Goal: Task Accomplishment & Management: Complete application form

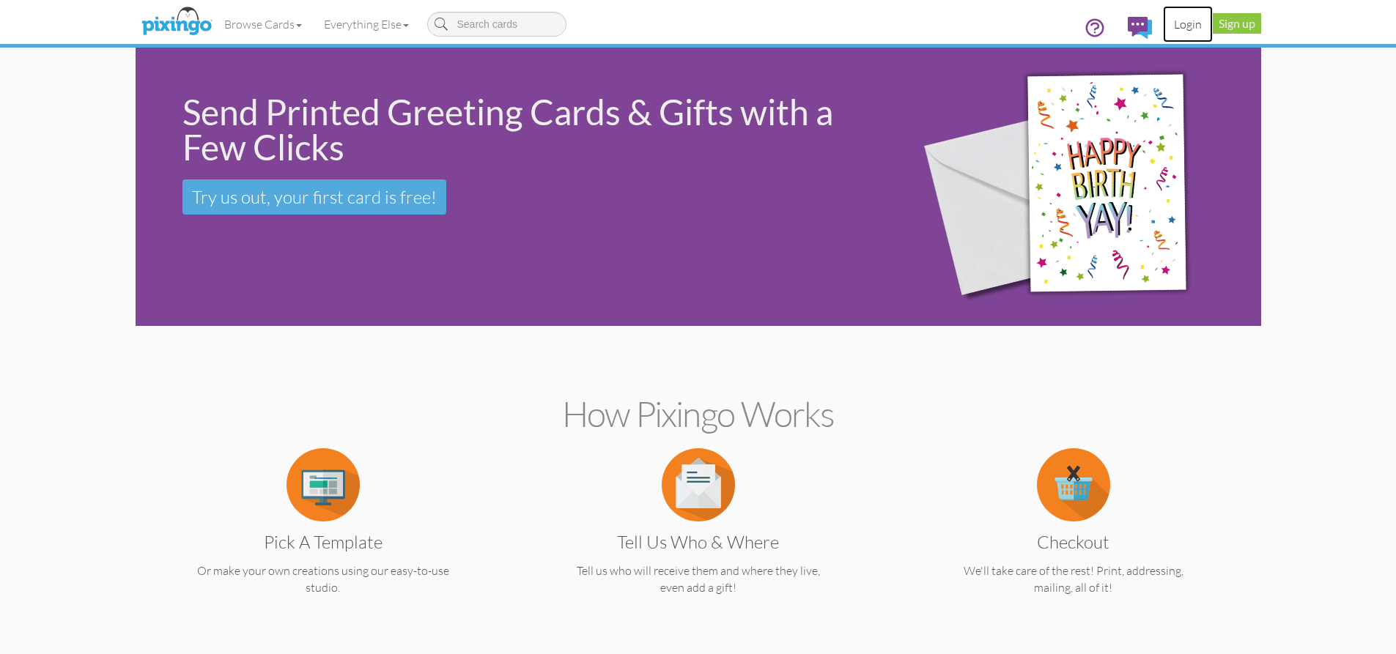
click at [1190, 19] on link "Login" at bounding box center [1188, 24] width 50 height 37
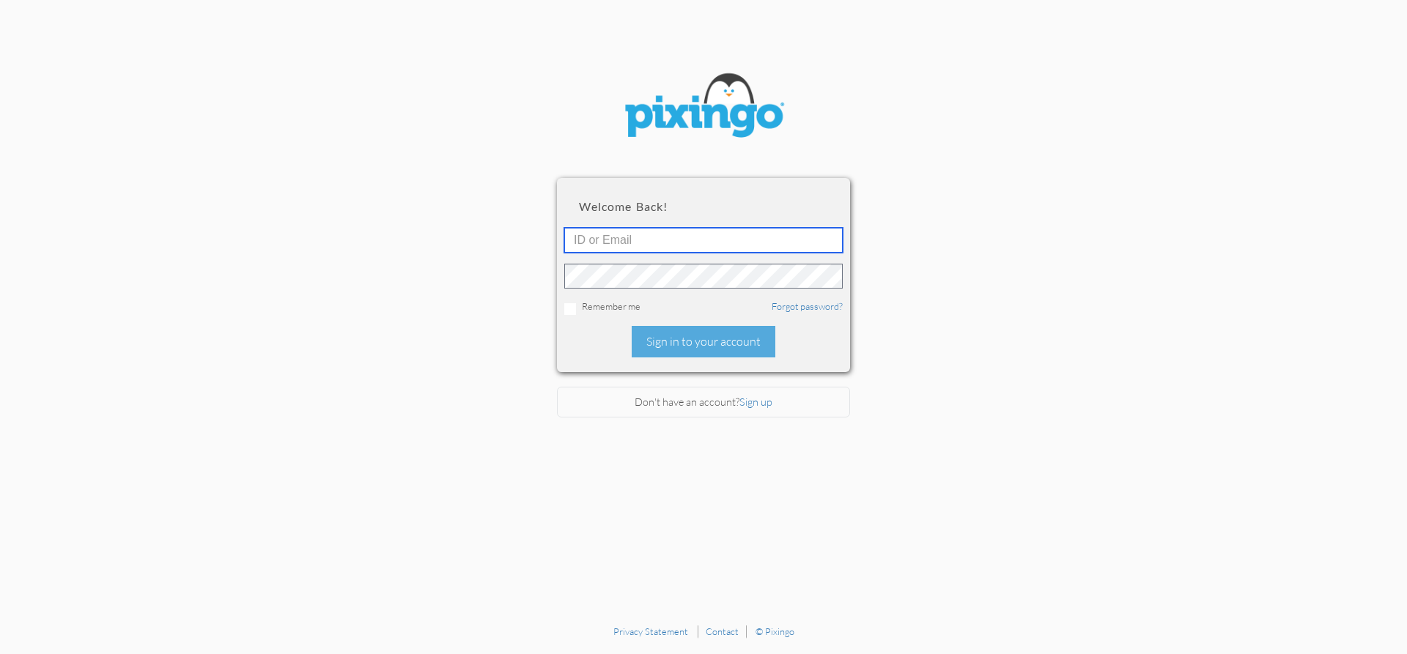
click at [671, 240] on input "text" at bounding box center [703, 240] width 279 height 25
click at [643, 238] on input "tkelly2mylegacy.com" at bounding box center [703, 240] width 279 height 25
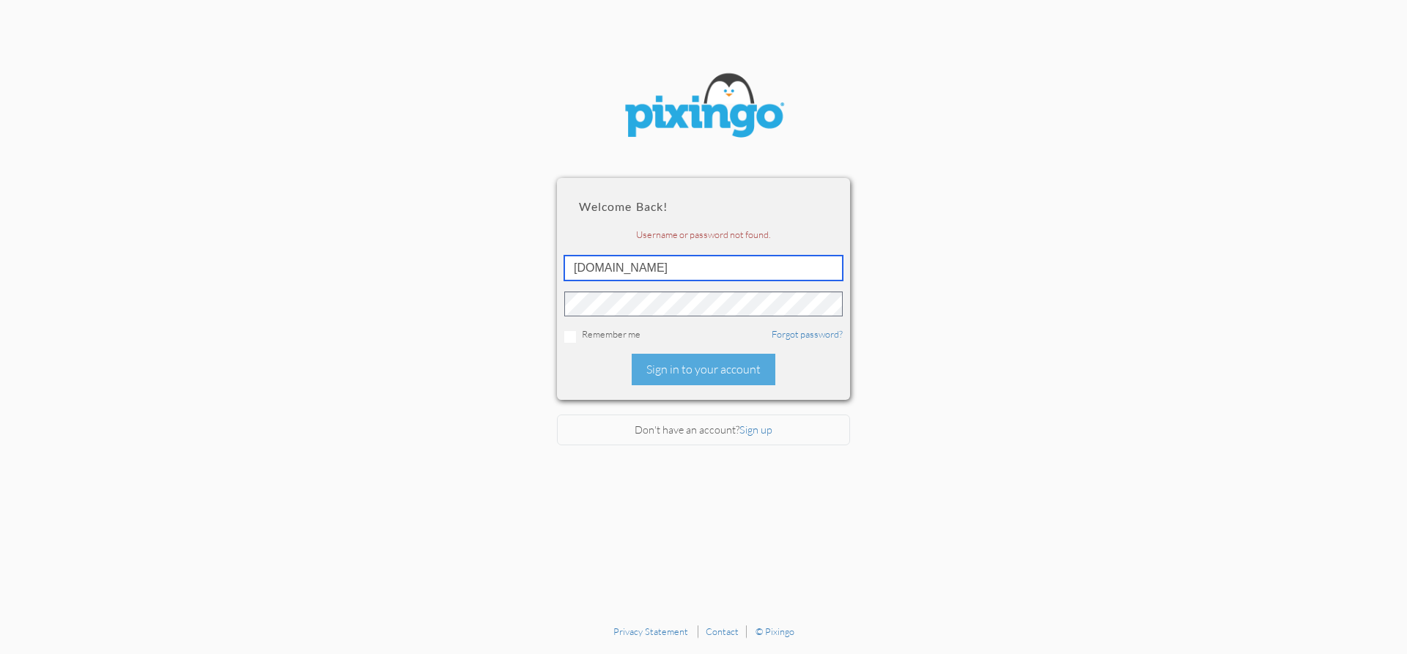
click at [603, 269] on input "tkelly2mylegacymarketing.com" at bounding box center [703, 268] width 279 height 25
type input "tkelly@mylegacymarketing.com"
click at [548, 306] on section "Welcome back! Username or password not found. tkelly@mylegacymarketing.com Reme…" at bounding box center [703, 309] width 1407 height 618
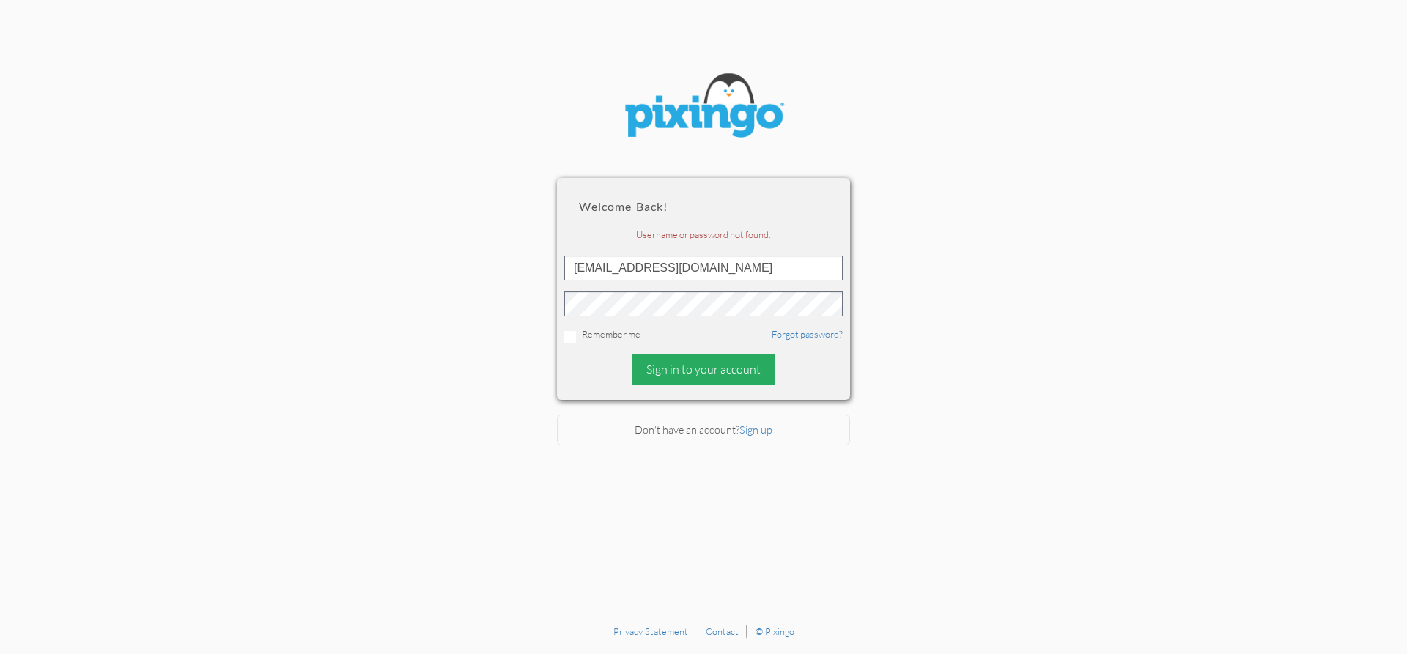
click at [687, 371] on div "Sign in to your account" at bounding box center [704, 370] width 144 height 32
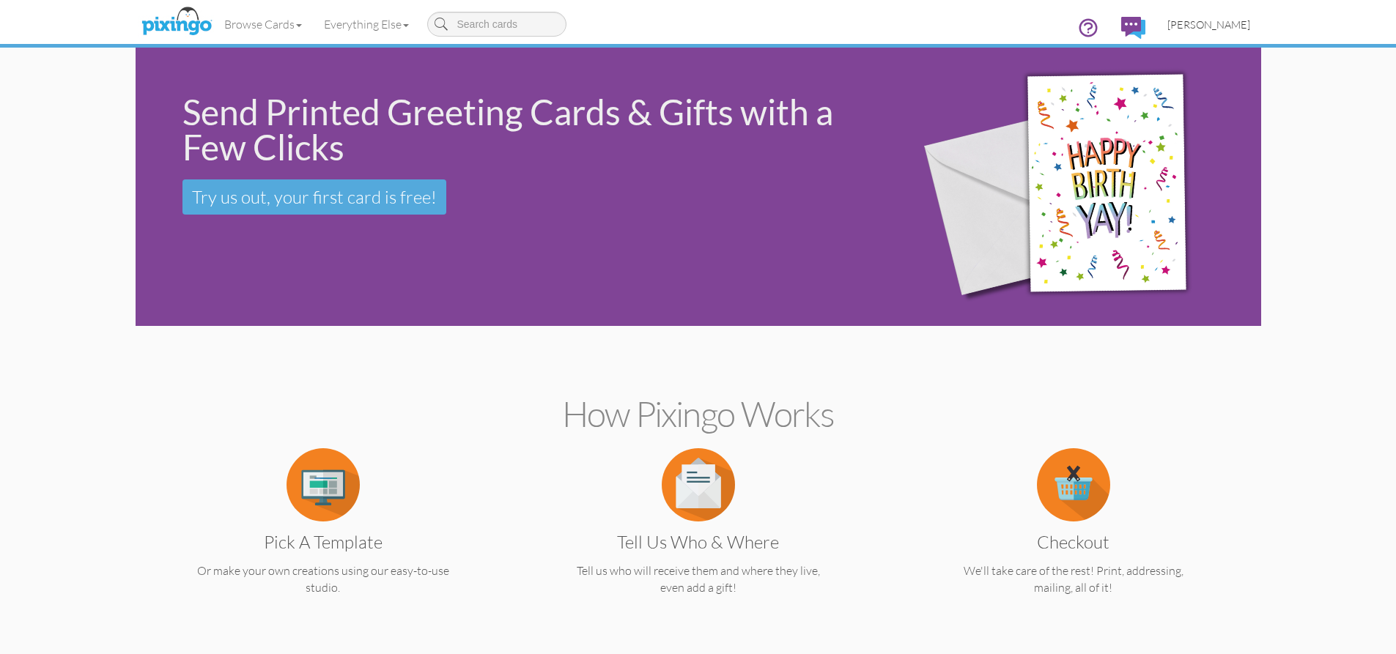
click at [1220, 24] on span "[PERSON_NAME]" at bounding box center [1209, 24] width 83 height 12
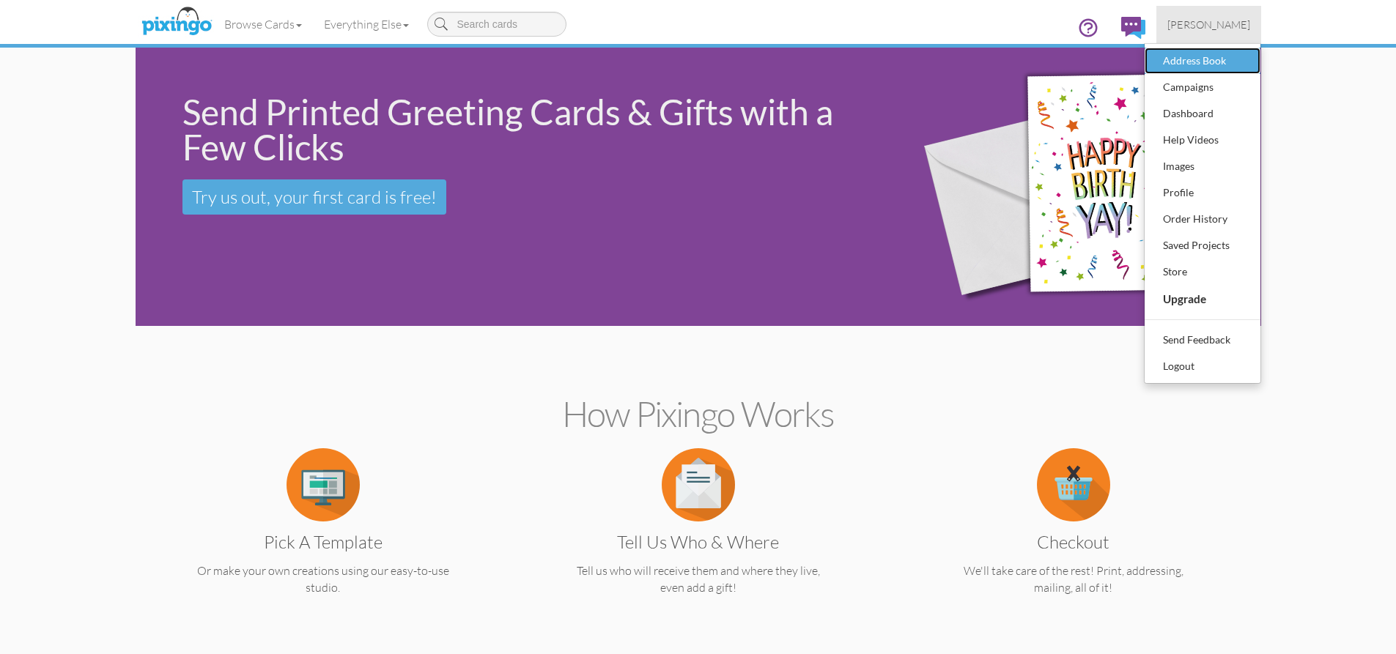
click at [1209, 56] on div "Address Book" at bounding box center [1202, 61] width 86 height 22
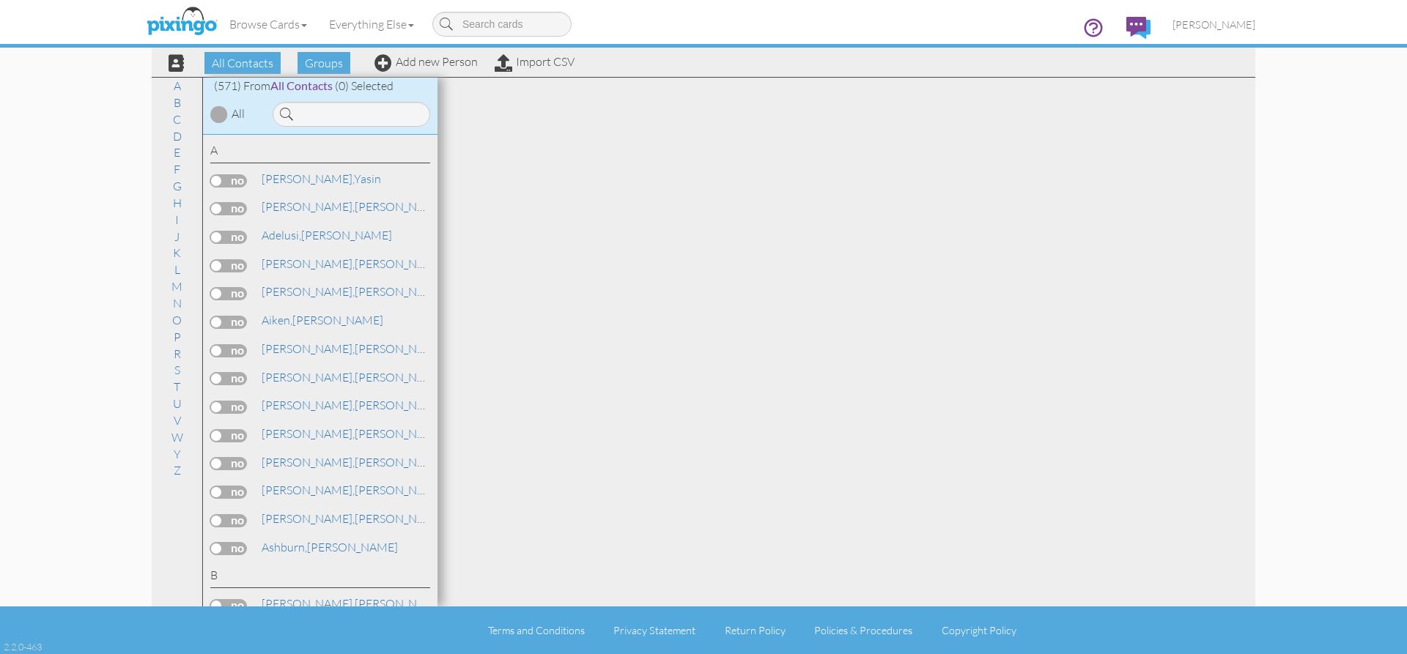
click at [380, 57] on div "Browse Cards Business Accounting Automotive Chiropractor Customer Dental Financ…" at bounding box center [704, 29] width 1104 height 58
click at [382, 60] on span at bounding box center [384, 63] width 18 height 18
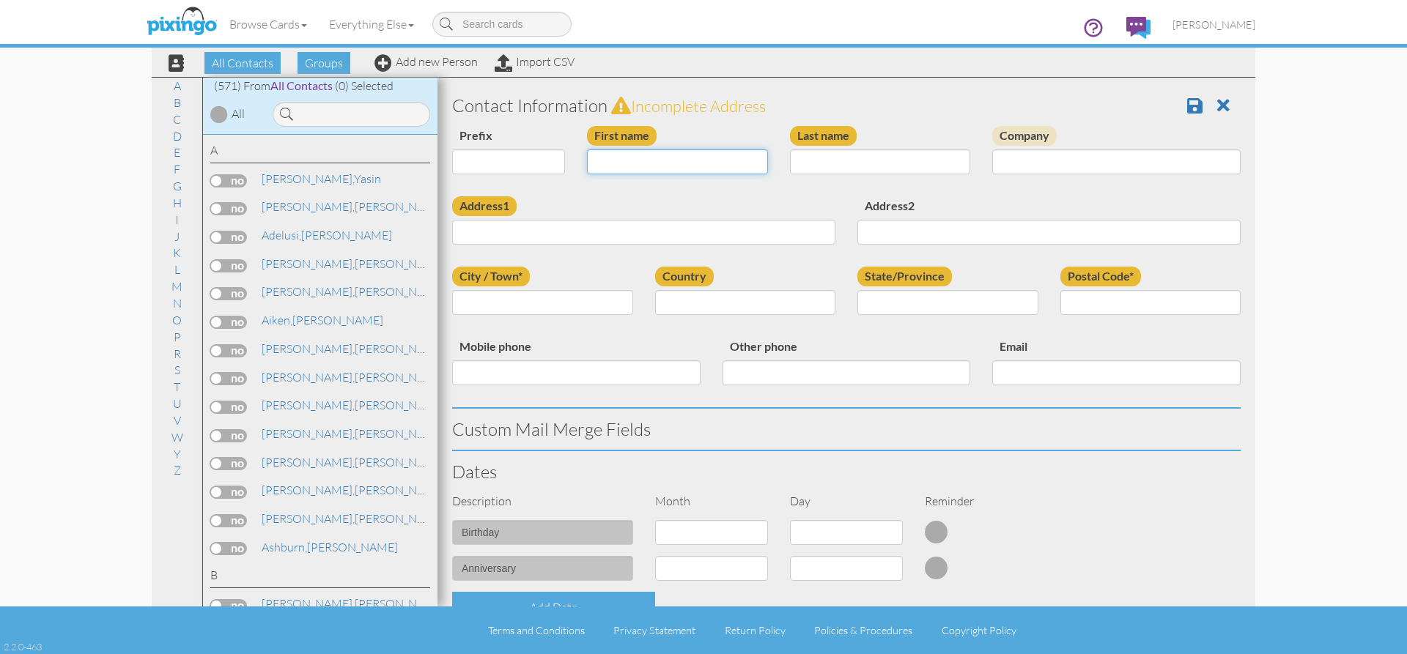
click at [641, 157] on input "First name" at bounding box center [677, 162] width 181 height 25
type input "[PERSON_NAME]"
click at [834, 158] on input "Last name" at bounding box center [880, 162] width 181 height 25
type input "Lilley"
click at [489, 235] on input "Address1" at bounding box center [643, 232] width 383 height 25
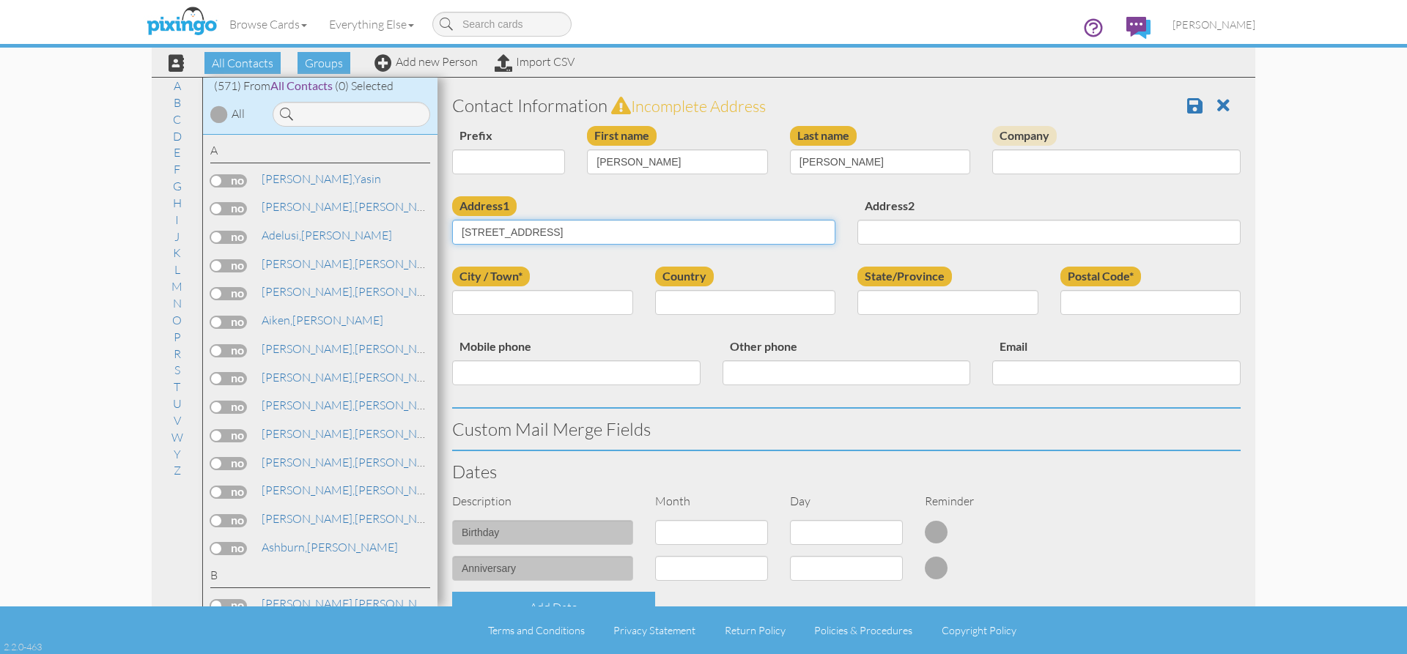
type input "104 Grandfather LN"
click at [512, 305] on input "City / Town*" at bounding box center [542, 302] width 181 height 25
type input "Crawfordville"
click at [671, 300] on select "[GEOGRAPHIC_DATA] -------------- [GEOGRAPHIC_DATA] [GEOGRAPHIC_DATA] [GEOGRAPHI…" at bounding box center [745, 302] width 181 height 25
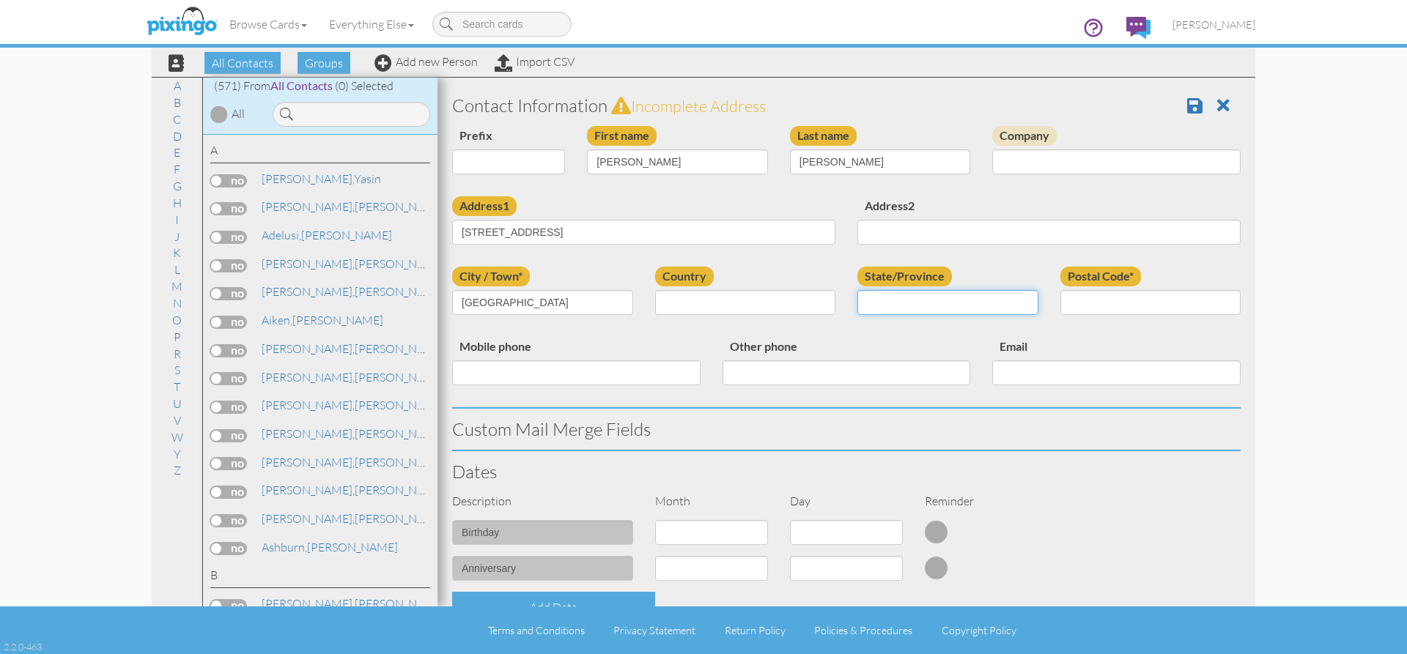
click at [932, 299] on input "State/Province" at bounding box center [948, 302] width 181 height 25
type input "FL"
click at [1083, 295] on input "Postal Code*" at bounding box center [1151, 302] width 181 height 25
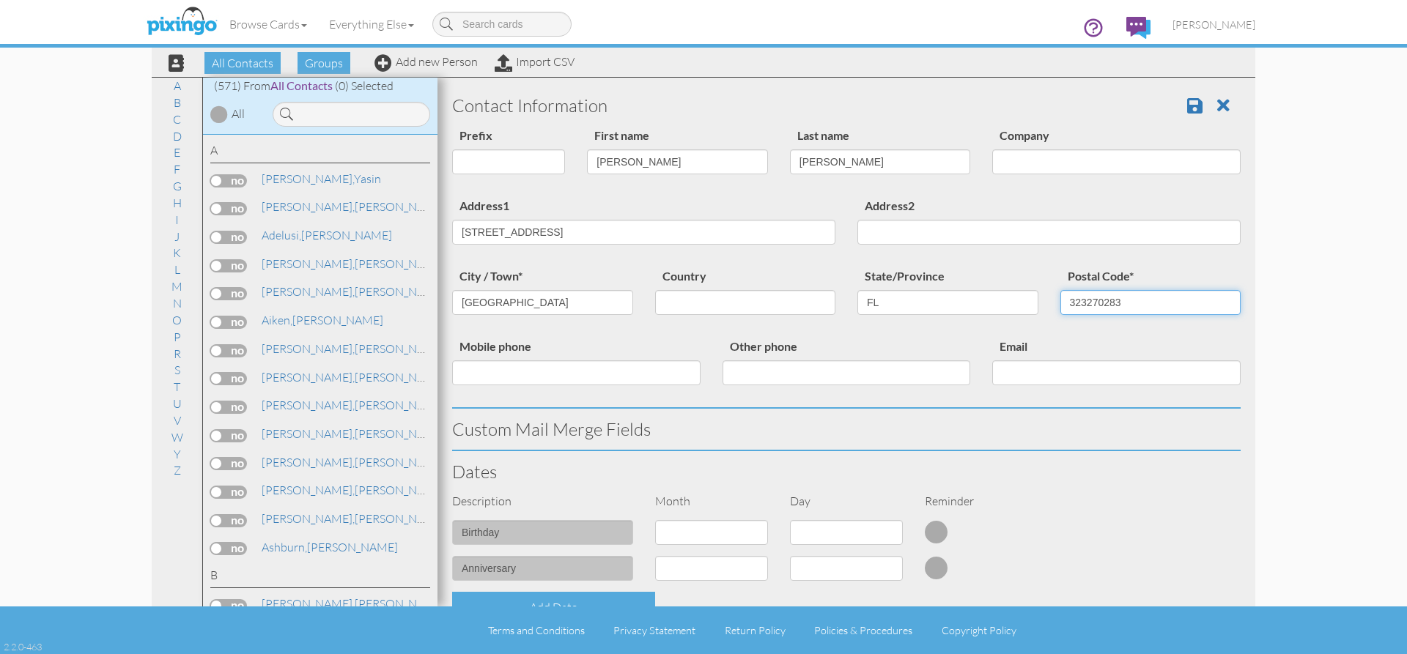
click at [1088, 302] on input "323270283" at bounding box center [1151, 302] width 181 height 25
type input "32327-0283"
click at [553, 377] on input "Mobile phone" at bounding box center [576, 373] width 248 height 25
type input "850-404-4374"
click at [1063, 372] on input "Email" at bounding box center [1116, 373] width 248 height 25
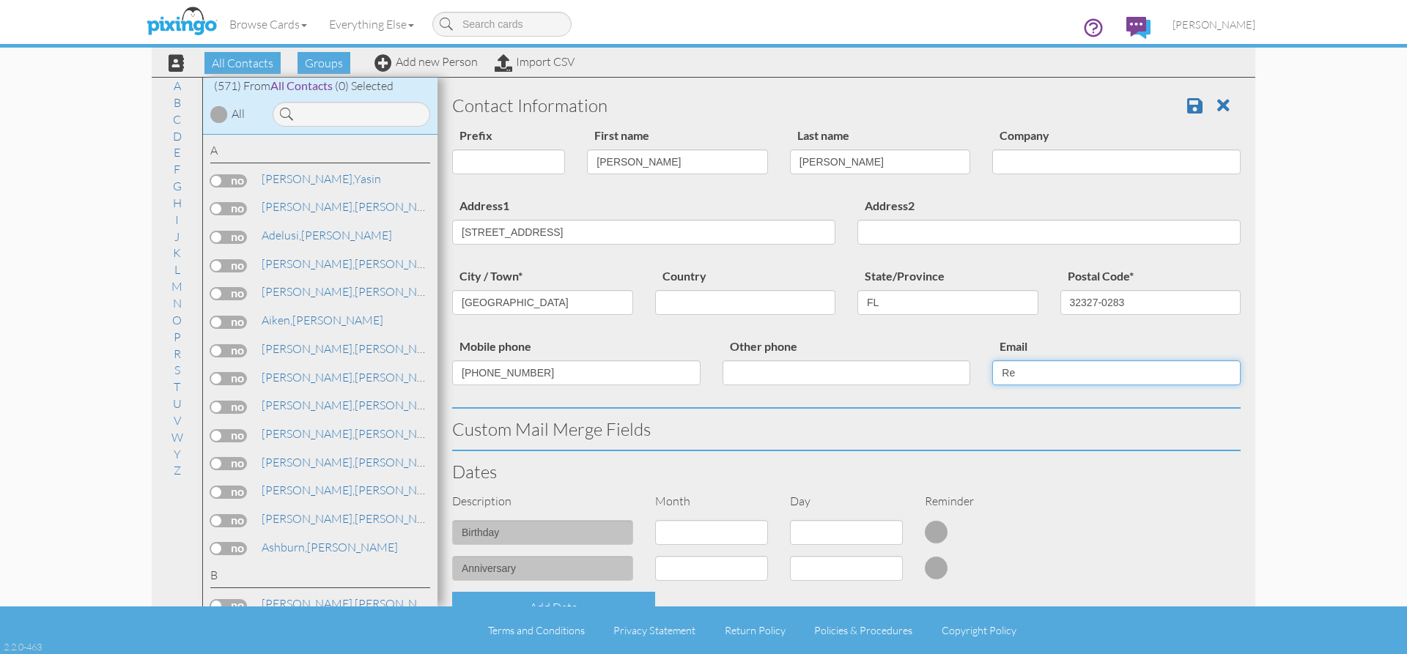
type input "R"
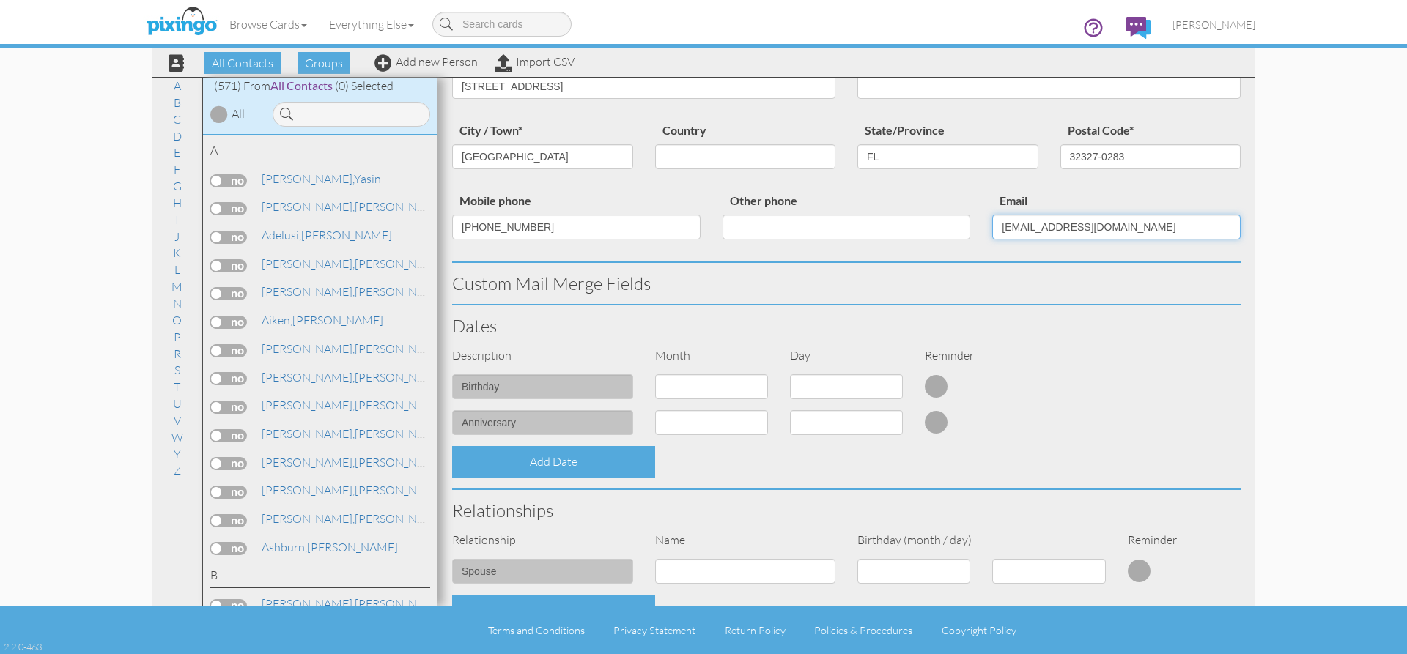
scroll to position [147, 0]
type input "rebeccacasheronlilley@gmail.com"
click at [702, 386] on select "1 - [DATE] - [DATE] - [DATE] - [DATE] - [DATE] - [DATE] - [DATE] - [DATE] - [DA…" at bounding box center [711, 386] width 113 height 25
select select "object:2507"
click at [655, 374] on select "1 - [DATE] - [DATE] - [DATE] - [DATE] - [DATE] - [DATE] - [DATE] - [DATE] - [DA…" at bounding box center [711, 386] width 113 height 25
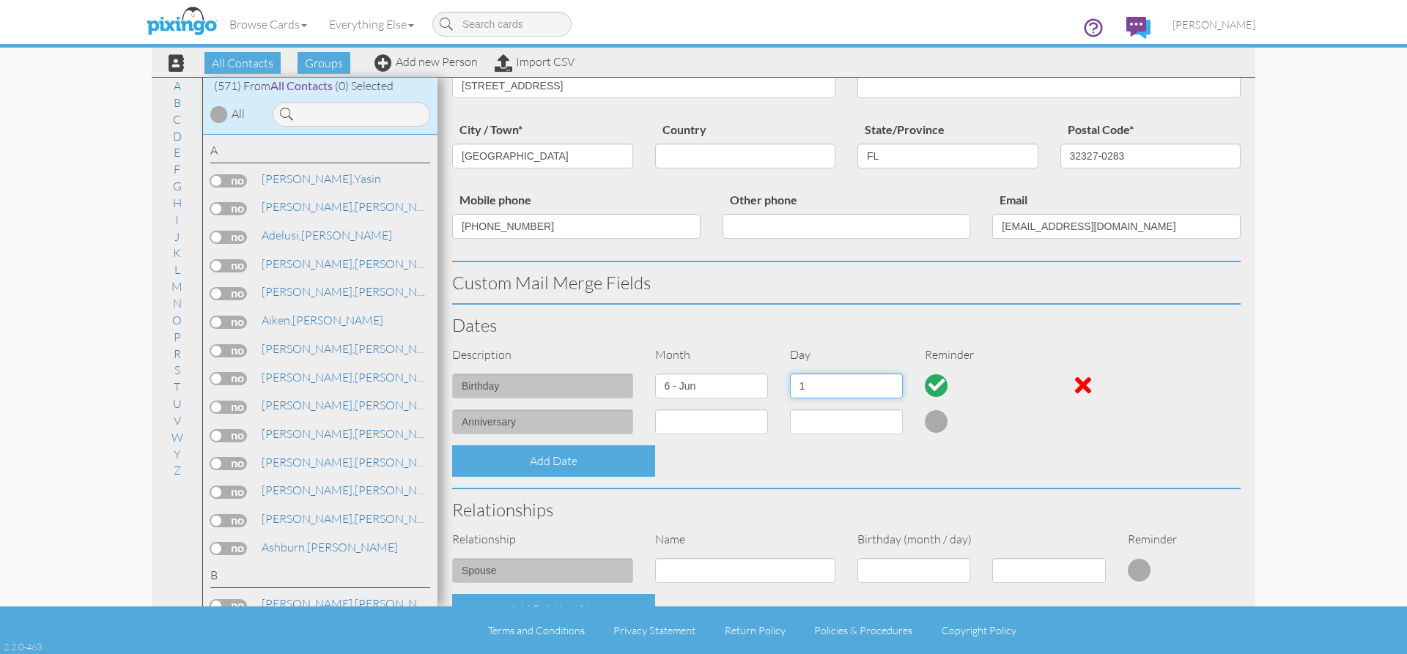
click at [849, 386] on select "1 2 3 4 5 6 7 8 9 10 11 12 13 14 15 16 17 18 19 20 21 22 23 24 25 26 27 28 29 30" at bounding box center [846, 386] width 113 height 25
select select "number:10"
click at [790, 374] on select "1 2 3 4 5 6 7 8 9 10 11 12 13 14 15 16 17 18 19 20 21 22 23 24 25 26 27 28 29 30" at bounding box center [846, 386] width 113 height 25
click at [672, 419] on select "1 - [DATE] - [DATE] - [DATE] - [DATE] - [DATE] - [DATE] - [DATE] - [DATE] - [DA…" at bounding box center [711, 422] width 113 height 25
select select "object:2510"
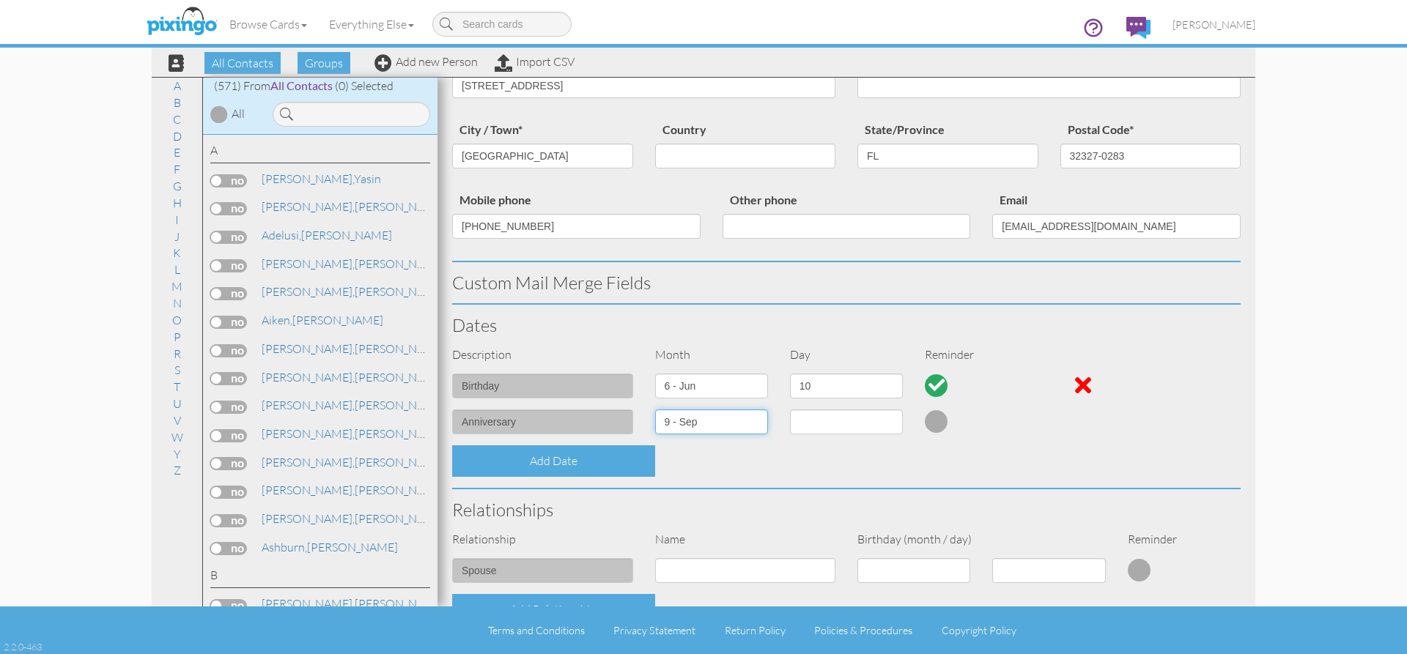
click at [655, 410] on select "1 - [DATE] - [DATE] - [DATE] - [DATE] - [DATE] - [DATE] - [DATE] - [DATE] - [DA…" at bounding box center [711, 422] width 113 height 25
click at [882, 422] on select "1 2 3 4 5 6 7 8 9 10 11 12 13 14 15 16 17 18 19 20 21 22 23 24 25 26 27 28 29 30" at bounding box center [846, 422] width 113 height 25
select select "number:18"
click at [790, 410] on select "1 2 3 4 5 6 7 8 9 10 11 12 13 14 15 16 17 18 19 20 21 22 23 24 25 26 27 28 29 30" at bounding box center [846, 422] width 113 height 25
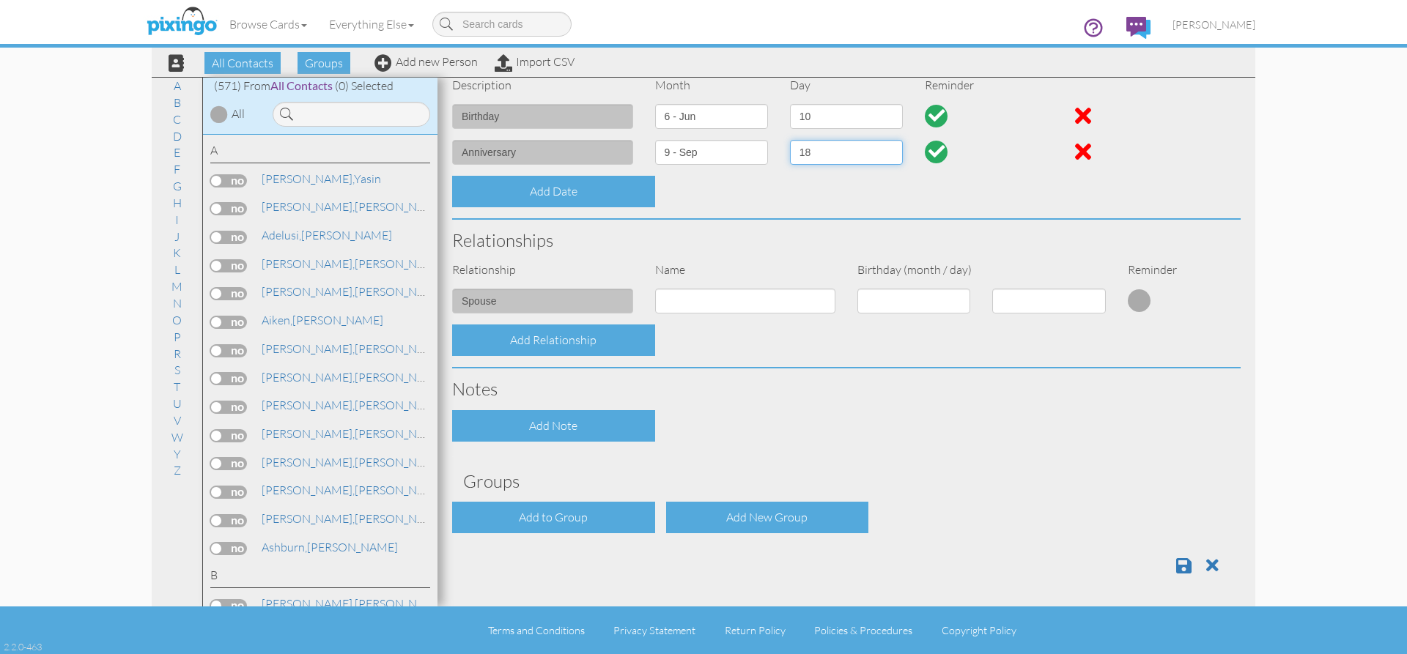
scroll to position [418, 0]
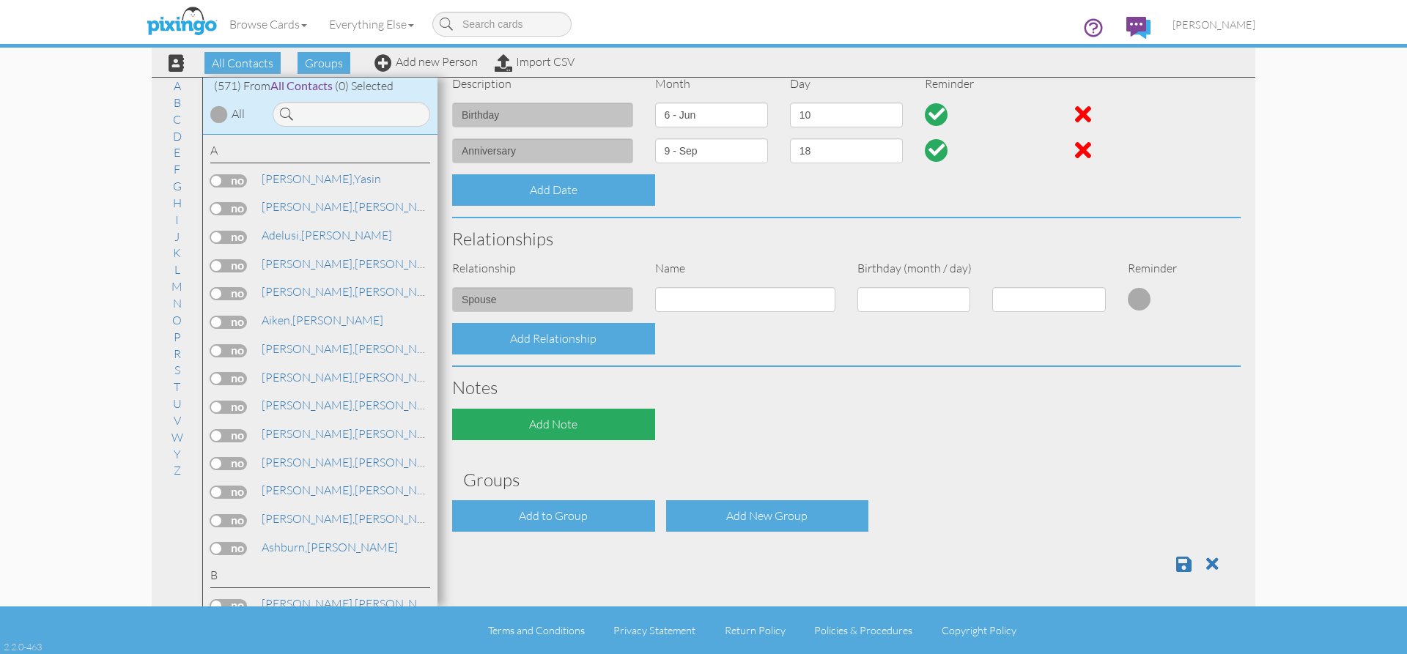
click at [525, 425] on div "Add Note" at bounding box center [553, 425] width 203 height 32
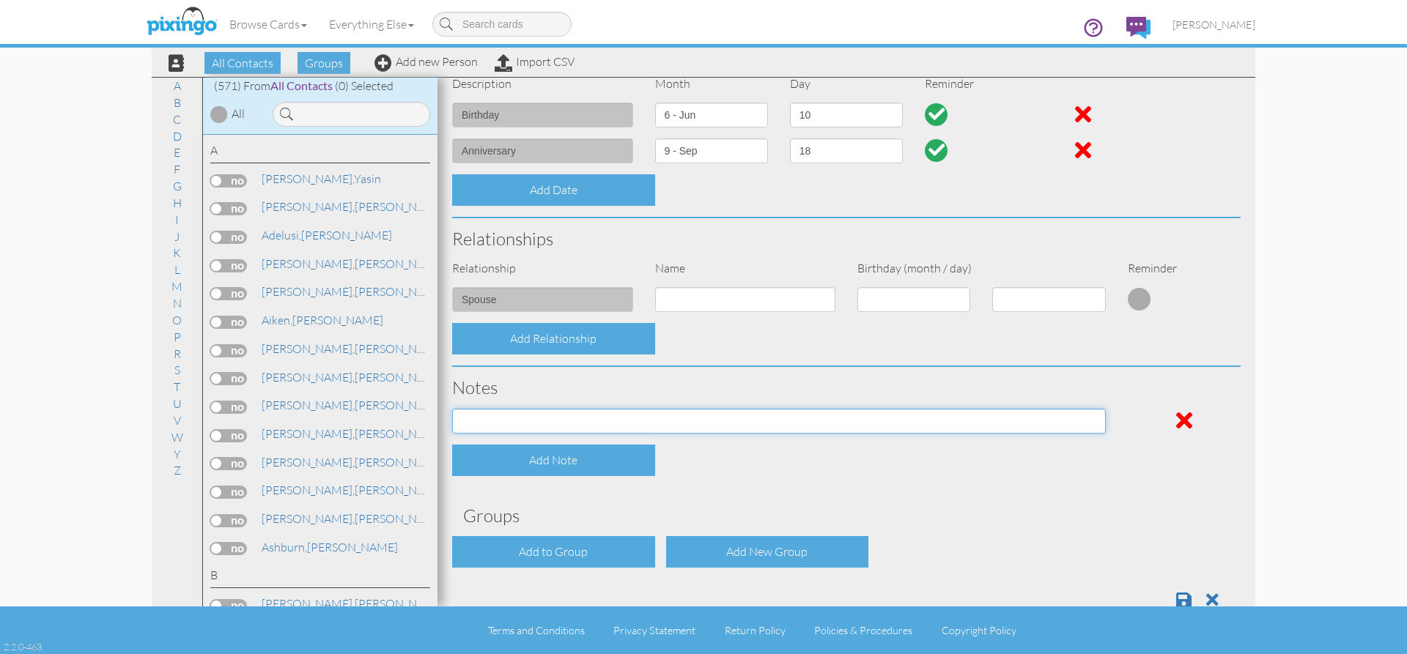
click at [548, 416] on input at bounding box center [779, 421] width 654 height 25
click at [471, 427] on input at bounding box center [779, 421] width 654 height 25
paste input "KL79MPSL4PB216084"
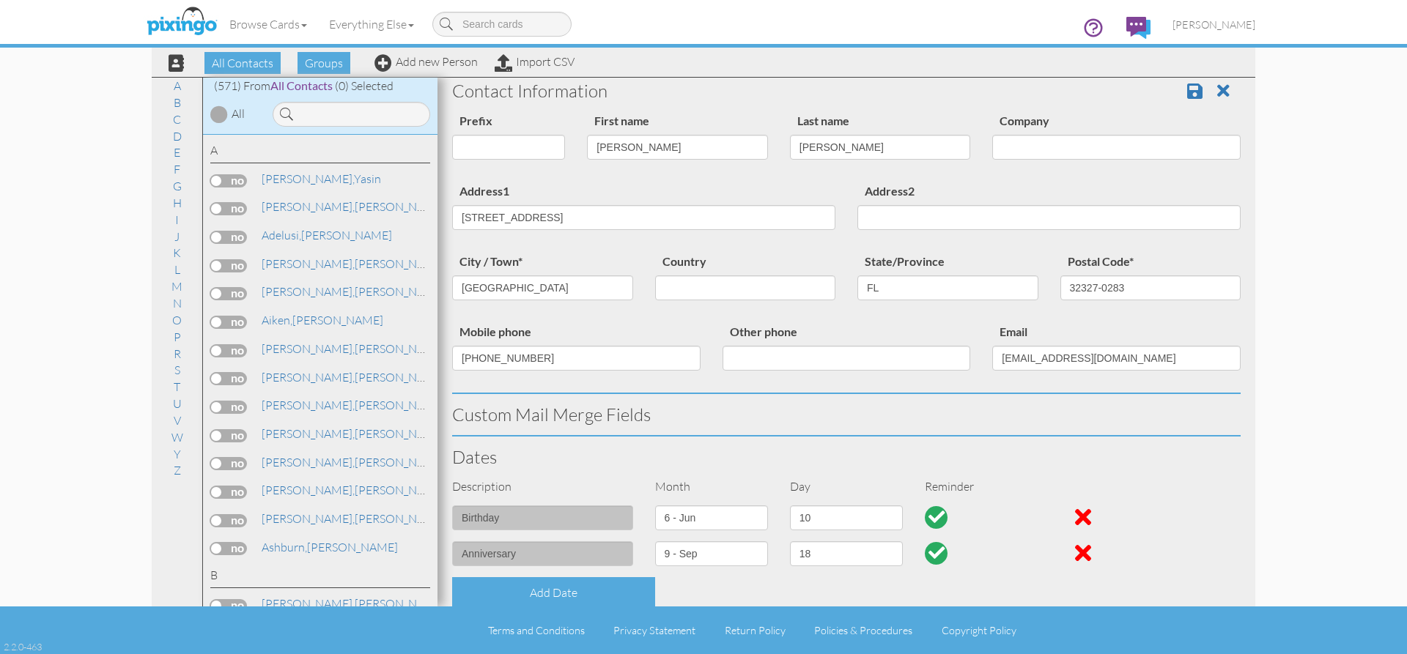
scroll to position [14, 0]
type input "KL79MPSL4PB216084"
click at [934, 515] on div at bounding box center [937, 518] width 16 height 16
click at [930, 518] on div at bounding box center [936, 517] width 23 height 23
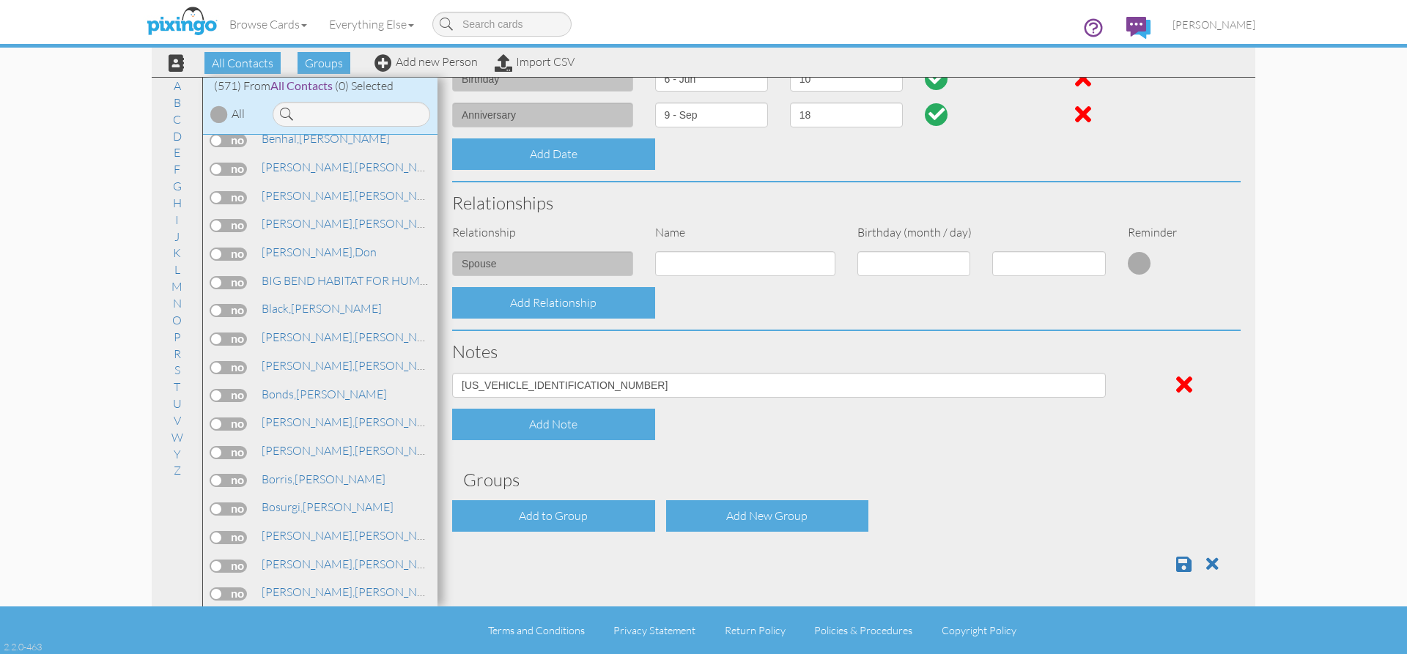
scroll to position [733, 0]
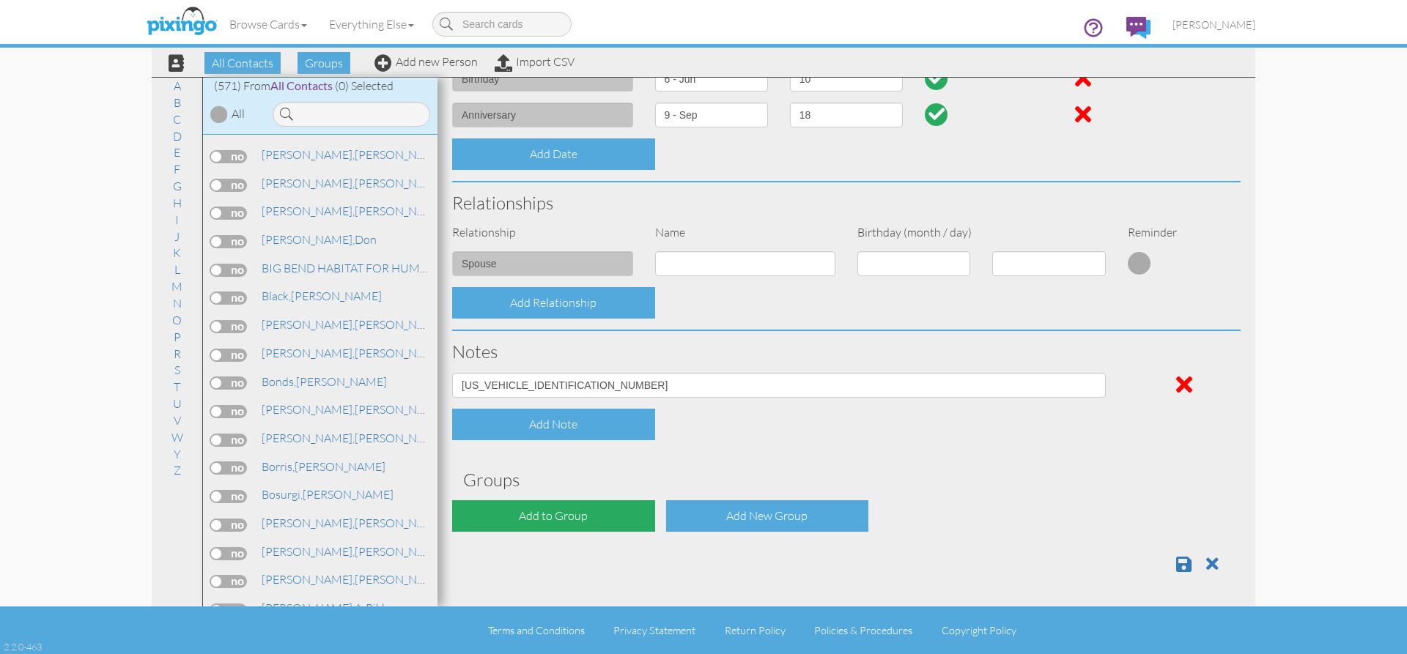
click at [588, 514] on div "Add to Group" at bounding box center [553, 517] width 203 height 32
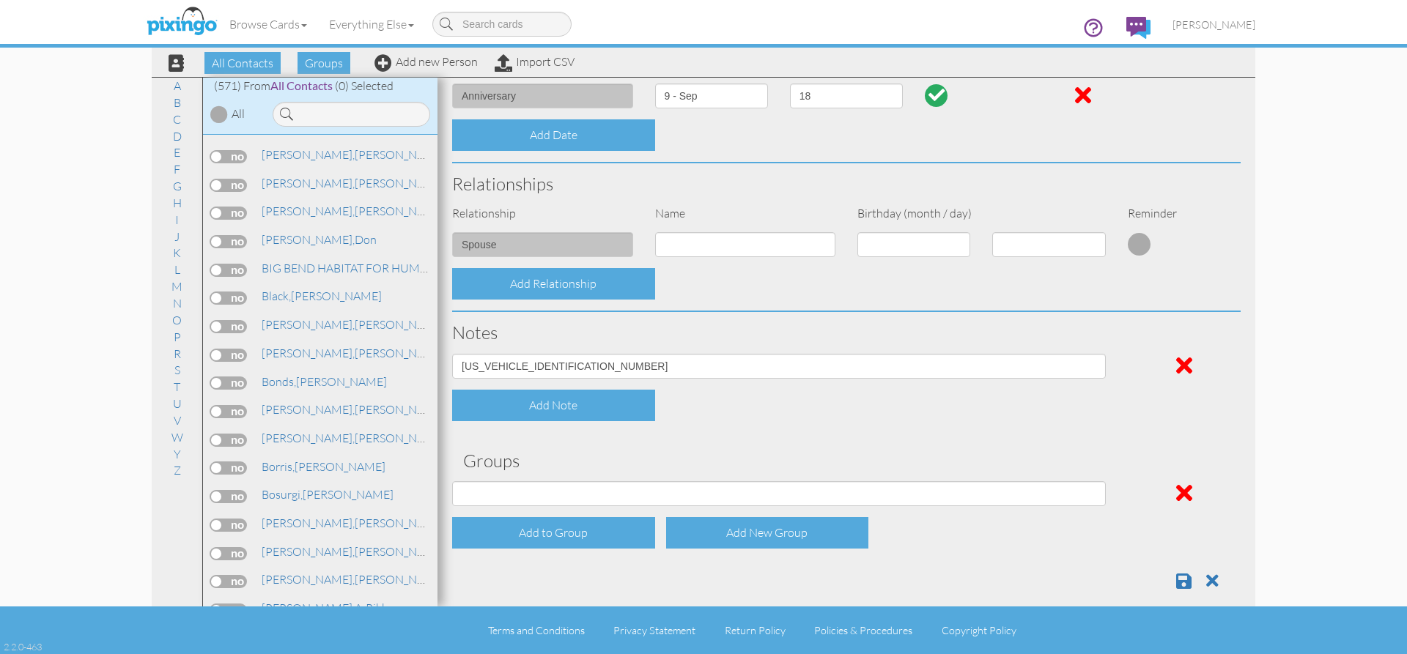
scroll to position [490, 0]
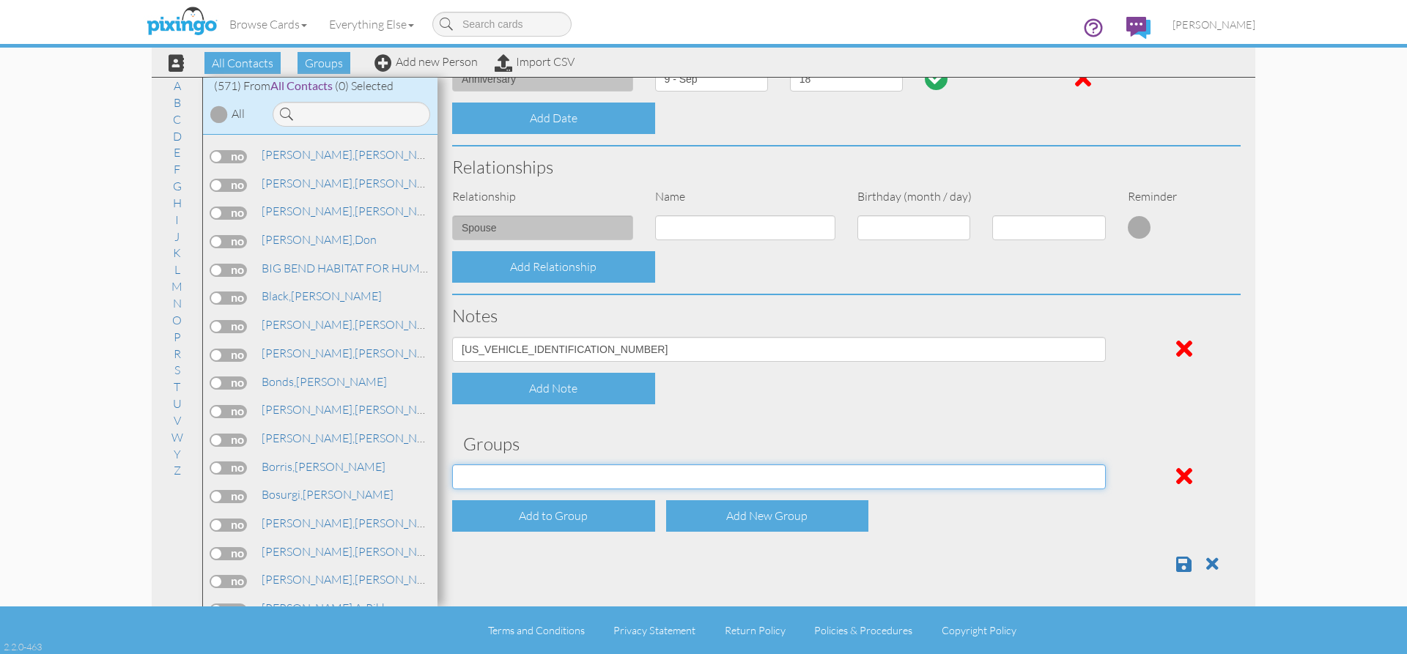
click at [1088, 483] on select "Employee's Friends Sold list Sold list 2nd year Suspects Trifecta Referral group" at bounding box center [779, 477] width 654 height 25
click at [1085, 476] on select "Employee's Friends Sold list Sold list 2nd year Suspects Trifecta Referral group" at bounding box center [779, 477] width 654 height 25
select select "object:2769"
click at [452, 465] on select "Employee's Friends Sold list Sold list 2nd year Suspects Trifecta Referral group" at bounding box center [779, 477] width 654 height 25
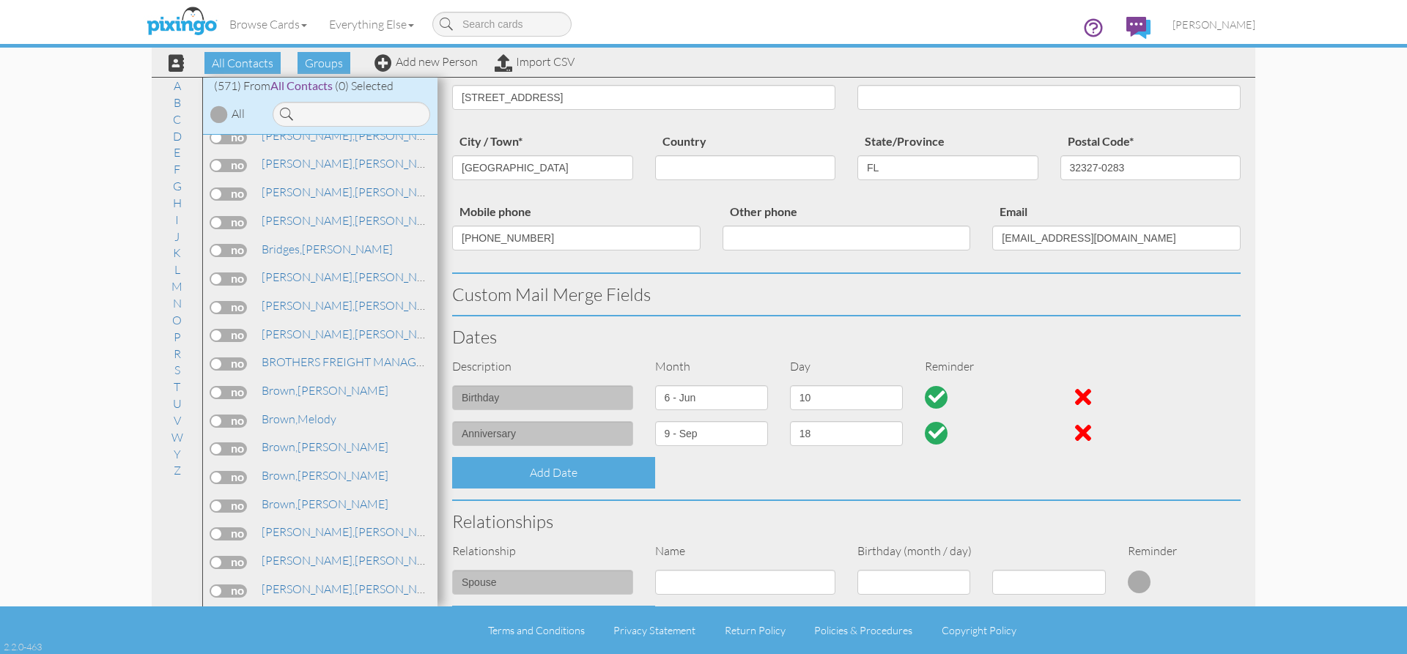
scroll to position [0, 0]
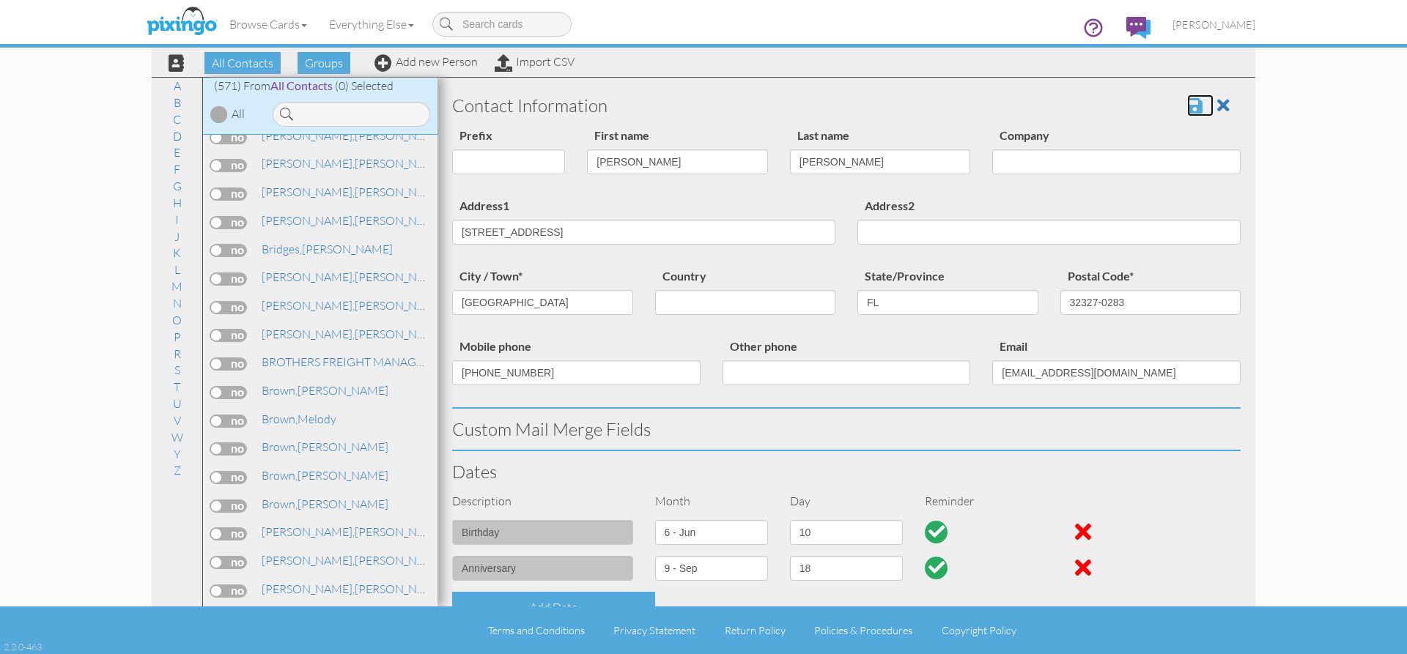
click at [1187, 106] on span at bounding box center [1194, 106] width 15 height 18
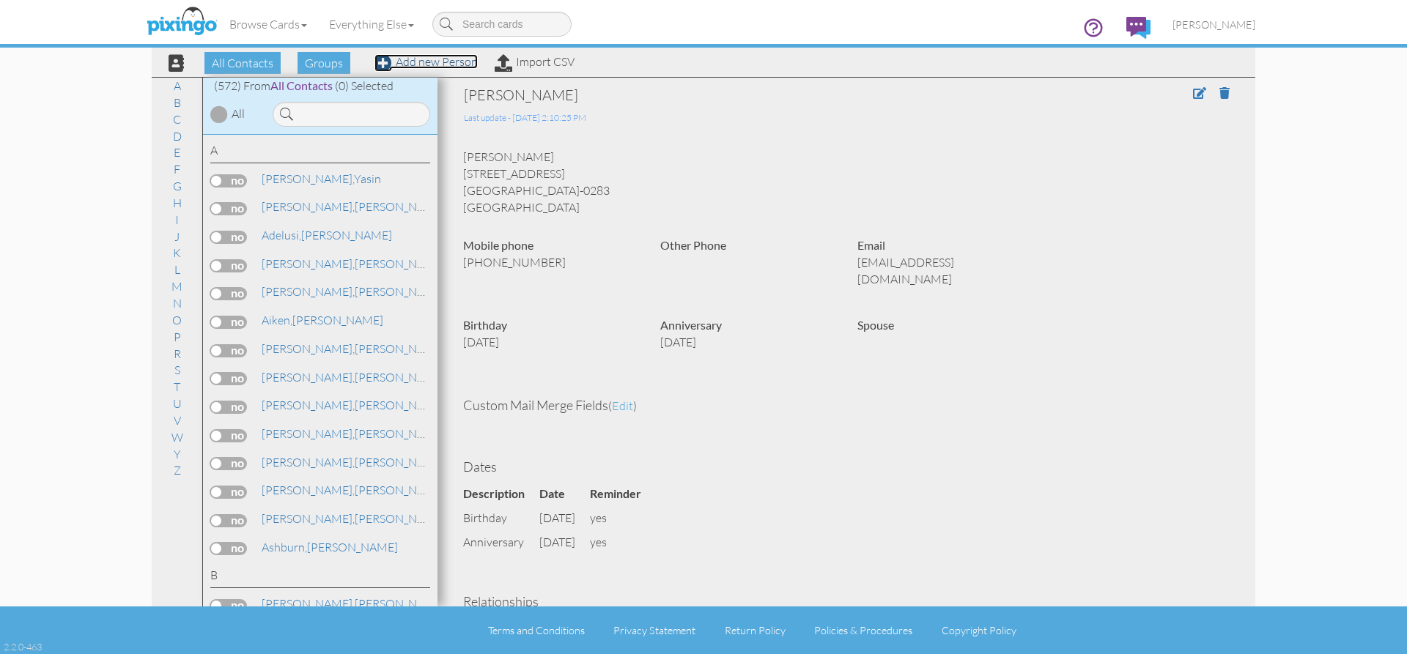
click at [381, 61] on span at bounding box center [384, 63] width 18 height 18
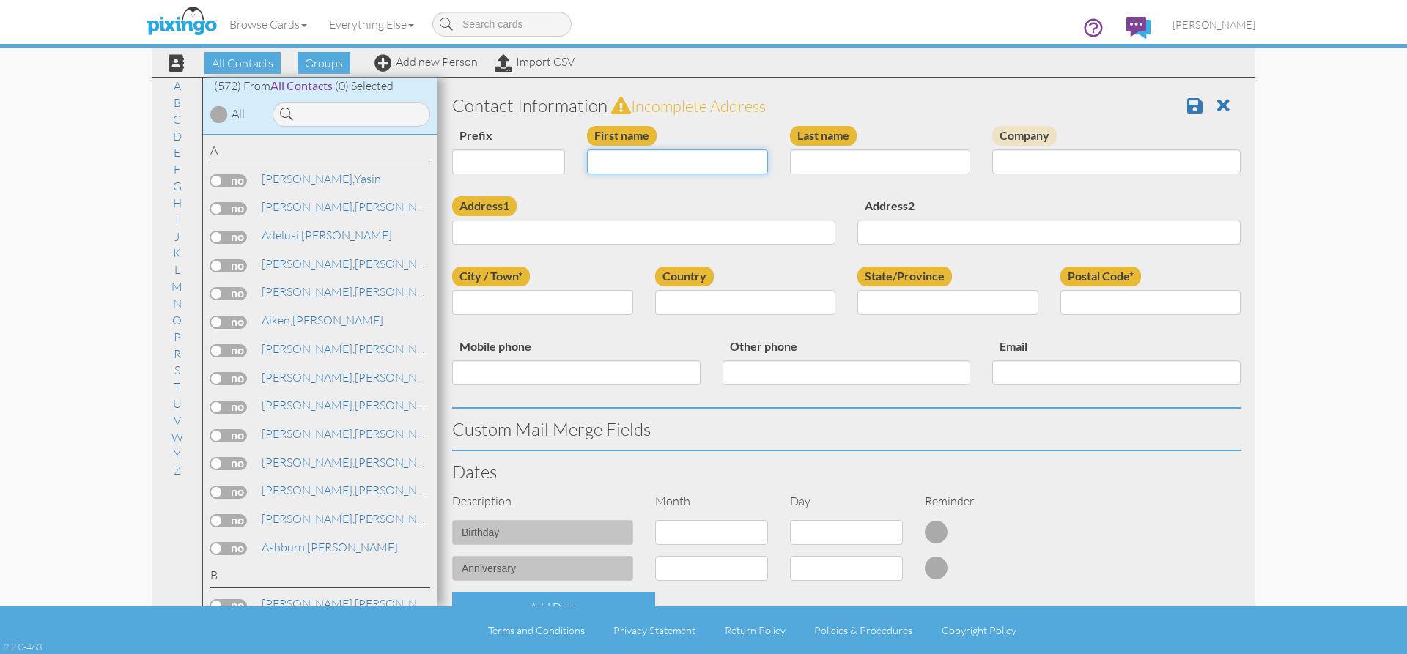
click at [689, 171] on input "First name" at bounding box center [677, 162] width 181 height 25
click at [599, 160] on input "terry" at bounding box center [677, 162] width 181 height 25
type input "[PERSON_NAME]"
click at [865, 161] on input "Last name" at bounding box center [880, 162] width 181 height 25
type input "Byford"
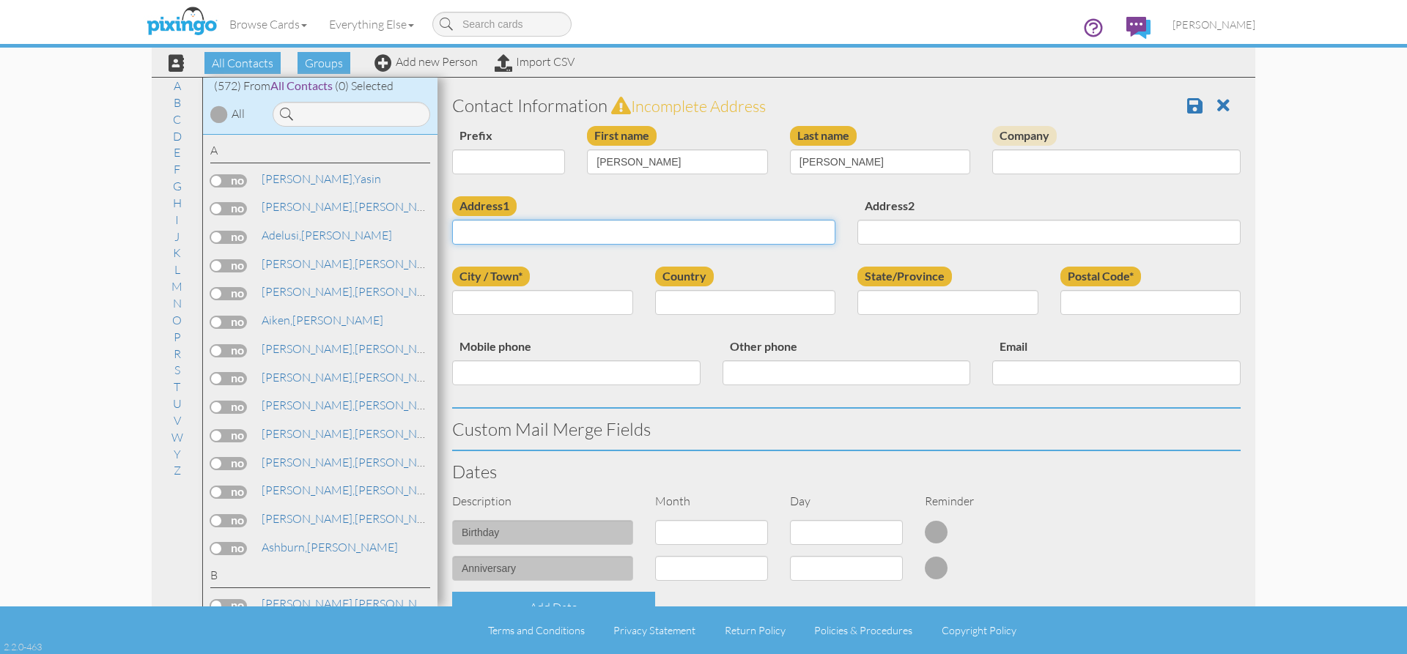
click at [501, 233] on input "Address1" at bounding box center [643, 232] width 383 height 25
paste input "[STREET_ADDRESS]"
type input "[STREET_ADDRESS]"
click at [511, 308] on input "City / Town*" at bounding box center [542, 302] width 181 height 25
paste input "GREENVILLE"
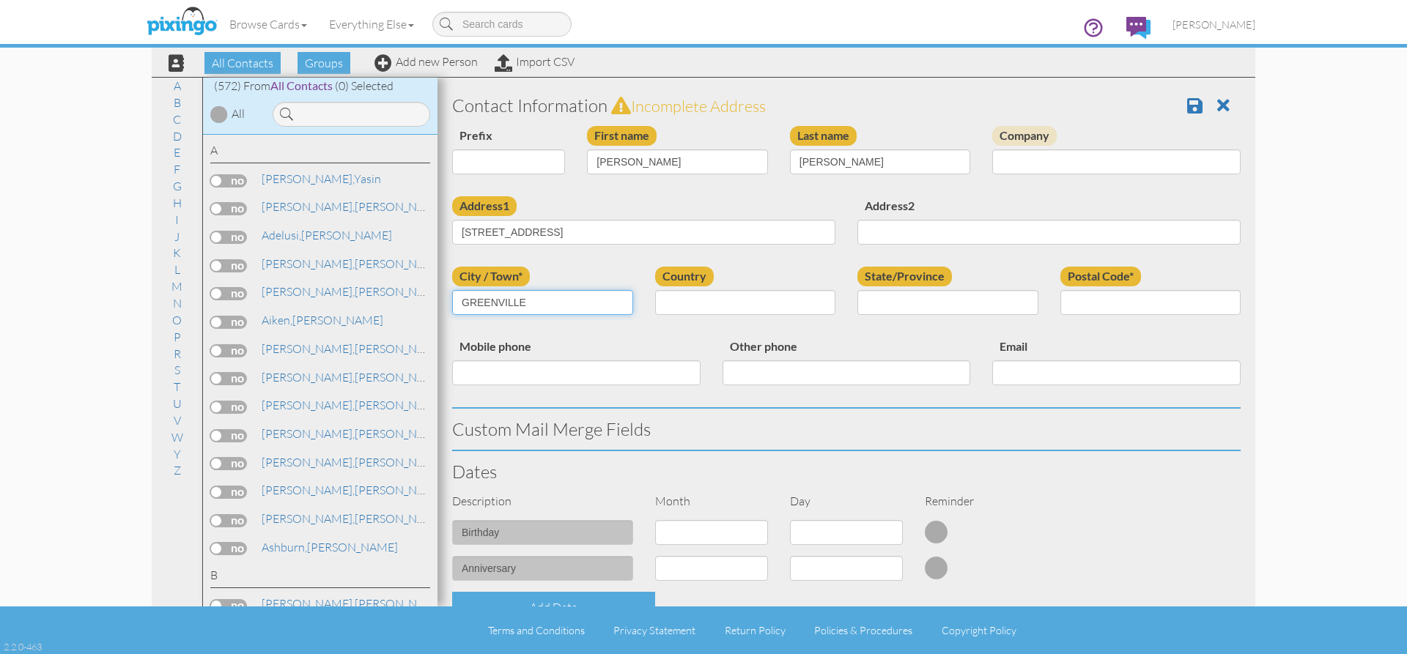
type input "GREENVILLE"
click at [663, 296] on select "[GEOGRAPHIC_DATA] -------------- [GEOGRAPHIC_DATA] [GEOGRAPHIC_DATA] [GEOGRAPHI…" at bounding box center [745, 302] width 181 height 25
click at [910, 304] on input "State/Province" at bounding box center [948, 302] width 181 height 25
type input "FL"
click at [1089, 301] on input "Postal Code*" at bounding box center [1151, 302] width 181 height 25
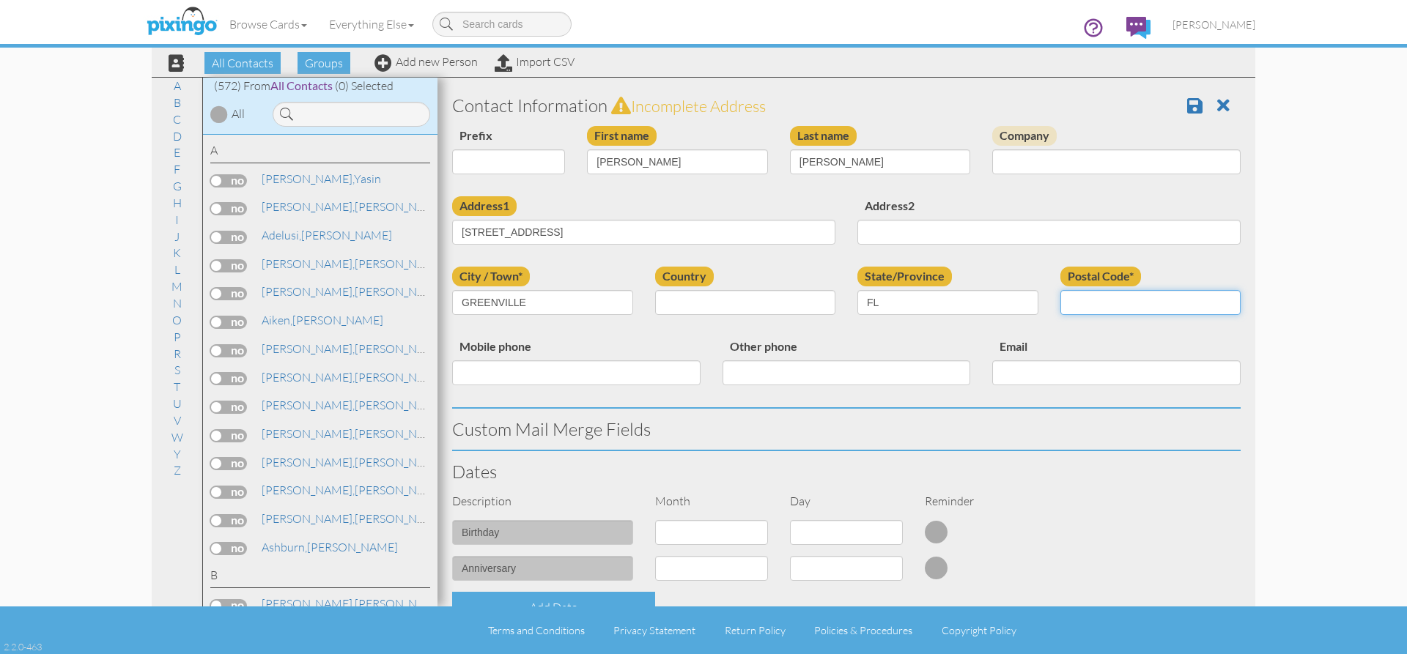
paste input "32331"
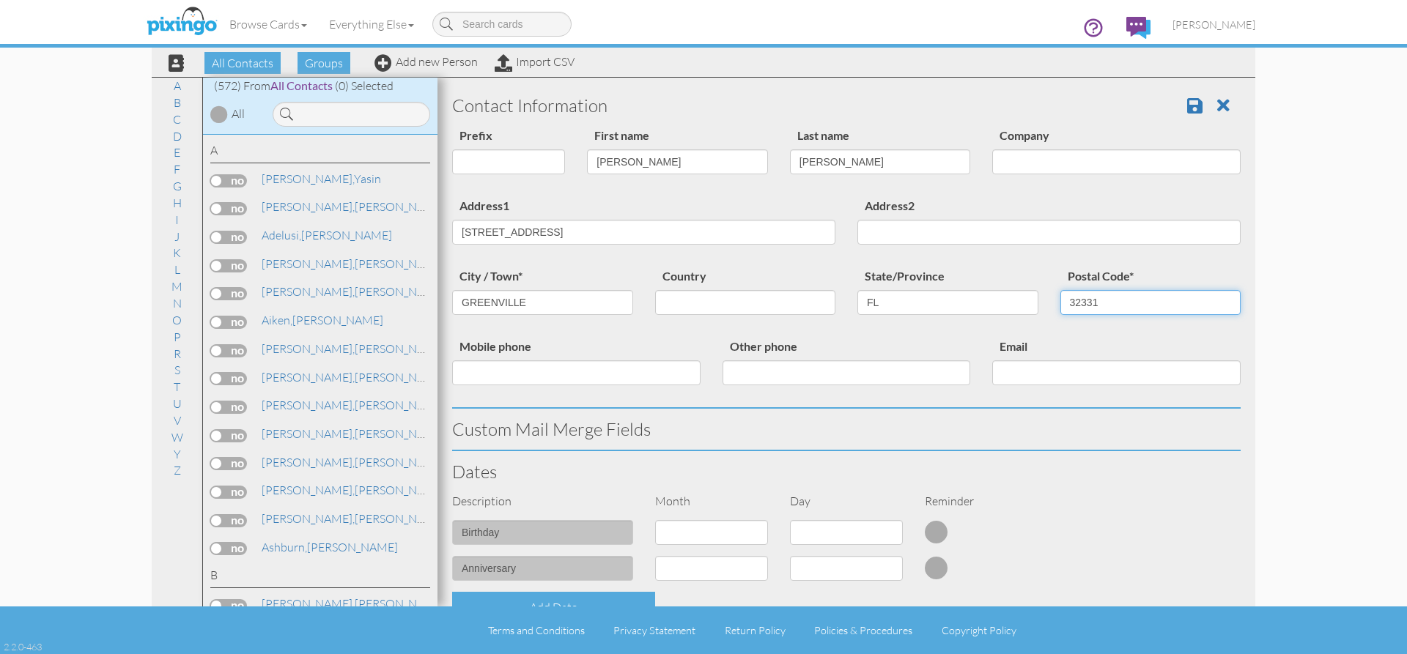
type input "32331"
paste input "[PHONE_NUMBER]"
type input "[PHONE_NUMBER]"
click at [1031, 371] on input "Email" at bounding box center [1116, 373] width 248 height 25
paste input "[PHONE_NUMBER]"
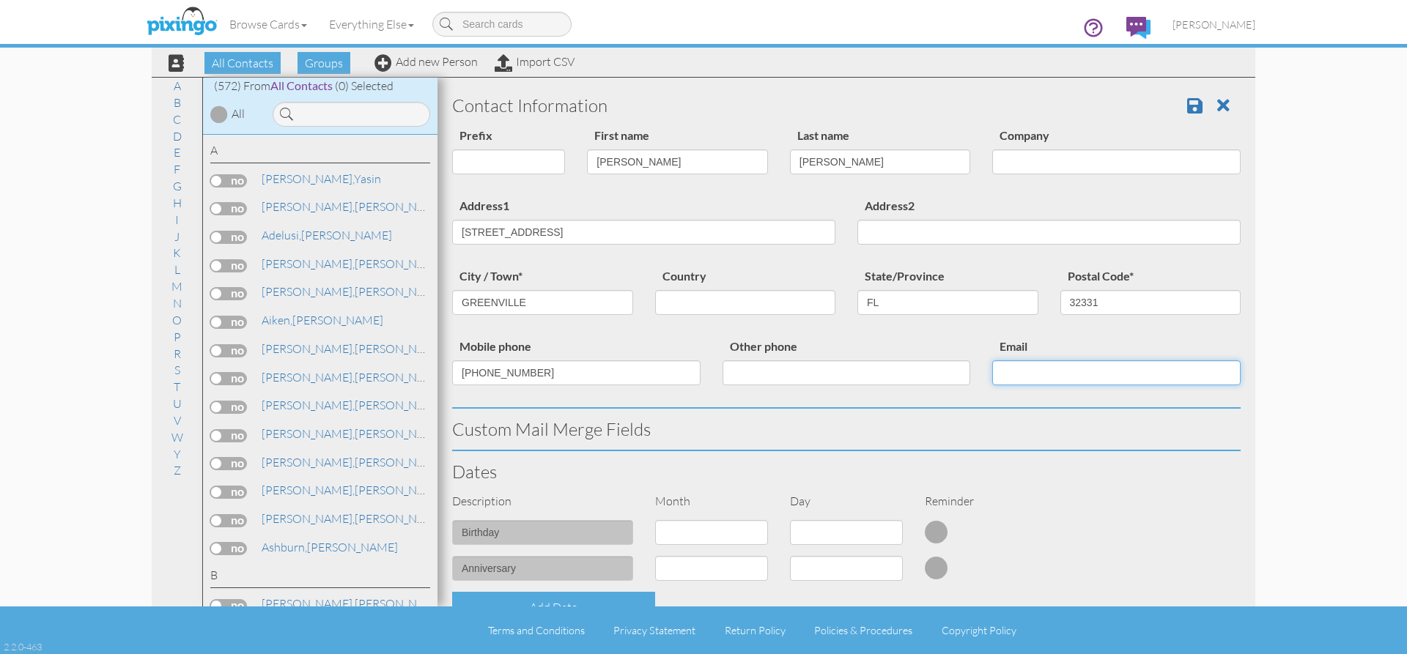
type input "[PHONE_NUMBER]"
drag, startPoint x: 1076, startPoint y: 370, endPoint x: 918, endPoint y: 399, distance: 160.9
click at [918, 399] on div "Mobile phone (347) 520-1007 Other phone Email (347) 520-1007" at bounding box center [846, 372] width 811 height 70
click at [1052, 369] on input "Email" at bounding box center [1116, 373] width 248 height 25
paste input "[EMAIL_ADDRESS][DOMAIN_NAME]"
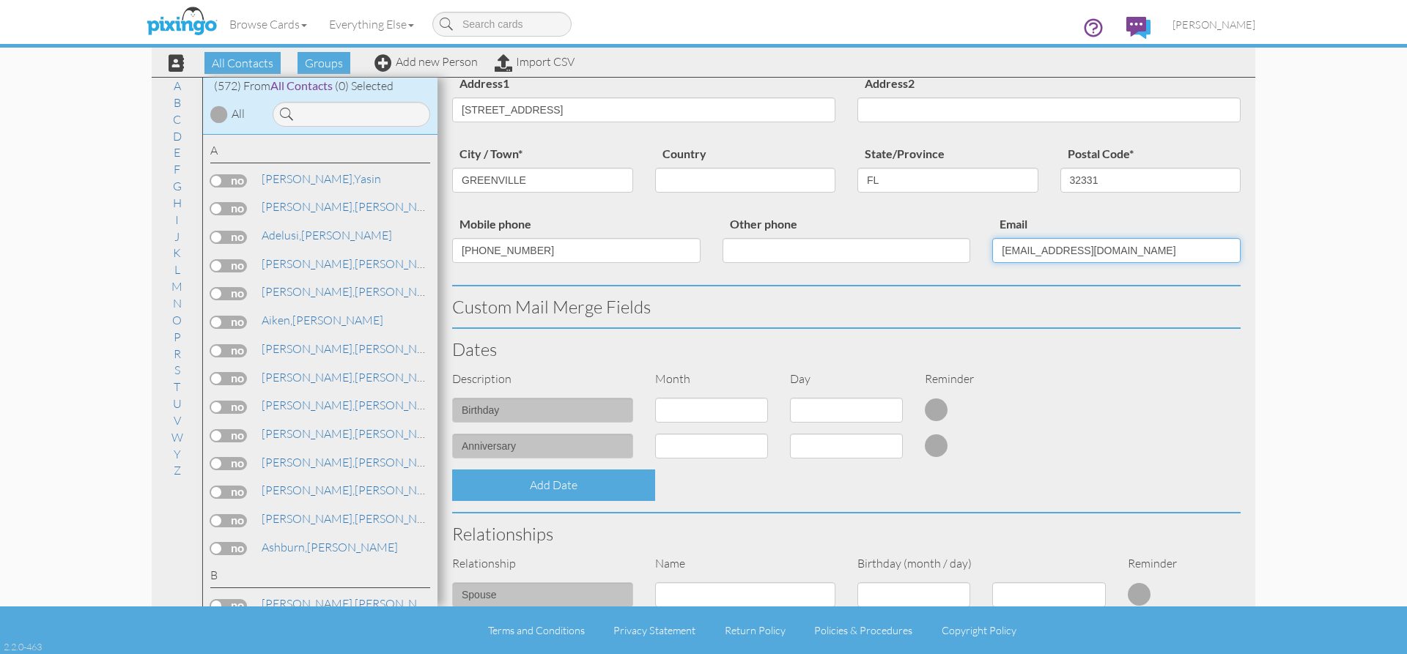
scroll to position [147, 0]
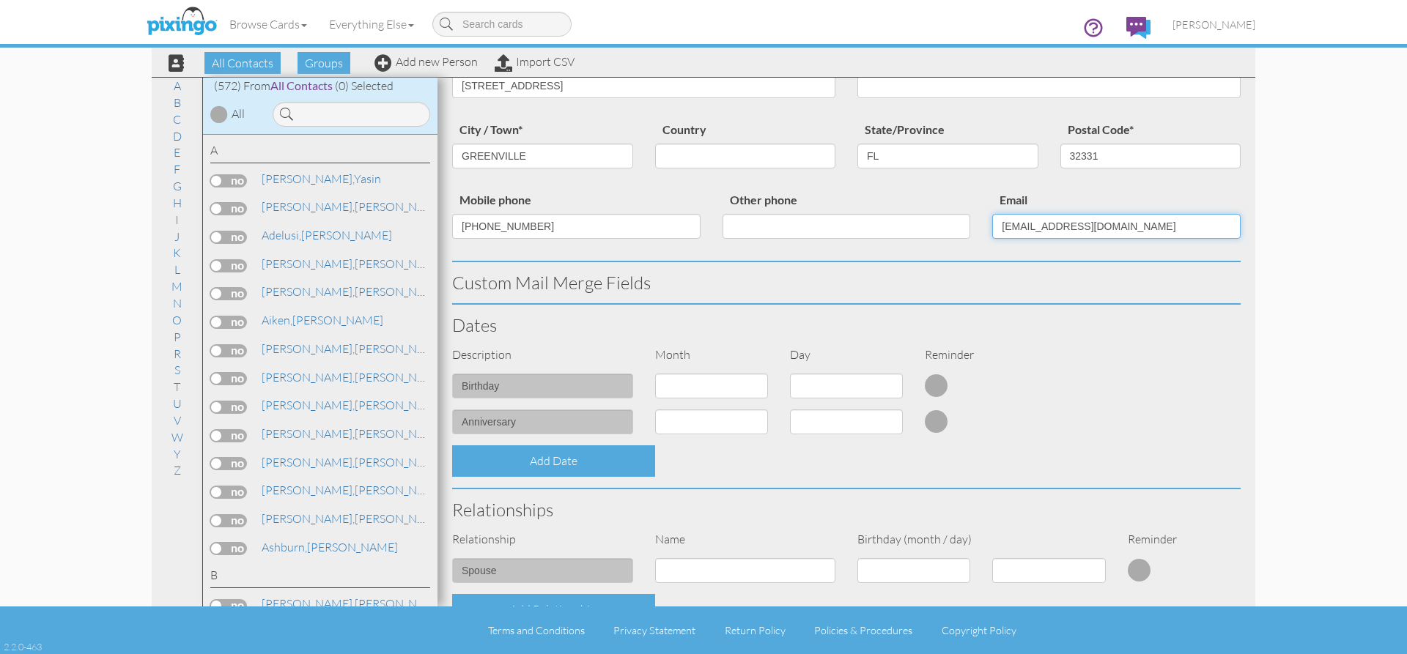
type input "[EMAIL_ADDRESS][DOMAIN_NAME]"
click at [761, 386] on select "1 - [DATE] - [DATE] - [DATE] - [DATE] - [DATE] - [DATE] - [DATE] - [DATE] - [DA…" at bounding box center [711, 386] width 113 height 25
select select "object:1982"
click at [655, 374] on select "1 - [DATE] - [DATE] - [DATE] - [DATE] - [DATE] - [DATE] - [DATE] - [DATE] - [DA…" at bounding box center [711, 386] width 113 height 25
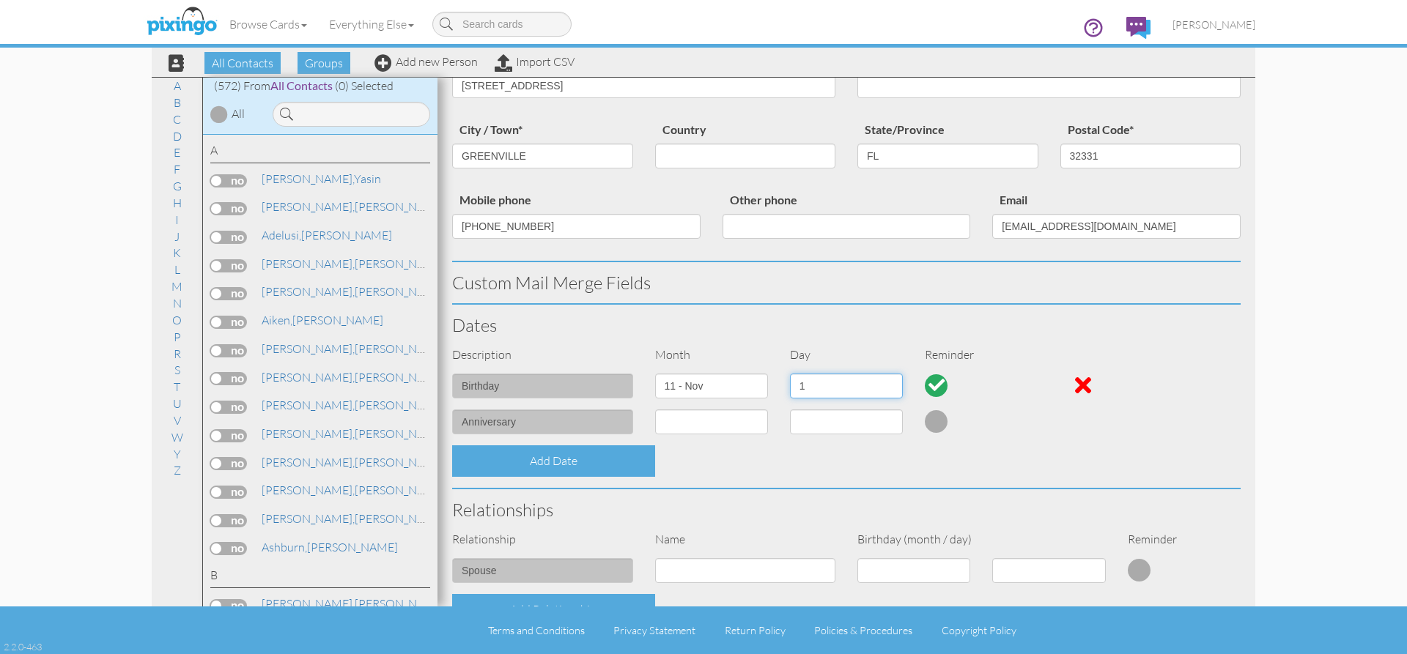
click at [894, 385] on select "1 2 3 4 5 6 7 8 9 10 11 12 13 14 15 16 17 18 19 20 21 22 23 24 25 26 27 28 29 30" at bounding box center [846, 386] width 113 height 25
select select "number:21"
click at [790, 374] on select "1 2 3 4 5 6 7 8 9 10 11 12 13 14 15 16 17 18 19 20 21 22 23 24 25 26 27 28 29 30" at bounding box center [846, 386] width 113 height 25
click at [709, 431] on select "1 - [DATE] - [DATE] - [DATE] - [DATE] - [DATE] - [DATE] - [DATE] - [DATE] - [DA…" at bounding box center [711, 422] width 113 height 25
select select "object:1980"
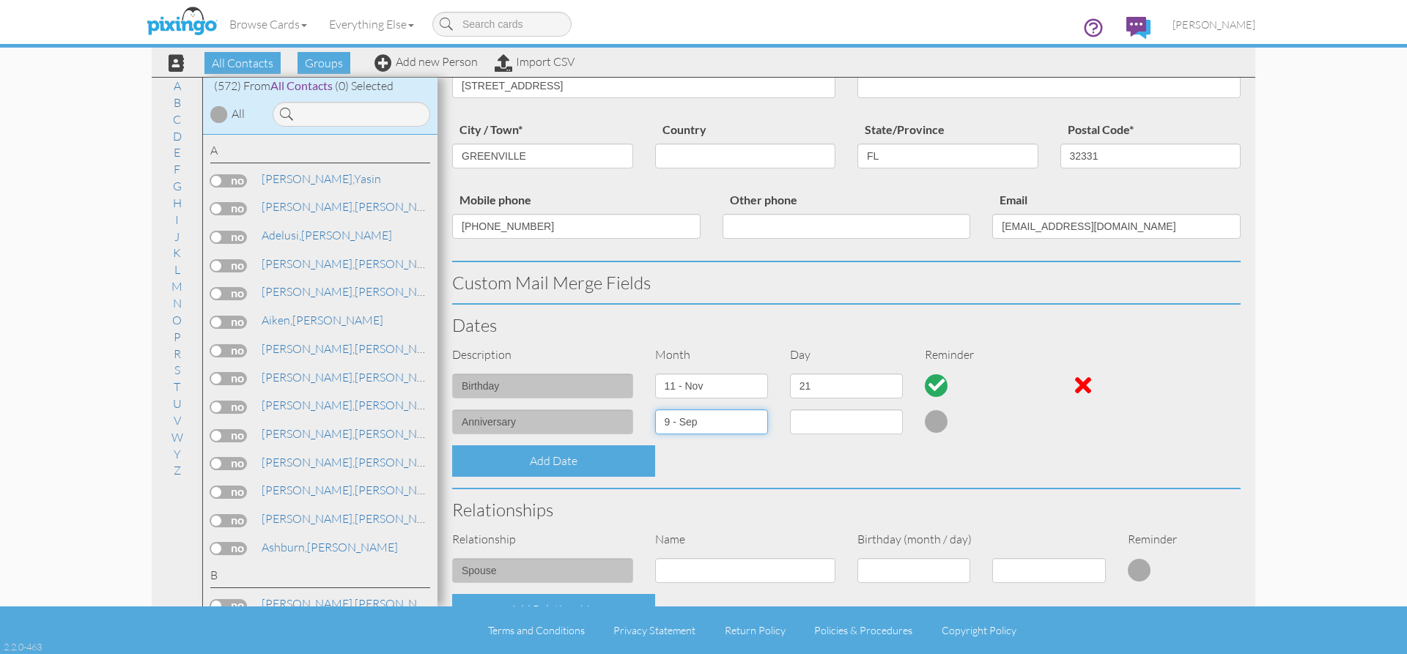
click at [655, 410] on select "1 - [DATE] - [DATE] - [DATE] - [DATE] - [DATE] - [DATE] - [DATE] - [DATE] - [DA…" at bounding box center [711, 422] width 113 height 25
click at [825, 427] on select "1 2 3 4 5 6 7 8 9 10 11 12 13 14 15 16 17 18 19 20 21 22 23 24 25 26 27 28 29 30" at bounding box center [846, 422] width 113 height 25
select select "number:19"
click at [790, 410] on select "1 2 3 4 5 6 7 8 9 10 11 12 13 14 15 16 17 18 19 20 21 22 23 24 25 26 27 28 29 30" at bounding box center [846, 422] width 113 height 25
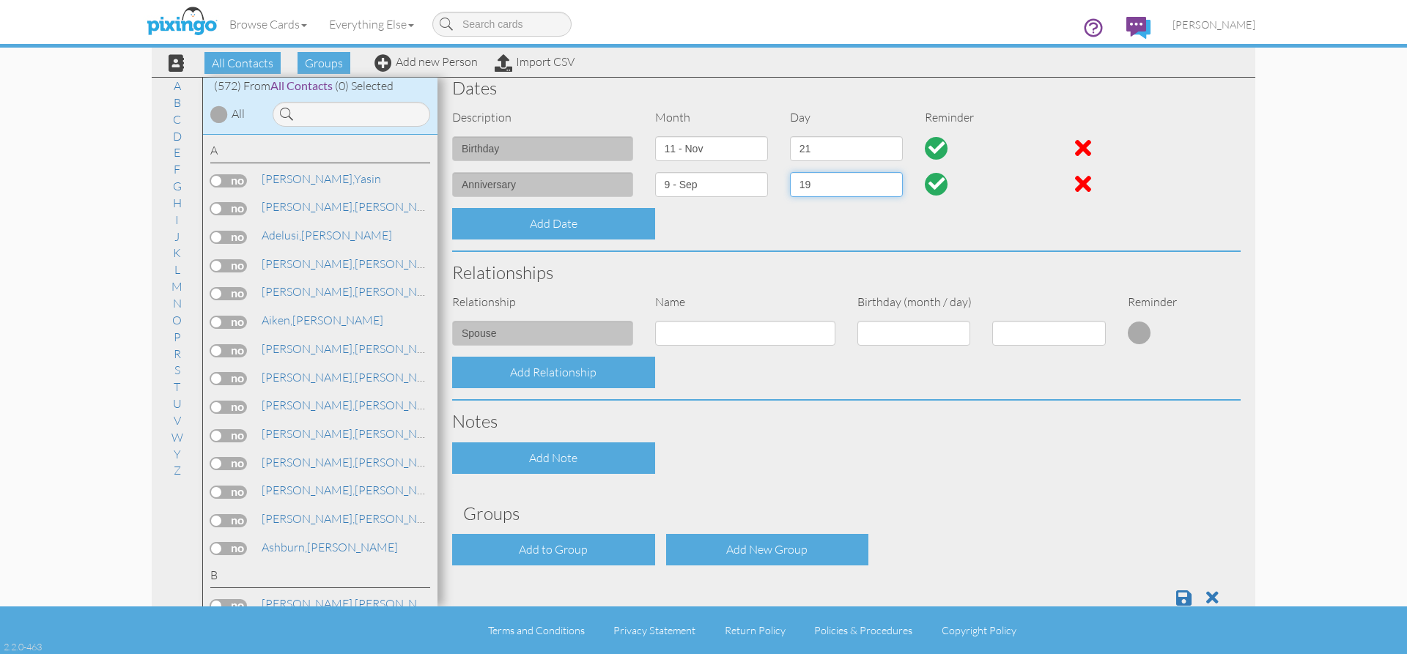
scroll to position [418, 0]
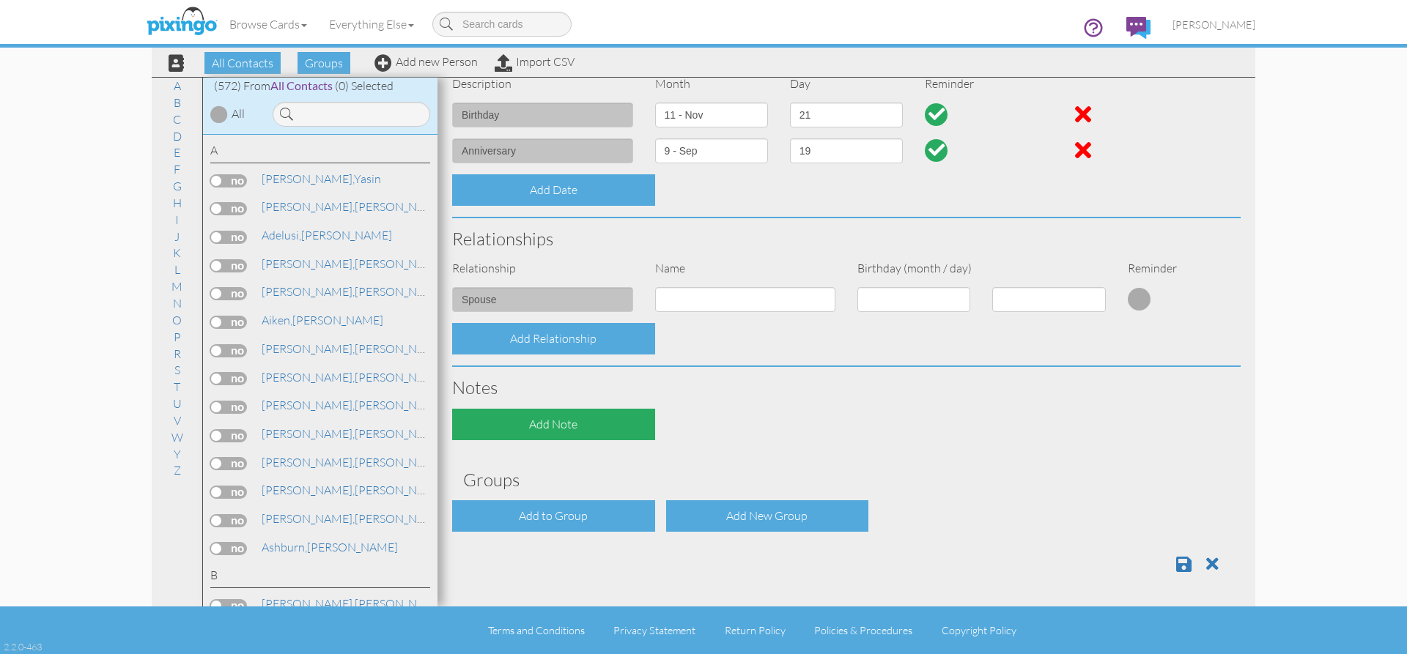
click at [567, 435] on div "Add Note" at bounding box center [553, 425] width 203 height 32
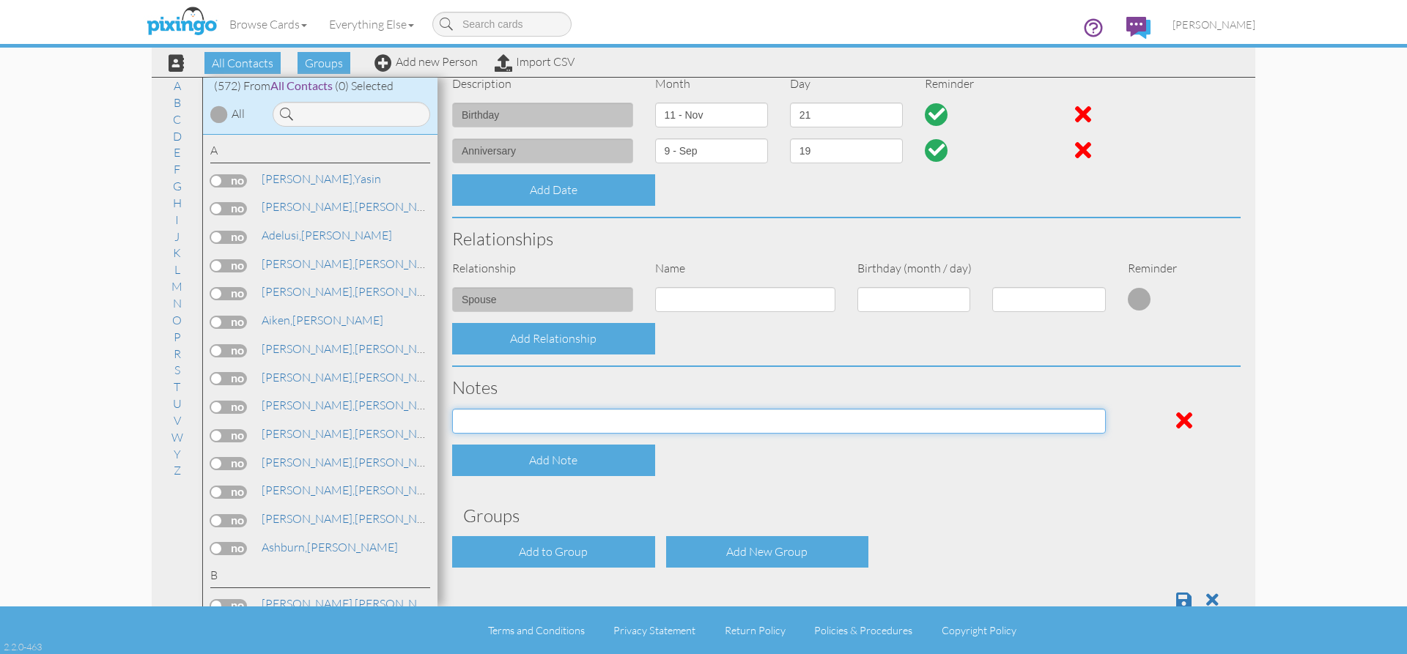
click at [591, 427] on input at bounding box center [779, 421] width 654 height 25
click at [504, 423] on input at bounding box center [779, 421] width 654 height 25
paste input "[US_VEHICLE_IDENTIFICATION_NUMBER]"
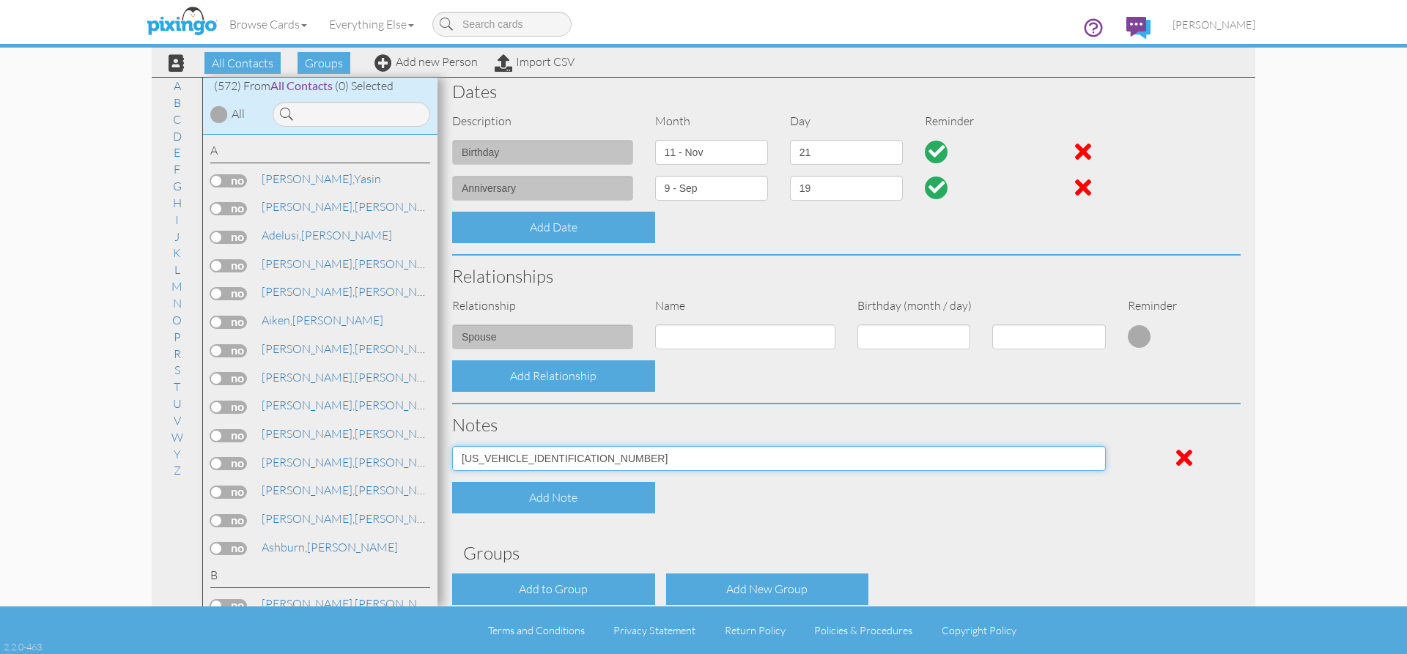
scroll to position [454, 0]
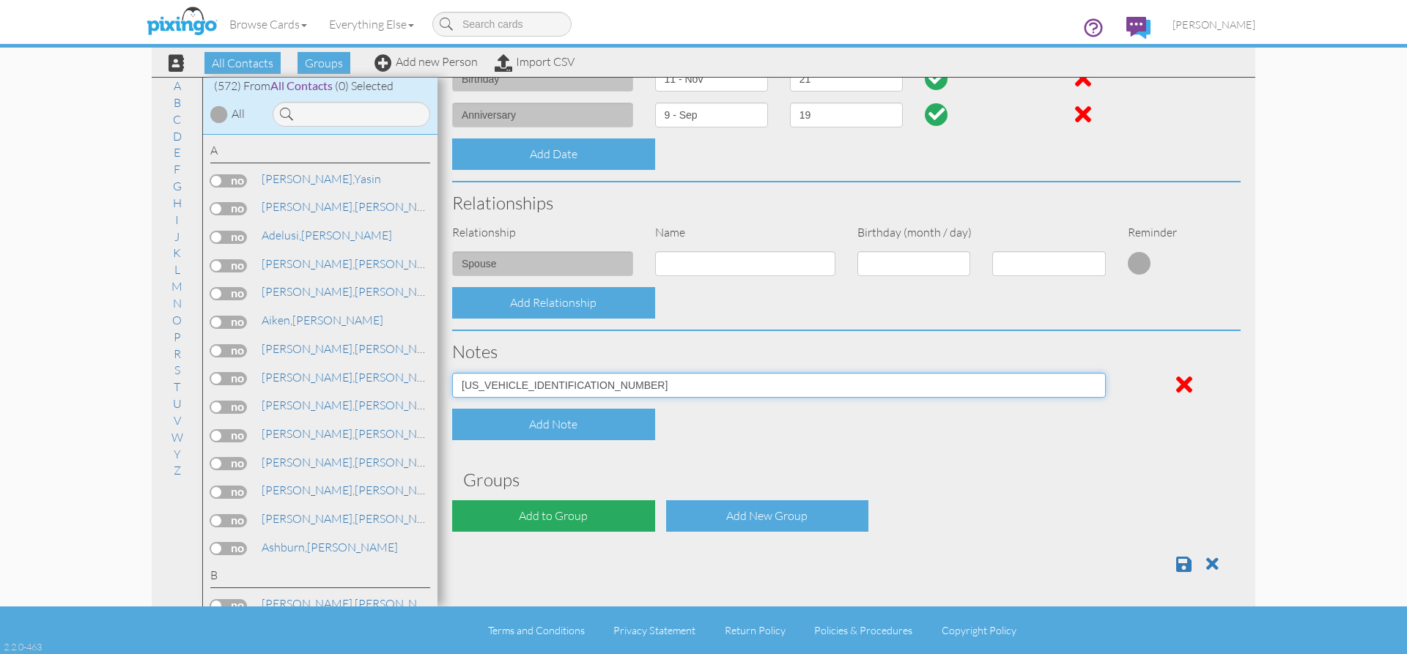
type input "[US_VEHICLE_IDENTIFICATION_NUMBER]"
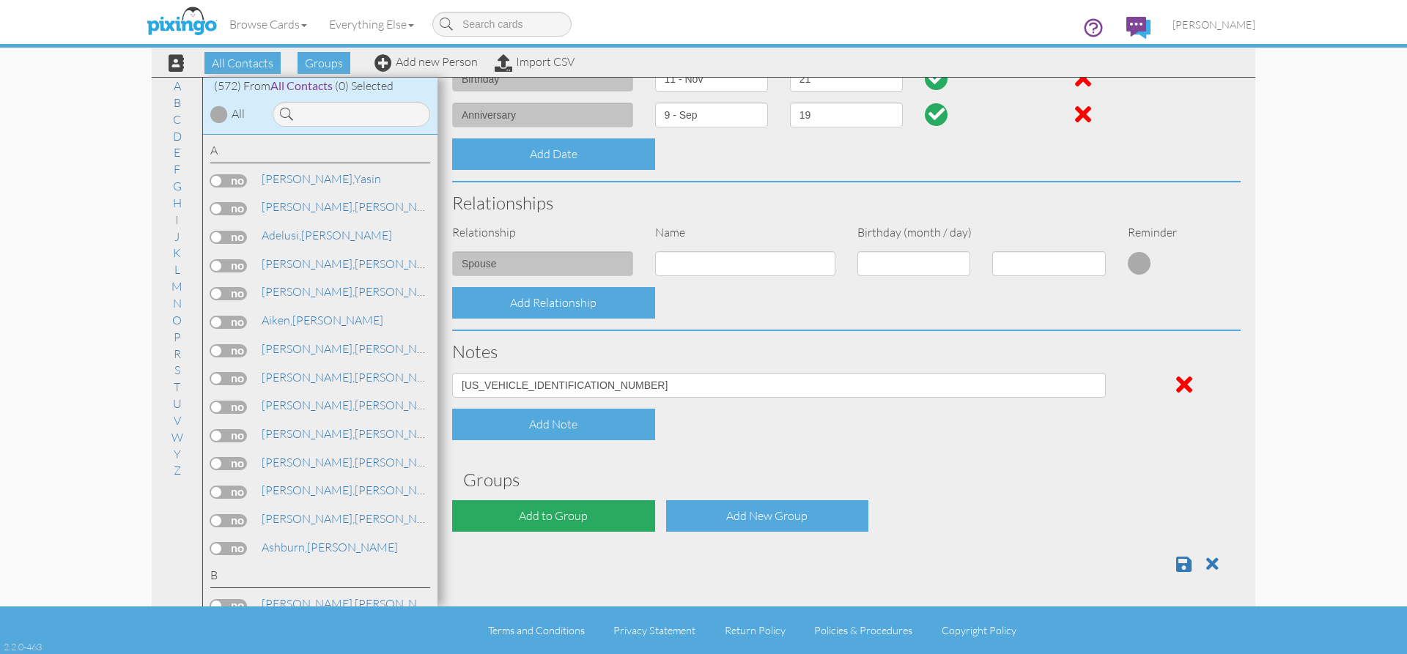
click at [633, 516] on div "Add to Group" at bounding box center [553, 517] width 203 height 32
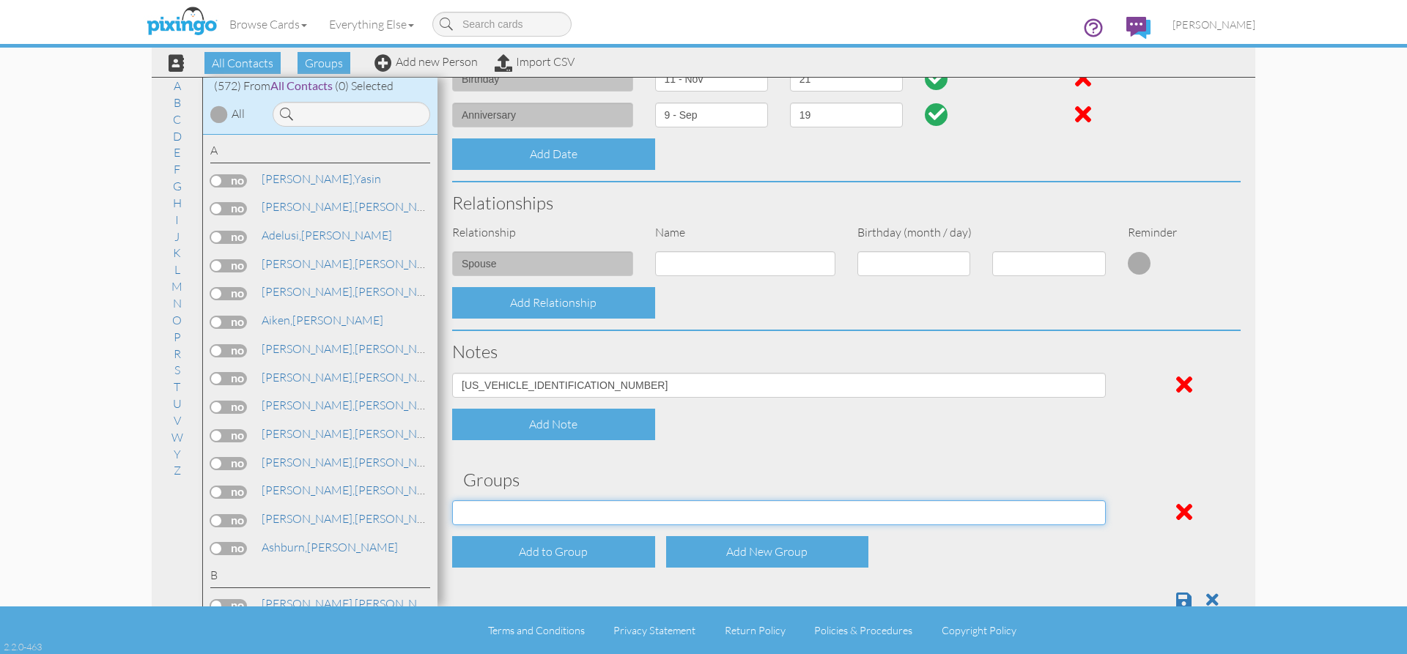
click at [597, 523] on select "Employee's Friends Sold list Sold list 2nd year Suspects Trifecta Referral group" at bounding box center [779, 513] width 654 height 25
select select "object:2238"
click at [452, 501] on select "Employee's Friends Sold list Sold list 2nd year Suspects Trifecta Referral group" at bounding box center [779, 513] width 654 height 25
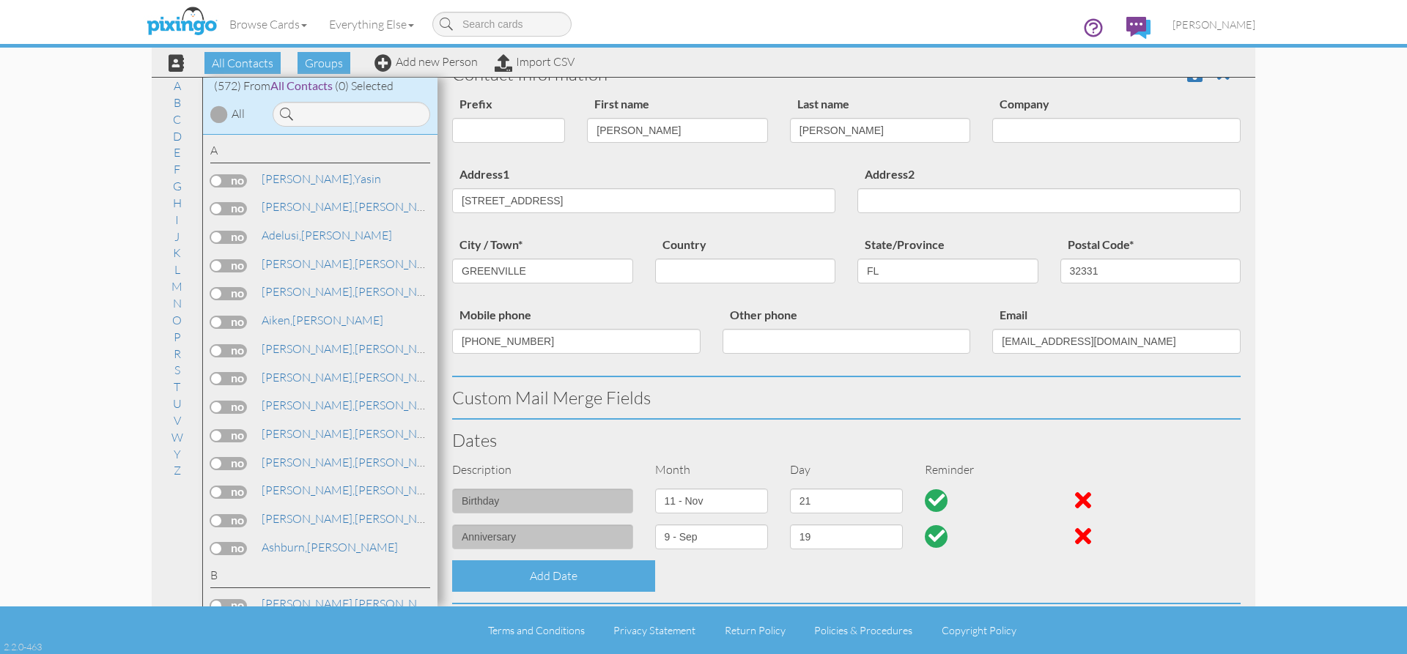
scroll to position [0, 0]
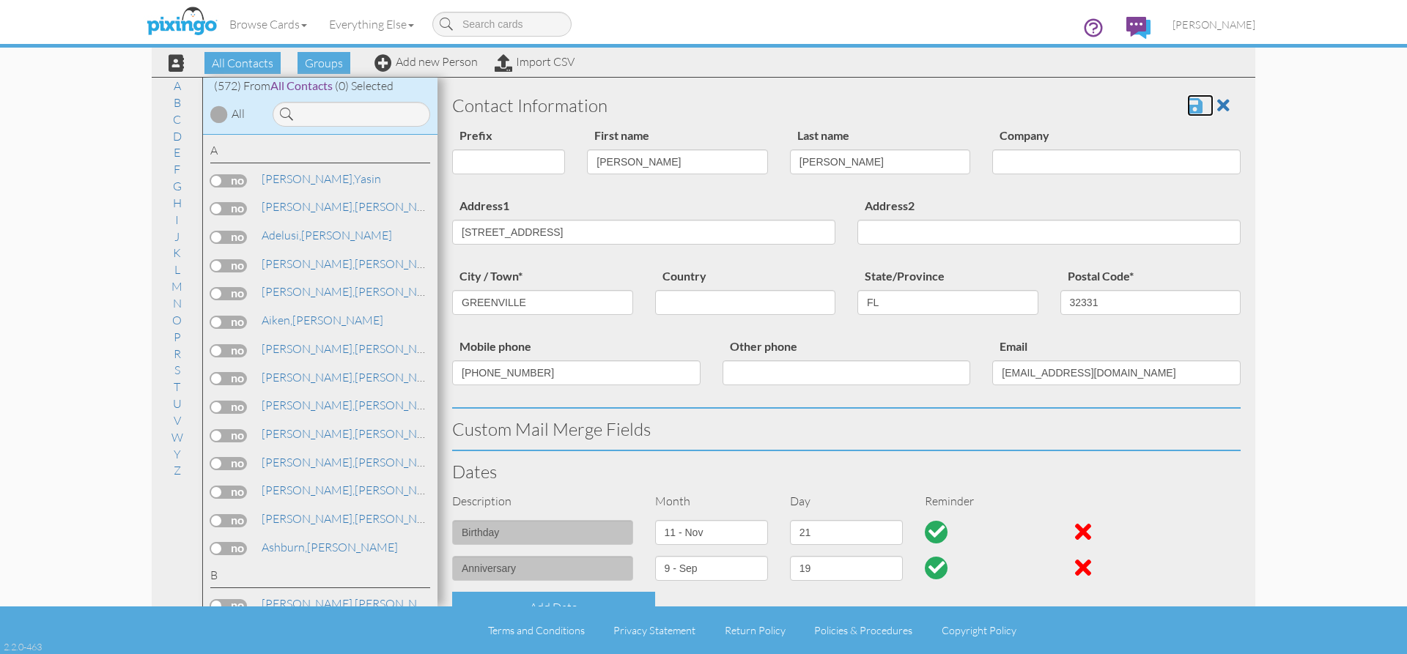
click at [1190, 104] on span at bounding box center [1194, 106] width 15 height 18
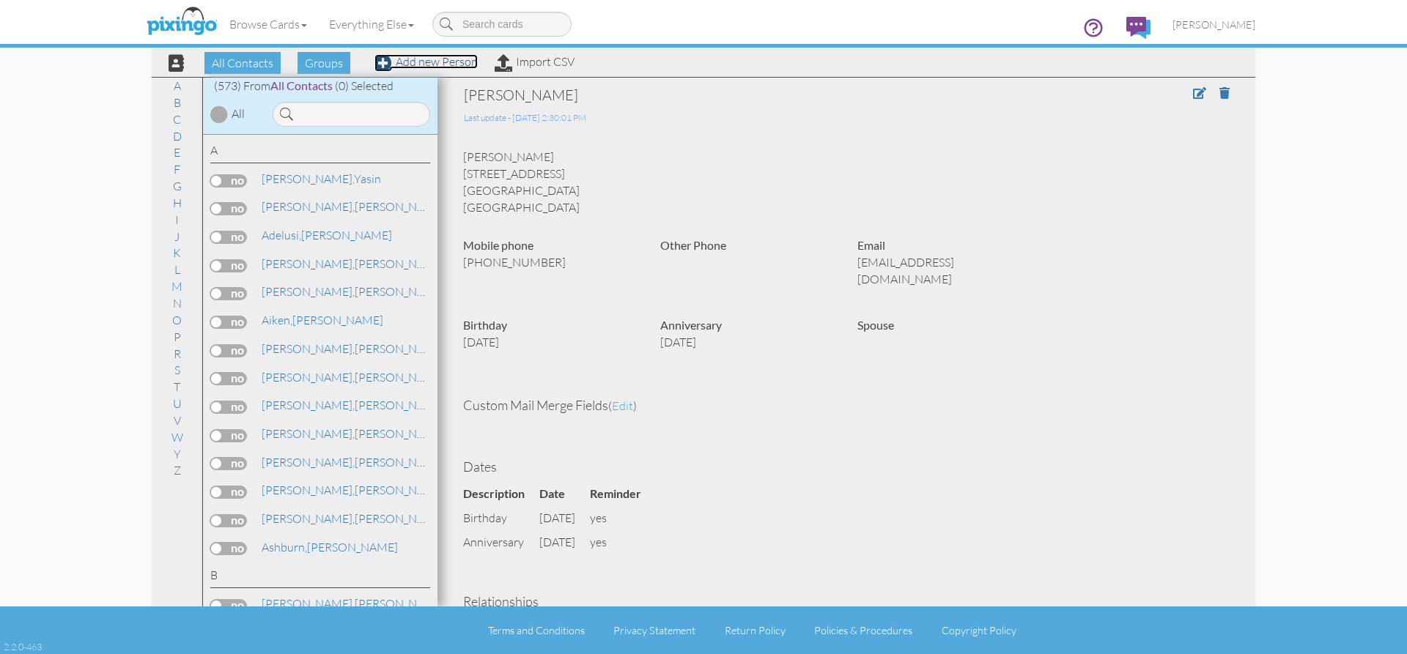
click at [395, 59] on link "Add new Person" at bounding box center [426, 61] width 103 height 15
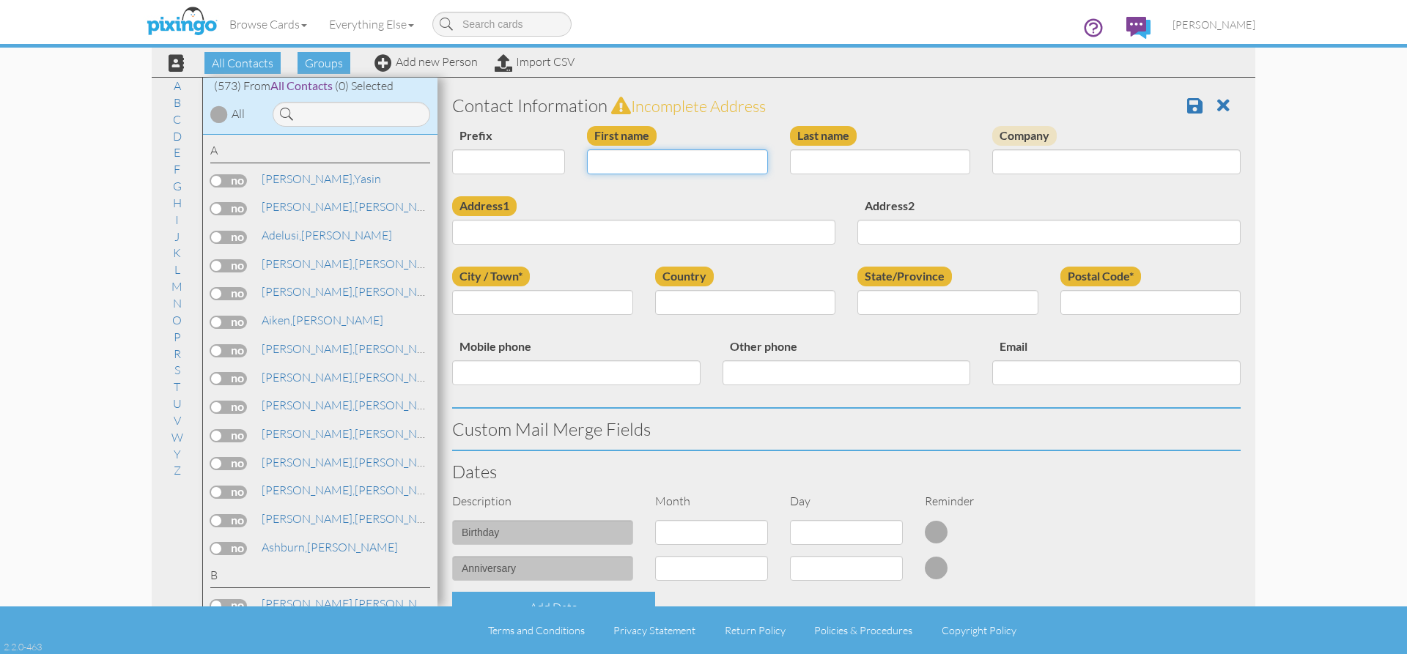
click at [619, 161] on input "First name" at bounding box center [677, 162] width 181 height 25
type input "t"
type input "[PERSON_NAME]"
click at [892, 172] on input "Last name" at bounding box center [880, 162] width 181 height 25
type input "[PERSON_NAME]"
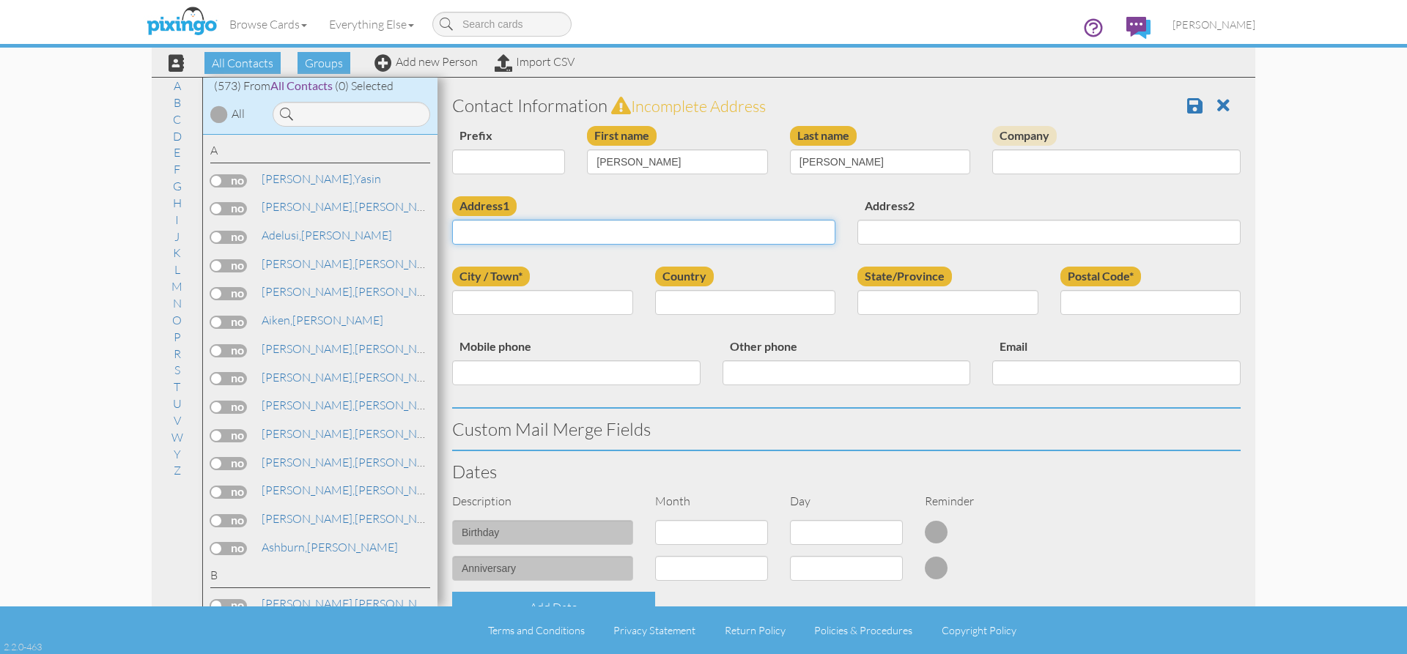
click at [513, 225] on input "Address1" at bounding box center [643, 232] width 383 height 25
click at [488, 232] on input "Address1" at bounding box center [643, 232] width 383 height 25
paste input "[STREET_ADDRESS]"
type input "[STREET_ADDRESS]"
click at [467, 309] on input "City / Town*" at bounding box center [542, 302] width 181 height 25
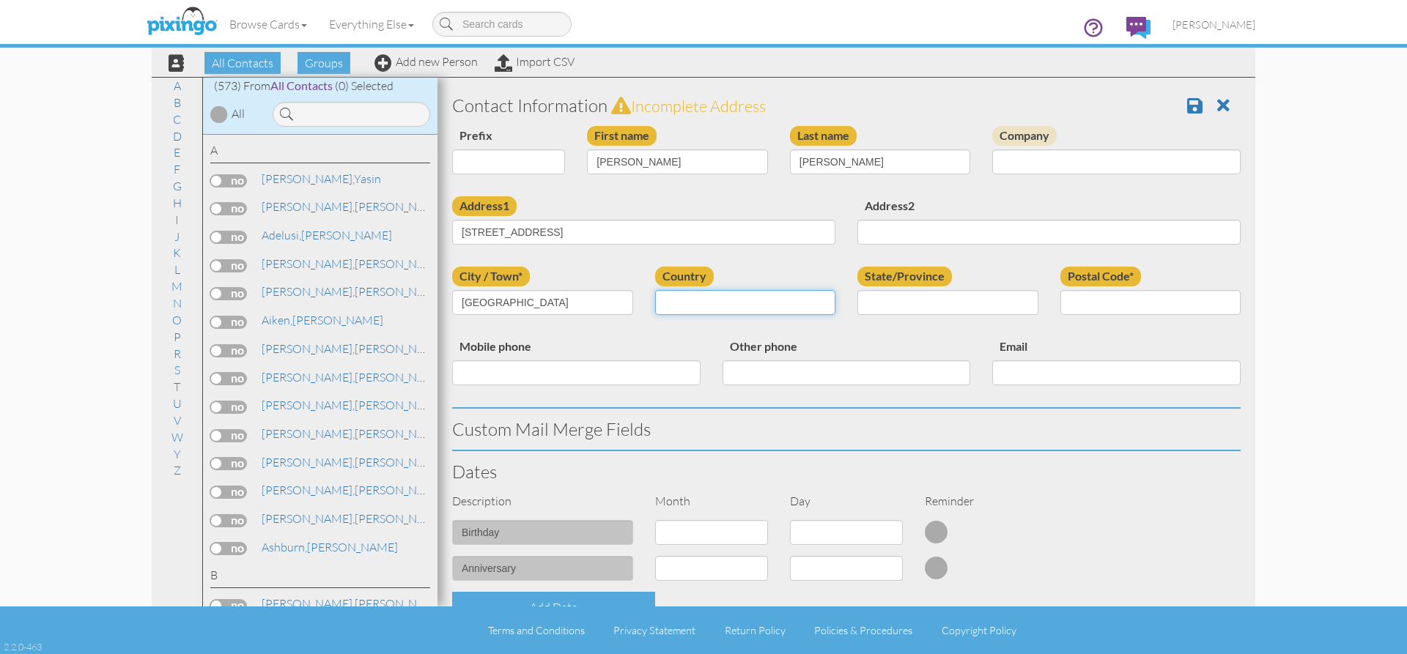
click at [674, 310] on select "[GEOGRAPHIC_DATA] -------------- [GEOGRAPHIC_DATA] [GEOGRAPHIC_DATA] [GEOGRAPHI…" at bounding box center [745, 302] width 181 height 25
click at [531, 311] on input "[GEOGRAPHIC_DATA]" at bounding box center [542, 302] width 181 height 25
type input "[GEOGRAPHIC_DATA]"
click at [944, 298] on input "State/Province" at bounding box center [948, 302] width 181 height 25
type input "FL"
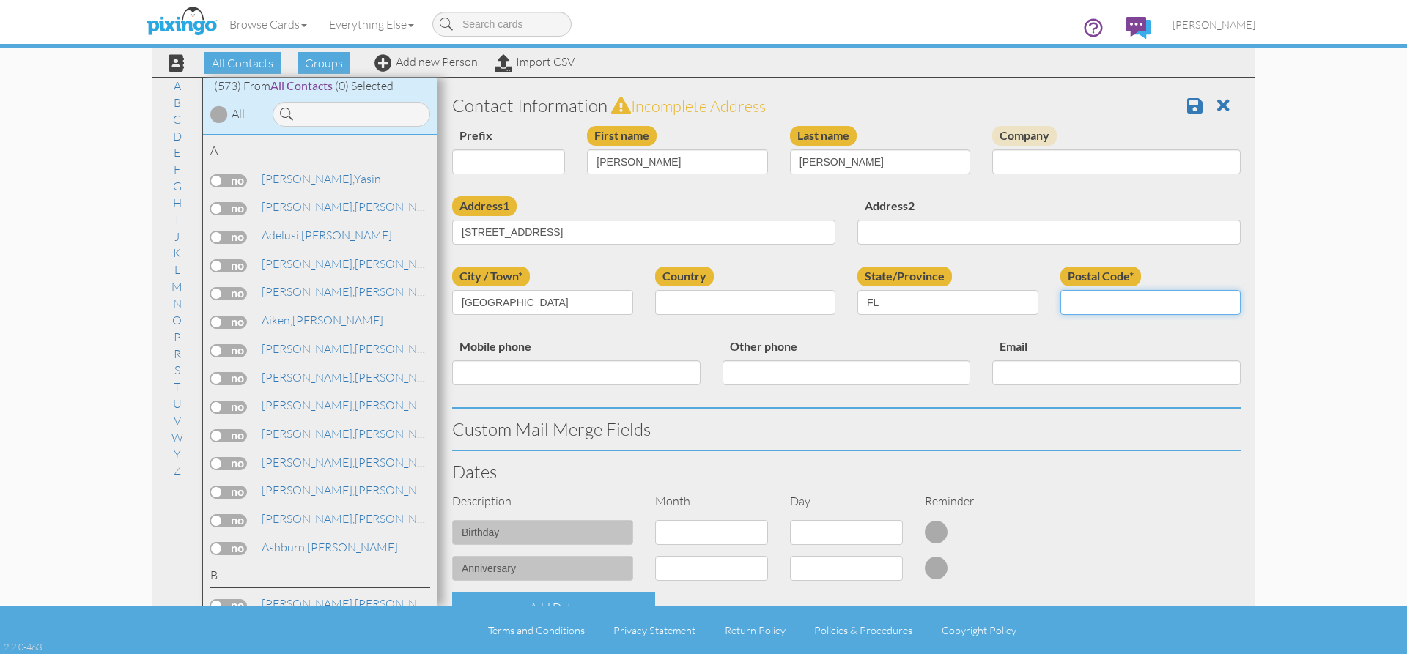
click at [1088, 307] on input "Postal Code*" at bounding box center [1151, 302] width 181 height 25
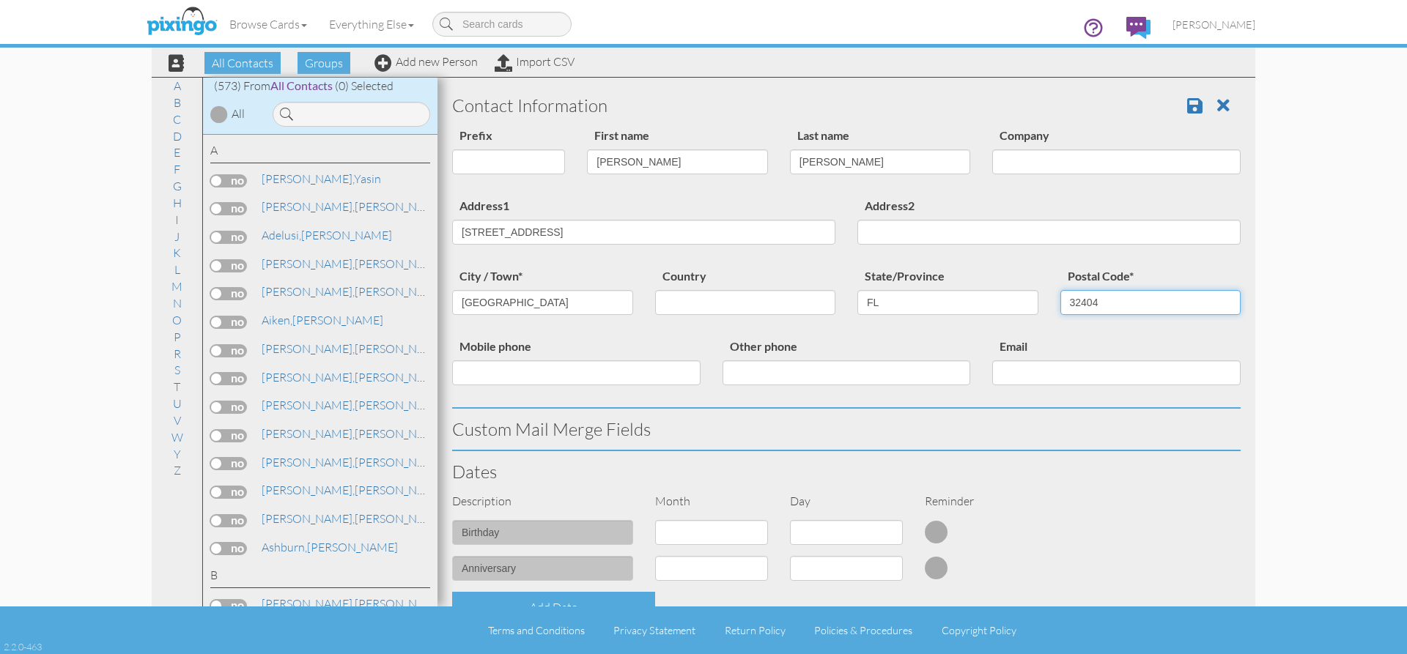
type input "32404"
click at [599, 372] on input "Mobile phone" at bounding box center [576, 373] width 248 height 25
click at [567, 378] on input "Mobile phone" at bounding box center [576, 373] width 248 height 25
type input "816-262-0463"
click at [785, 370] on input "Other phone" at bounding box center [847, 373] width 248 height 25
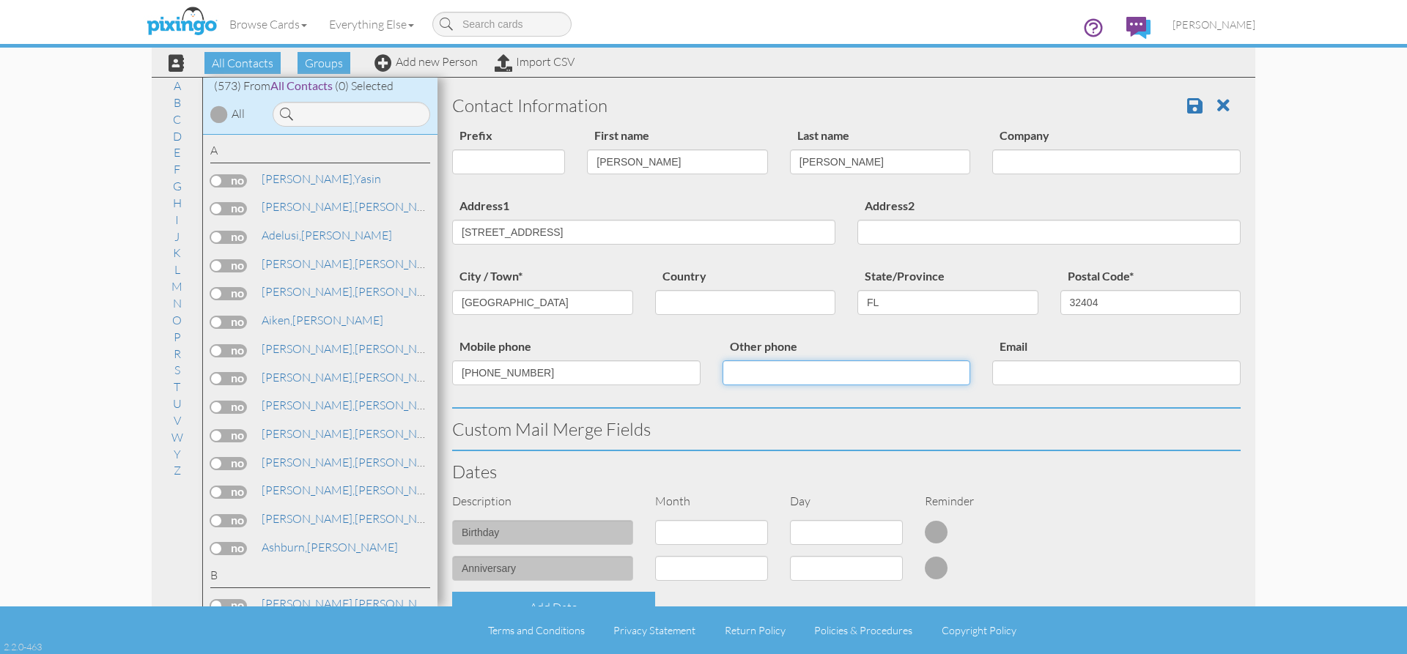
click at [820, 380] on input "Other phone" at bounding box center [847, 373] width 248 height 25
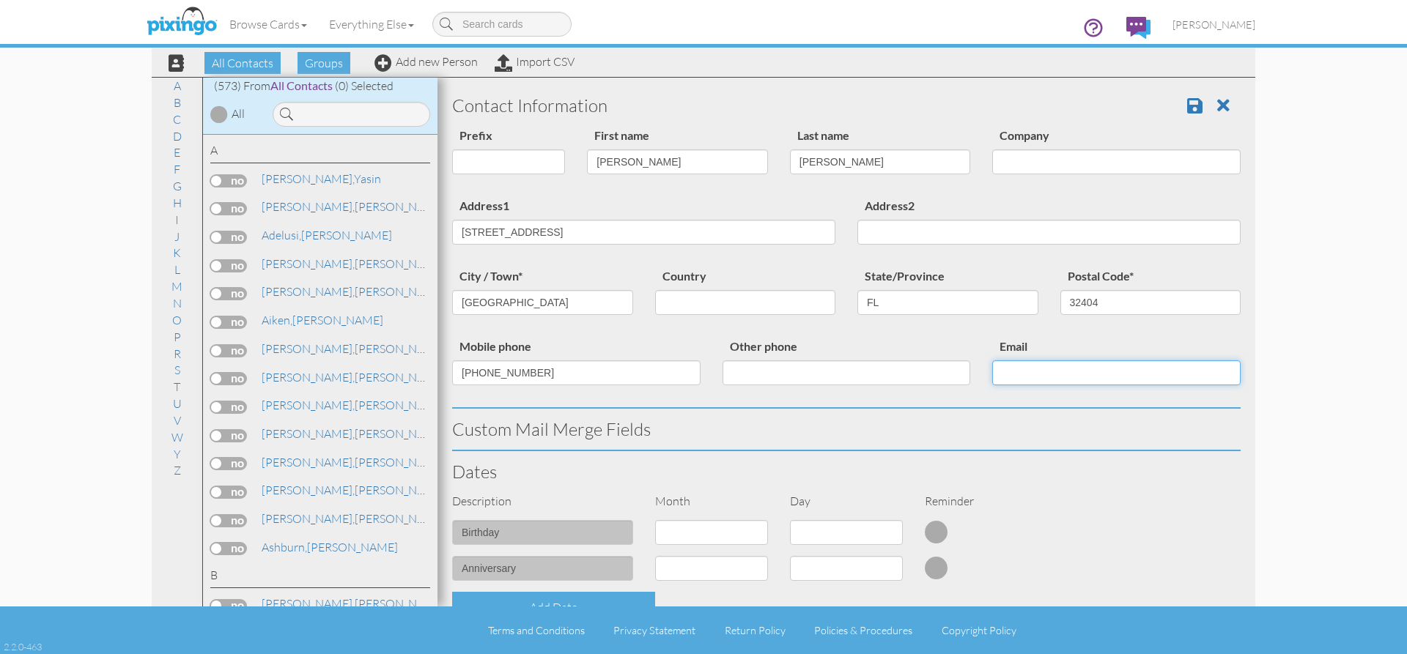
click at [1011, 375] on input "Email" at bounding box center [1116, 373] width 248 height 25
paste input "kdw1647@gmail.com"
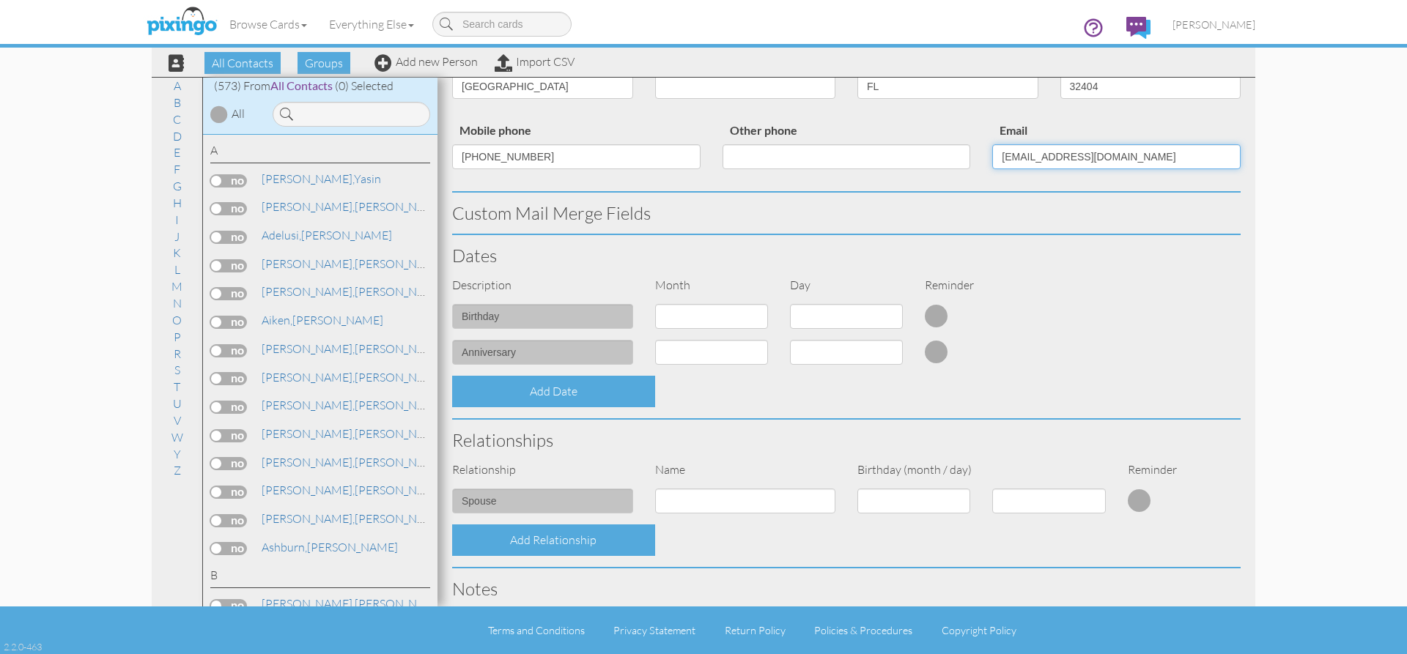
scroll to position [220, 0]
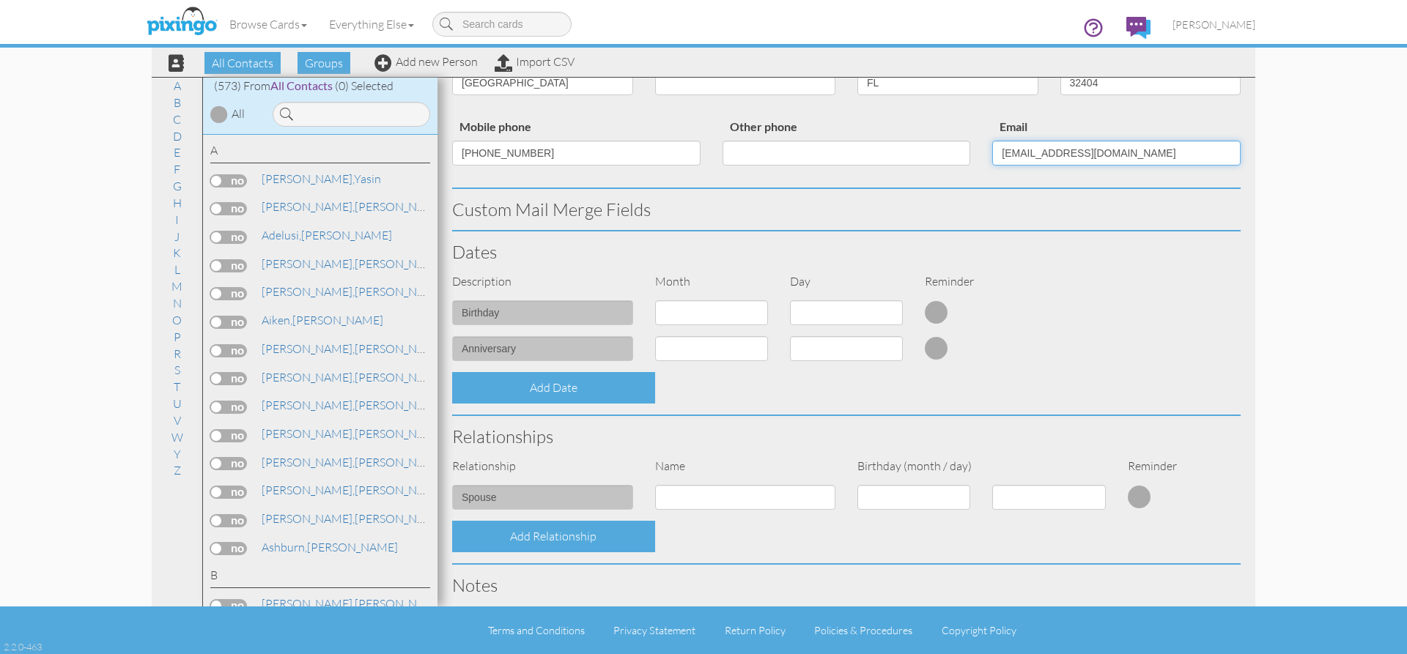
type input "kdw1647@gmail.com"
click at [720, 317] on select "1 - [DATE] - [DATE] - [DATE] - [DATE] - [DATE] - [DATE] - [DATE] - [DATE] - [DA…" at bounding box center [711, 312] width 113 height 25
select select "object:1983"
click at [655, 300] on select "1 - [DATE] - [DATE] - [DATE] - [DATE] - [DATE] - [DATE] - [DATE] - [DATE] - [DA…" at bounding box center [711, 312] width 113 height 25
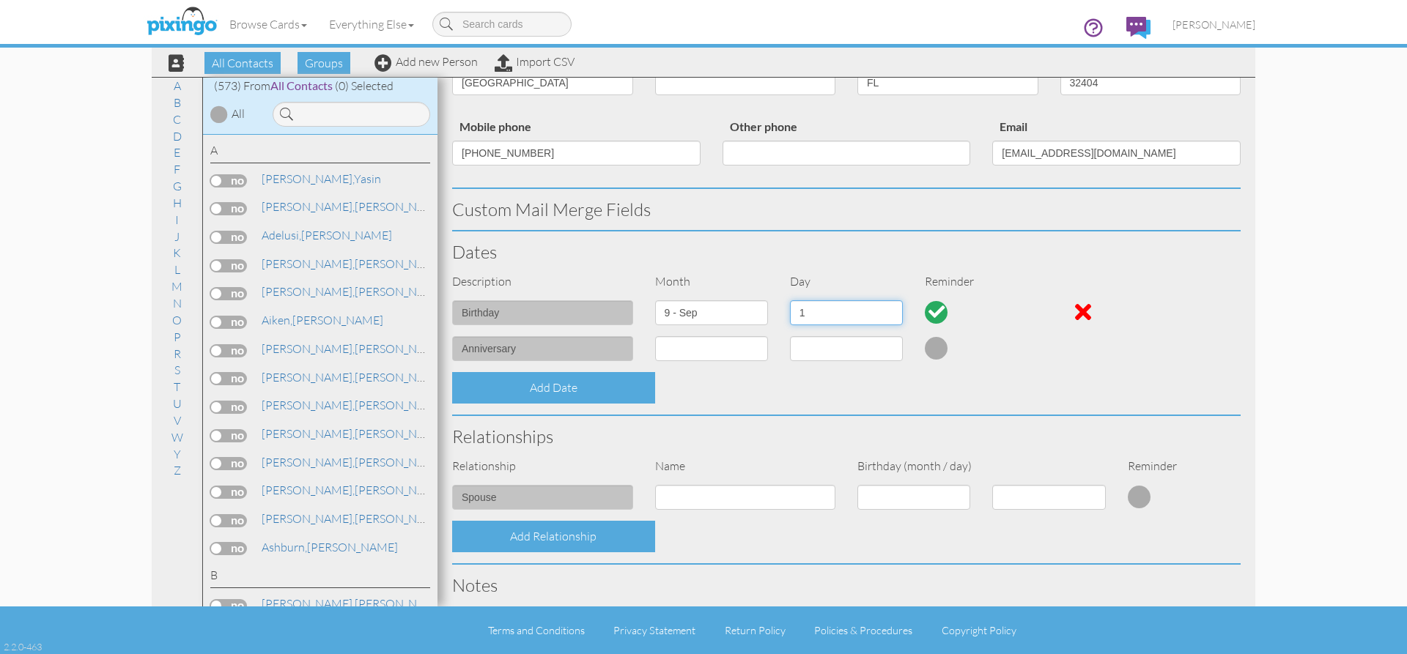
click at [888, 309] on select "1 2 3 4 5 6 7 8 9 10 11 12 13 14 15 16 17 18 19 20 21 22 23 24 25 26 27 28 29 30" at bounding box center [846, 312] width 113 height 25
select select "number:6"
click at [790, 300] on select "1 2 3 4 5 6 7 8 9 10 11 12 13 14 15 16 17 18 19 20 21 22 23 24 25 26 27 28 29 30" at bounding box center [846, 312] width 113 height 25
click at [745, 349] on select "1 - [DATE] - [DATE] - [DATE] - [DATE] - [DATE] - [DATE] - [DATE] - [DATE] - [DA…" at bounding box center [711, 348] width 113 height 25
select select "object:1983"
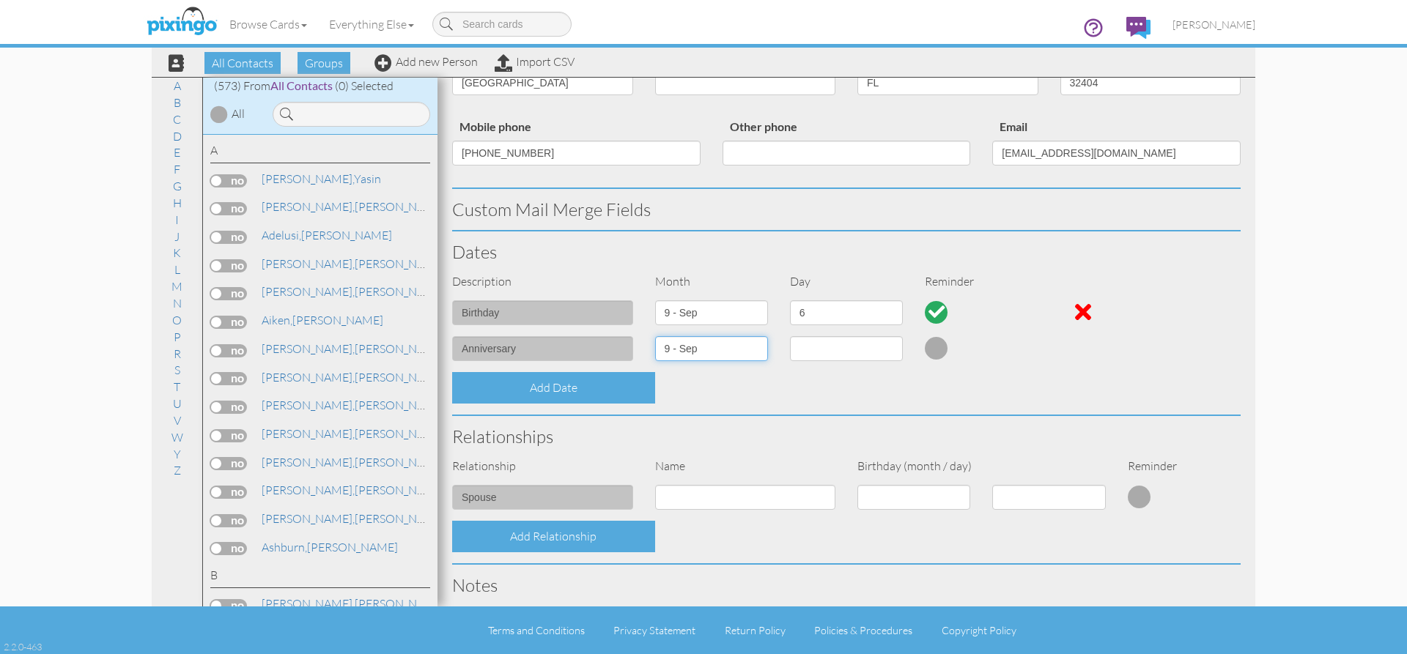
click at [655, 336] on select "1 - [DATE] - [DATE] - [DATE] - [DATE] - [DATE] - [DATE] - [DATE] - [DATE] - [DA…" at bounding box center [711, 348] width 113 height 25
click at [891, 348] on select "1 2 3 4 5 6 7 8 9 10 11 12 13 14 15 16 17 18 19 20 21 22 23 24 25 26 27 28 29 30" at bounding box center [846, 348] width 113 height 25
select select "number:21"
click at [790, 336] on select "1 2 3 4 5 6 7 8 9 10 11 12 13 14 15 16 17 18 19 20 21 22 23 24 25 26 27 28 29 30" at bounding box center [846, 348] width 113 height 25
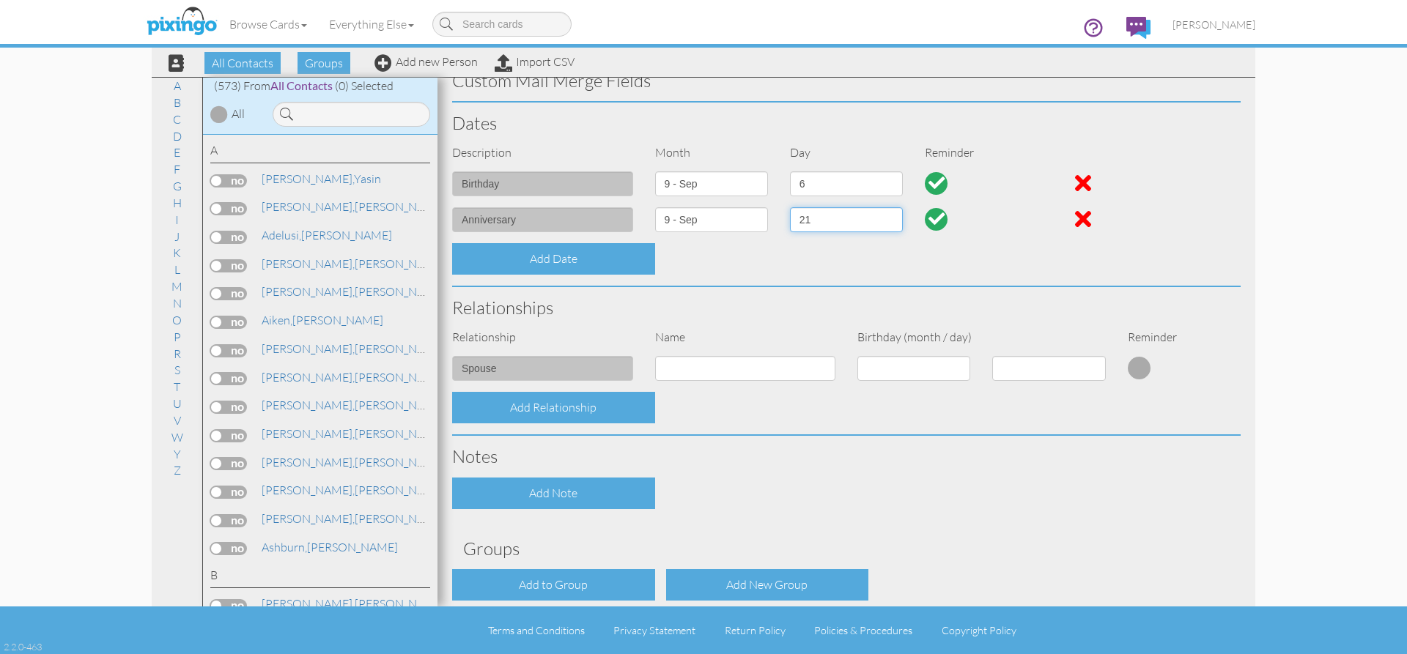
scroll to position [366, 0]
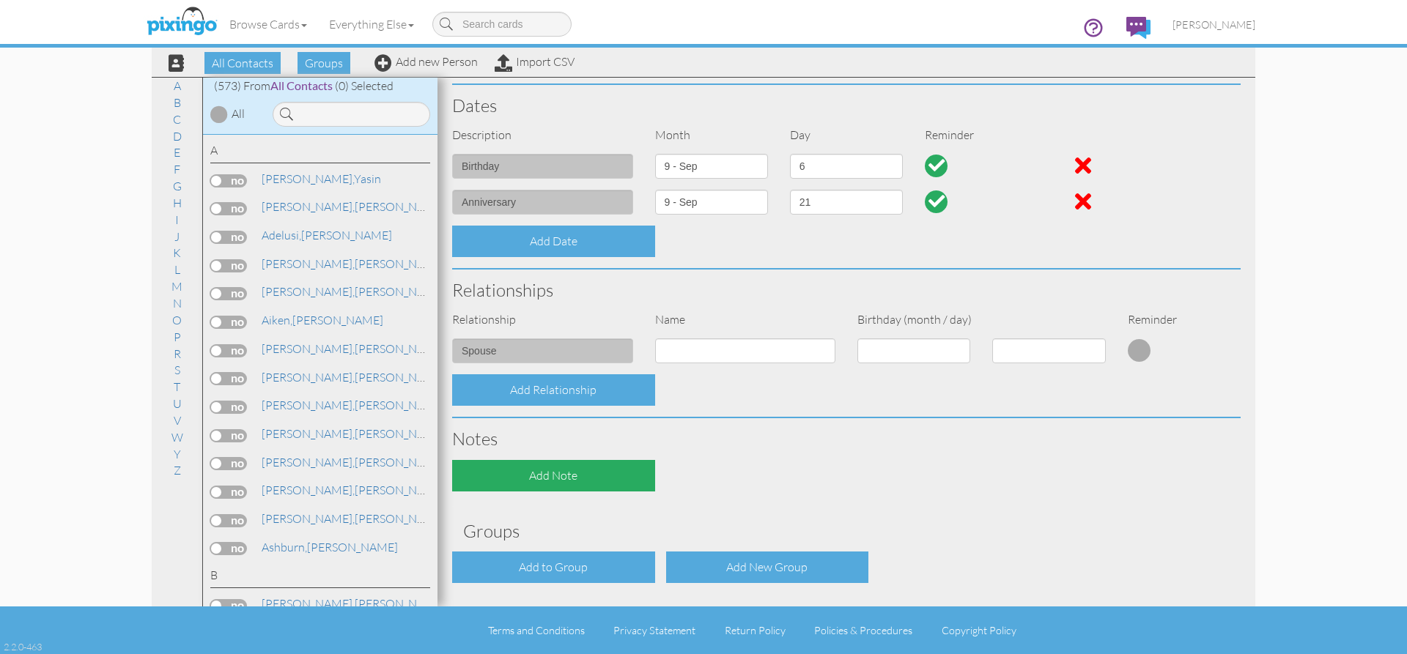
click at [565, 482] on div "Add Note" at bounding box center [553, 476] width 203 height 32
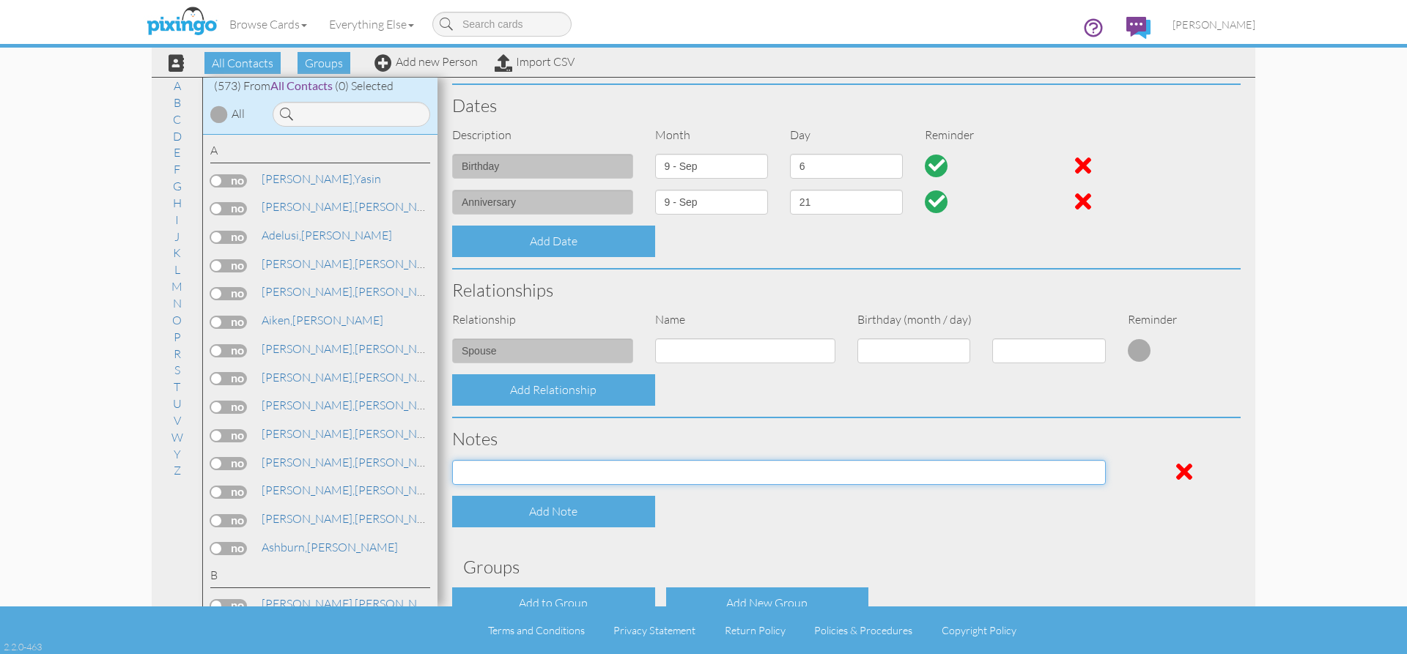
click at [680, 475] on input at bounding box center [779, 472] width 654 height 25
click at [484, 477] on input at bounding box center [779, 472] width 654 height 25
paste input "1GNERFKW1PJ299509"
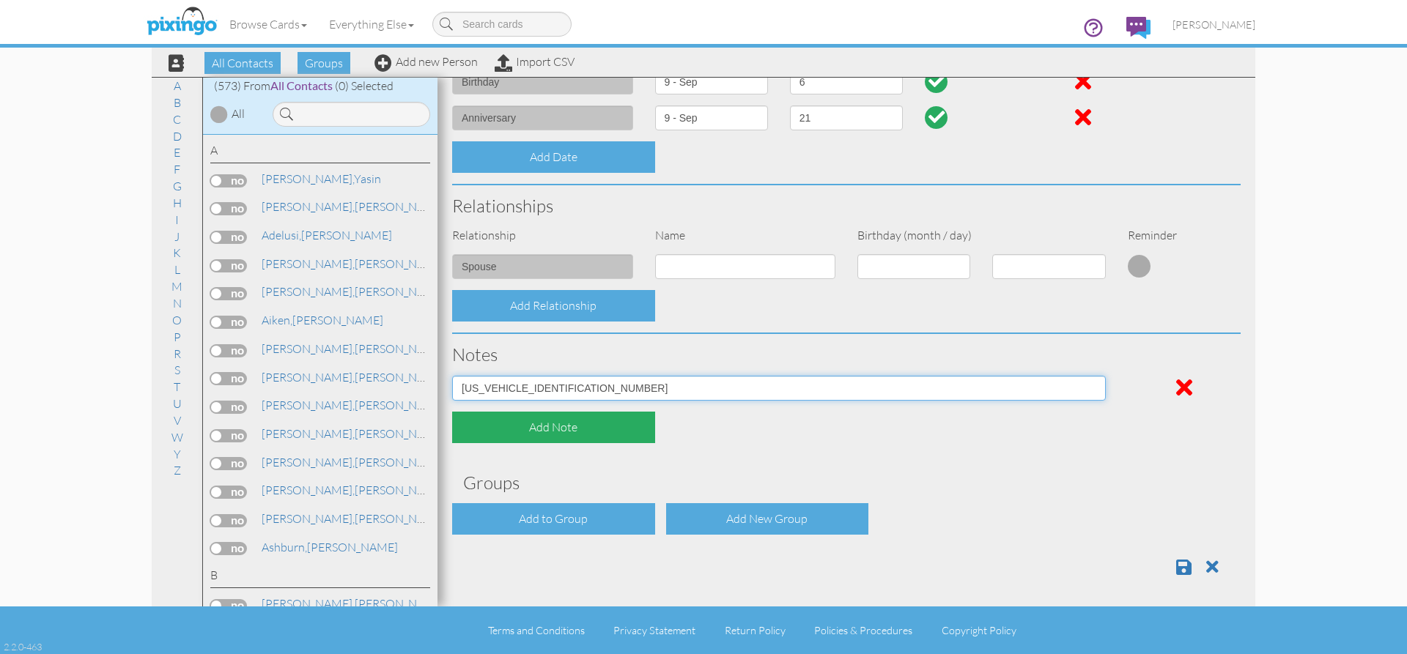
scroll to position [454, 0]
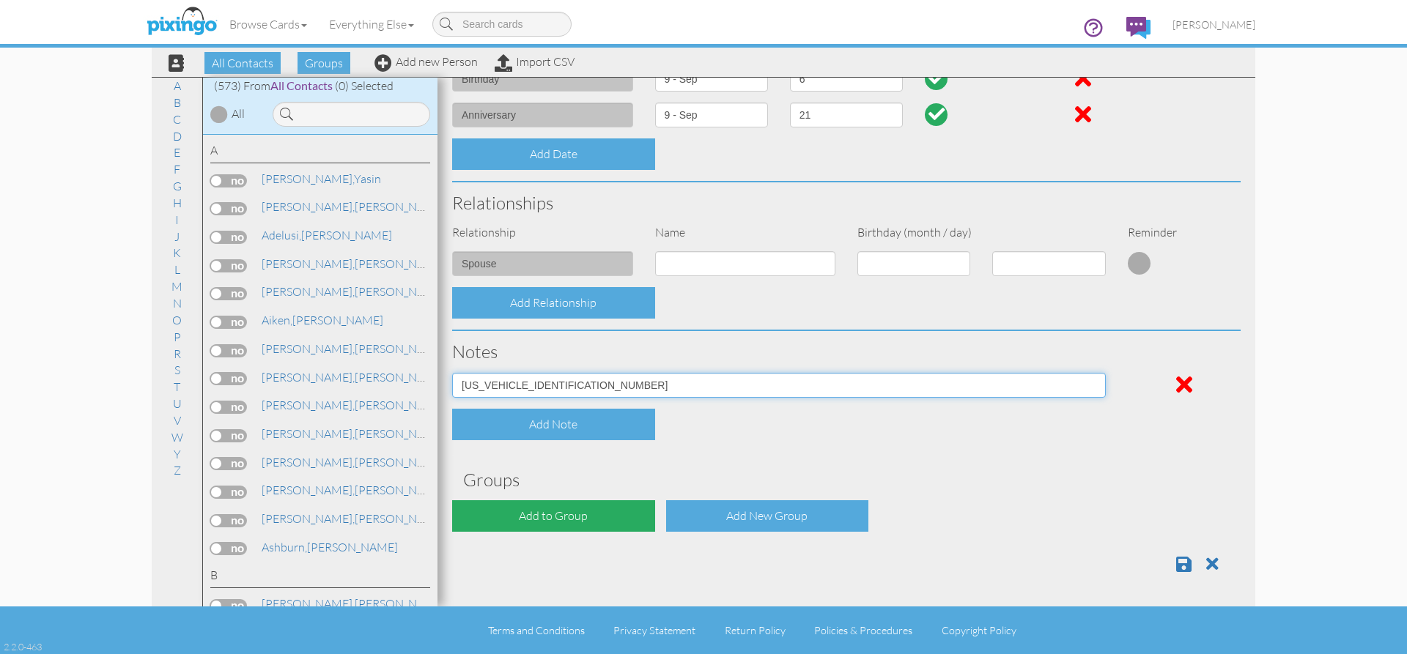
type input "1GNERFKW1PJ299509"
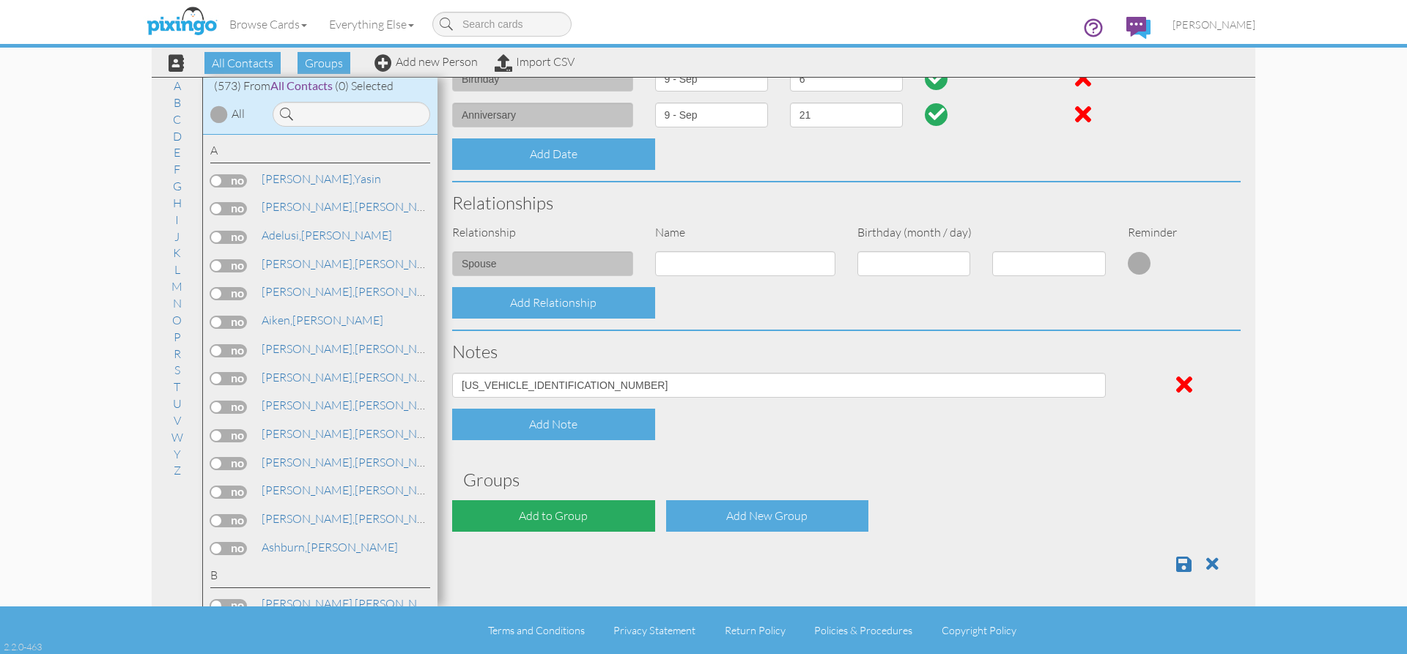
click at [553, 517] on div "Add to Group" at bounding box center [553, 517] width 203 height 32
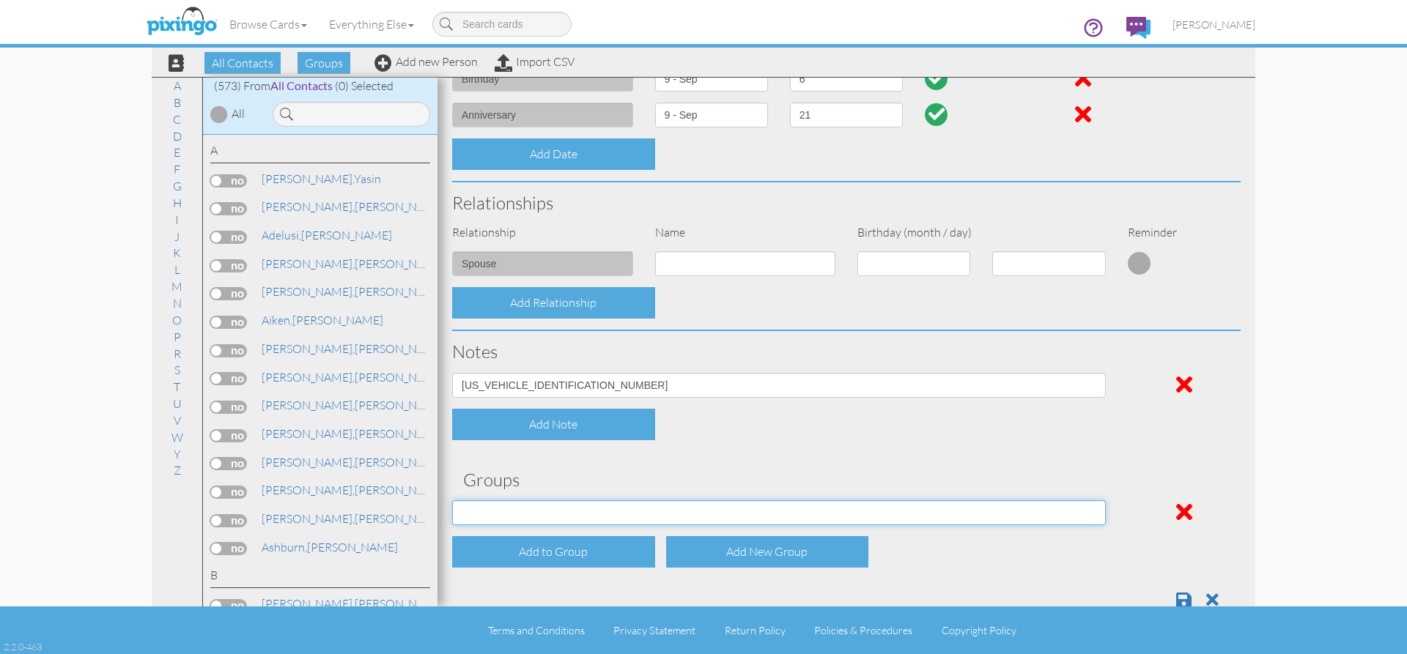
click at [1084, 514] on select "Employee's Friends Sold list Sold list 2nd year Suspects Trifecta Referral group" at bounding box center [779, 513] width 654 height 25
select select "object:2241"
click at [452, 501] on select "Employee's Friends Sold list Sold list 2nd year Suspects Trifecta Referral group" at bounding box center [779, 513] width 654 height 25
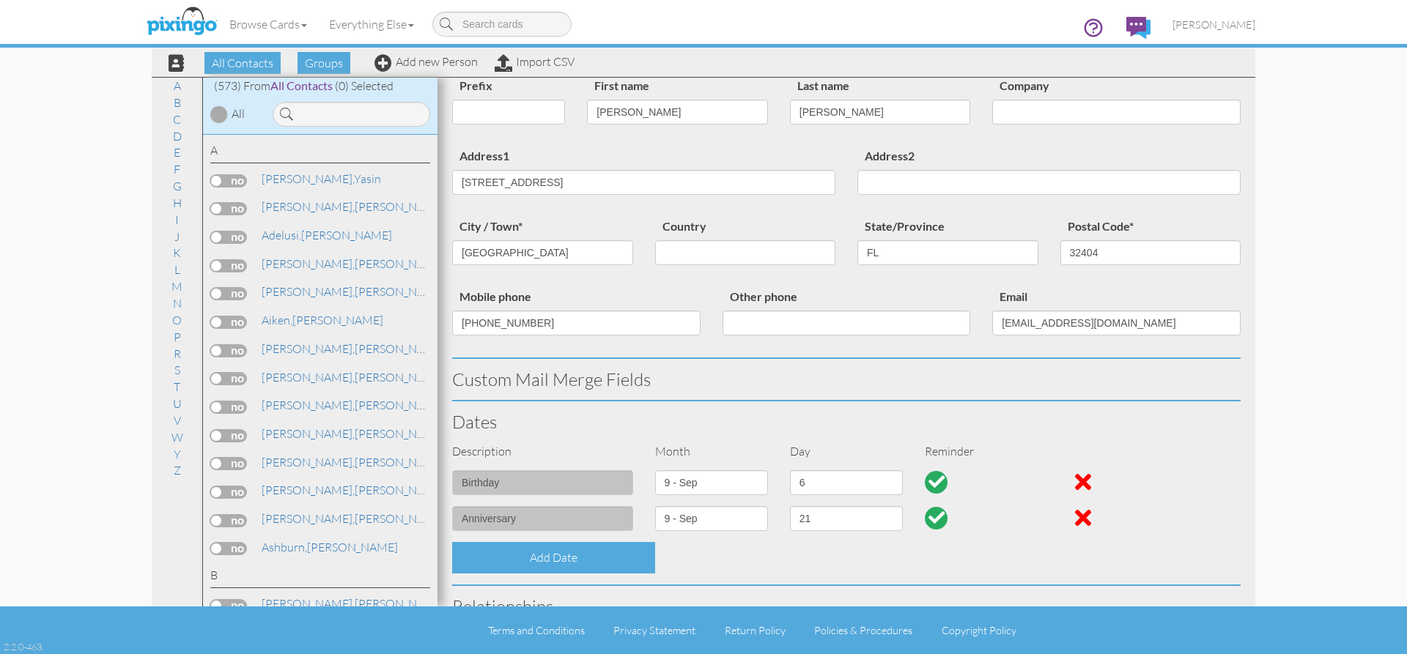
scroll to position [0, 0]
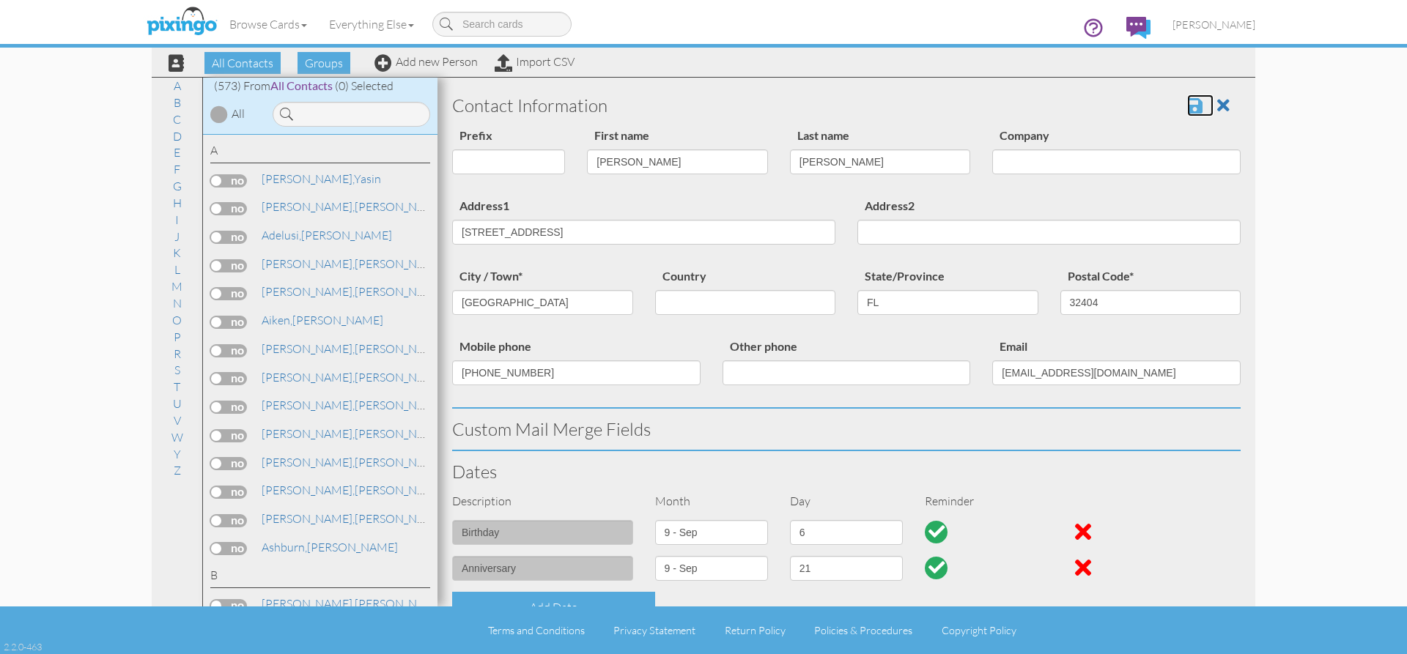
click at [1187, 106] on span at bounding box center [1194, 106] width 15 height 18
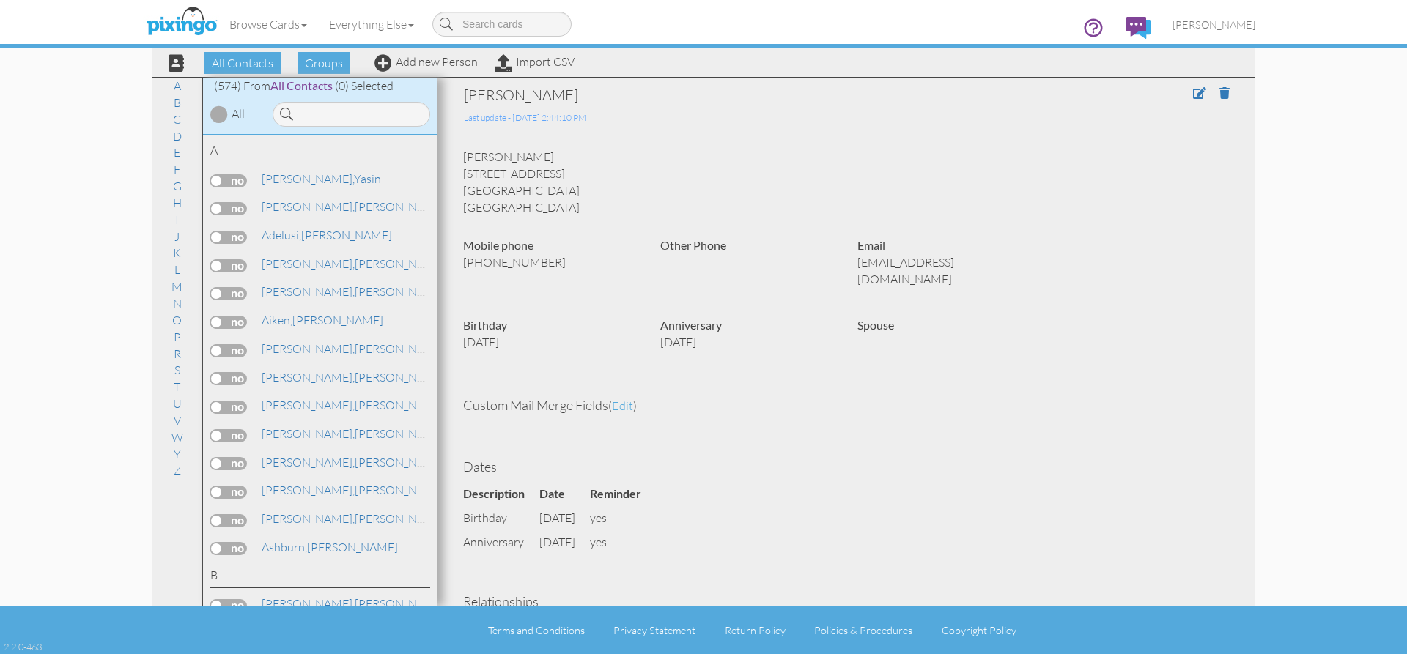
click at [971, 159] on div "Thomas Haney 5551 LEXA LN Panama City, FL 32404 United States" at bounding box center [846, 182] width 789 height 67
click at [455, 63] on link "Add new Person" at bounding box center [426, 61] width 103 height 15
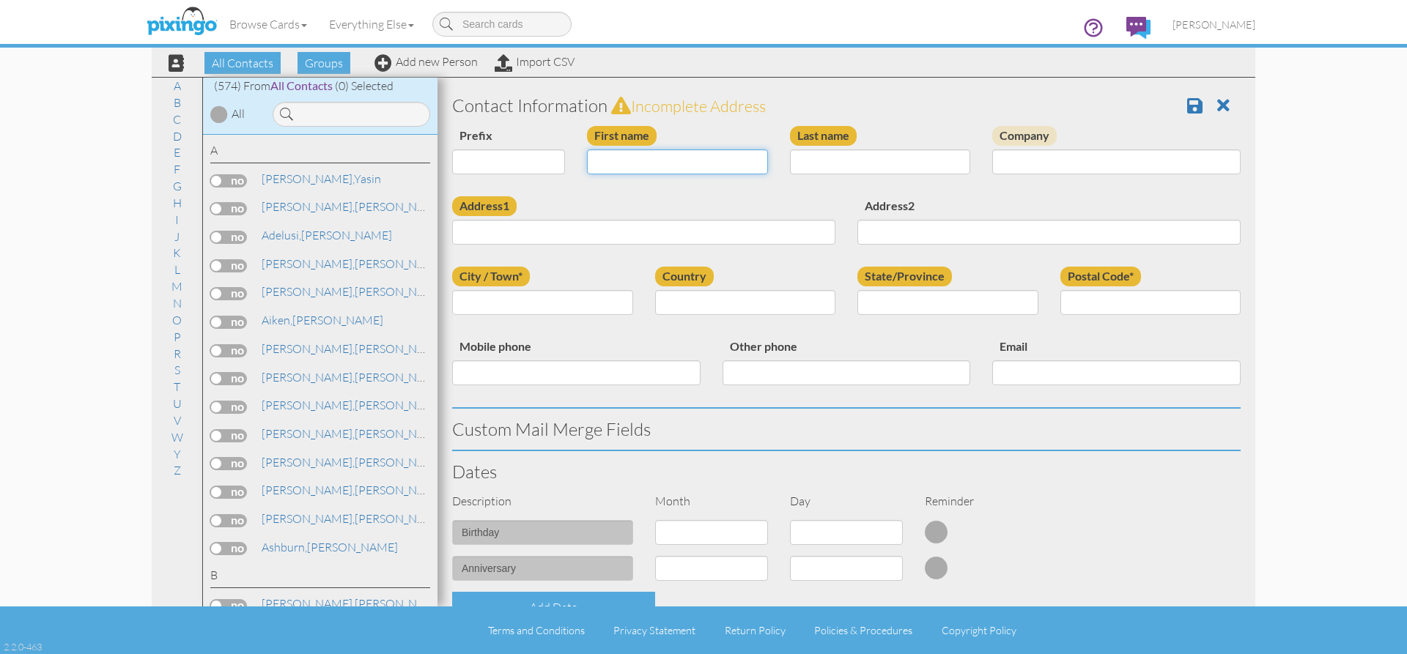
click at [616, 159] on input "First name" at bounding box center [677, 162] width 181 height 25
click at [614, 165] on input "Daqvid" at bounding box center [677, 162] width 181 height 25
type input "[PERSON_NAME]"
click at [871, 167] on input "Last name" at bounding box center [880, 162] width 181 height 25
type input "Wockenfuss"
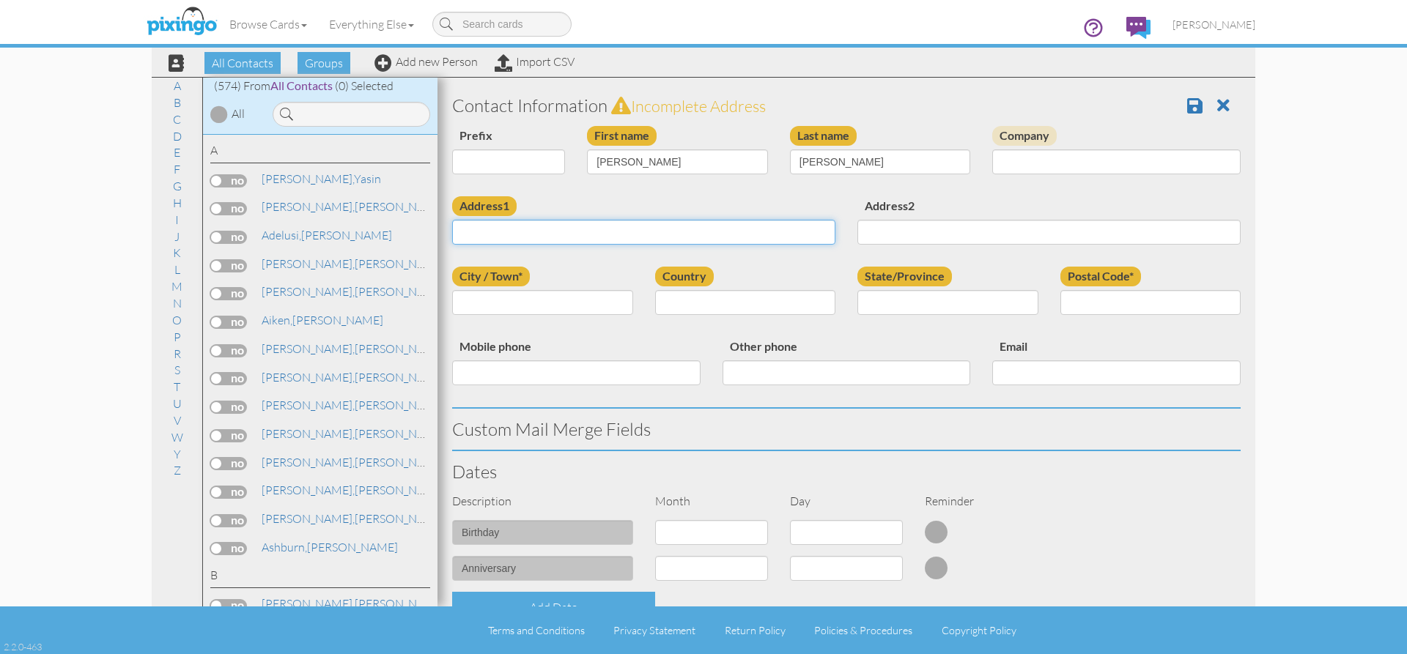
click at [536, 229] on input "Address1" at bounding box center [643, 232] width 383 height 25
type input "1403 White Star Ln"
click at [513, 307] on input "City / Town*" at bounding box center [542, 302] width 181 height 25
type input "Tallahassee"
click at [920, 306] on input "State/Province" at bounding box center [948, 302] width 181 height 25
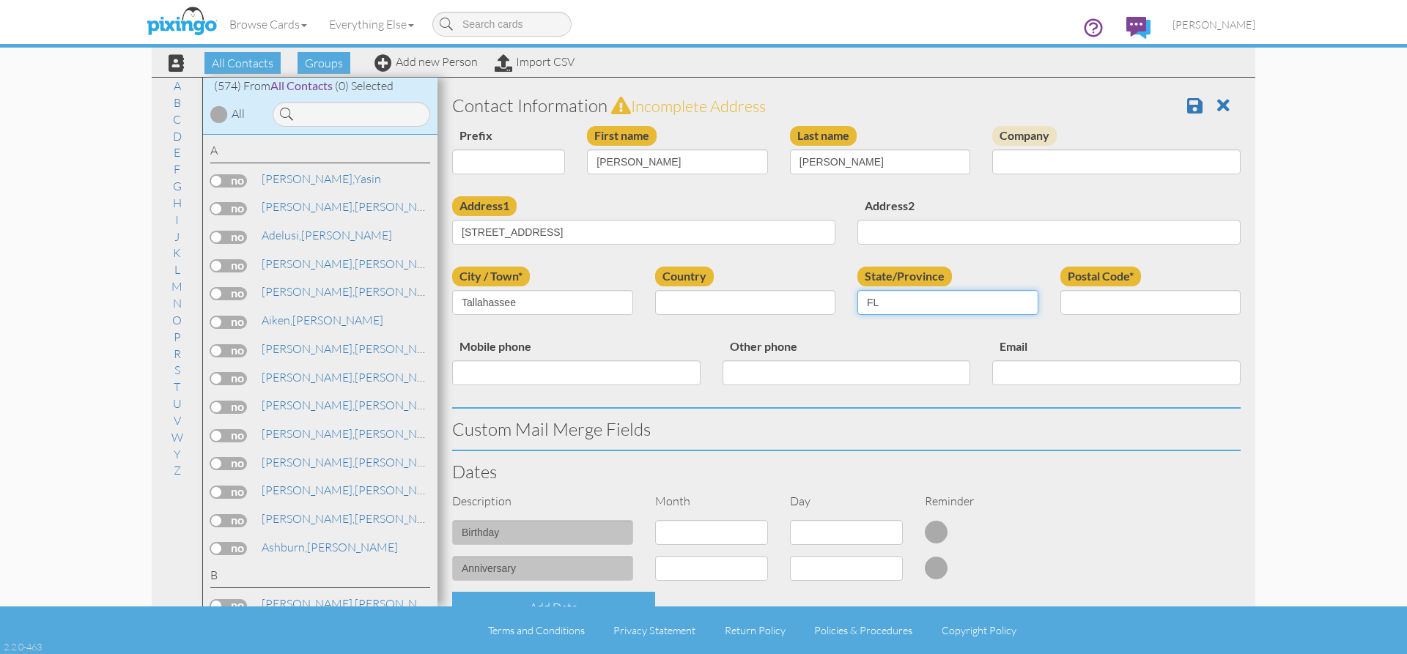
type input "FL"
click at [1201, 297] on input "Postal Code*" at bounding box center [1151, 302] width 181 height 25
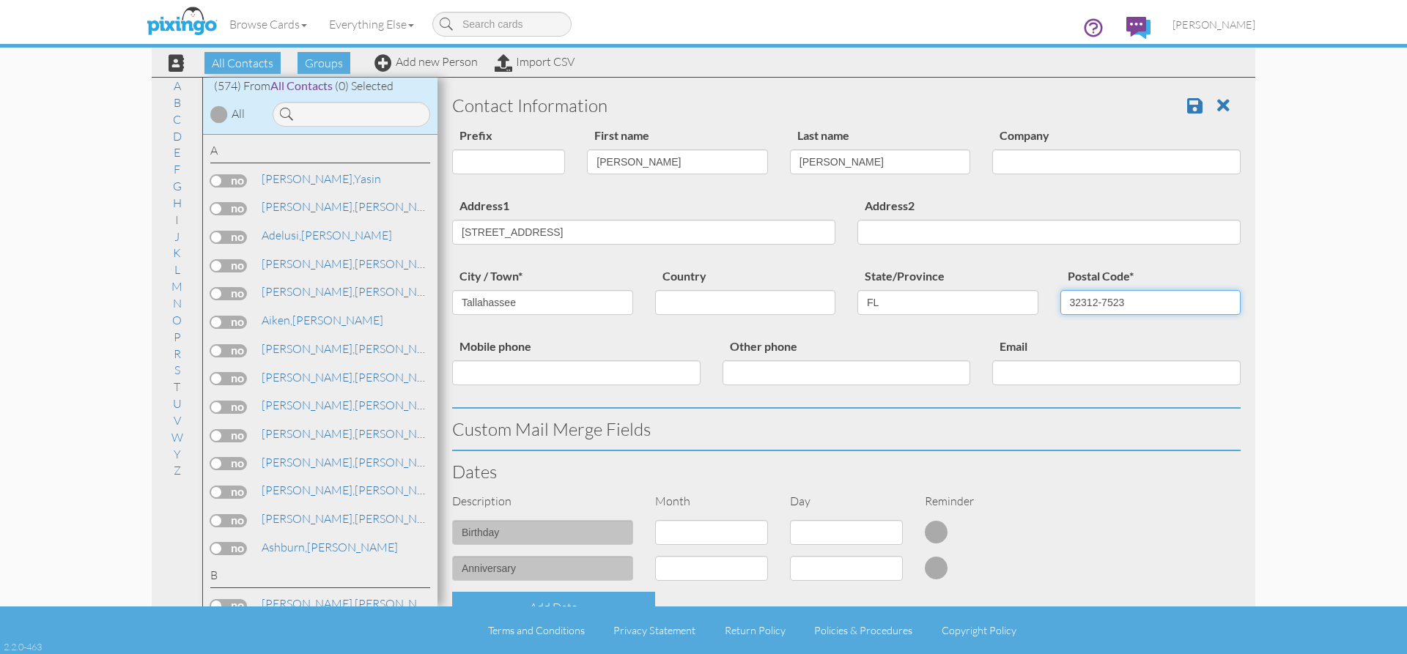
type input "32312-7523"
click at [475, 372] on input "Mobile phone" at bounding box center [576, 373] width 248 height 25
type input "850-591-2928"
click at [1072, 377] on input "Email" at bounding box center [1116, 373] width 248 height 25
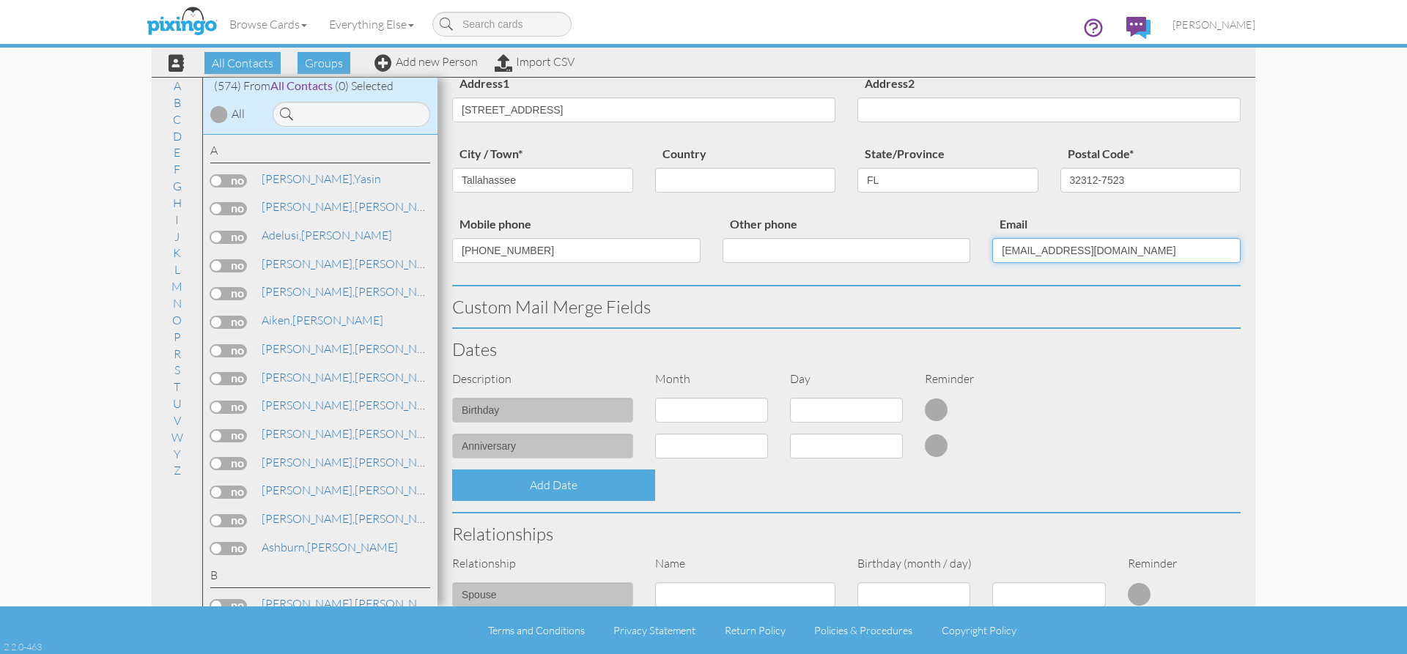
scroll to position [147, 0]
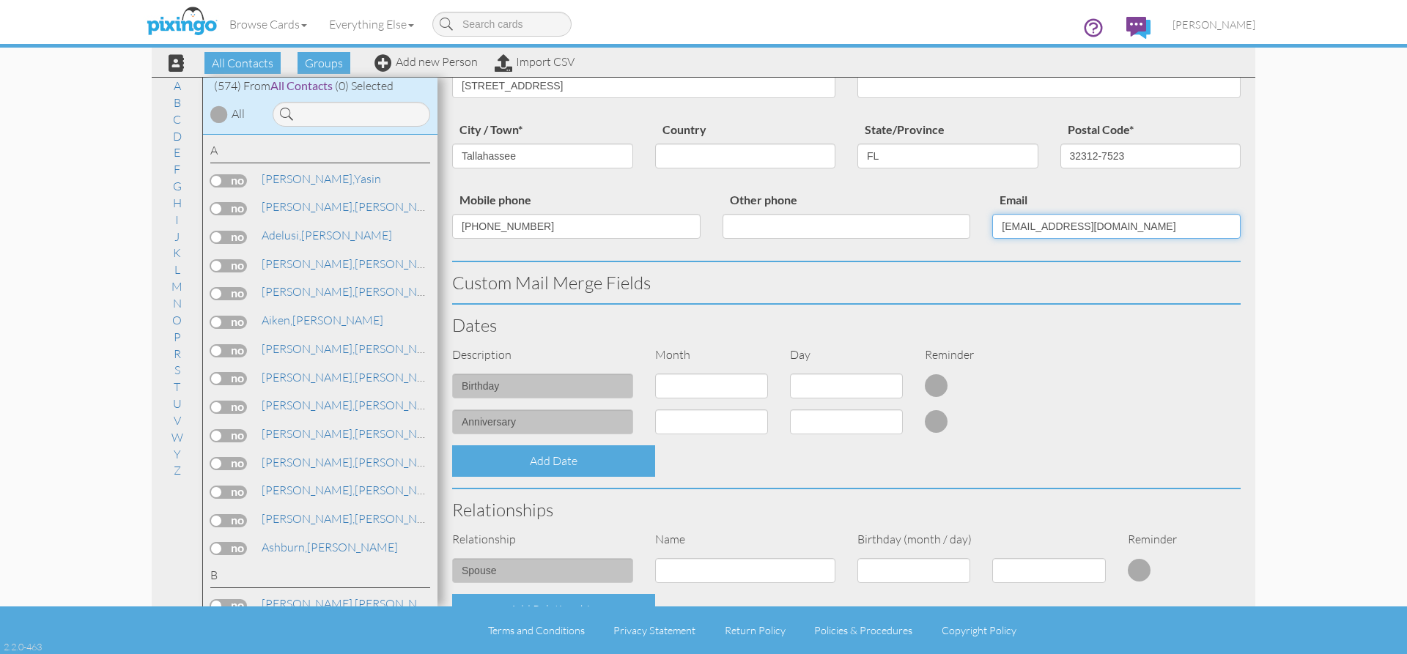
type input "wocky@comcast.net"
click at [1085, 362] on div "Description Month Day Reminder" at bounding box center [846, 361] width 811 height 28
click at [676, 376] on select "1 - [DATE] - [DATE] - [DATE] - [DATE] - [DATE] - [DATE] - [DATE] - [DATE] - [DA…" at bounding box center [711, 386] width 113 height 25
select select "object:1986"
click at [655, 374] on select "1 - [DATE] - [DATE] - [DATE] - [DATE] - [DATE] - [DATE] - [DATE] - [DATE] - [DA…" at bounding box center [711, 386] width 113 height 25
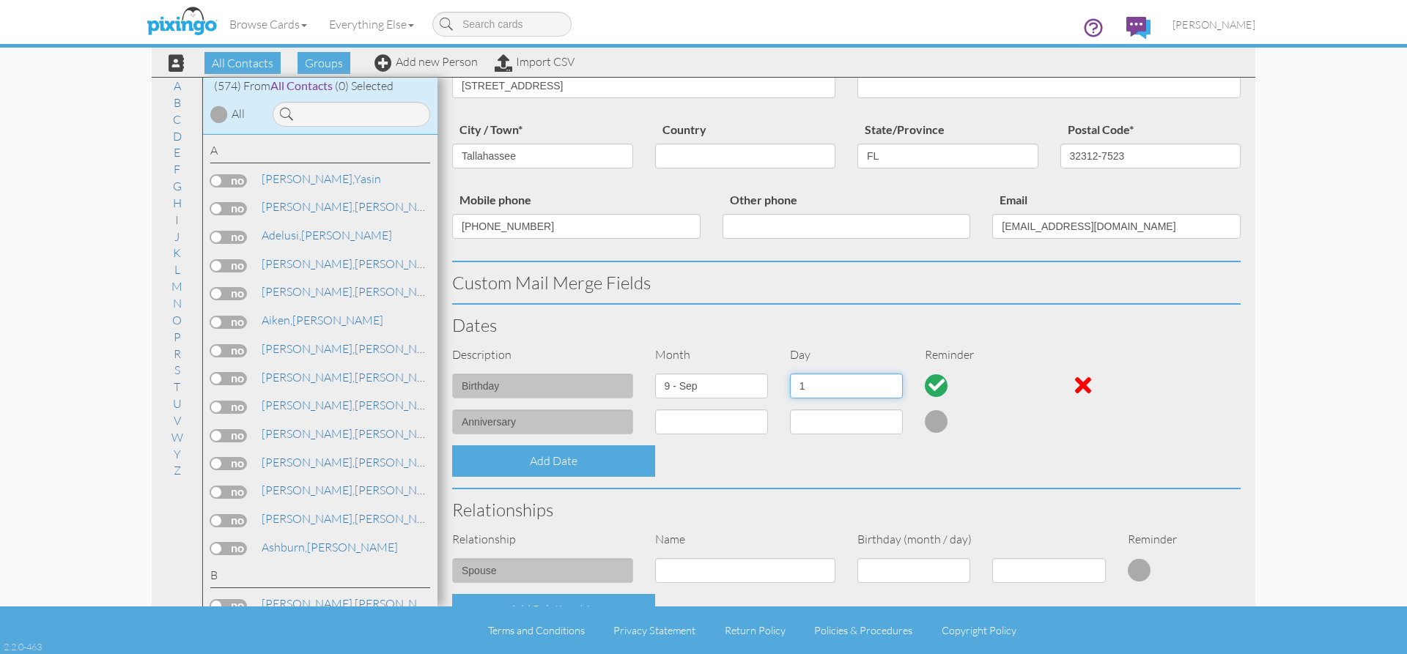
click at [871, 383] on select "1 2 3 4 5 6 7 8 9 10 11 12 13 14 15 16 17 18 19 20 21 22 23 24 25 26 27 28 29 30" at bounding box center [846, 386] width 113 height 25
select select "number:2"
click at [790, 374] on select "1 2 3 4 5 6 7 8 9 10 11 12 13 14 15 16 17 18 19 20 21 22 23 24 25 26 27 28 29 30" at bounding box center [846, 386] width 113 height 25
click at [750, 432] on select "1 - [DATE] - [DATE] - [DATE] - [DATE] - [DATE] - [DATE] - [DATE] - [DATE] - [DA…" at bounding box center [711, 422] width 113 height 25
select select "object:1987"
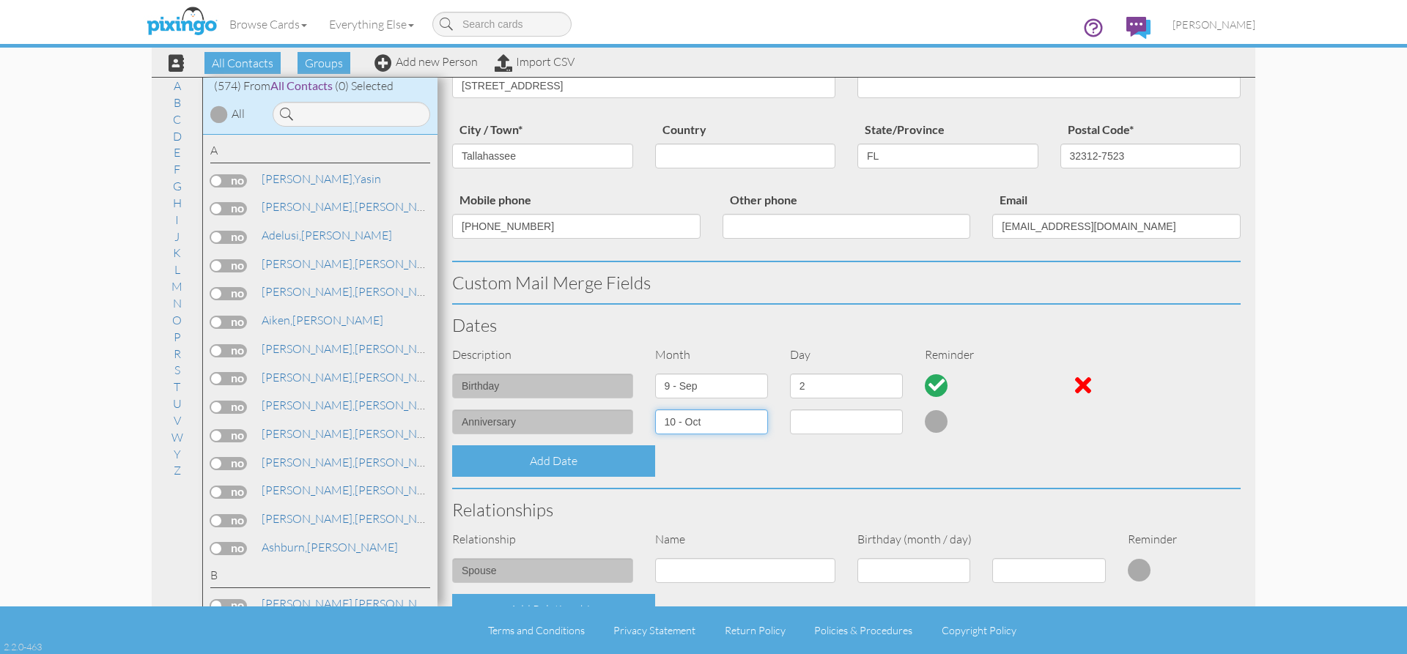
click at [655, 410] on select "1 - [DATE] - [DATE] - [DATE] - [DATE] - [DATE] - [DATE] - [DATE] - [DATE] - [DA…" at bounding box center [711, 422] width 113 height 25
click at [798, 420] on select "1 2 3 4 5 6 7 8 9 10 11 12 13 14 15 16 17 18 19 20 21 22 23 24 25 26 27 28 29 3…" at bounding box center [846, 422] width 113 height 25
select select "number:9"
click at [790, 410] on select "1 2 3 4 5 6 7 8 9 10 11 12 13 14 15 16 17 18 19 20 21 22 23 24 25 26 27 28 29 3…" at bounding box center [846, 422] width 113 height 25
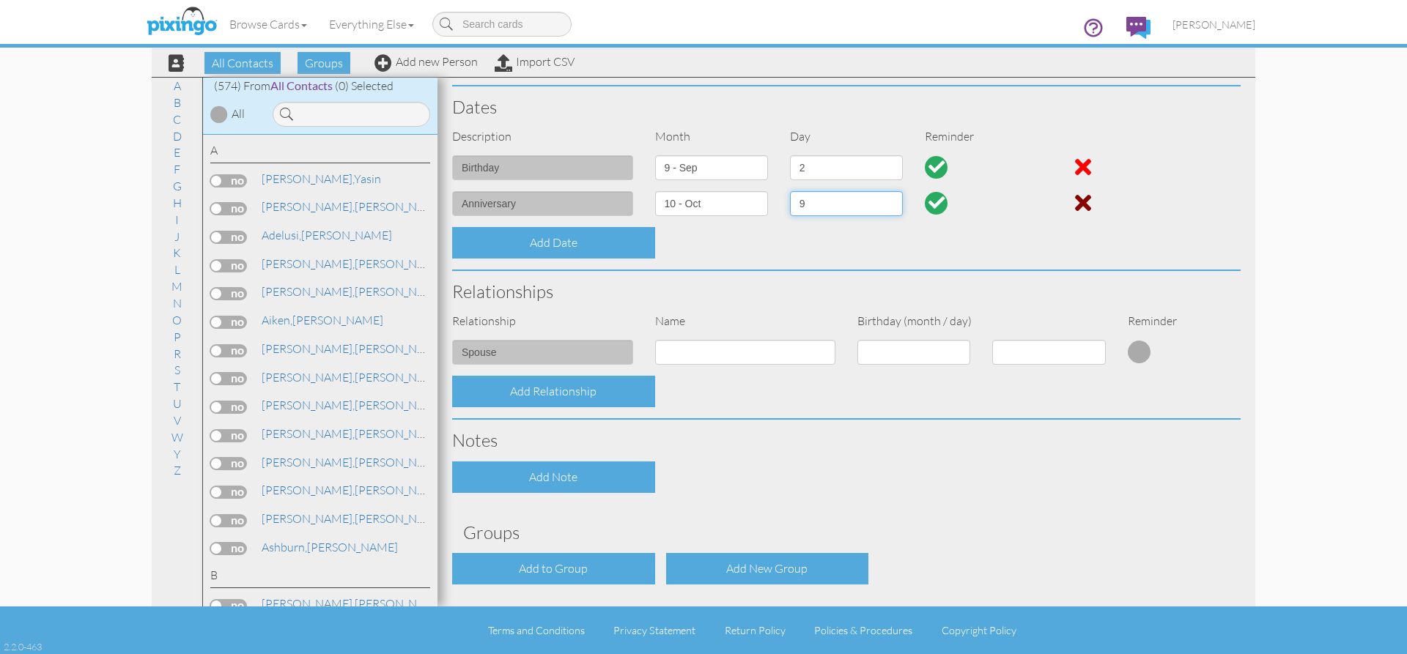
scroll to position [366, 0]
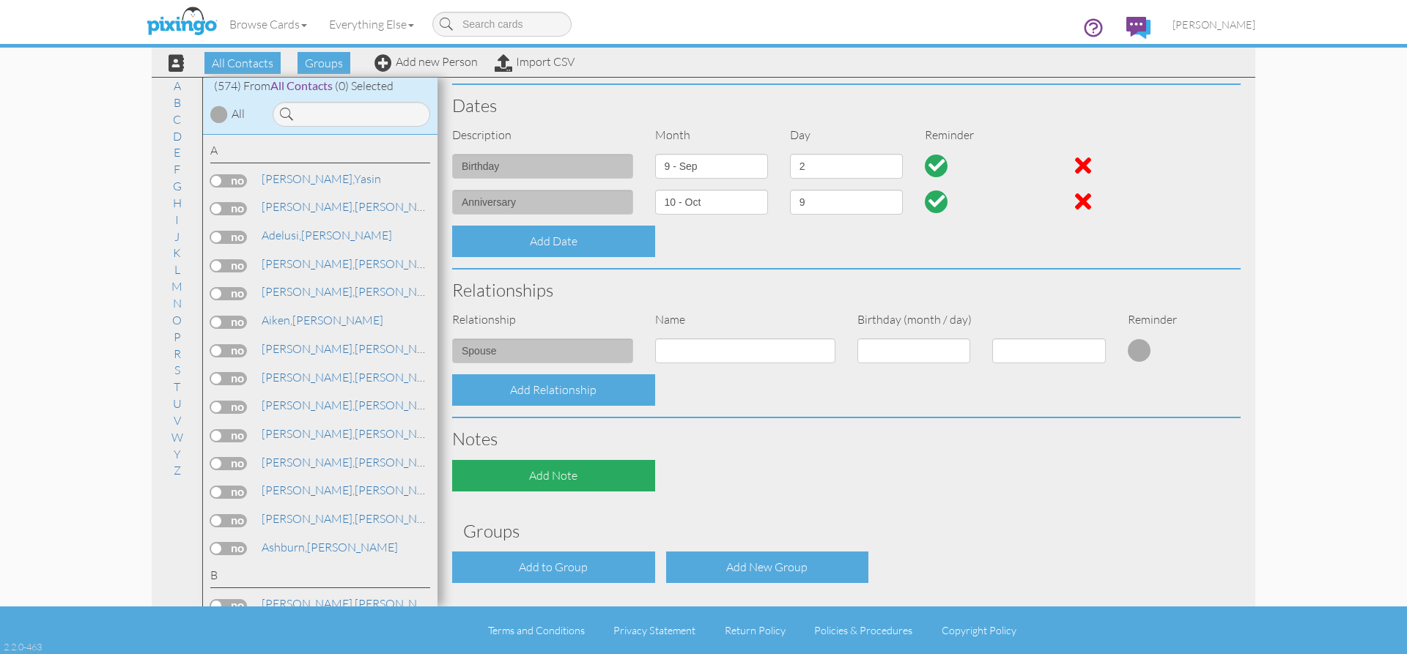
click at [575, 478] on div "Add Note" at bounding box center [553, 476] width 203 height 32
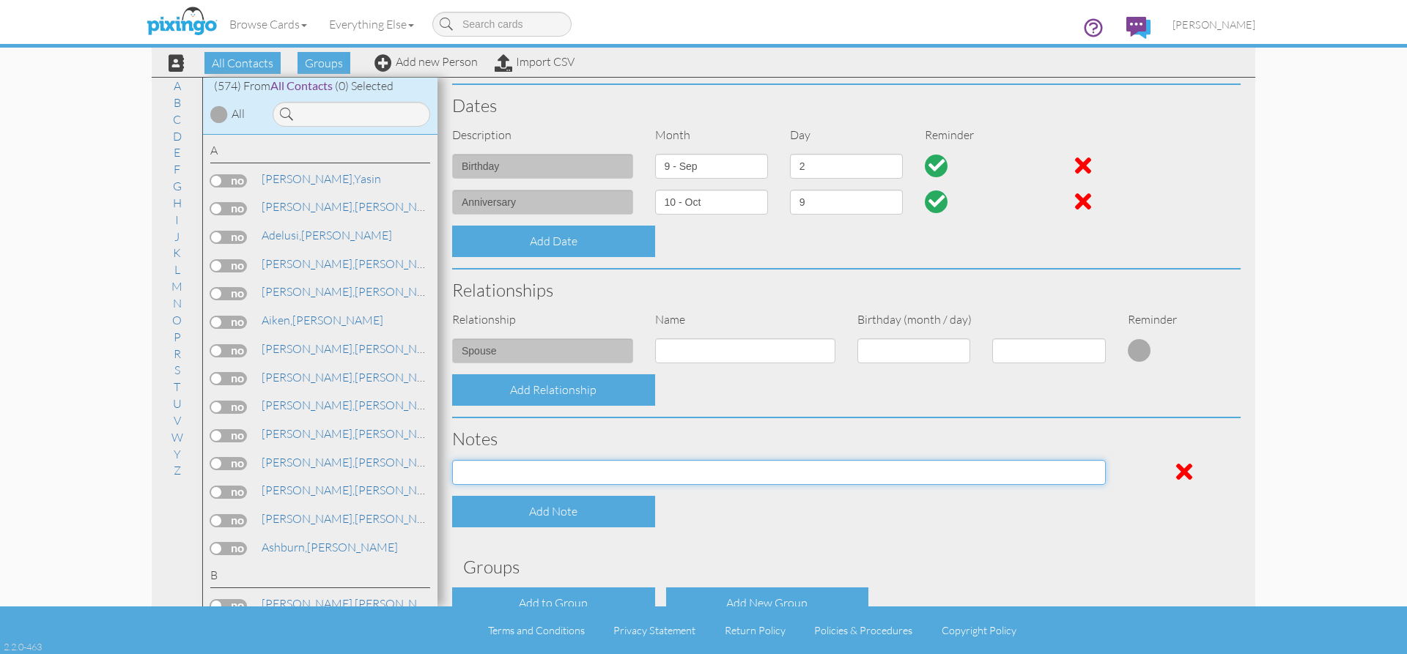
click at [490, 474] on input at bounding box center [779, 472] width 654 height 25
paste input "[US_VEHICLE_IDENTIFICATION_NUMBER]"
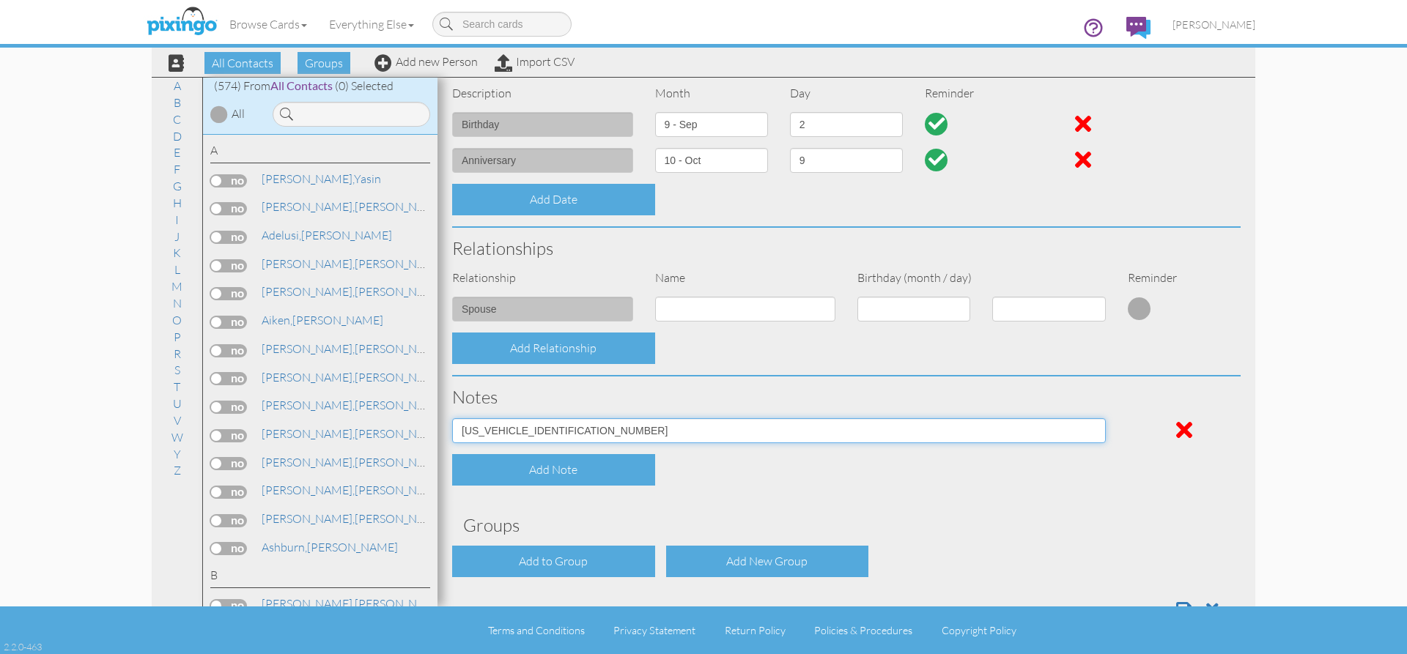
scroll to position [454, 0]
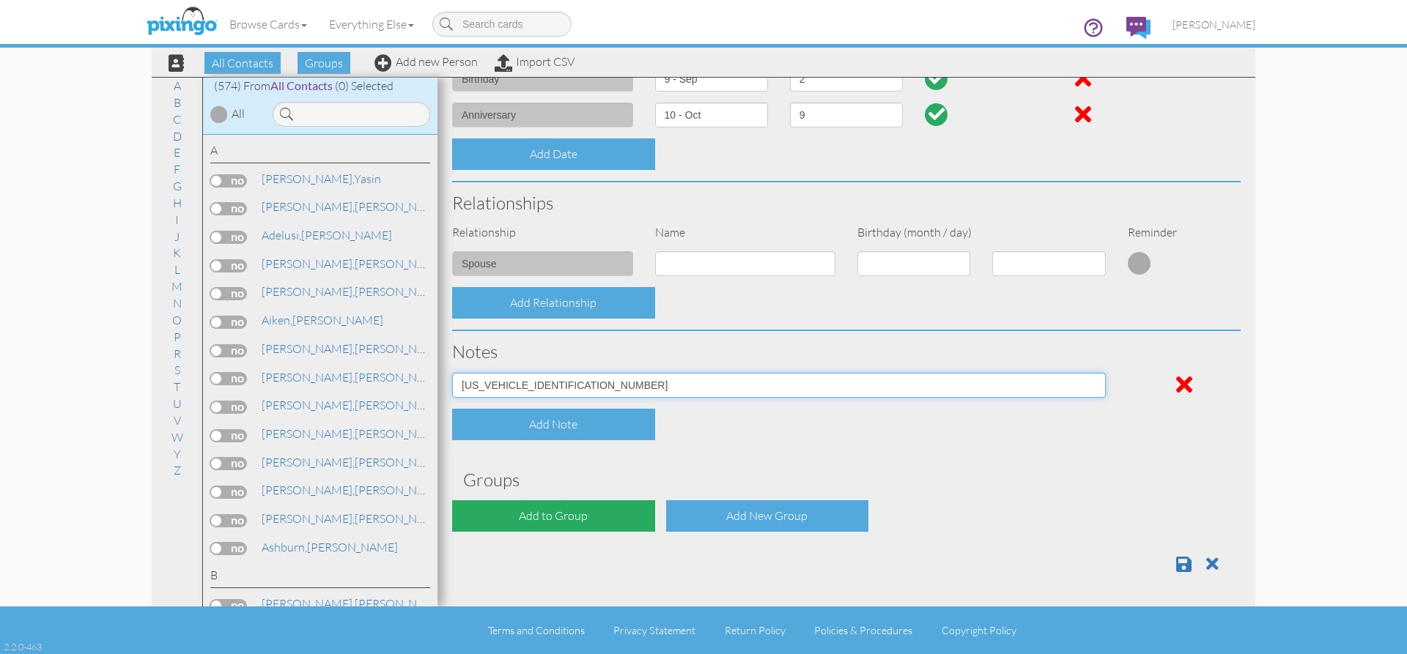
type input "[US_VEHICLE_IDENTIFICATION_NUMBER]"
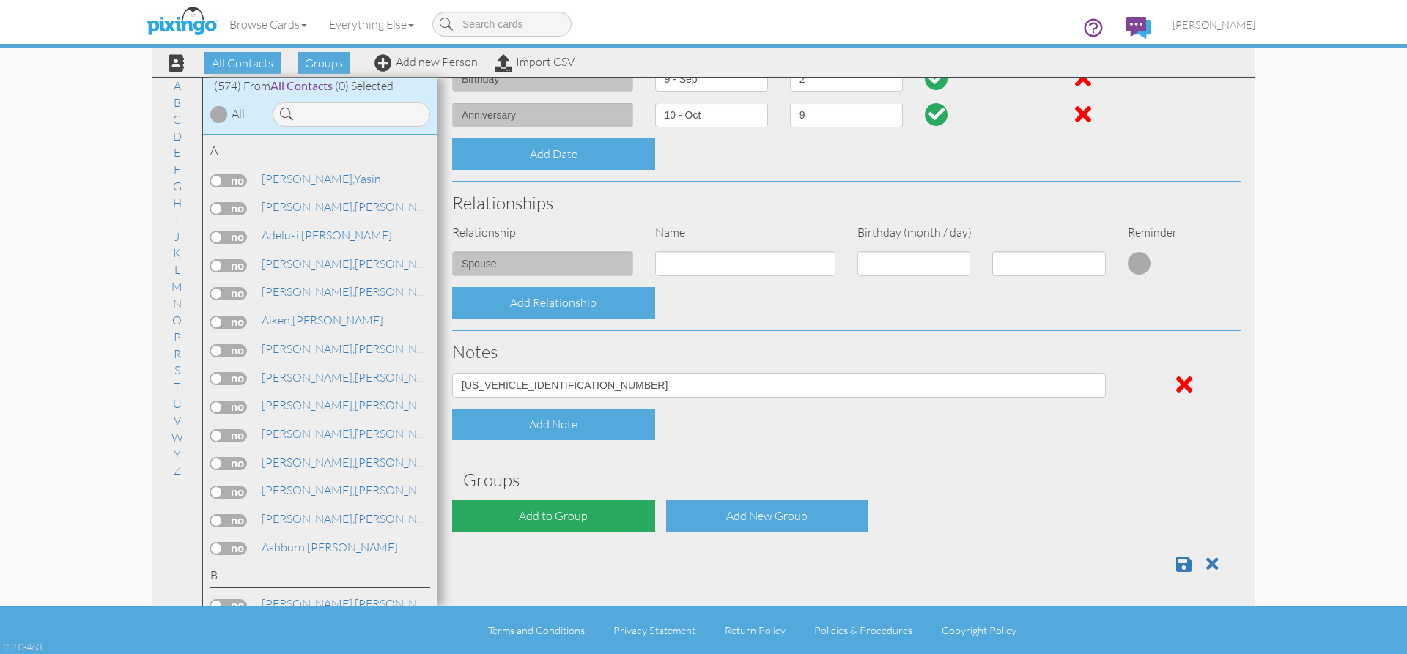
click at [560, 521] on div "Add to Group" at bounding box center [553, 517] width 203 height 32
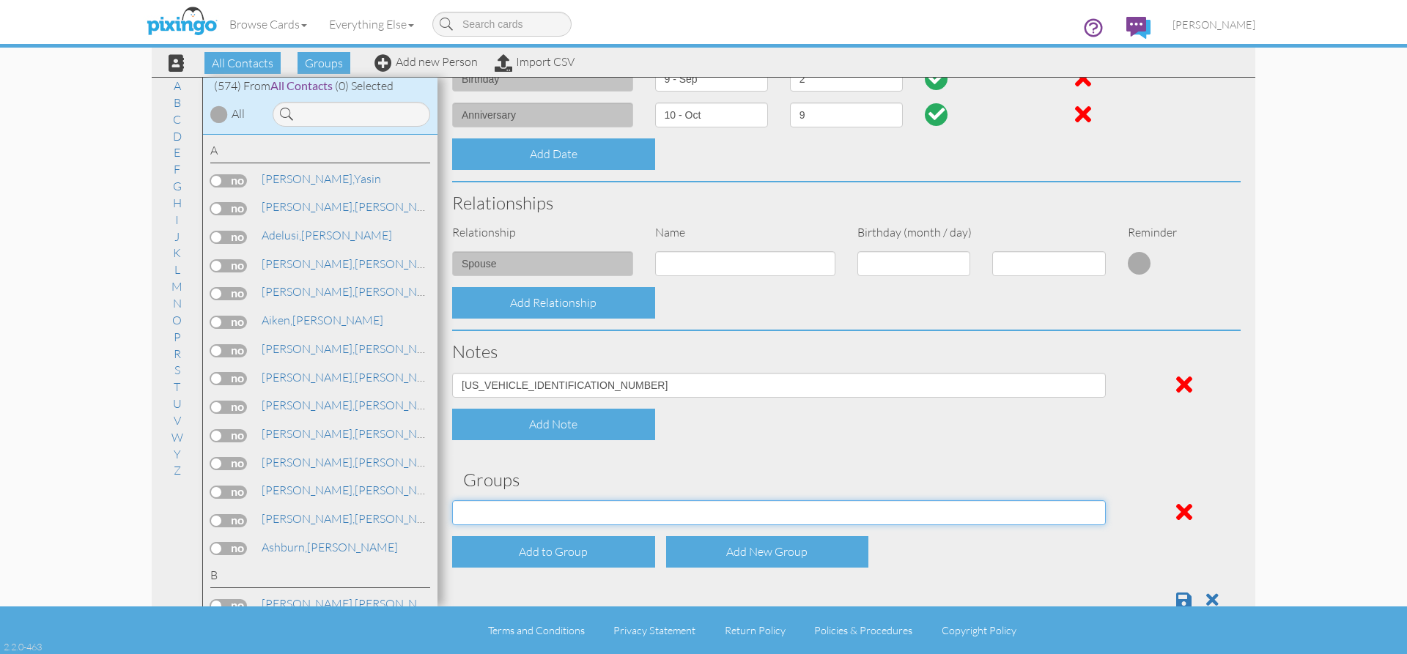
click at [1079, 512] on select "Employee's Friends Sold list Sold list 2nd year Suspects Trifecta Referral group" at bounding box center [779, 513] width 654 height 25
select select "object:2244"
click at [452, 501] on select "Employee's Friends Sold list Sold list 2nd year Suspects Trifecta Referral group" at bounding box center [779, 513] width 654 height 25
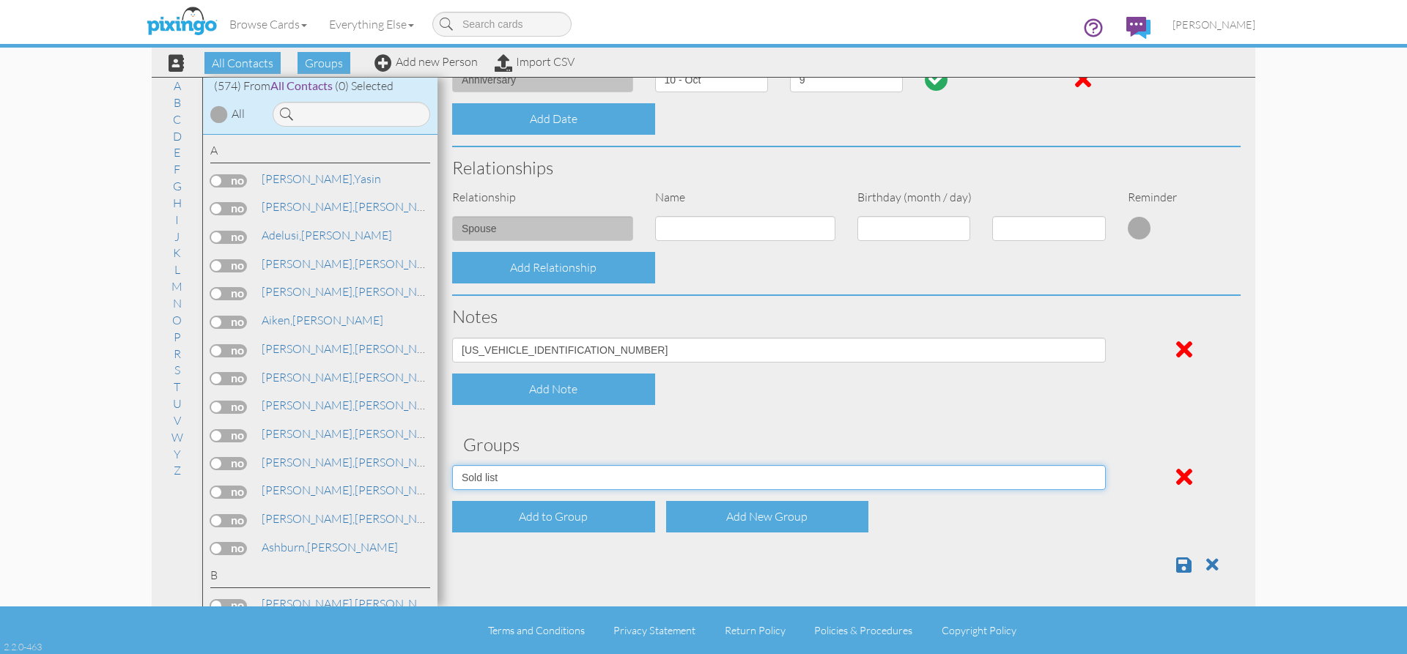
scroll to position [490, 0]
click at [577, 515] on div "Add to Group" at bounding box center [553, 517] width 203 height 32
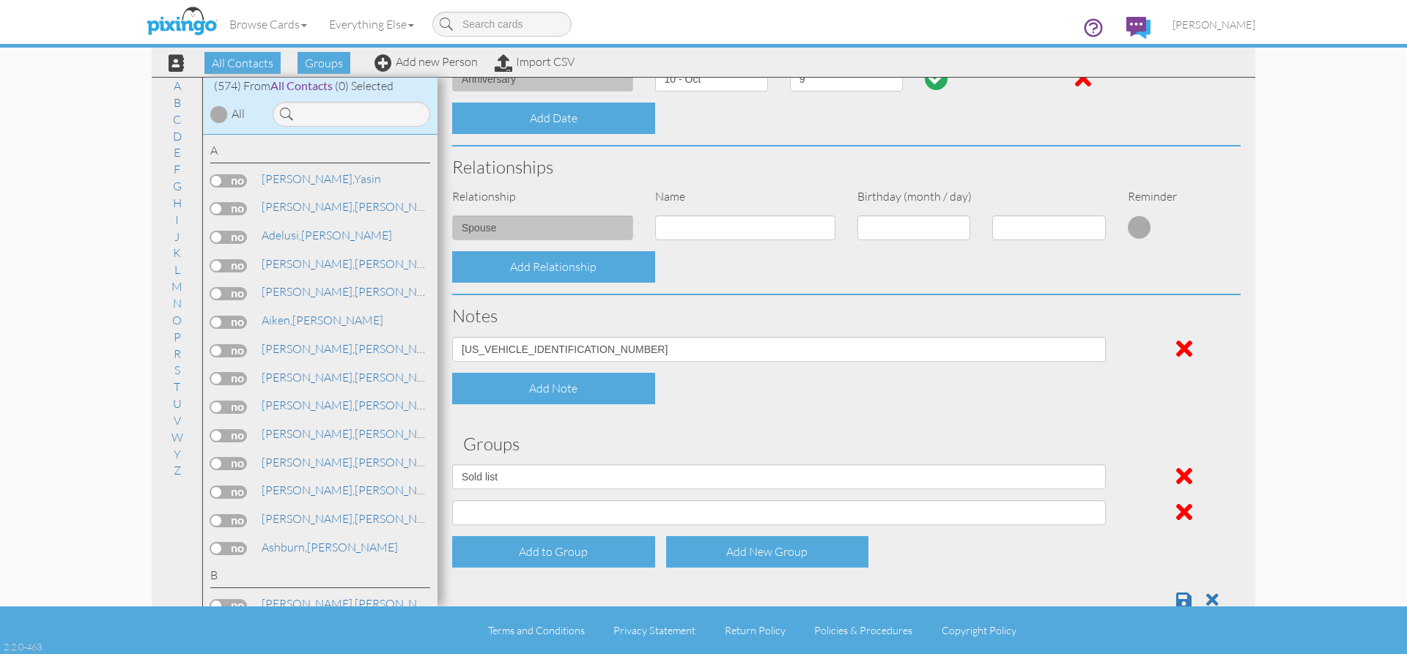
click at [1178, 511] on span at bounding box center [1184, 512] width 16 height 23
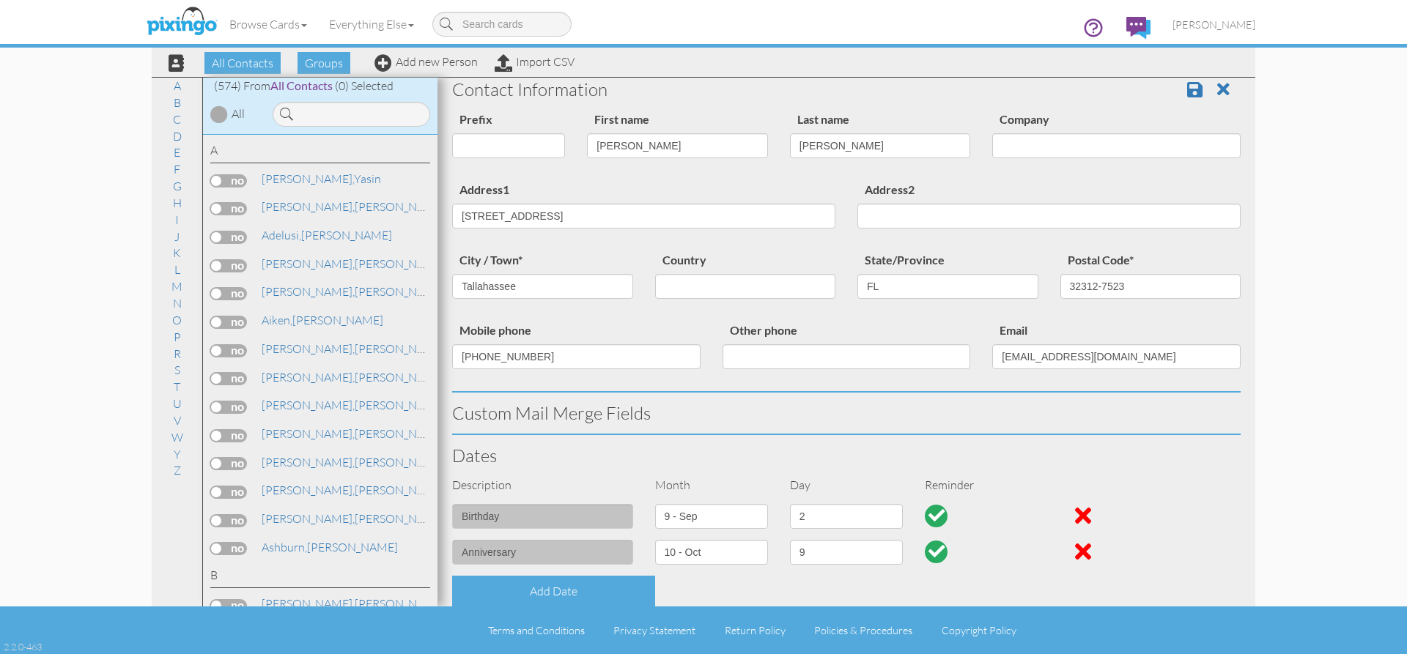
scroll to position [0, 0]
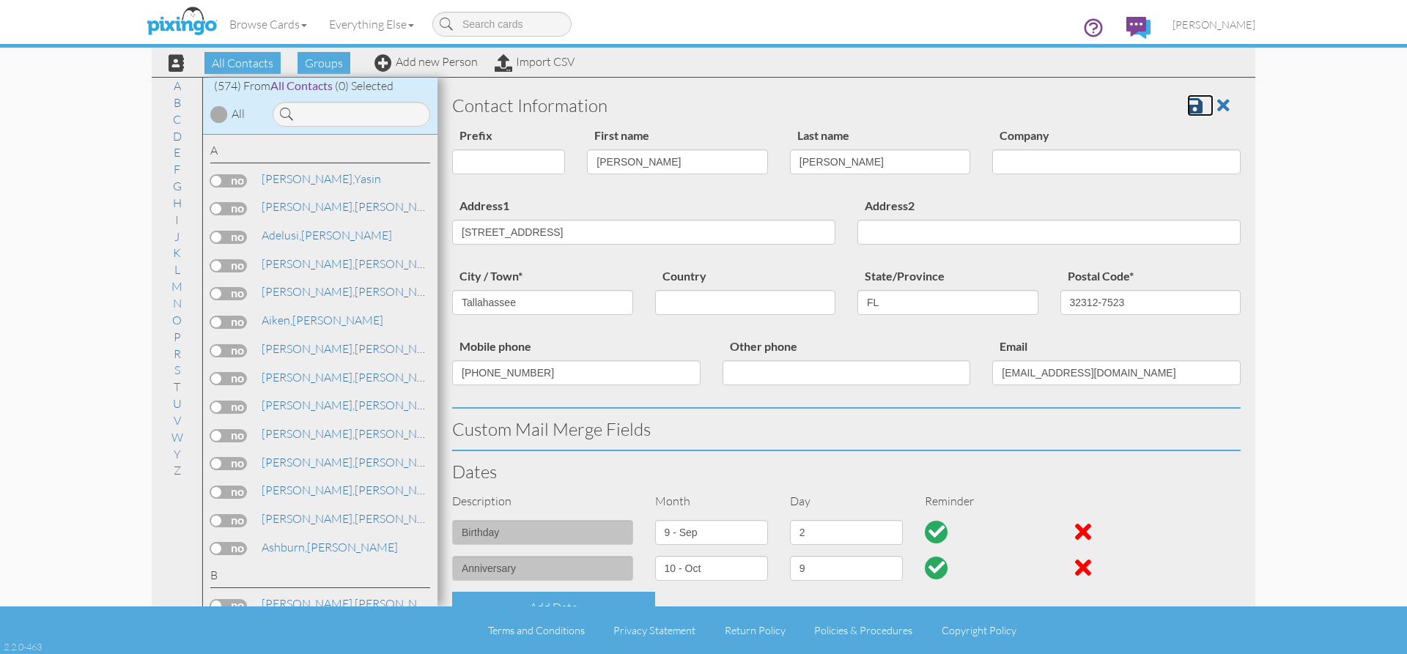
click at [1193, 103] on link at bounding box center [1200, 106] width 26 height 22
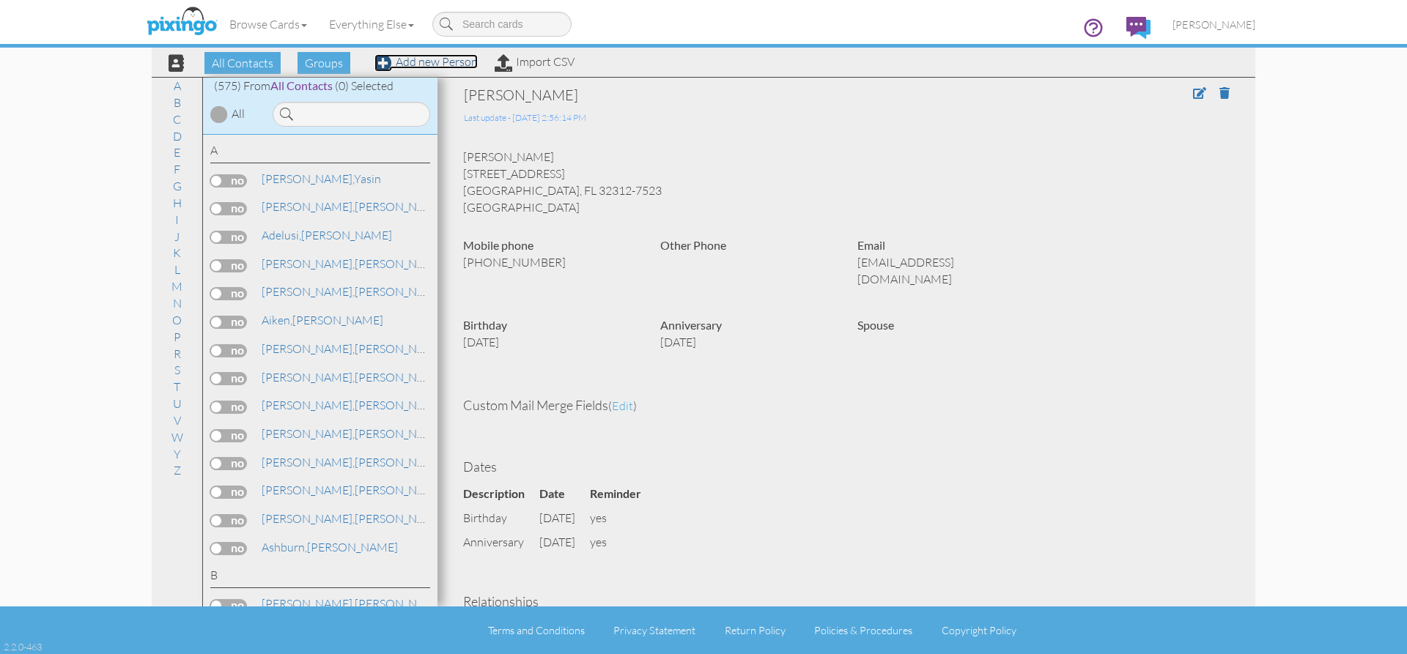
click at [468, 62] on link "Add new Person" at bounding box center [426, 61] width 103 height 15
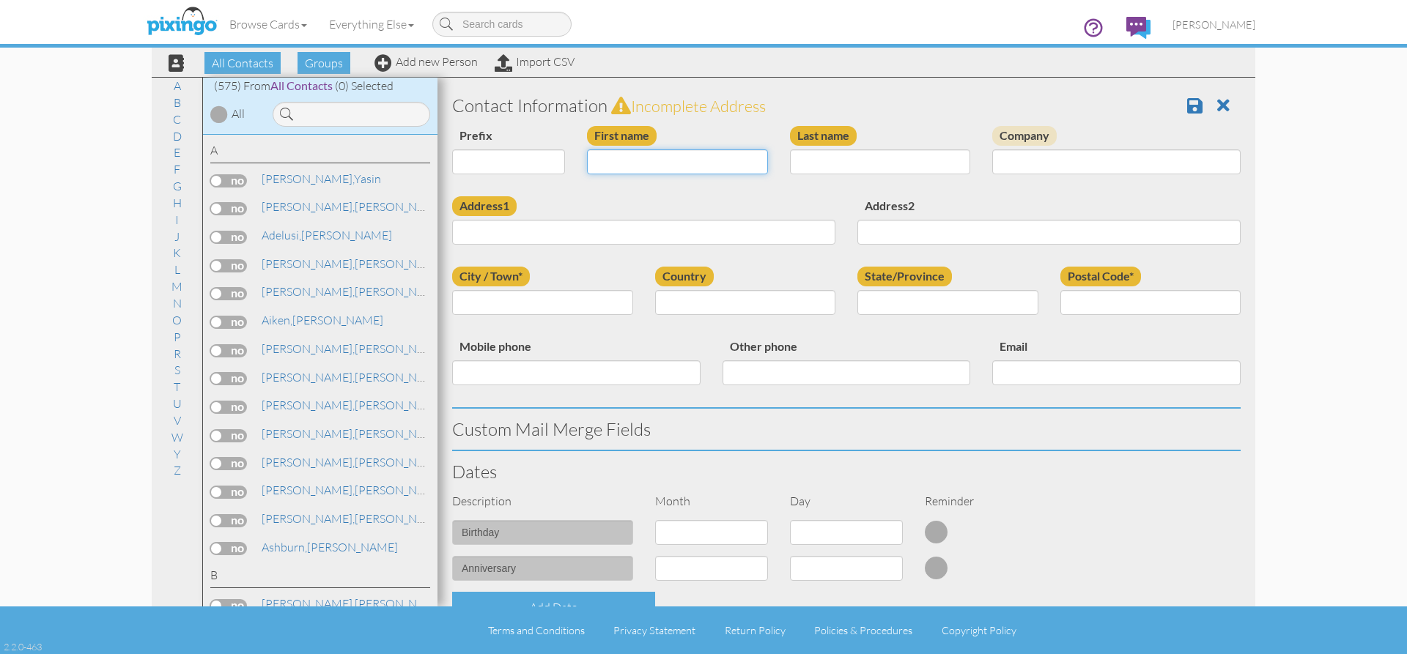
click at [605, 168] on input "First name" at bounding box center [677, 162] width 181 height 25
click at [597, 161] on input "raisel" at bounding box center [677, 162] width 181 height 25
type input "Raisel"
click at [860, 168] on input "Last name" at bounding box center [880, 162] width 181 height 25
type input "n"
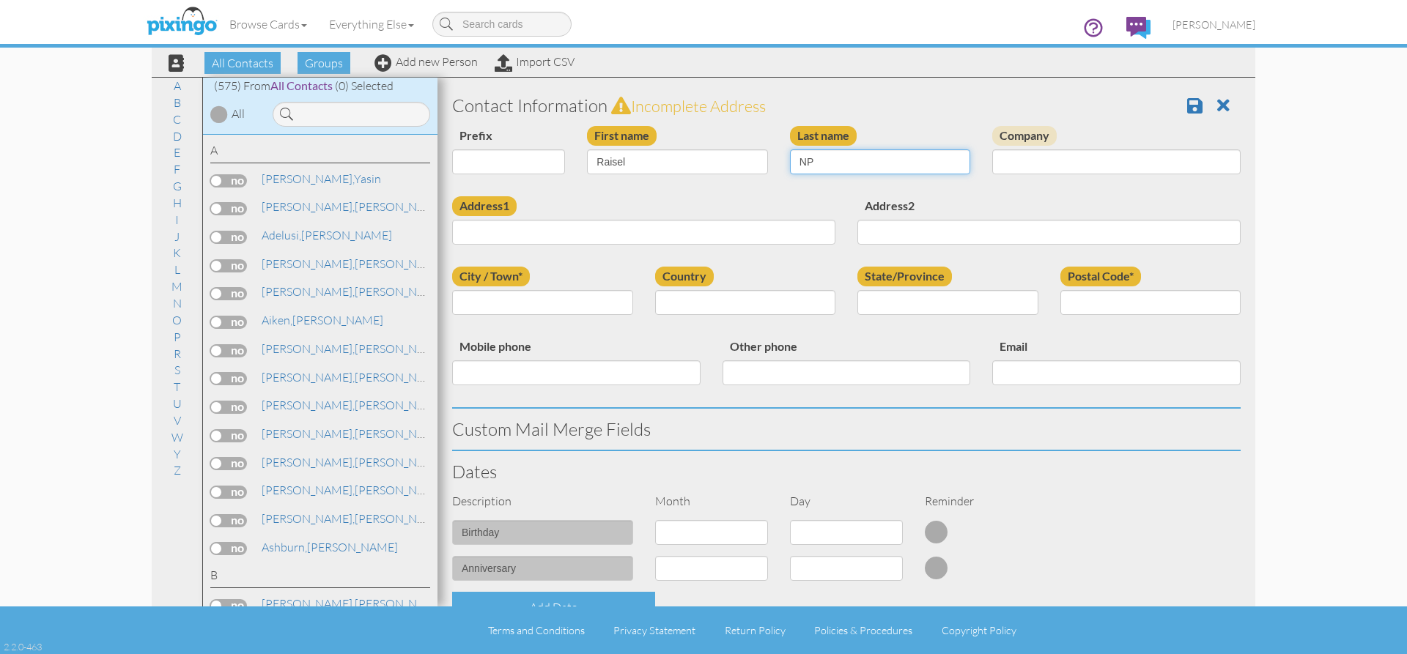
type input "NP"
click at [500, 235] on input "Address1" at bounding box center [643, 232] width 383 height 25
type input "[STREET_ADDRESS]"
click at [504, 303] on input "City / Town*" at bounding box center [542, 302] width 181 height 25
type input "[PERSON_NAME]"
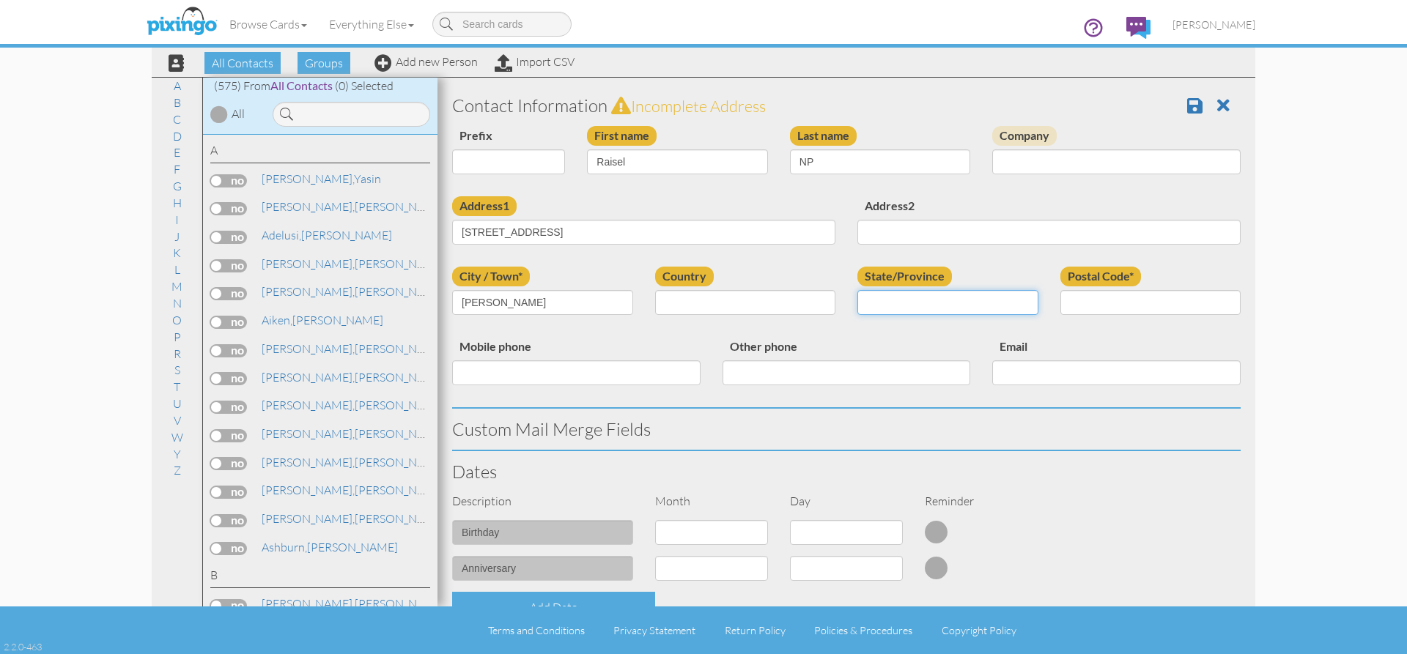
click at [906, 302] on input "State/Province" at bounding box center [948, 302] width 181 height 25
type input "GA"
click at [1083, 300] on input "Postal Code*" at bounding box center [1151, 302] width 181 height 25
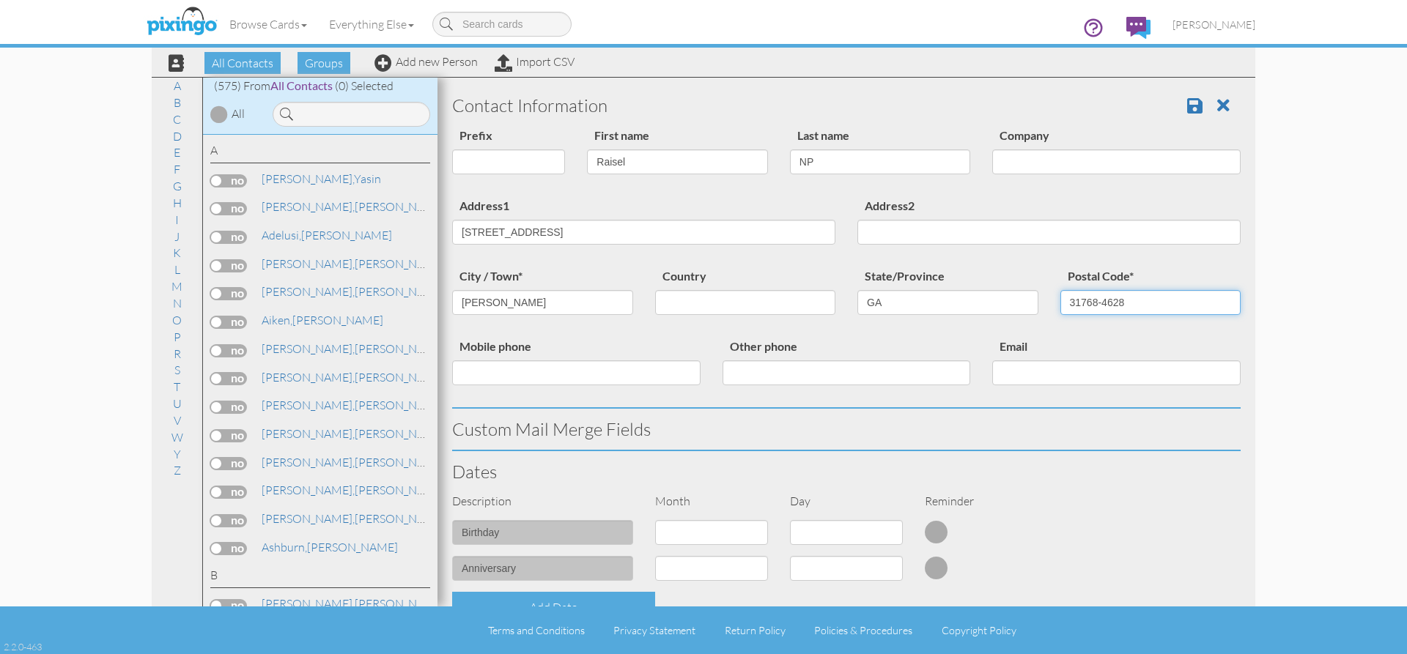
type input "31768-4628"
click at [607, 380] on input "Mobile phone" at bounding box center [576, 373] width 248 height 25
click at [484, 380] on input "Mobile phone" at bounding box center [576, 373] width 248 height 25
paste input "[PHONE_NUMBER]"
type input "[PHONE_NUMBER]"
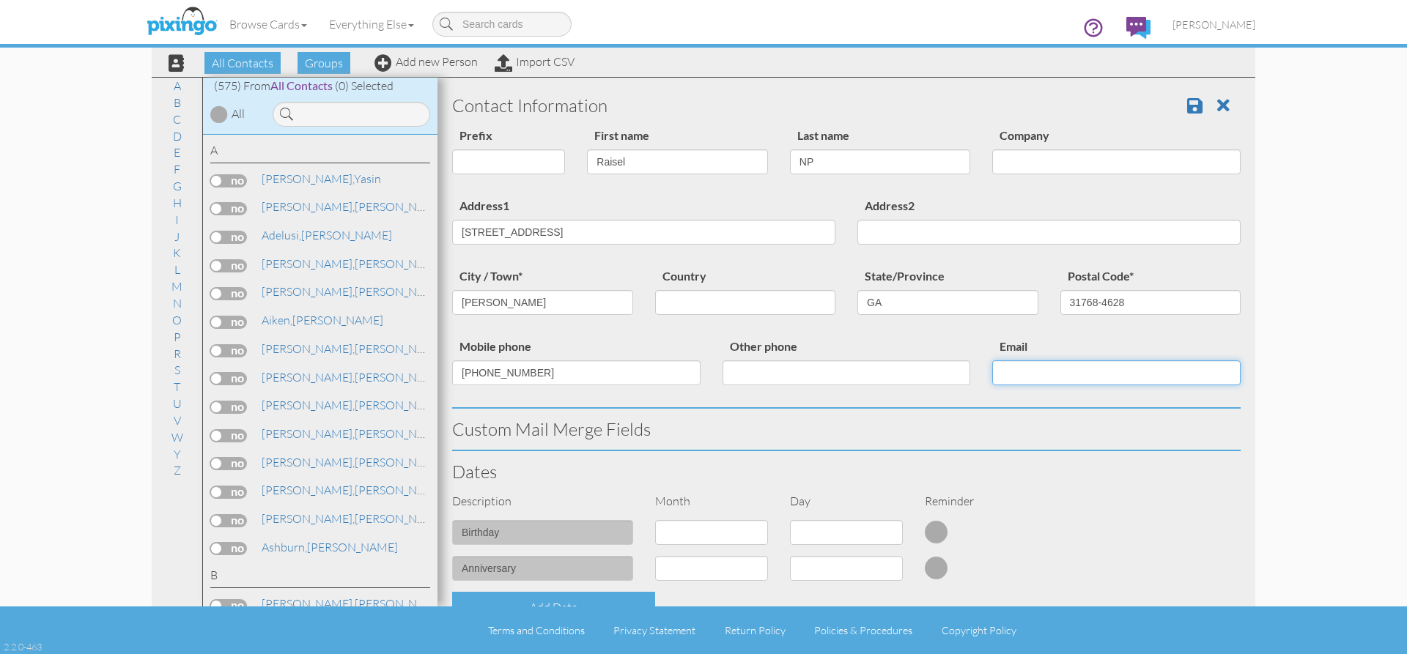
click at [1041, 370] on input "Email" at bounding box center [1116, 373] width 248 height 25
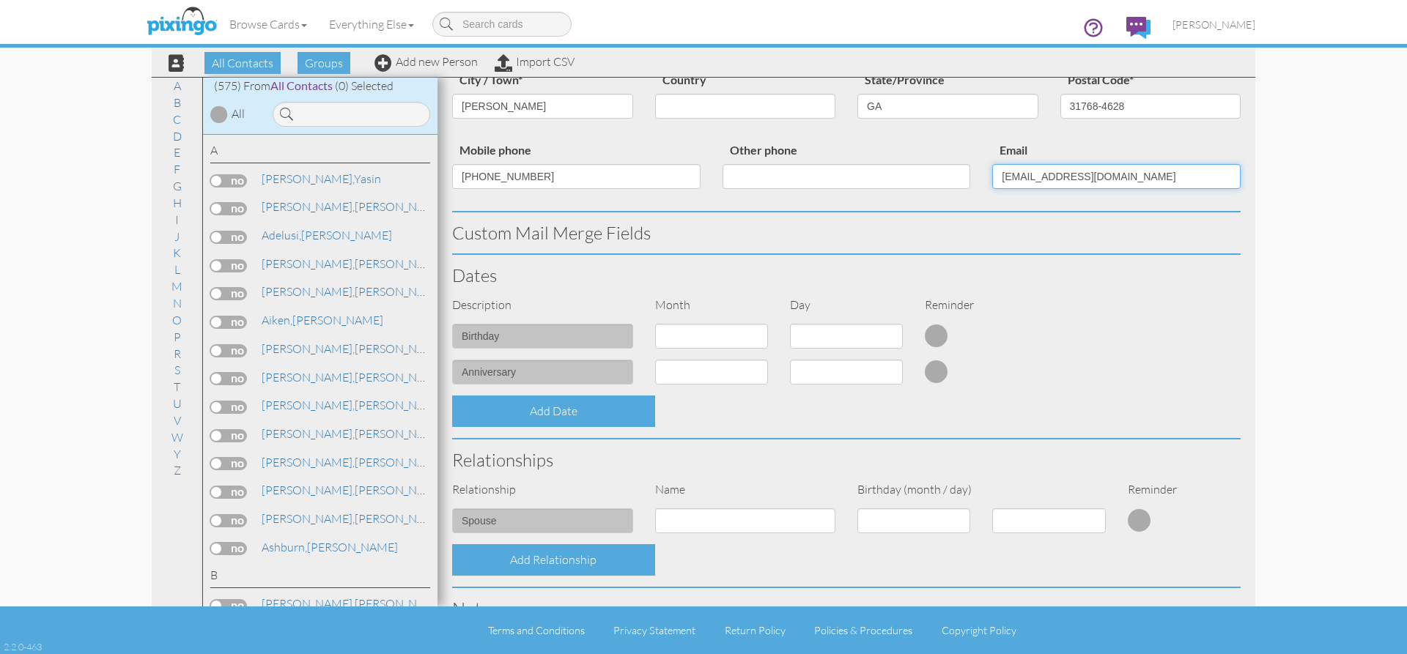
scroll to position [220, 0]
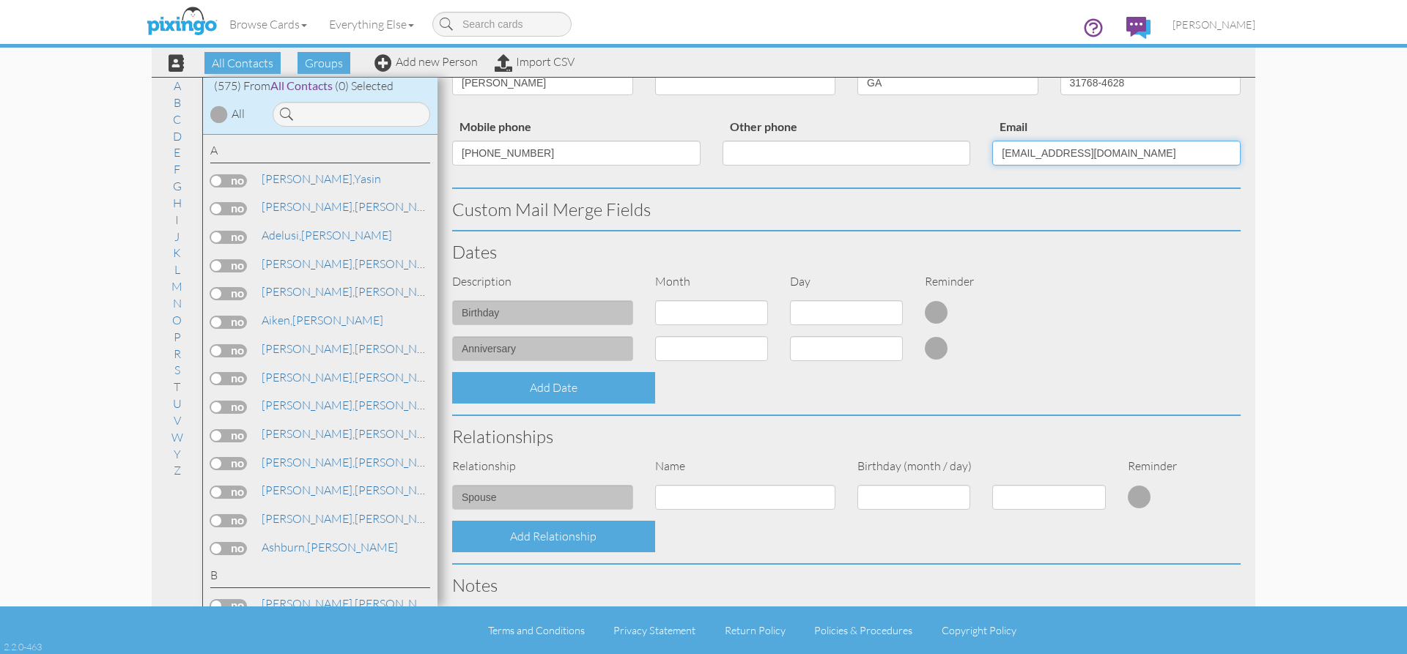
type input "[EMAIL_ADDRESS][DOMAIN_NAME]"
click at [761, 316] on select "1 - [DATE] - [DATE] - [DATE] - [DATE] - [DATE] - [DATE] - [DATE] - [DATE] - [DA…" at bounding box center [711, 312] width 113 height 25
select select "object:1991"
click at [655, 300] on select "1 - [DATE] - [DATE] - [DATE] - [DATE] - [DATE] - [DATE] - [DATE] - [DATE] - [DA…" at bounding box center [711, 312] width 113 height 25
select select "number:1"
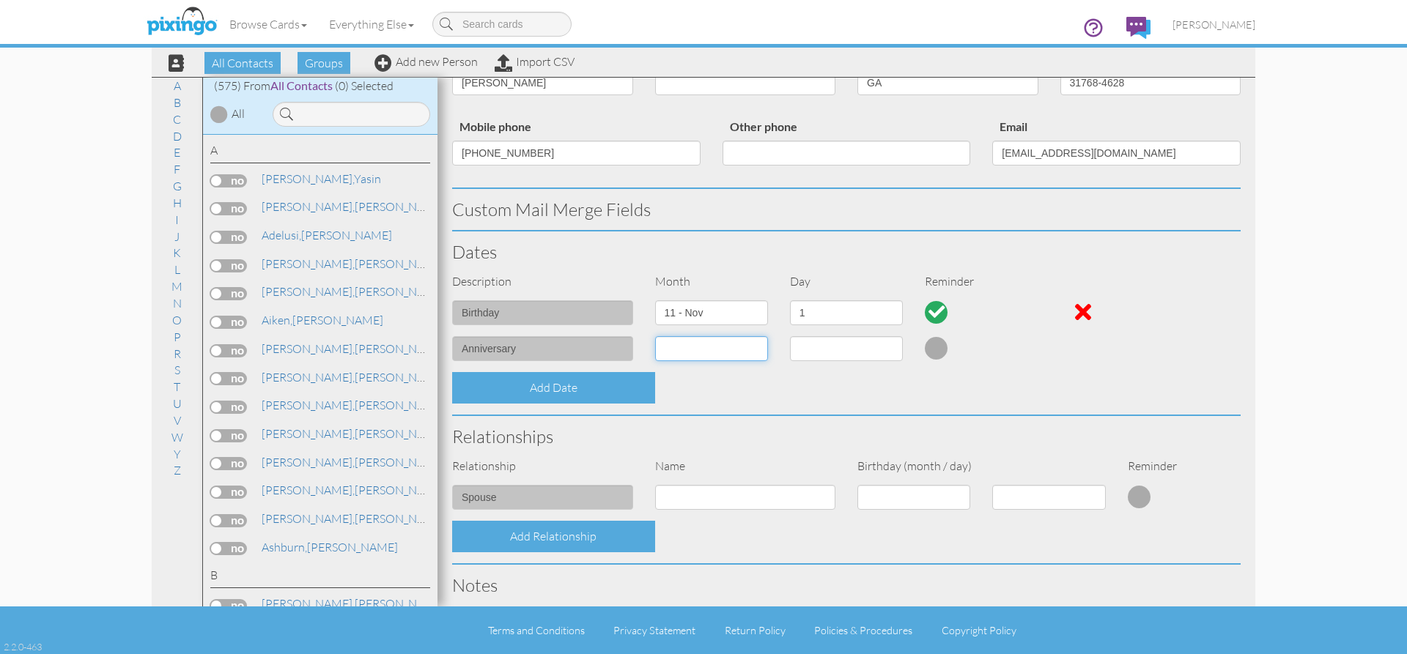
click at [748, 349] on select "1 - [DATE] - [DATE] - [DATE] - [DATE] - [DATE] - [DATE] - [DATE] - [DATE] - [DA…" at bounding box center [711, 348] width 113 height 25
select select "object:1981"
click at [655, 336] on select "1 - [DATE] - [DATE] - [DATE] - [DATE] - [DATE] - [DATE] - [DATE] - [DATE] - [DA…" at bounding box center [711, 348] width 113 height 25
click at [890, 353] on select "1 2 3 4 5 6 7 8 9 10 11 12 13 14 15 16 17 18 19 20 21 22 23 24 25 26 27 28 29 3…" at bounding box center [846, 348] width 113 height 25
select select "number:10"
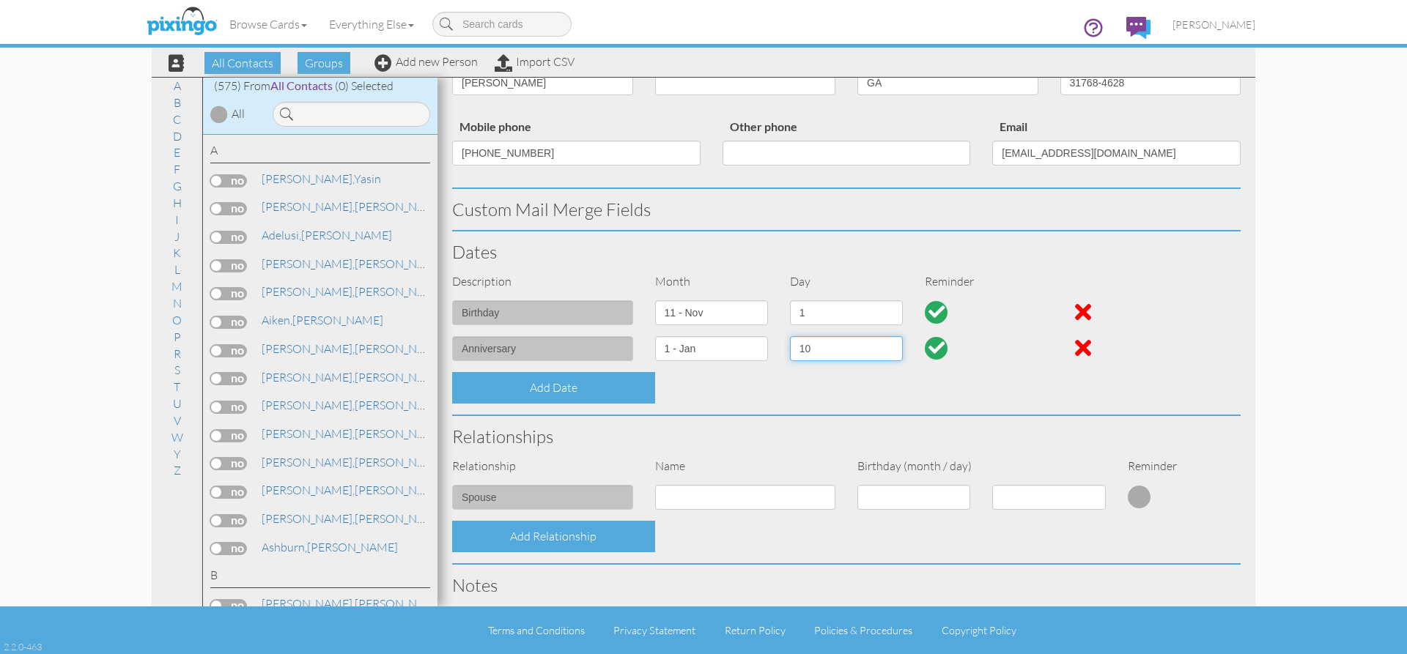
click at [790, 336] on select "1 2 3 4 5 6 7 8 9 10 11 12 13 14 15 16 17 18 19 20 21 22 23 24 25 26 27 28 29 3…" at bounding box center [846, 348] width 113 height 25
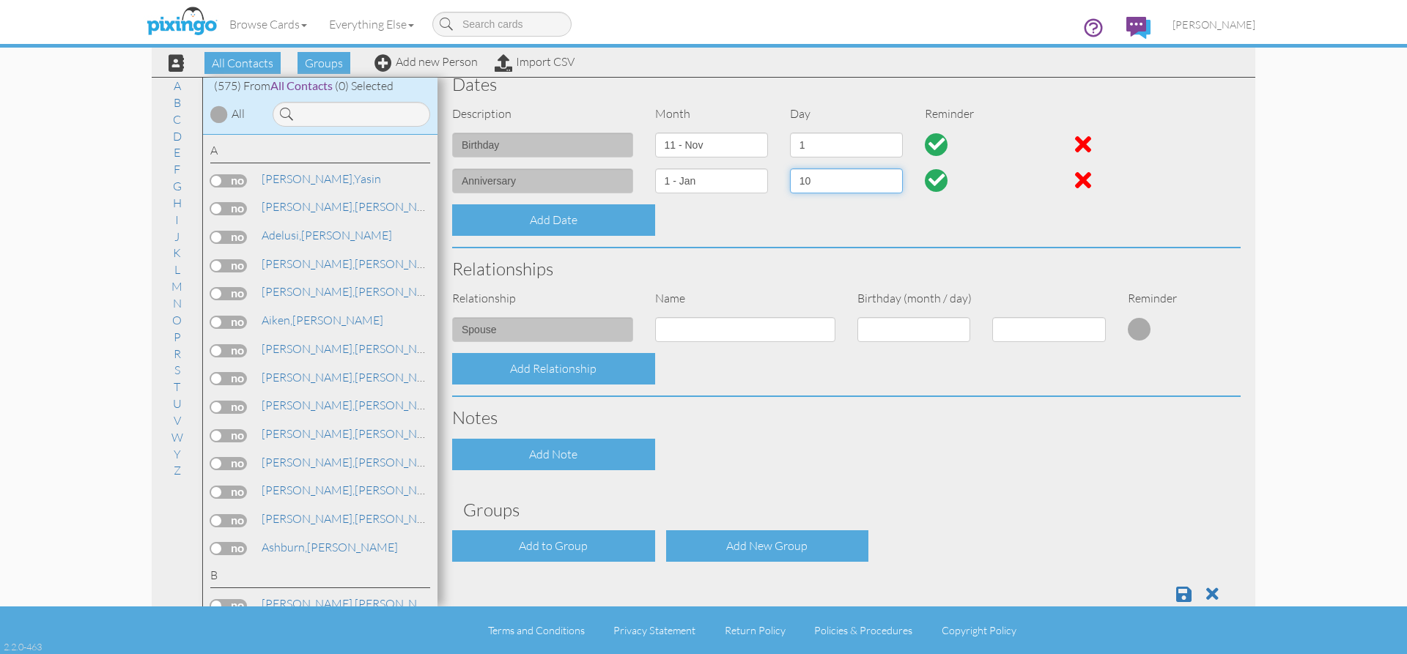
scroll to position [418, 0]
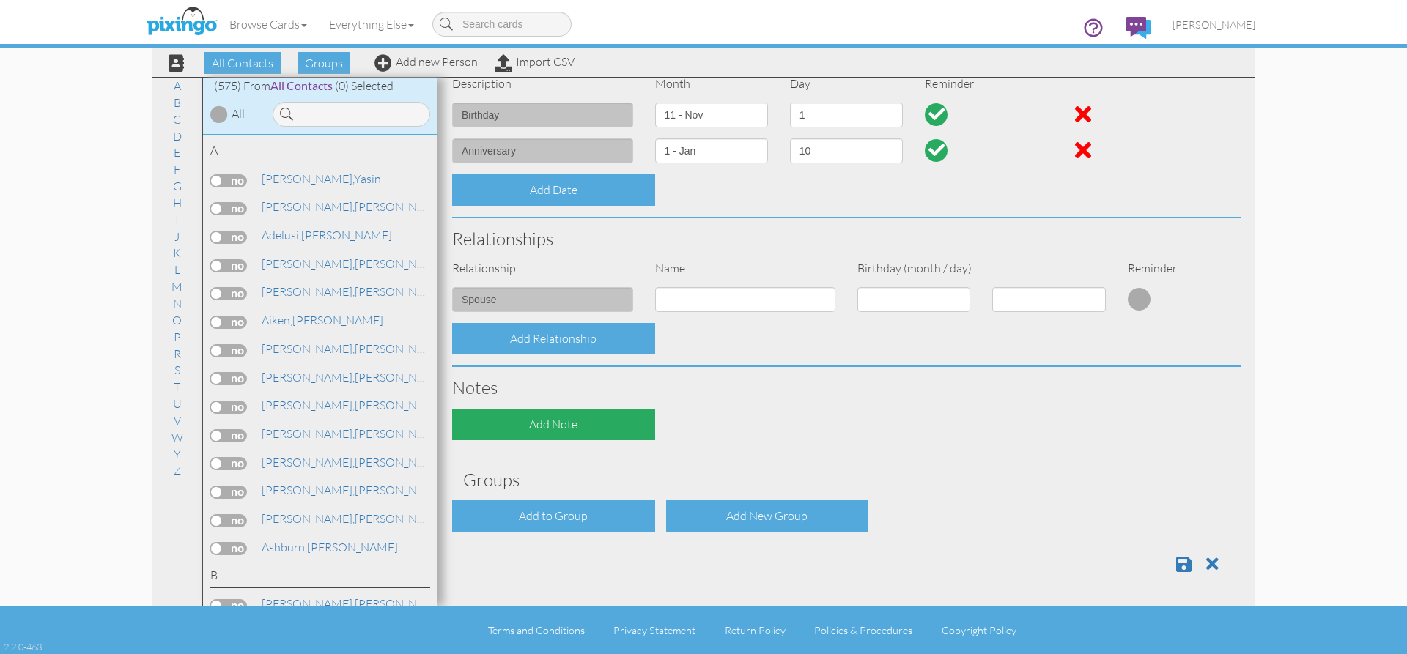
click at [611, 421] on div "Add Note" at bounding box center [553, 425] width 203 height 32
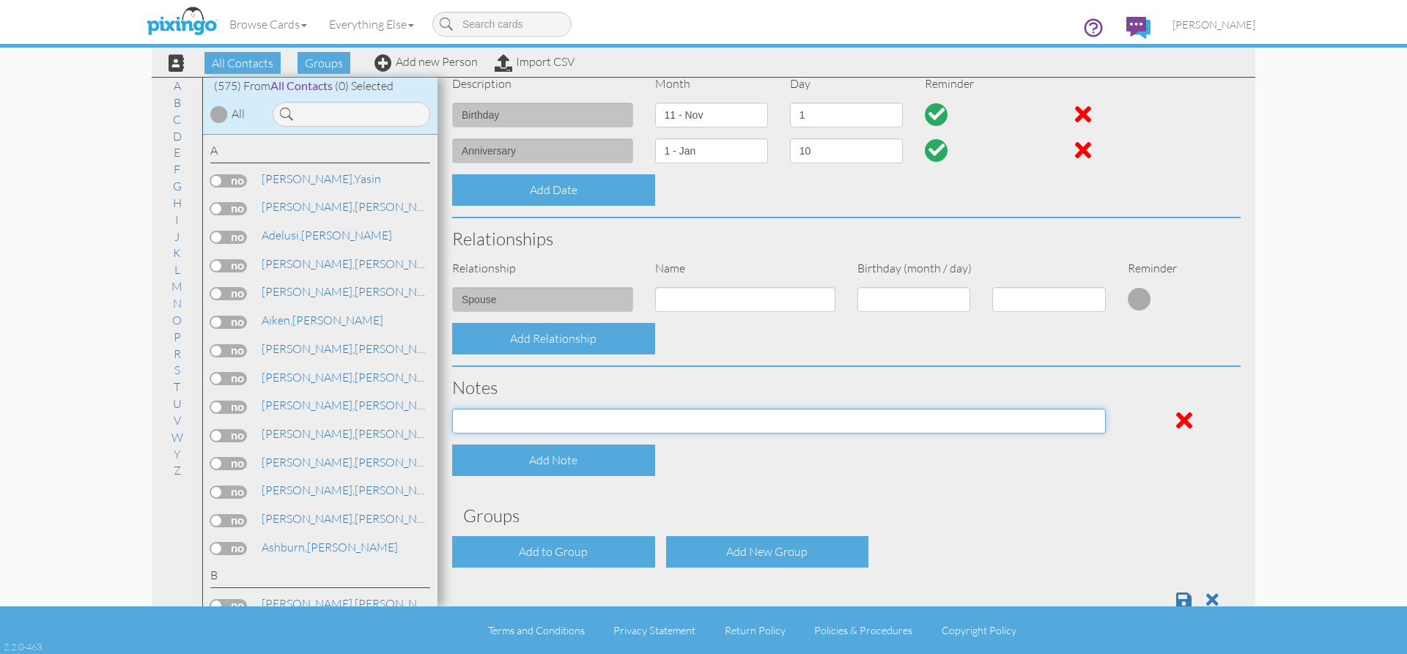
click at [566, 423] on input at bounding box center [779, 421] width 654 height 25
click at [513, 425] on input at bounding box center [779, 421] width 654 height 25
paste input "[US_VEHICLE_IDENTIFICATION_NUMBER]"
type input "[US_VEHICLE_IDENTIFICATION_NUMBER]"
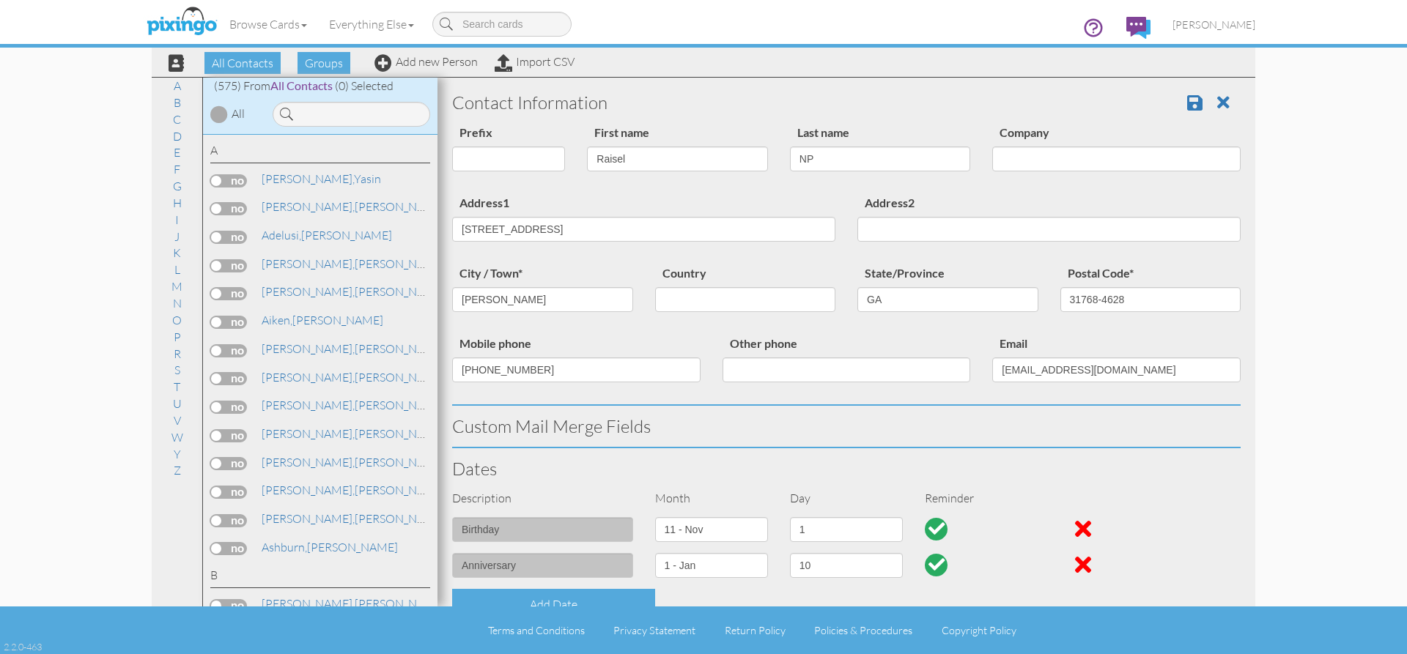
scroll to position [0, 0]
click at [1187, 106] on span at bounding box center [1194, 106] width 15 height 18
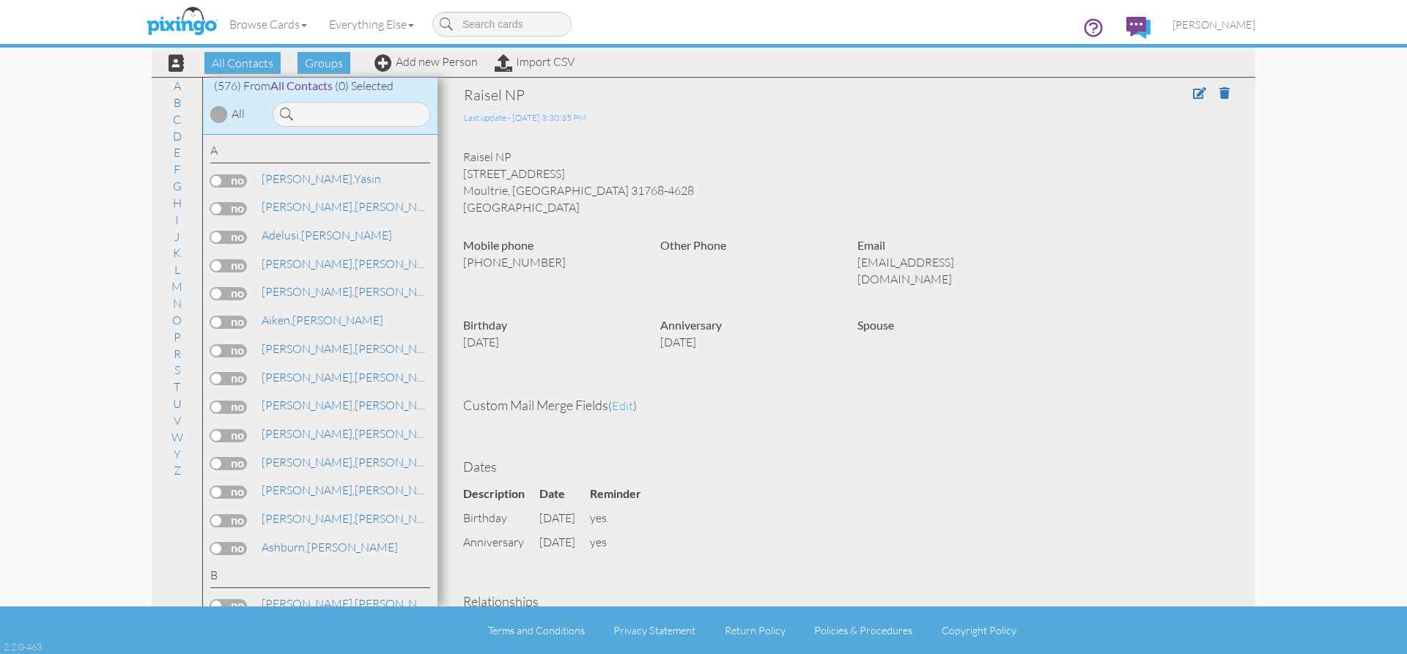
click at [1069, 424] on div "Raisel NP Last update - [DATE] 3:30:35 PM Raisel NP [STREET_ADDRESS] Moultrie, …" at bounding box center [846, 449] width 789 height 729
click at [403, 62] on link "Add new Person" at bounding box center [426, 61] width 103 height 15
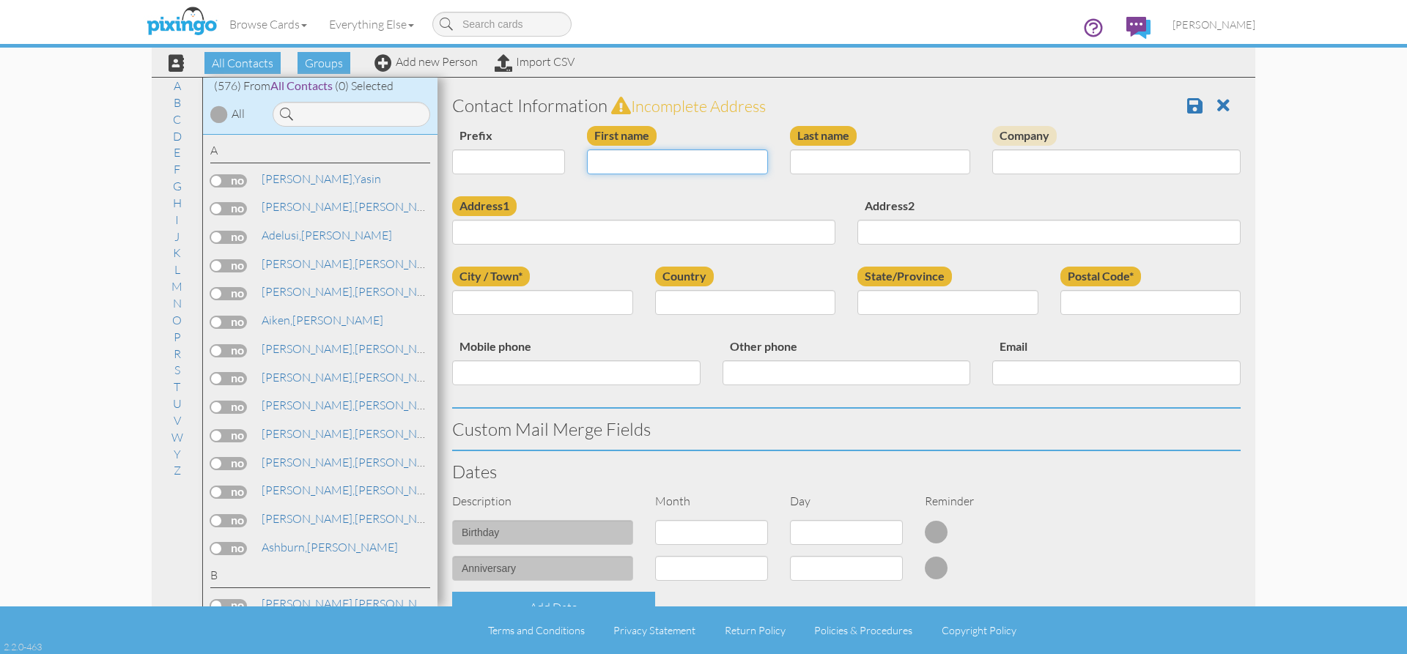
click at [736, 174] on input "First name" at bounding box center [677, 162] width 181 height 25
type input "[PERSON_NAME]"
click at [812, 163] on input "Last name" at bounding box center [880, 162] width 181 height 25
click at [522, 240] on input "Address1" at bounding box center [643, 232] width 383 height 25
click at [808, 161] on input "Merchant" at bounding box center [880, 162] width 181 height 25
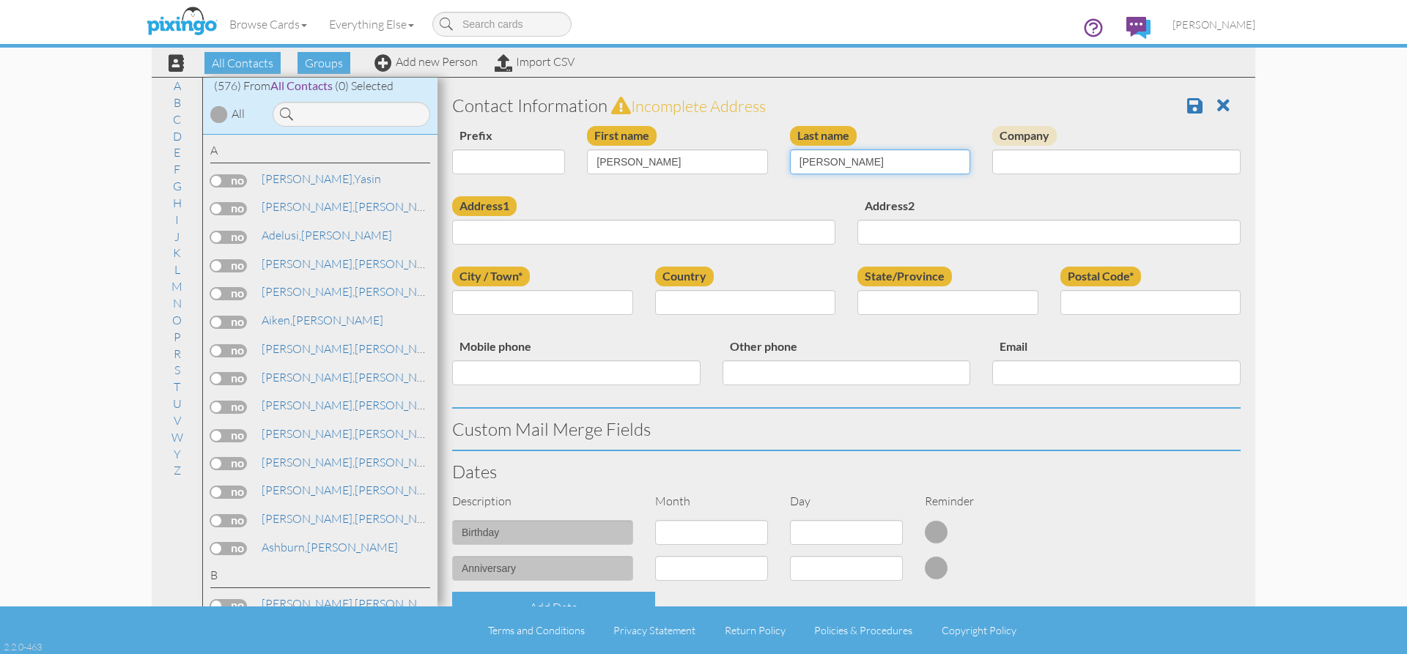
type input "Marchant"
click at [682, 233] on input "Address1" at bounding box center [643, 232] width 383 height 25
click at [483, 233] on input "Address1" at bounding box center [643, 232] width 383 height 25
paste input "[STREET_ADDRESS]"
type input "[STREET_ADDRESS]"
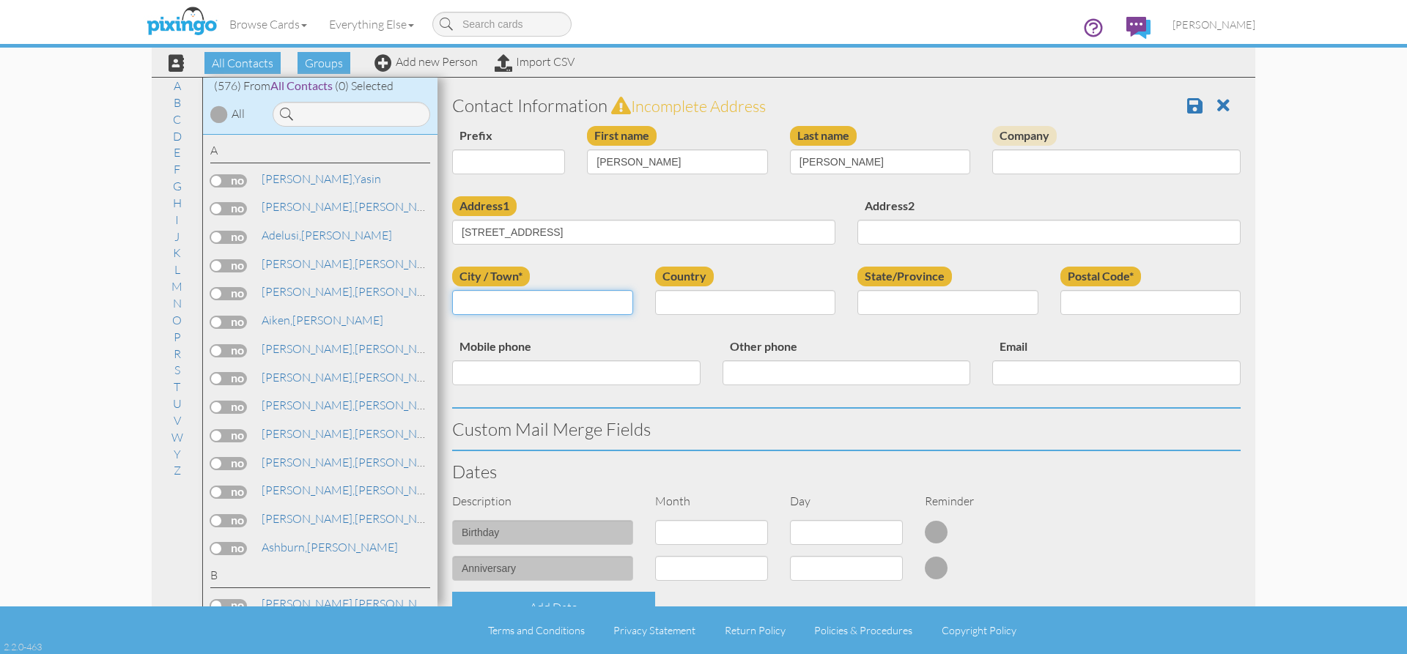
click at [574, 302] on input "City / Town*" at bounding box center [542, 302] width 181 height 25
type input "Cairo"
click at [946, 298] on input "State/Province" at bounding box center [948, 302] width 181 height 25
type input "GA"
click at [1108, 300] on input "Postal Code*" at bounding box center [1151, 302] width 181 height 25
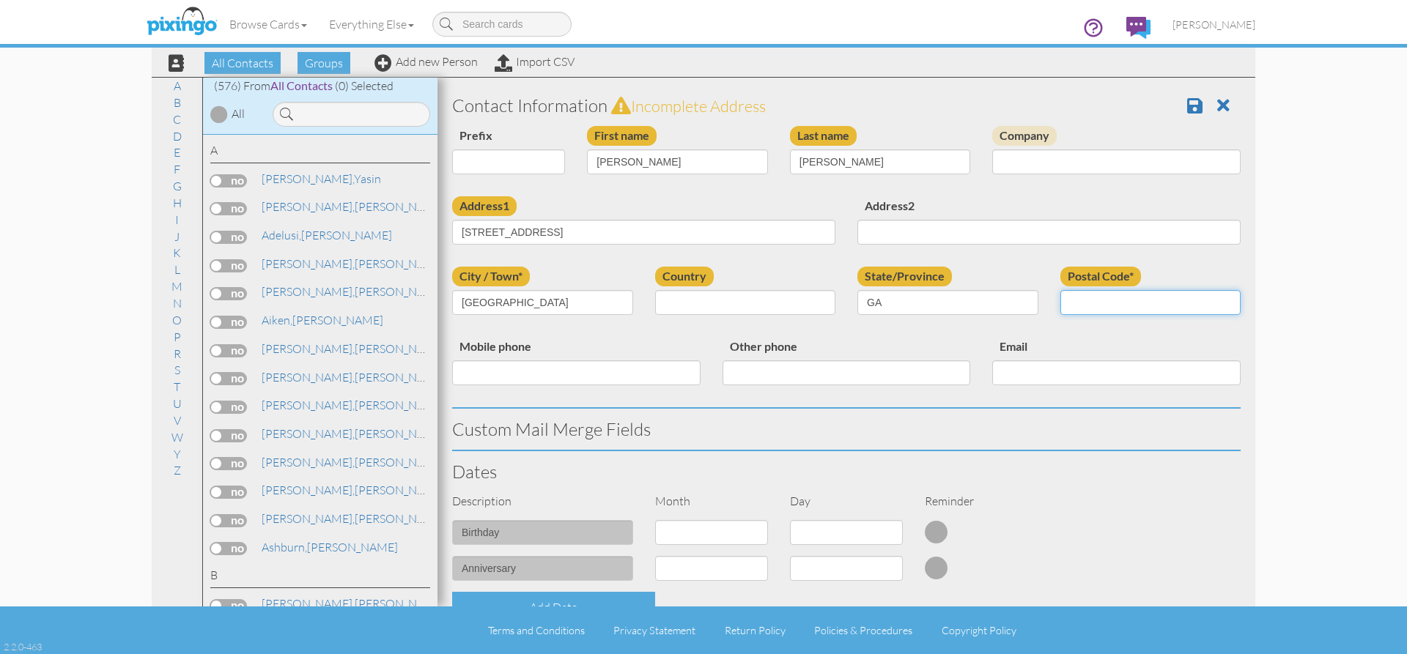
click at [1121, 310] on input "Postal Code*" at bounding box center [1151, 302] width 181 height 25
paste input "39828-1524"
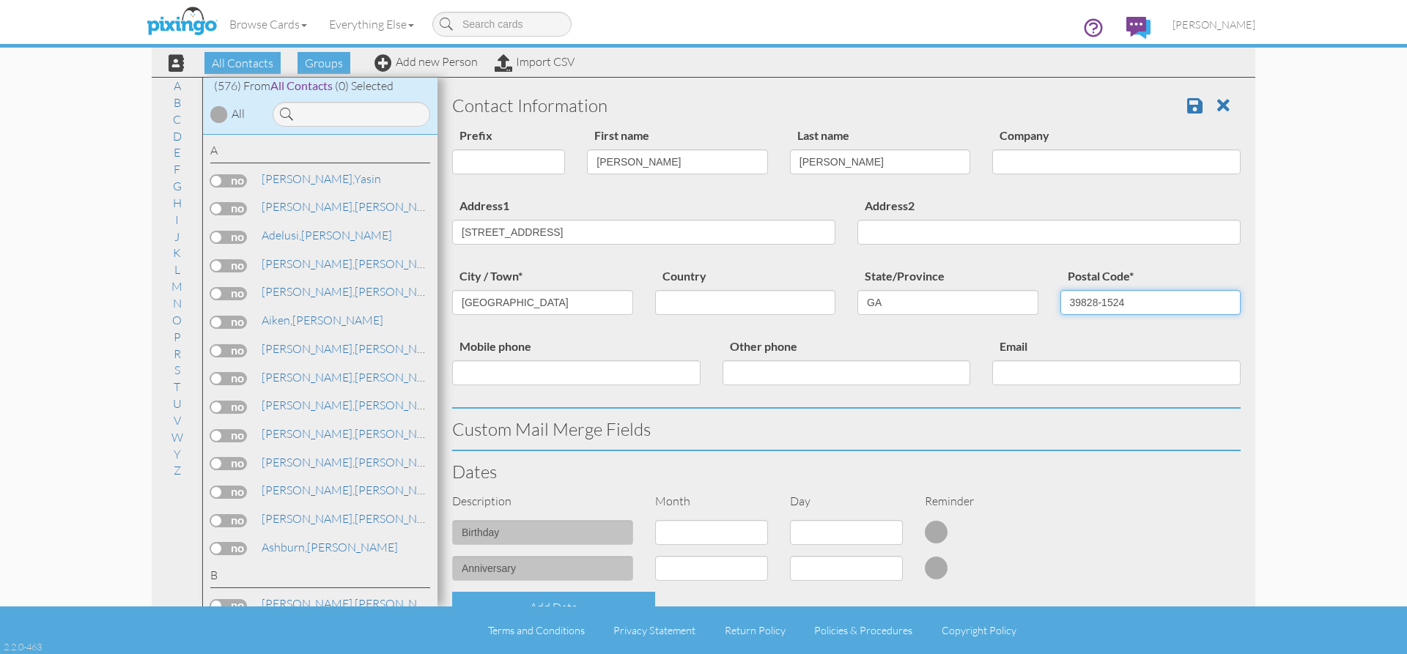
type input "39828-1524"
click at [509, 372] on input "Mobile phone" at bounding box center [576, 373] width 248 height 25
paste input "(229) 200-1222"
type input "(229) 200-1222"
click at [1011, 381] on input "Email" at bounding box center [1116, 373] width 248 height 25
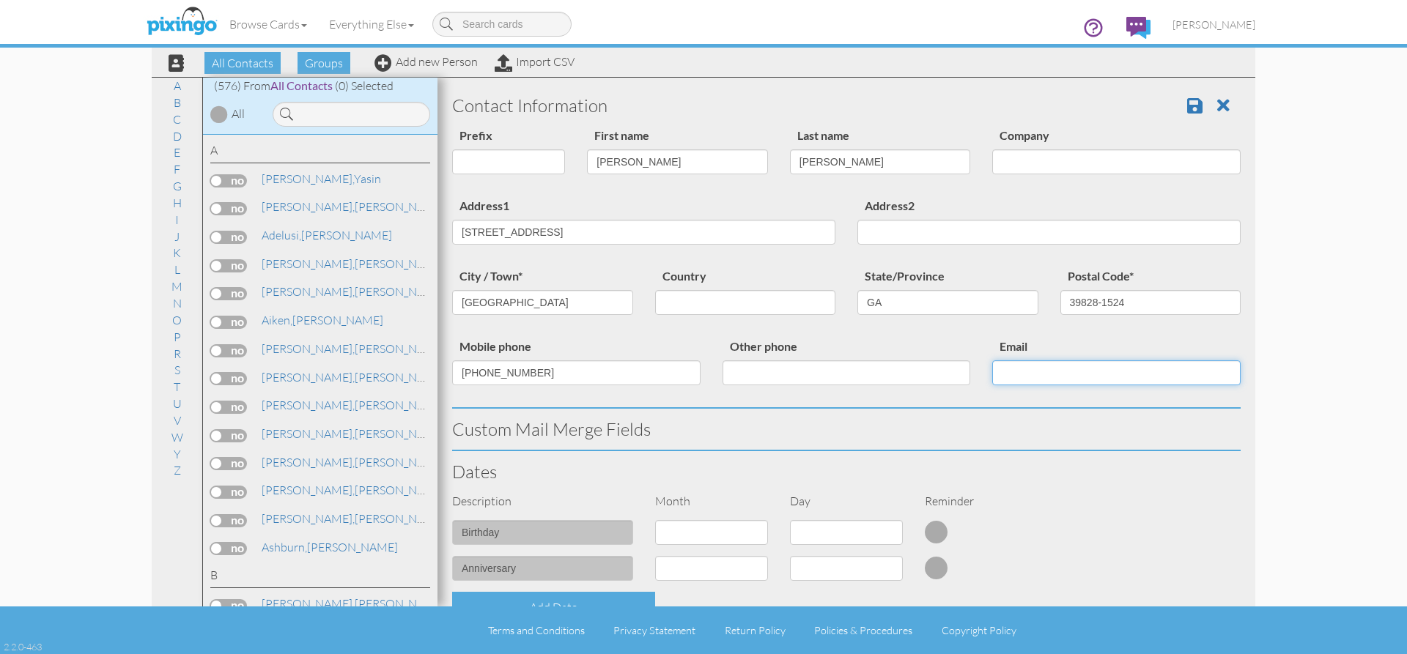
click at [1003, 374] on input "Email" at bounding box center [1116, 373] width 248 height 25
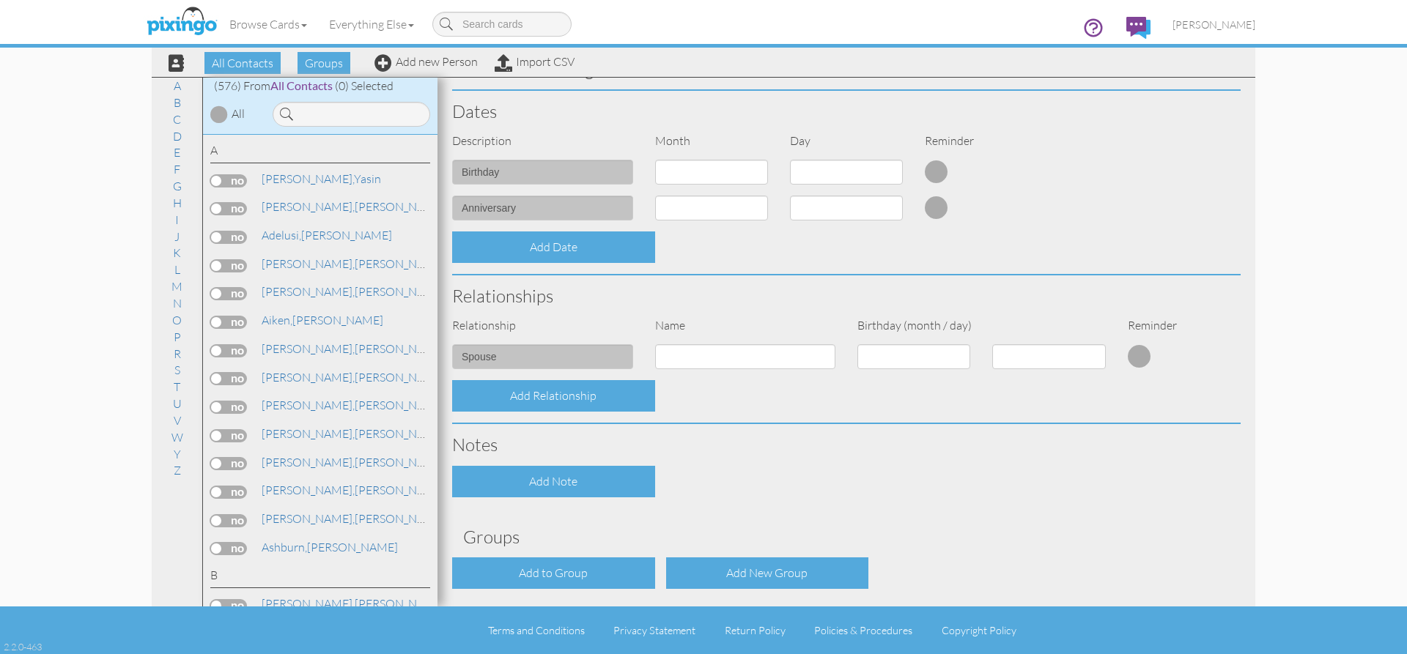
scroll to position [366, 0]
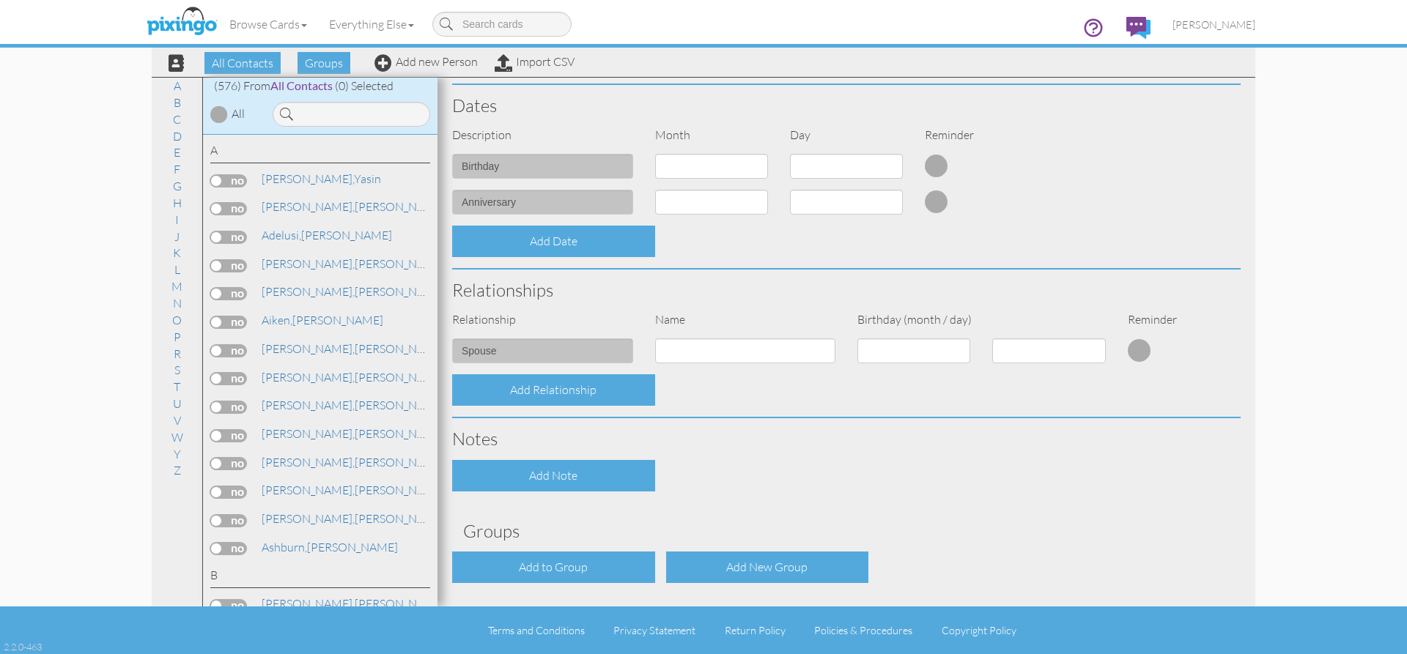
type input "widebodyek9@yahoo.com"
click at [737, 161] on select "1 - [DATE] - [DATE] - [DATE] - [DATE] - [DATE] - [DATE] - [DATE] - [DATE] - [DA…" at bounding box center [711, 166] width 113 height 25
select select "object:1984"
click at [655, 154] on select "1 - [DATE] - [DATE] - [DATE] - [DATE] - [DATE] - [DATE] - [DATE] - [DATE] - [DA…" at bounding box center [711, 166] width 113 height 25
drag, startPoint x: 890, startPoint y: 169, endPoint x: 879, endPoint y: 169, distance: 11.0
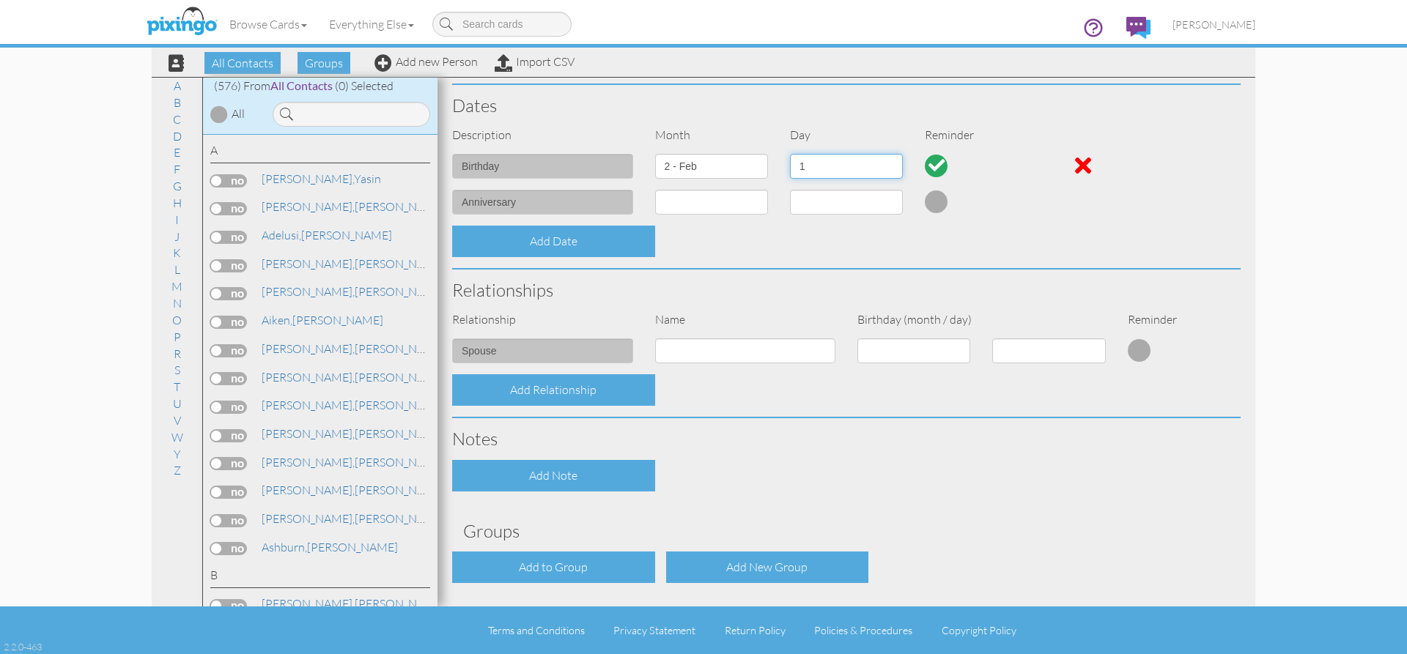
click at [889, 169] on select "1 2 3 4 5 6 7 8 9 10 11 12 13 14 15 16 17 18 19 20 21 22 23 24 25 26 27 28 29" at bounding box center [846, 166] width 113 height 25
select select "number:5"
click at [790, 154] on select "1 2 3 4 5 6 7 8 9 10 11 12 13 14 15 16 17 18 19 20 21 22 23 24 25 26 27 28 29" at bounding box center [846, 166] width 113 height 25
click at [747, 196] on select "1 - [DATE] - [DATE] - [DATE] - [DATE] - [DATE] - [DATE] - [DATE] - [DATE] - [DA…" at bounding box center [711, 202] width 113 height 25
select select "object:1993"
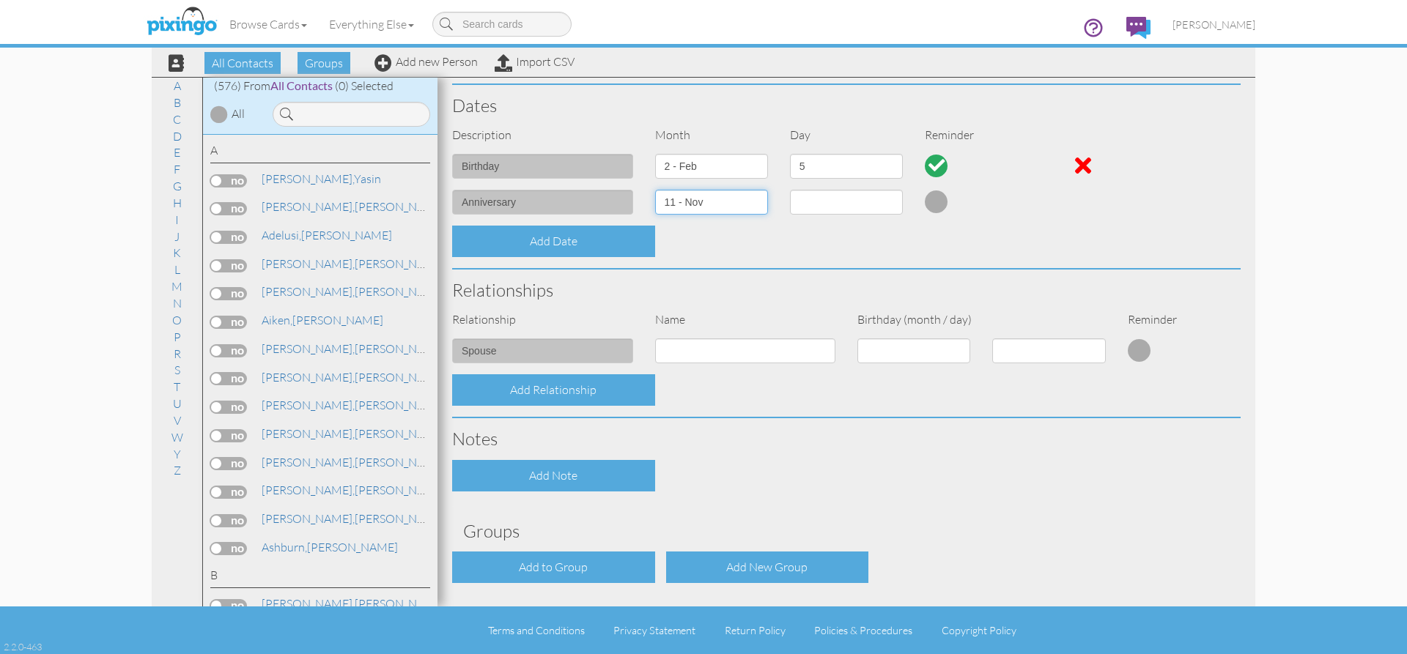
click at [655, 190] on select "1 - [DATE] - [DATE] - [DATE] - [DATE] - [DATE] - [DATE] - [DATE] - [DATE] - [DA…" at bounding box center [711, 202] width 113 height 25
click at [883, 199] on select "1 2 3 4 5 6 7 8 9 10 11 12 13 14 15 16 17 18 19 20 21 22 23 24 25 26 27 28 29 30" at bounding box center [846, 202] width 113 height 25
select select "number:7"
click at [790, 190] on select "1 2 3 4 5 6 7 8 9 10 11 12 13 14 15 16 17 18 19 20 21 22 23 24 25 26 27 28 29 30" at bounding box center [846, 202] width 113 height 25
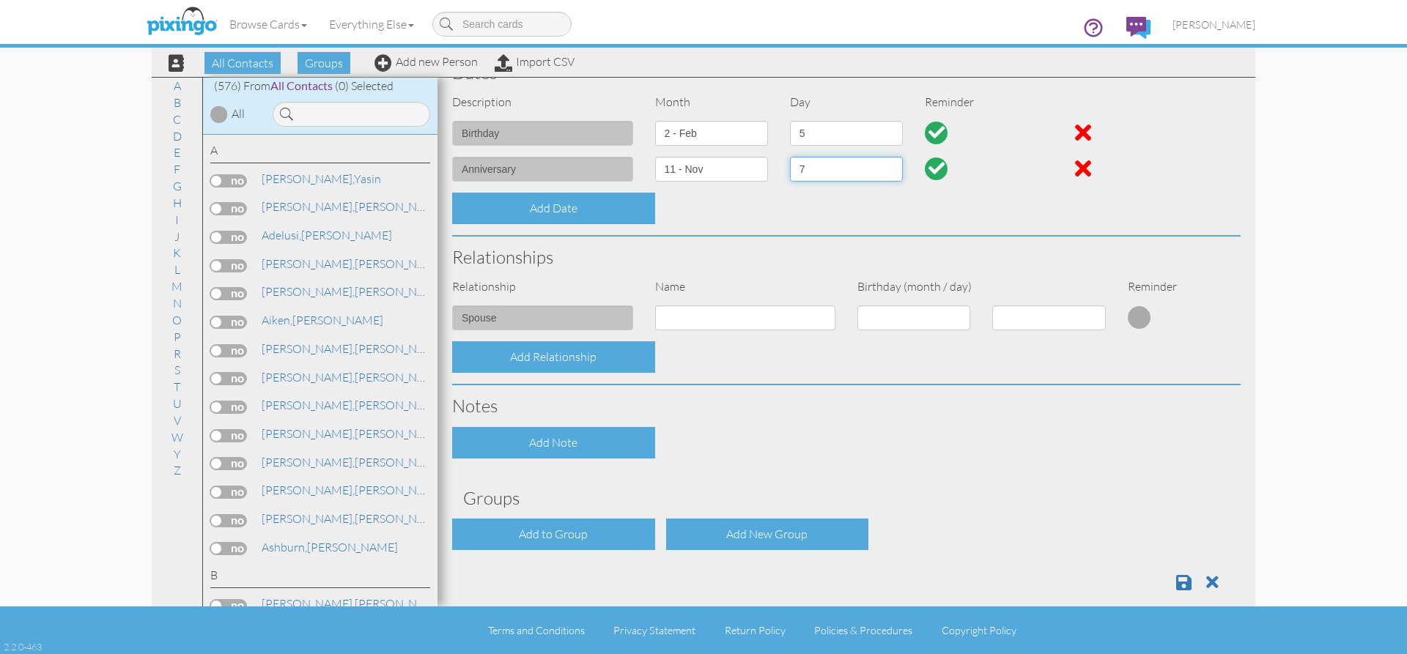
scroll to position [418, 0]
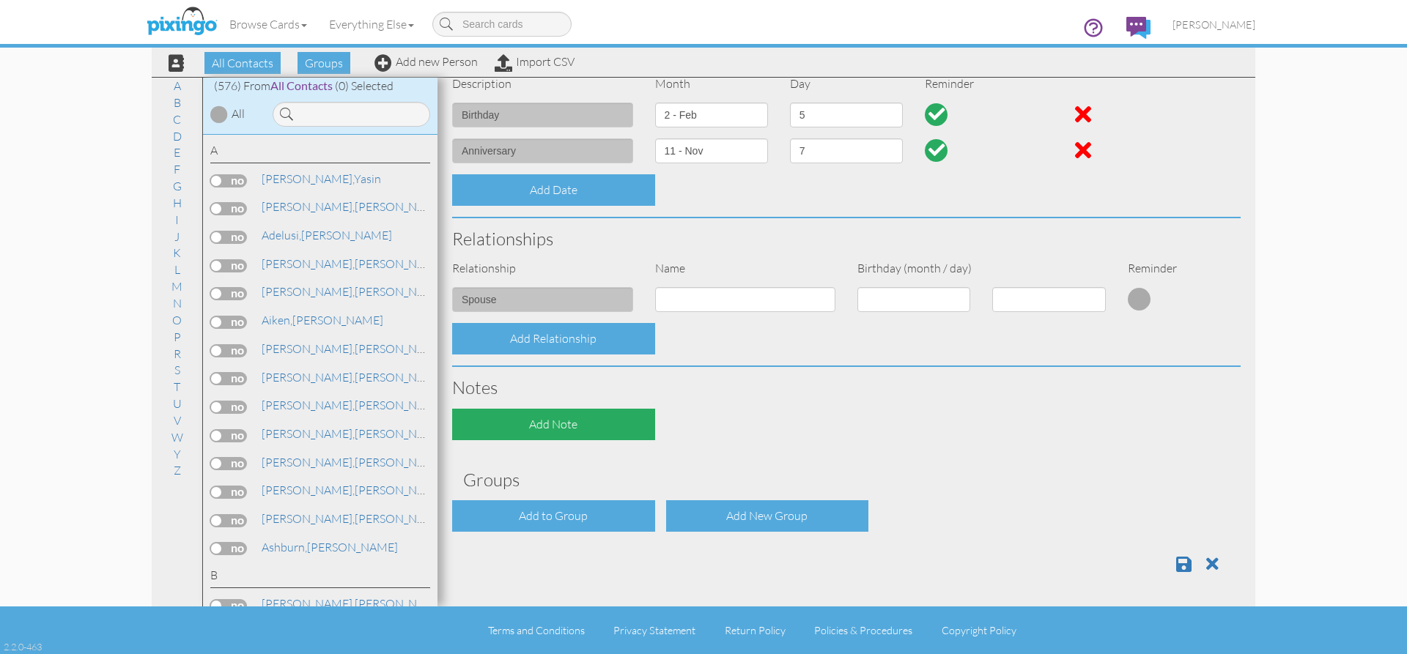
click at [518, 424] on div "Add Note" at bounding box center [553, 425] width 203 height 32
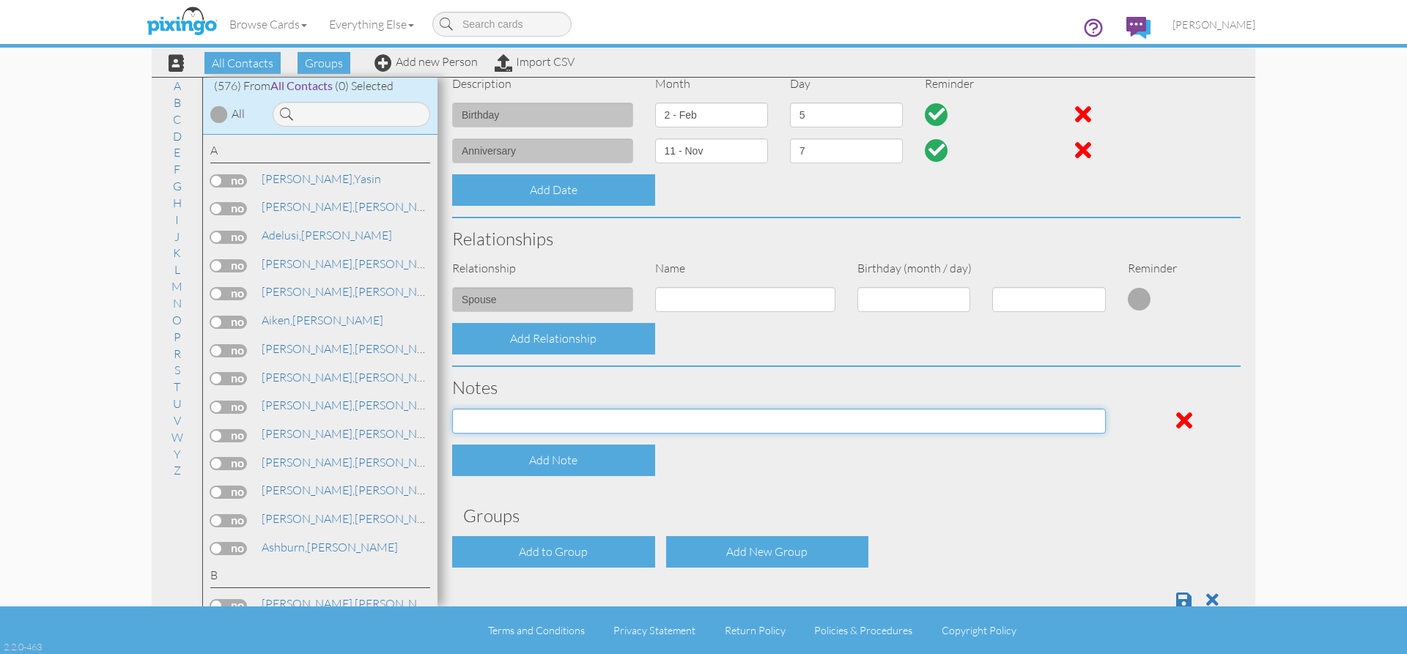
click at [529, 427] on input at bounding box center [779, 421] width 654 height 25
paste input "KL77LKE21RC118501"
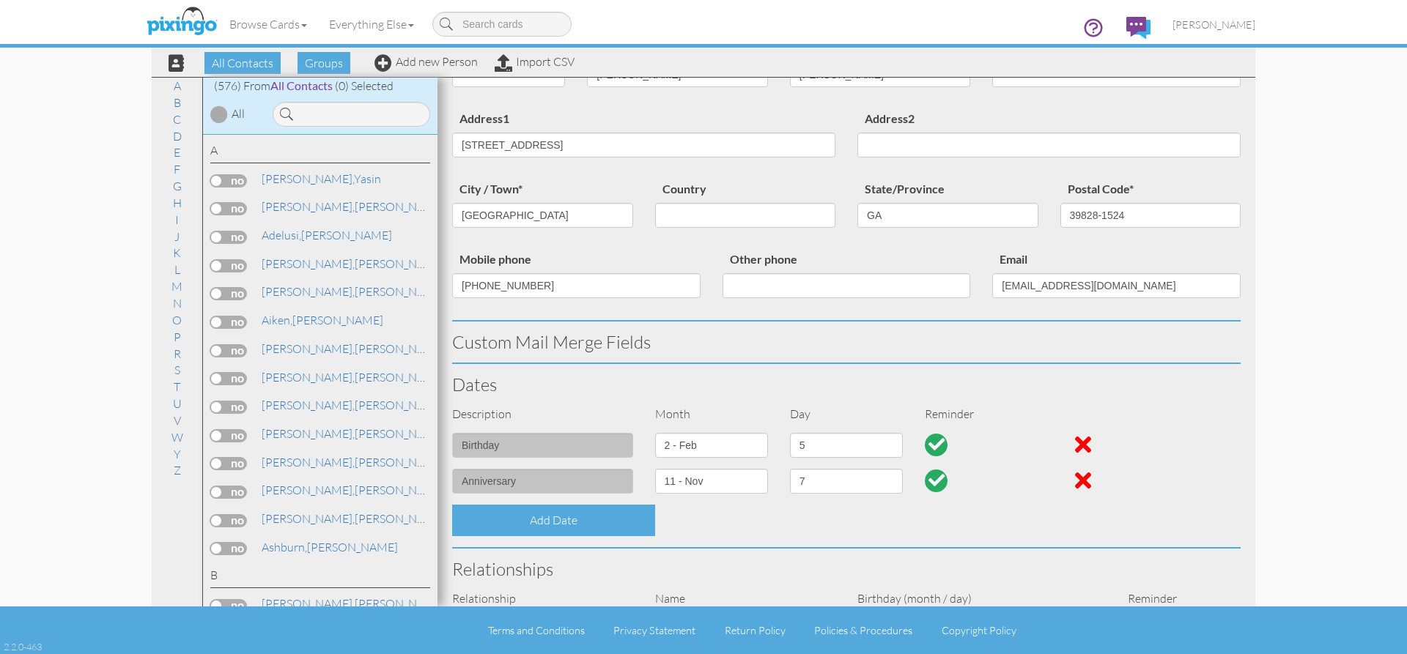
scroll to position [0, 0]
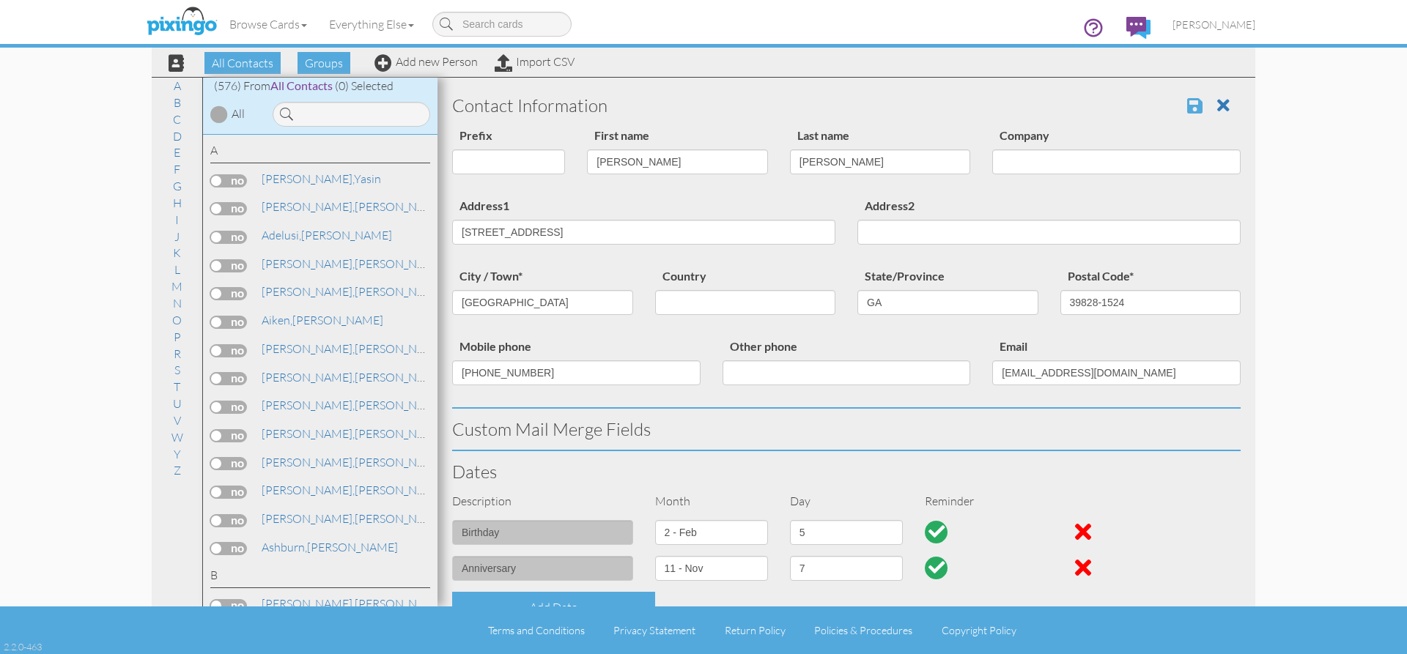
type input "KL77LKE21RC118501"
click at [1188, 103] on span at bounding box center [1194, 106] width 15 height 18
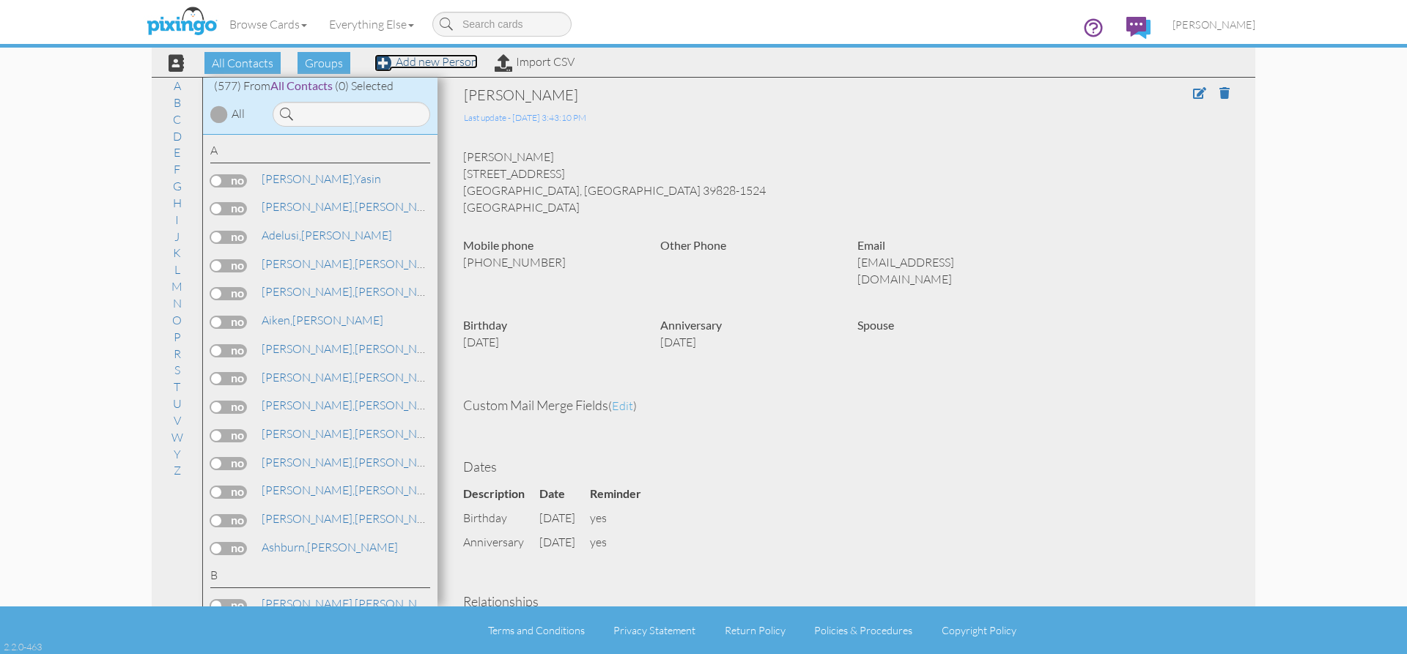
click at [460, 64] on link "Add new Person" at bounding box center [426, 61] width 103 height 15
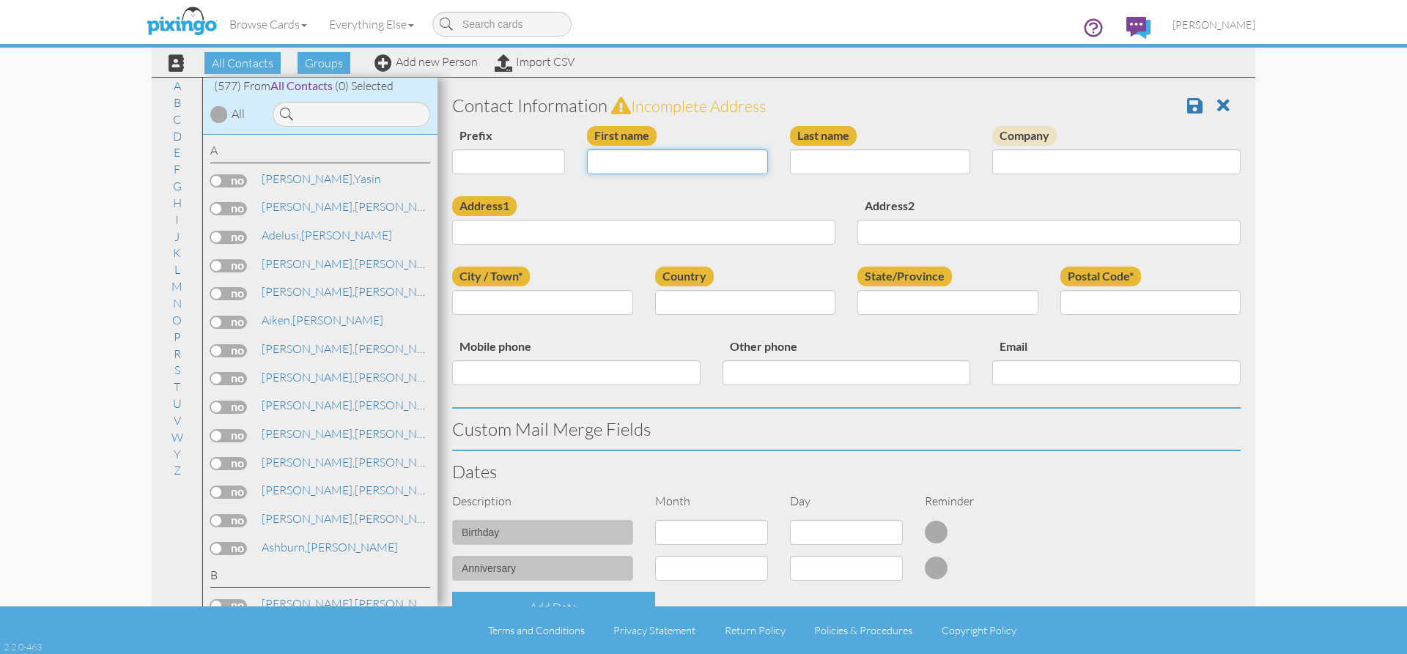
click at [633, 174] on input "First name" at bounding box center [677, 162] width 181 height 25
type input "l"
click at [602, 160] on input "milo" at bounding box center [677, 162] width 181 height 25
type input "[PERSON_NAME]"
click at [863, 166] on input "Last name" at bounding box center [880, 162] width 181 height 25
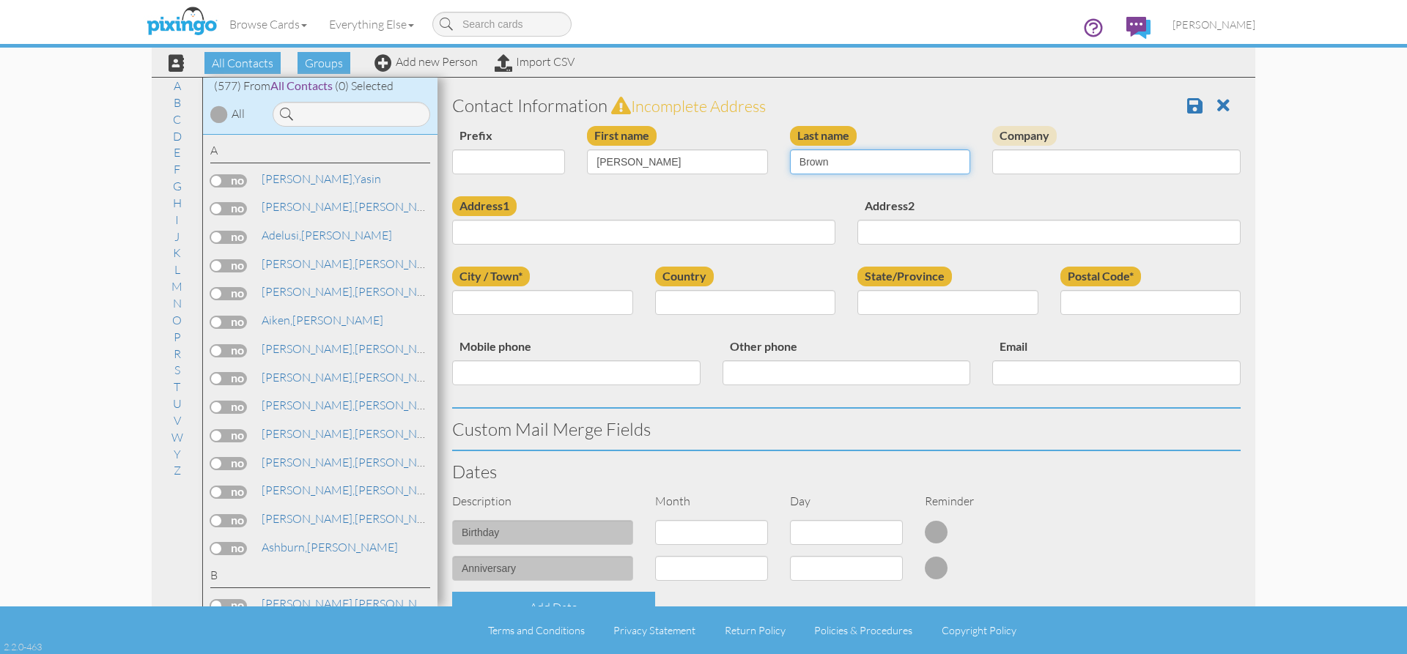
type input "Brown"
click at [642, 235] on input "Address1" at bounding box center [643, 232] width 383 height 25
click at [477, 231] on input "263" at bounding box center [643, 232] width 383 height 25
type input "[STREET_ADDRESS]"
click at [564, 309] on input "City / Town*" at bounding box center [542, 302] width 181 height 25
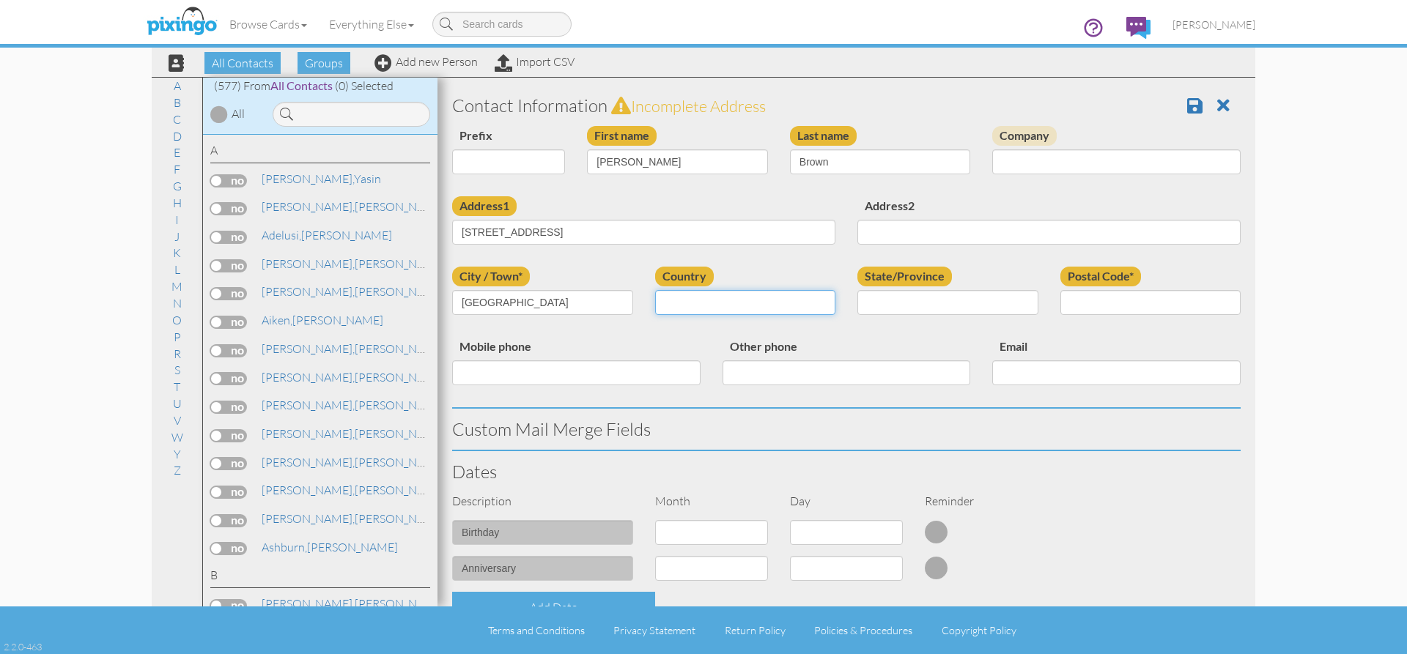
click at [723, 301] on select "[GEOGRAPHIC_DATA] -------------- [GEOGRAPHIC_DATA] [GEOGRAPHIC_DATA] [GEOGRAPHI…" at bounding box center [745, 302] width 181 height 25
click at [506, 297] on input "[GEOGRAPHIC_DATA]" at bounding box center [542, 302] width 181 height 25
type input "Panama City"
click at [944, 304] on input "State/Province" at bounding box center [948, 302] width 181 height 25
type input "FL"
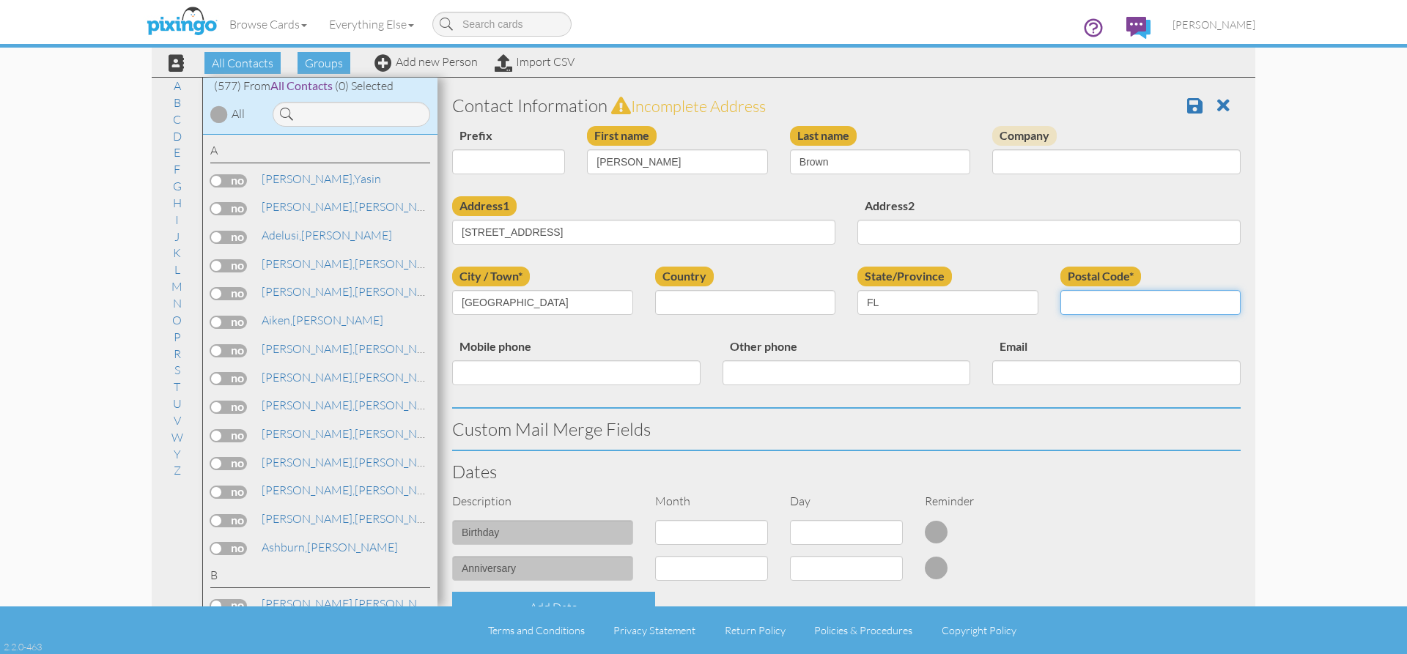
click at [1118, 308] on input "Postal Code*" at bounding box center [1151, 302] width 181 height 25
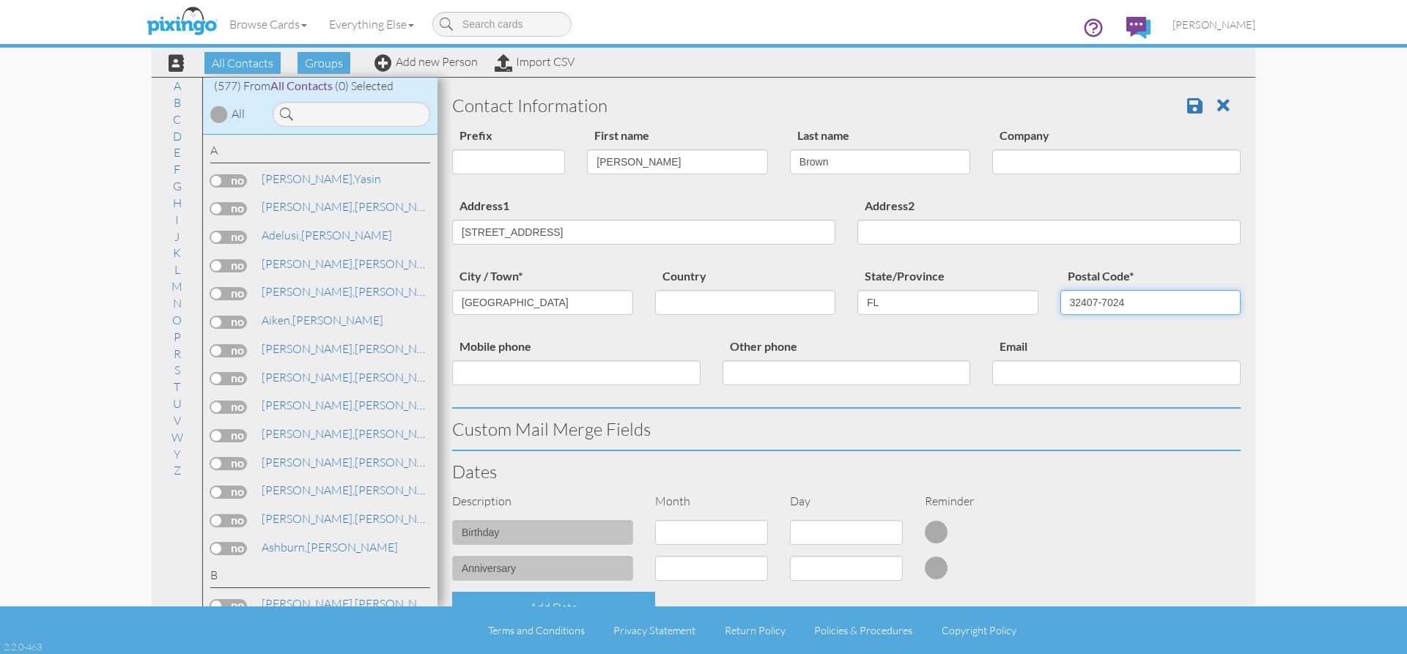
type input "32407-7024"
click at [518, 367] on input "Mobile phone" at bounding box center [576, 373] width 248 height 25
type input "[PHONE_NUMBER]"
click at [1064, 377] on input "Email" at bounding box center [1116, 373] width 248 height 25
paste input "[EMAIL_ADDRESS][DOMAIN_NAME]"
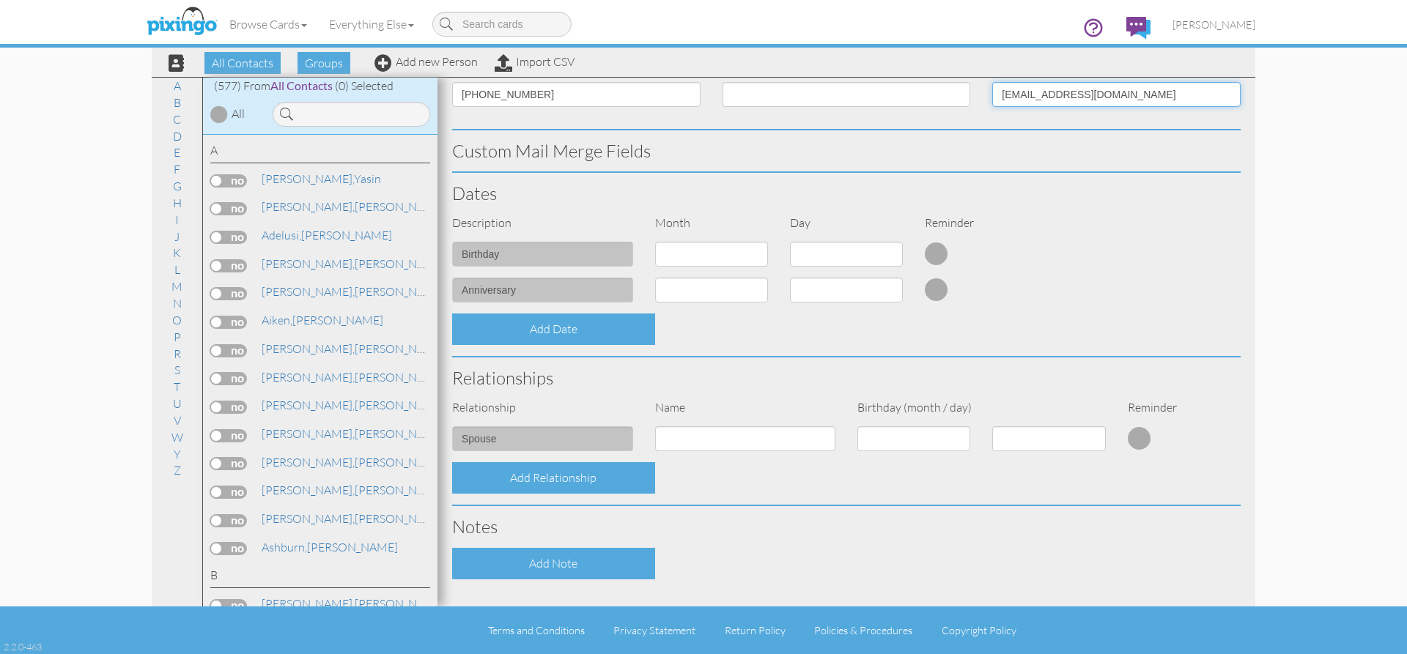
scroll to position [293, 0]
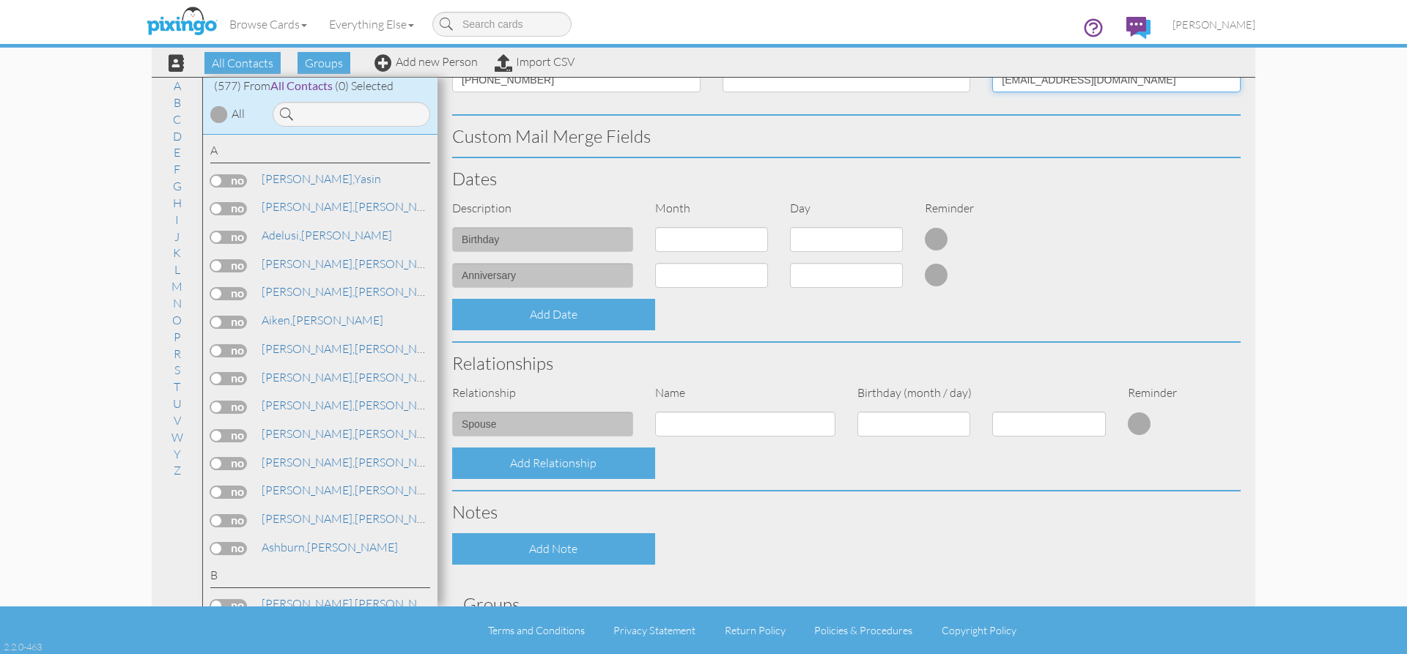
type input "[EMAIL_ADDRESS][DOMAIN_NAME]"
click at [717, 240] on select "1 - [DATE] - [DATE] - [DATE] - [DATE] - [DATE] - [DATE] - [DATE] - [DATE] - [DA…" at bounding box center [711, 239] width 113 height 25
select select "object:1991"
click at [655, 227] on select "1 - [DATE] - [DATE] - [DATE] - [DATE] - [DATE] - [DATE] - [DATE] - [DATE] - [DA…" at bounding box center [711, 239] width 113 height 25
drag, startPoint x: 892, startPoint y: 236, endPoint x: 886, endPoint y: 251, distance: 16.5
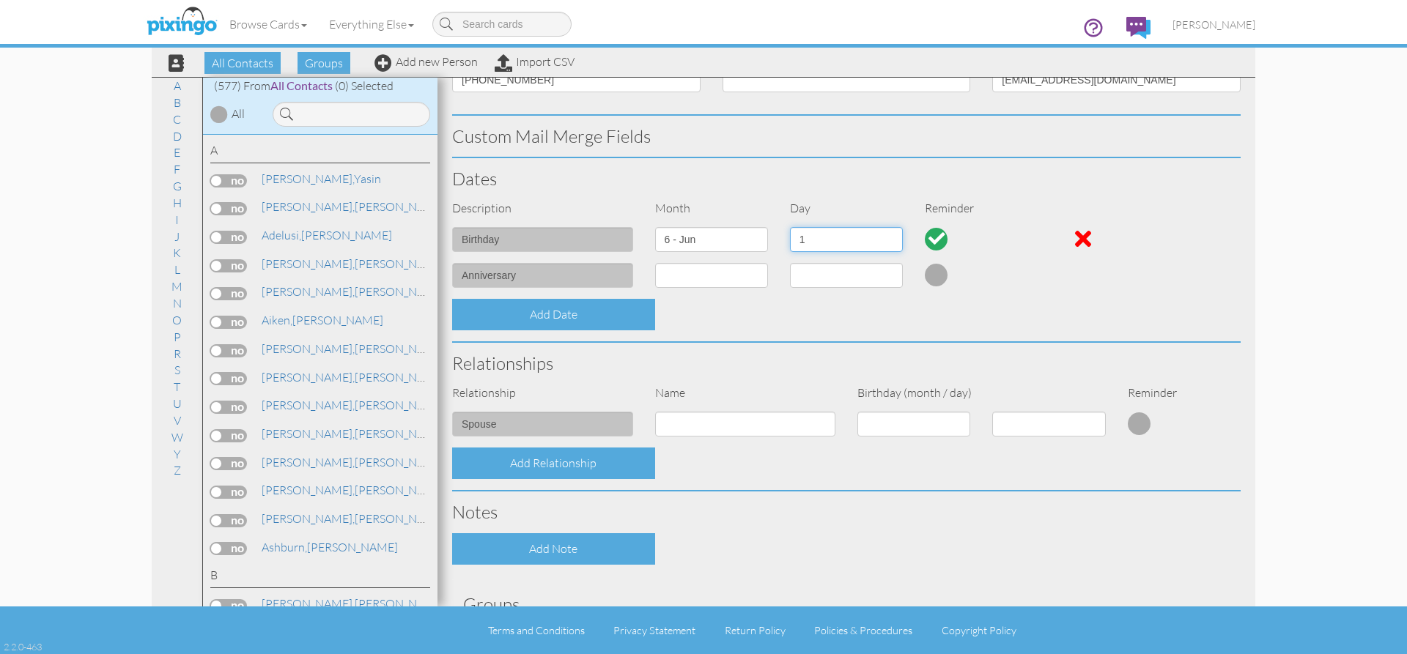
click at [892, 237] on select "1 2 3 4 5 6 7 8 9 10 11 12 13 14 15 16 17 18 19 20 21 22 23 24 25 26 27 28 29 30" at bounding box center [846, 239] width 113 height 25
select select "number:16"
click at [790, 227] on select "1 2 3 4 5 6 7 8 9 10 11 12 13 14 15 16 17 18 19 20 21 22 23 24 25 26 27 28 29 30" at bounding box center [846, 239] width 113 height 25
click at [756, 279] on select "1 - [DATE] - [DATE] - [DATE] - [DATE] - [DATE] - [DATE] - [DATE] - [DATE] - [DA…" at bounding box center [711, 275] width 113 height 25
select select "object:1996"
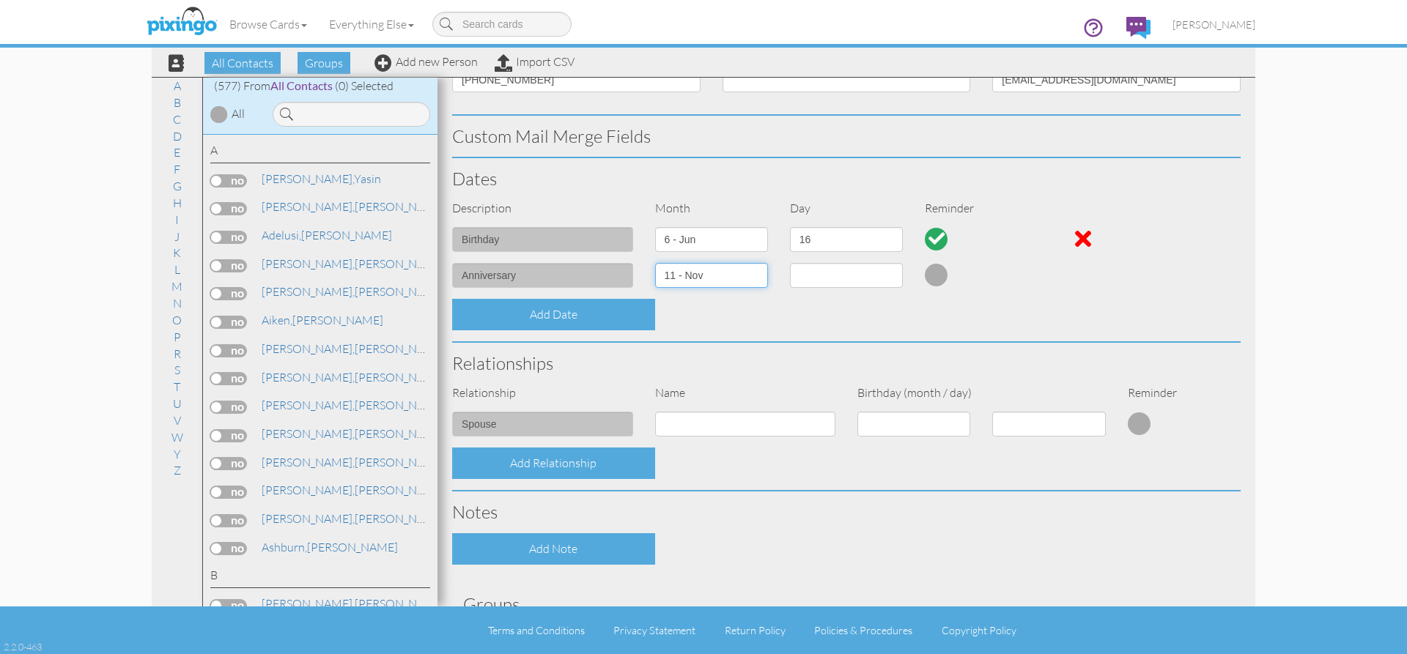
click at [655, 263] on select "1 - [DATE] - [DATE] - [DATE] - [DATE] - [DATE] - [DATE] - [DATE] - [DATE] - [DA…" at bounding box center [711, 275] width 113 height 25
click at [876, 279] on select "1 2 3 4 5 6 7 8 9 10 11 12 13 14 15 16 17 18 19 20 21 22 23 24 25 26 27 28 29 30" at bounding box center [846, 275] width 113 height 25
select select "number:16"
click at [790, 263] on select "1 2 3 4 5 6 7 8 9 10 11 12 13 14 15 16 17 18 19 20 21 22 23 24 25 26 27 28 29 30" at bounding box center [846, 275] width 113 height 25
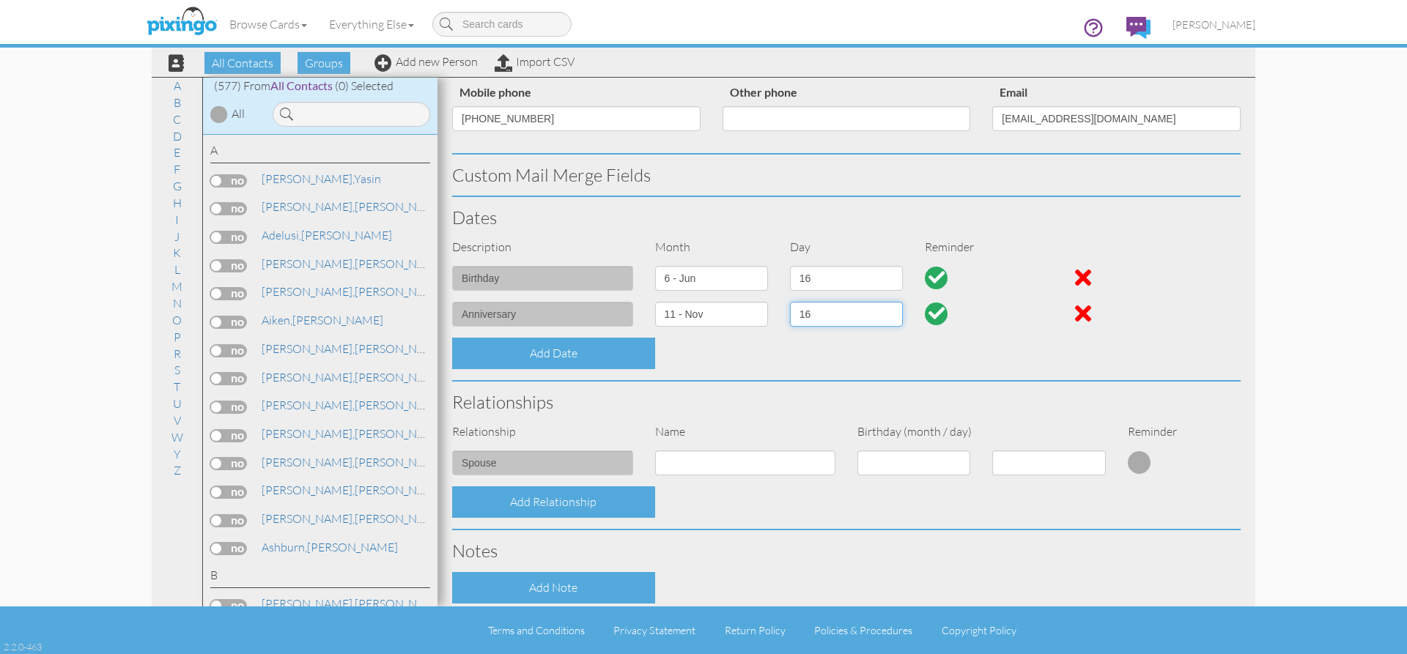
scroll to position [0, 0]
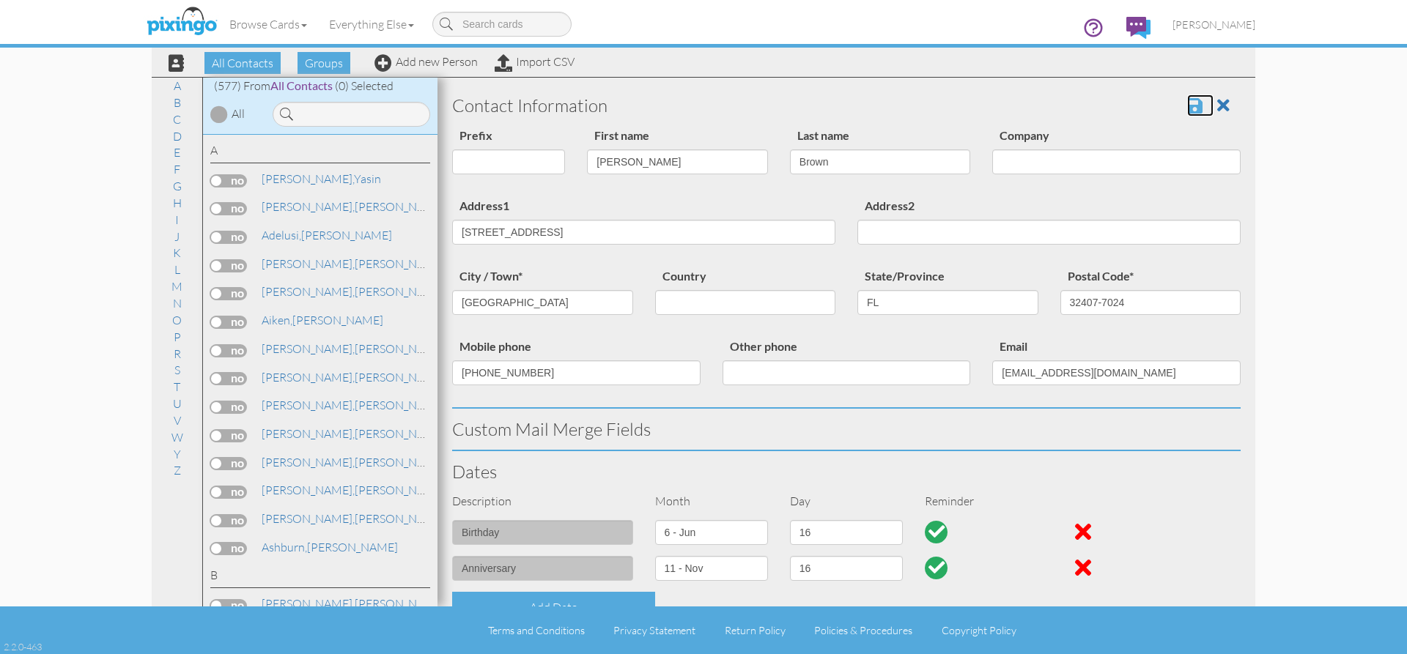
click at [1187, 112] on span at bounding box center [1194, 106] width 15 height 18
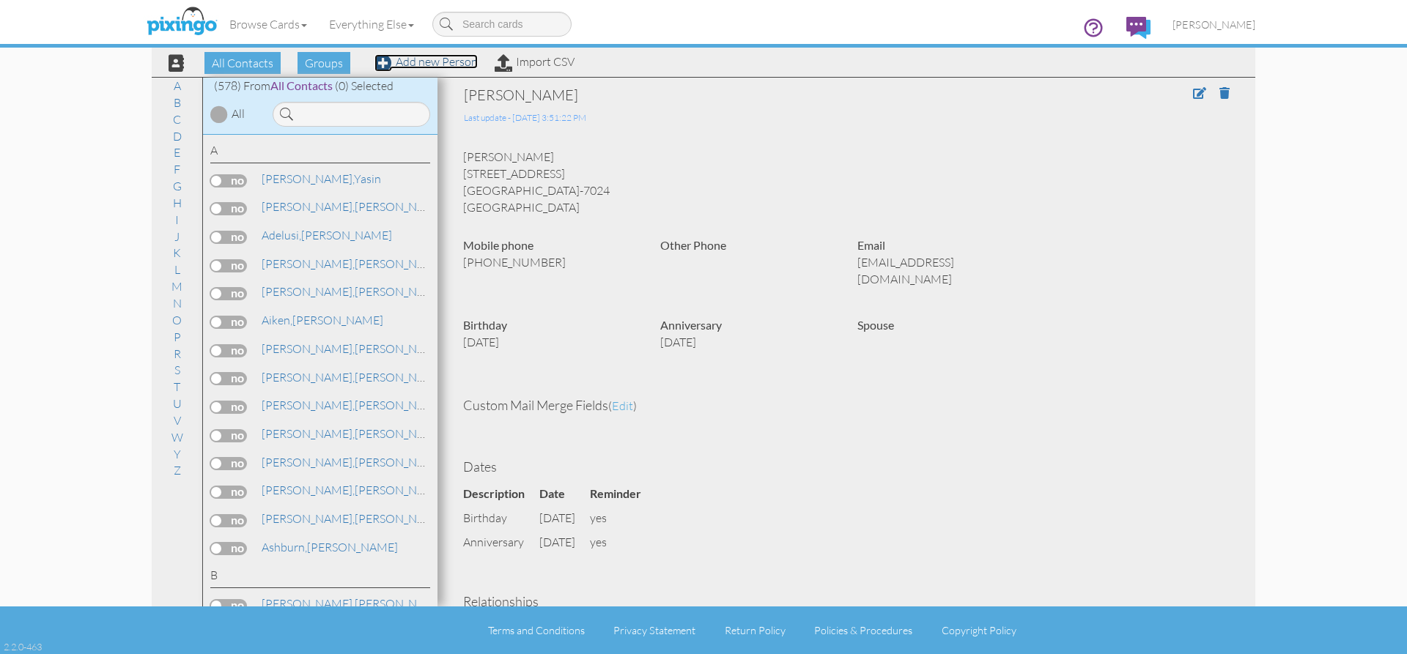
click at [409, 60] on link "Add new Person" at bounding box center [426, 61] width 103 height 15
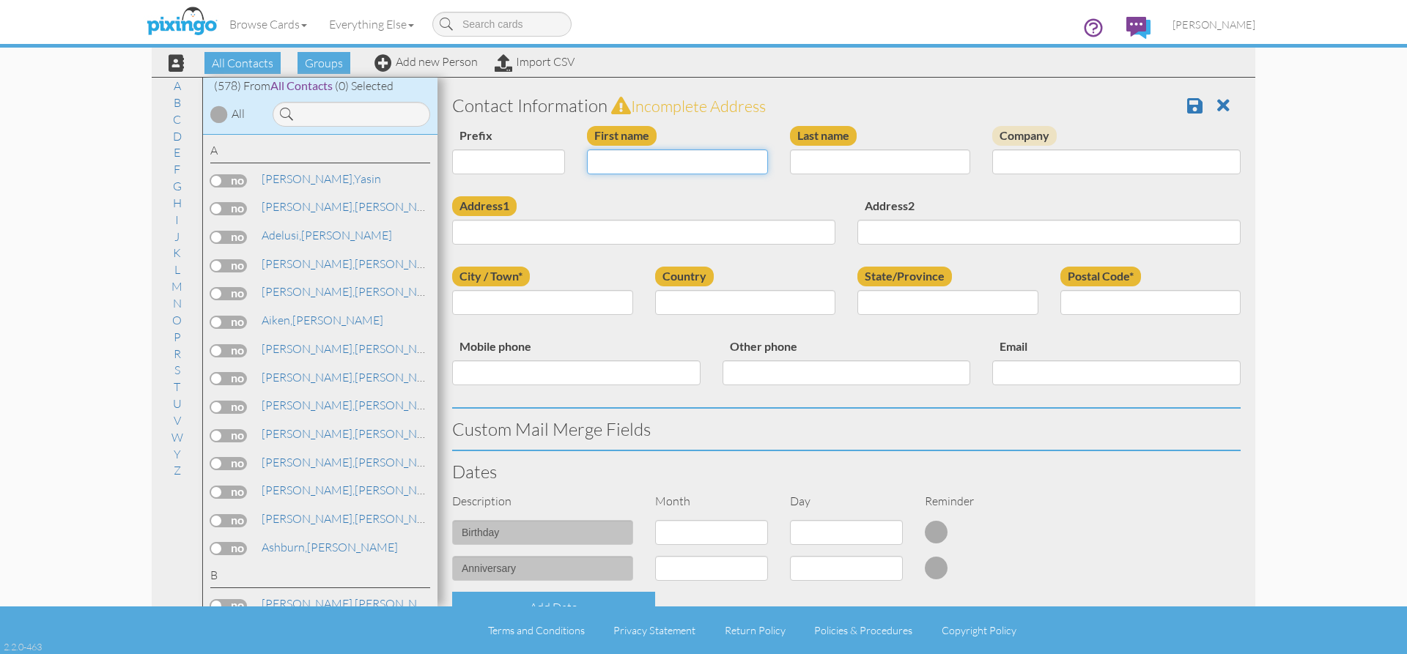
click at [643, 152] on input "First name" at bounding box center [677, 162] width 181 height 25
type input "[PERSON_NAME]"
click at [846, 155] on input "Last name" at bounding box center [880, 162] width 181 height 25
type input "[PERSON_NAME]"
click at [540, 228] on input "Address1" at bounding box center [643, 232] width 383 height 25
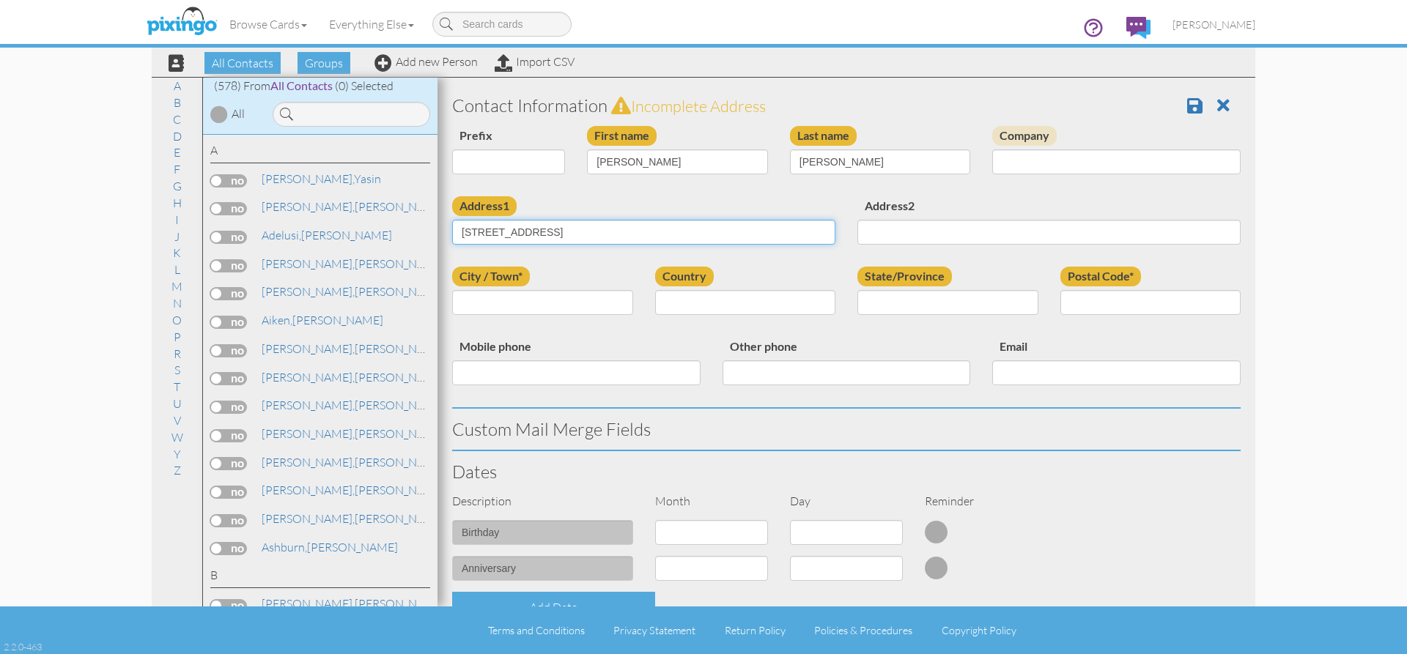
type input "[STREET_ADDRESS]"
click at [556, 314] on input "City / Town*" at bounding box center [542, 302] width 181 height 25
type input "Tallahassee"
click at [682, 301] on select "[GEOGRAPHIC_DATA] -------------- [GEOGRAPHIC_DATA] [GEOGRAPHIC_DATA] [GEOGRAPHI…" at bounding box center [745, 302] width 181 height 25
click at [682, 307] on select "[GEOGRAPHIC_DATA] -------------- [GEOGRAPHIC_DATA] [GEOGRAPHIC_DATA] [GEOGRAPHI…" at bounding box center [745, 302] width 181 height 25
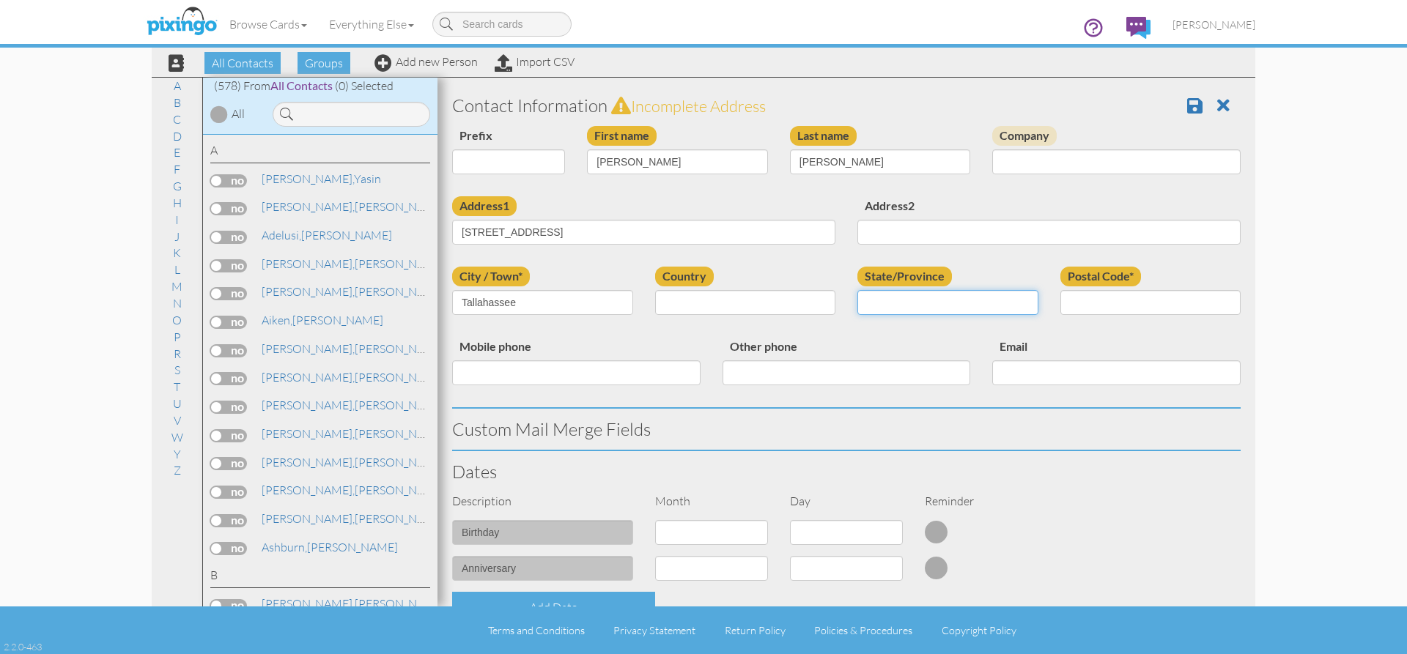
click at [901, 303] on input "State/Province" at bounding box center [948, 302] width 181 height 25
type input "FL"
click at [1199, 303] on input "Postal Code*" at bounding box center [1151, 302] width 181 height 25
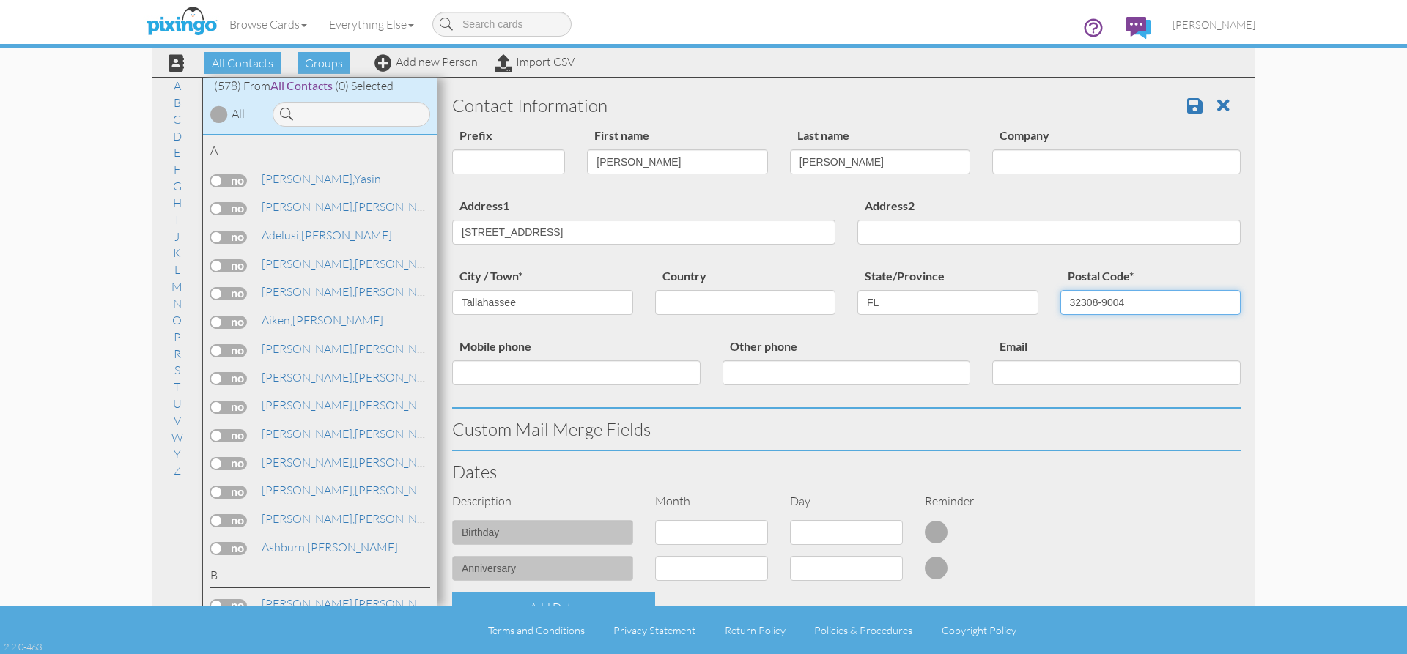
type input "32308-9004"
click at [487, 378] on input "Mobile phone" at bounding box center [576, 373] width 248 height 25
click at [539, 382] on input "Mobile phone" at bounding box center [576, 373] width 248 height 25
paste input "[PHONE_NUMBER]"
type input "[PHONE_NUMBER]"
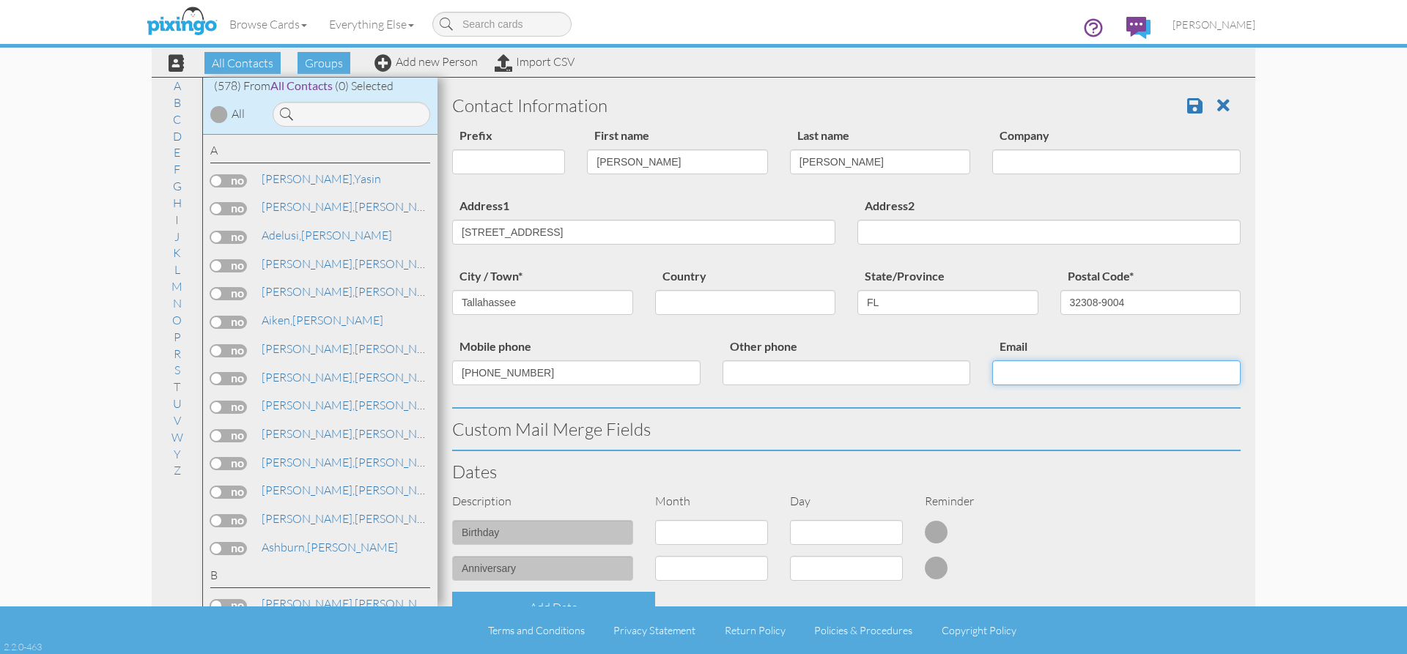
click at [1004, 371] on input "Email" at bounding box center [1116, 373] width 248 height 25
paste input "[EMAIL_ADDRESS][DOMAIN_NAME]"
type input "[EMAIL_ADDRESS][DOMAIN_NAME]"
click at [760, 531] on select "1 - [DATE] - [DATE] - [DATE] - [DATE] - [DATE] - [DATE] - [DATE] - [DATE] - [DA…" at bounding box center [711, 532] width 113 height 25
select select "object:1989"
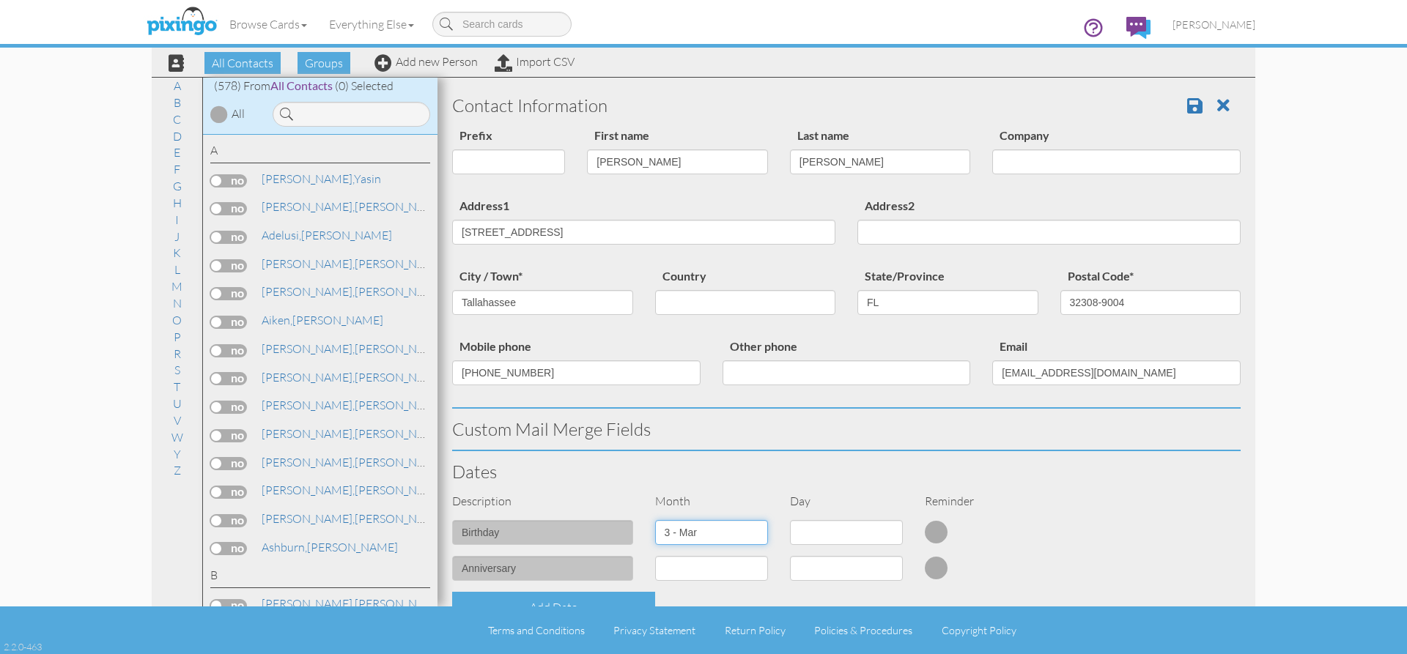
click at [655, 520] on select "1 - [DATE] - [DATE] - [DATE] - [DATE] - [DATE] - [DATE] - [DATE] - [DATE] - [DA…" at bounding box center [711, 532] width 113 height 25
click at [885, 530] on select "1 2 3 4 5 6 7 8 9 10 11 12 13 14 15 16 17 18 19 20 21 22 23 24 25 26 27 28 29 3…" at bounding box center [846, 532] width 113 height 25
select select "number:24"
click at [790, 520] on select "1 2 3 4 5 6 7 8 9 10 11 12 13 14 15 16 17 18 19 20 21 22 23 24 25 26 27 28 29 3…" at bounding box center [846, 532] width 113 height 25
click at [756, 570] on select "1 - Jan 2 - Feb 3 - Mar 4 - Apr 5 - May 6 - Jun 7 - Jul 8 - Aug 9 - Sep 10 - Oc…" at bounding box center [711, 568] width 113 height 25
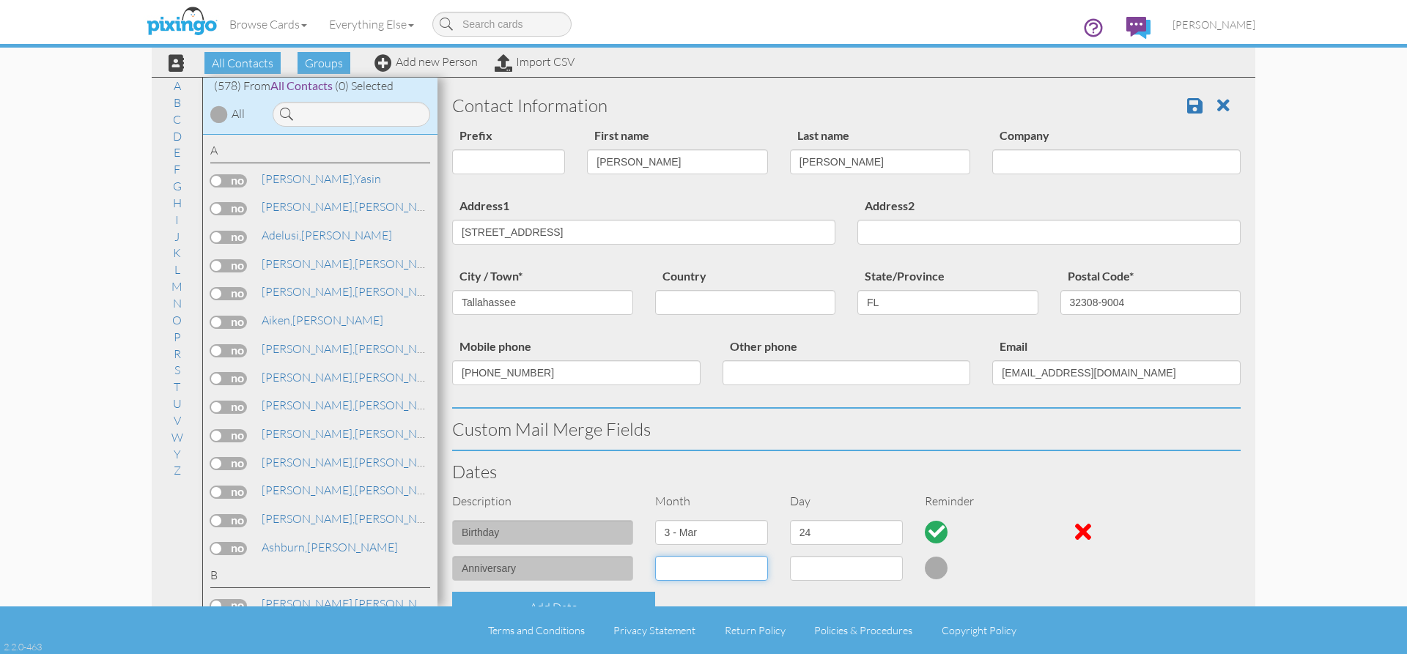
click at [719, 567] on select "1 - Jan 2 - Feb 3 - Mar 4 - Apr 5 - May 6 - Jun 7 - Jul 8 - Aug 9 - Sep 10 - Oc…" at bounding box center [711, 568] width 113 height 25
select select "object:1997"
click at [655, 556] on select "1 - Jan 2 - Feb 3 - Mar 4 - Apr 5 - May 6 - Jun 7 - Jul 8 - Aug 9 - Sep 10 - Oc…" at bounding box center [711, 568] width 113 height 25
click at [812, 574] on select "1 2 3 4 5 6 7 8 9 10 11 12 13 14 15 16 17 18 19 20 21 22 23 24 25 26 27 28 29 30" at bounding box center [846, 568] width 113 height 25
select select "number:17"
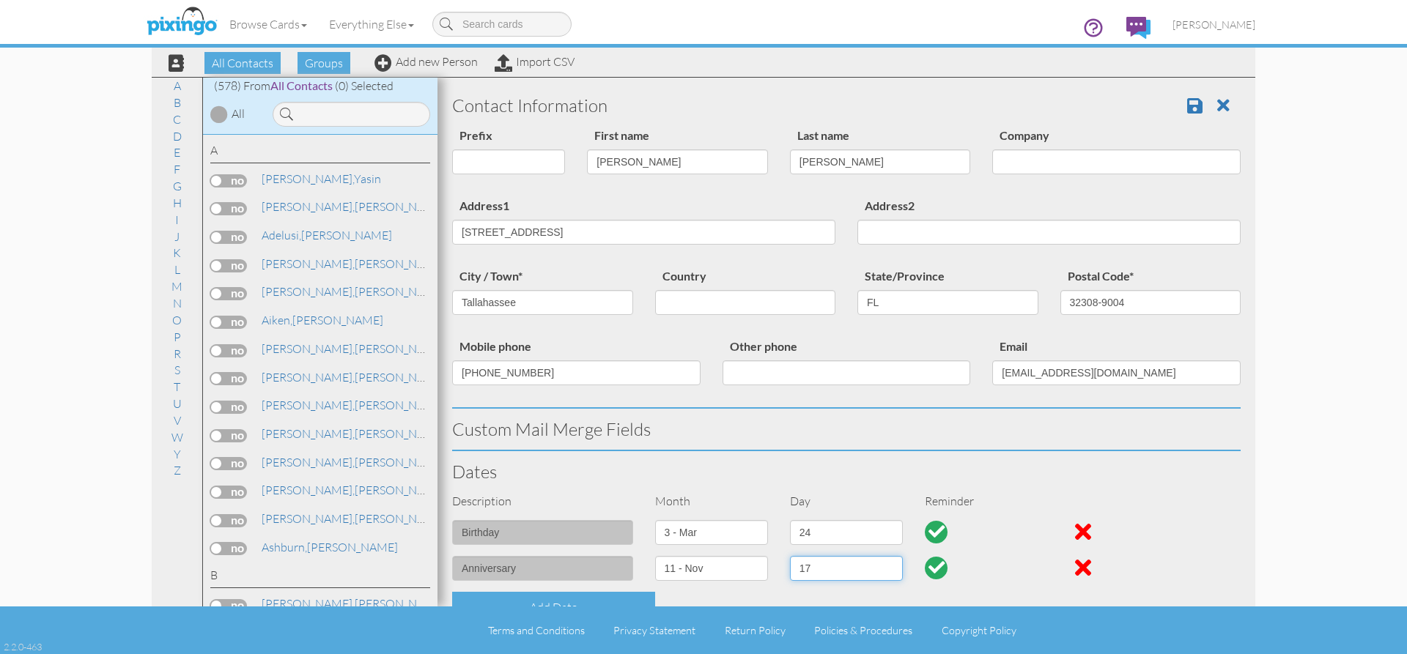
click at [790, 556] on select "1 2 3 4 5 6 7 8 9 10 11 12 13 14 15 16 17 18 19 20 21 22 23 24 25 26 27 28 29 30" at bounding box center [846, 568] width 113 height 25
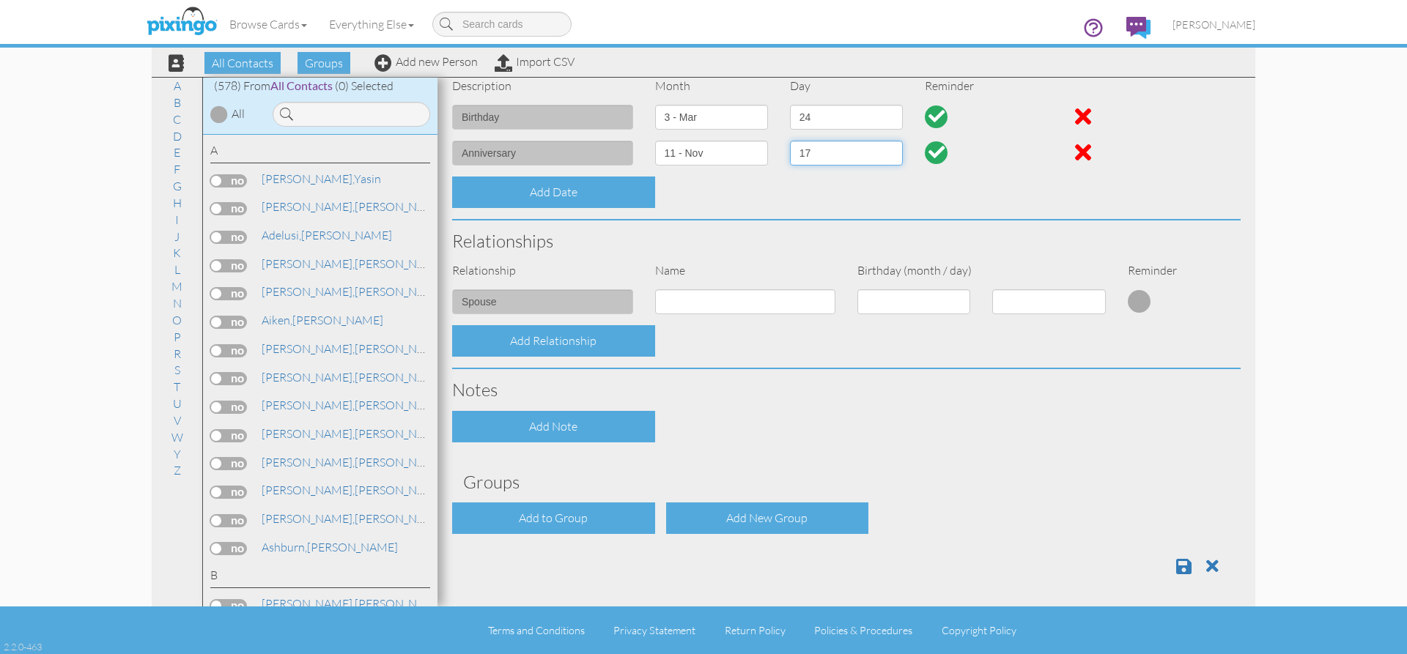
scroll to position [418, 0]
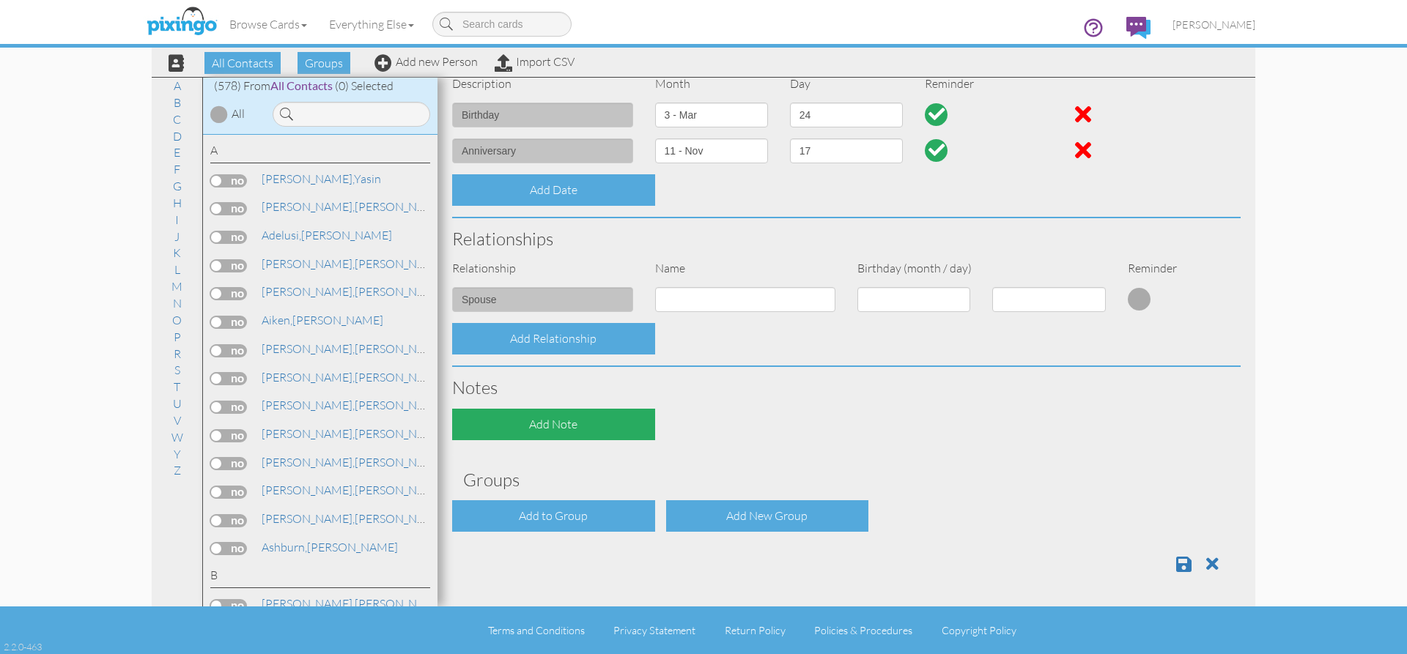
click at [528, 421] on div "Add Note" at bounding box center [553, 425] width 203 height 32
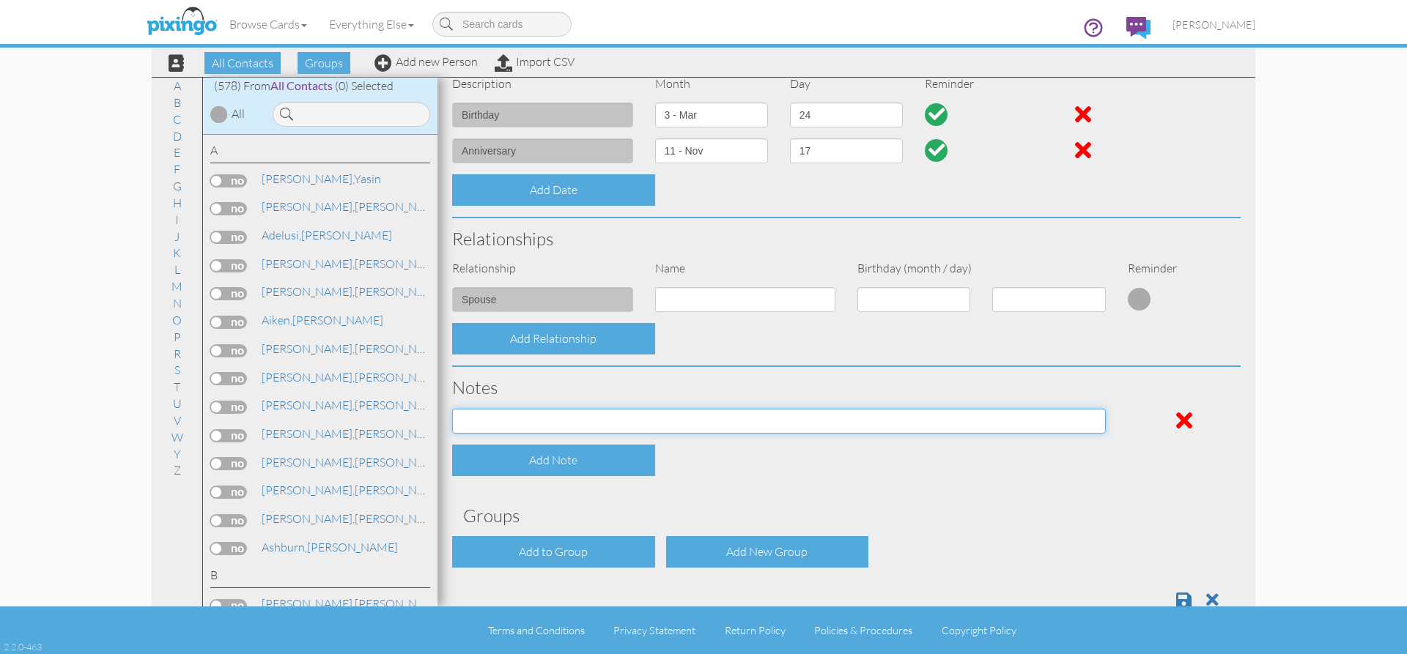
click at [506, 420] on input at bounding box center [779, 421] width 654 height 25
type input "1gctdekxp1126362"
drag, startPoint x: 572, startPoint y: 417, endPoint x: 365, endPoint y: 446, distance: 209.5
click at [365, 446] on div "All Contacts (578) My Groups Employee's (33) Friends (3) Sold list (460) Sold l…" at bounding box center [704, 342] width 1104 height 530
click at [492, 421] on input at bounding box center [779, 421] width 654 height 25
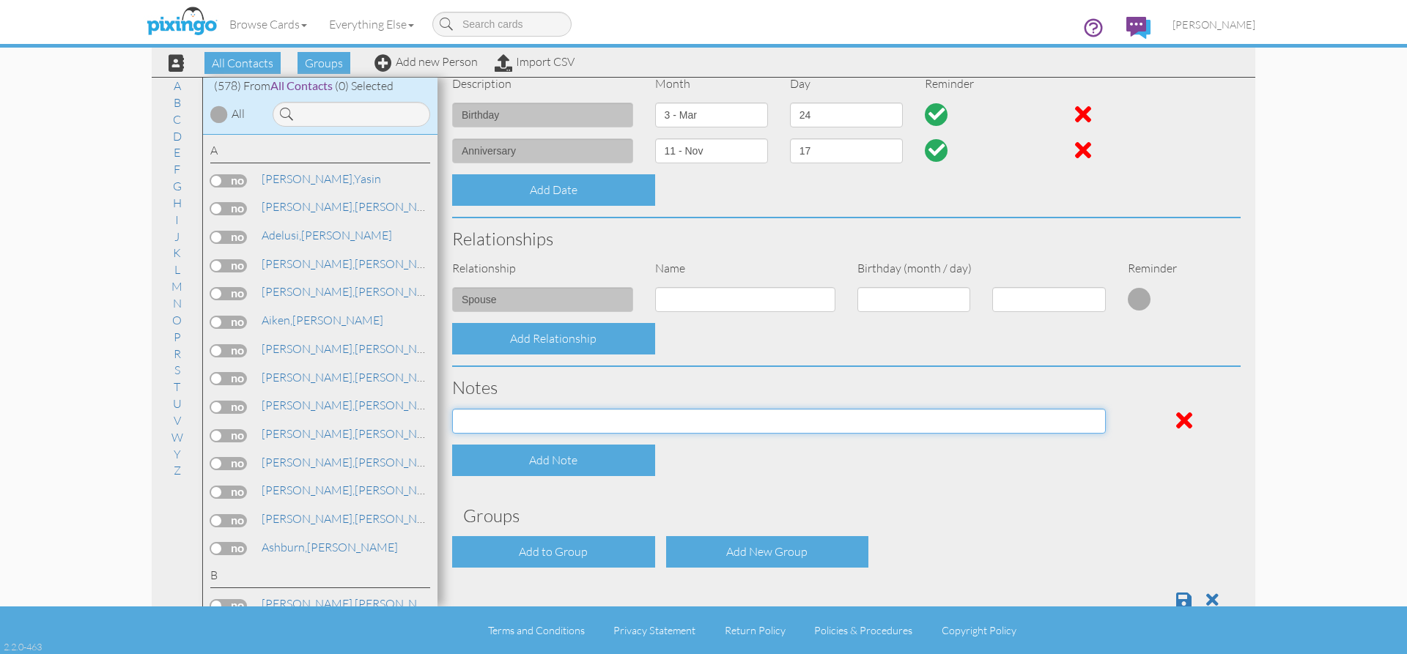
paste input "[US_VEHICLE_IDENTIFICATION_NUMBER]"
type input "[US_VEHICLE_IDENTIFICATION_NUMBER]"
click at [749, 480] on div "Contact Information Prefix Dr. Mr. Mrs. First name Stephen Last name Cole Compa…" at bounding box center [846, 144] width 789 height 954
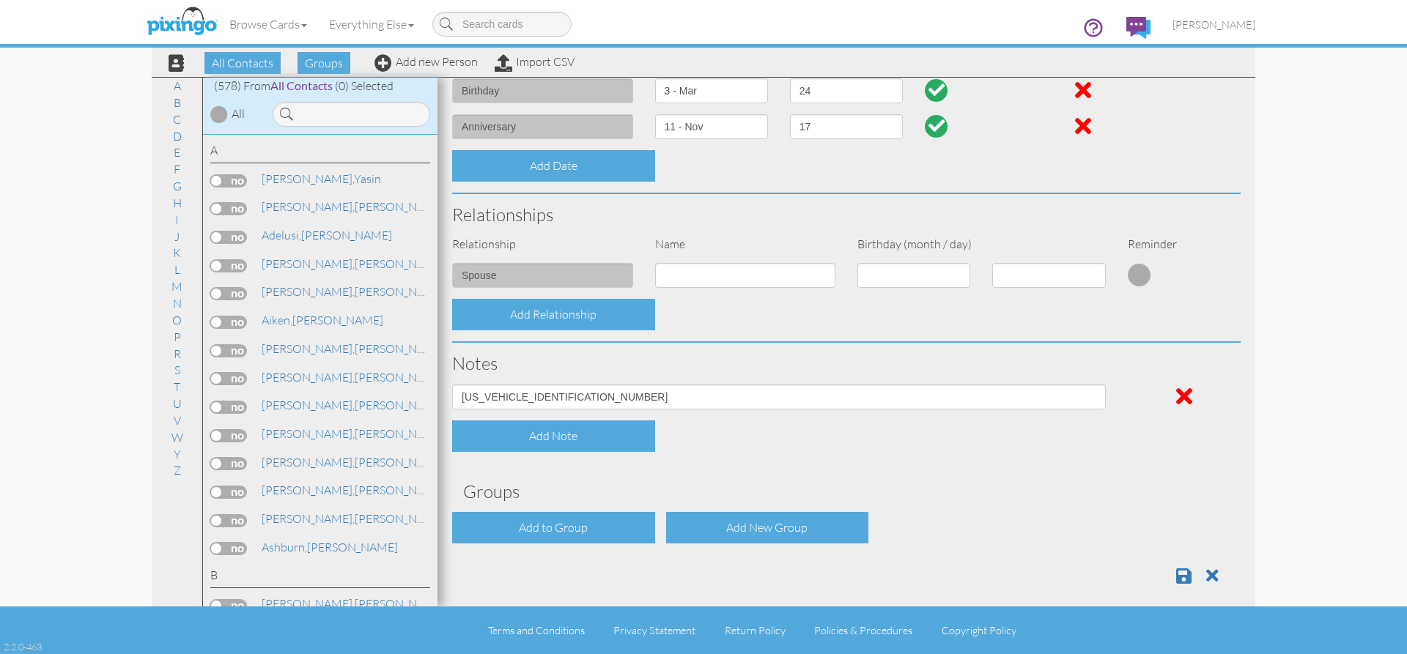
scroll to position [454, 0]
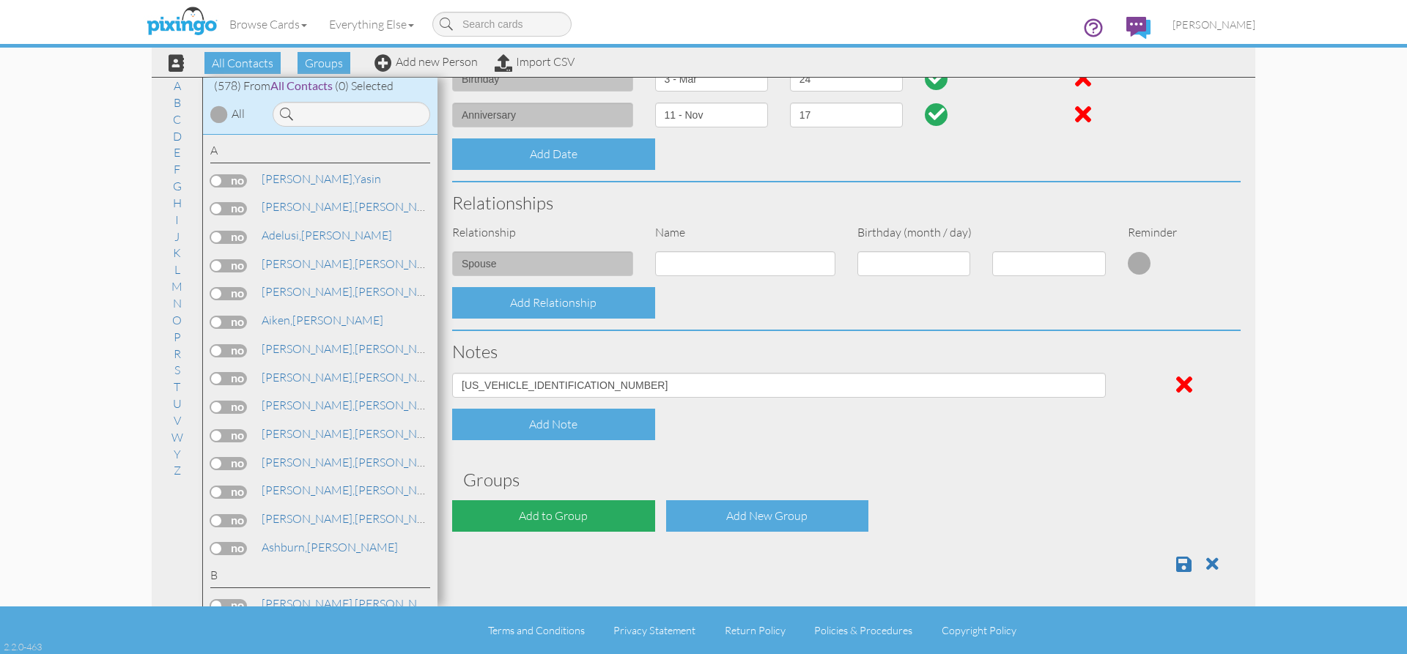
click at [562, 525] on div "Add to Group" at bounding box center [553, 517] width 203 height 32
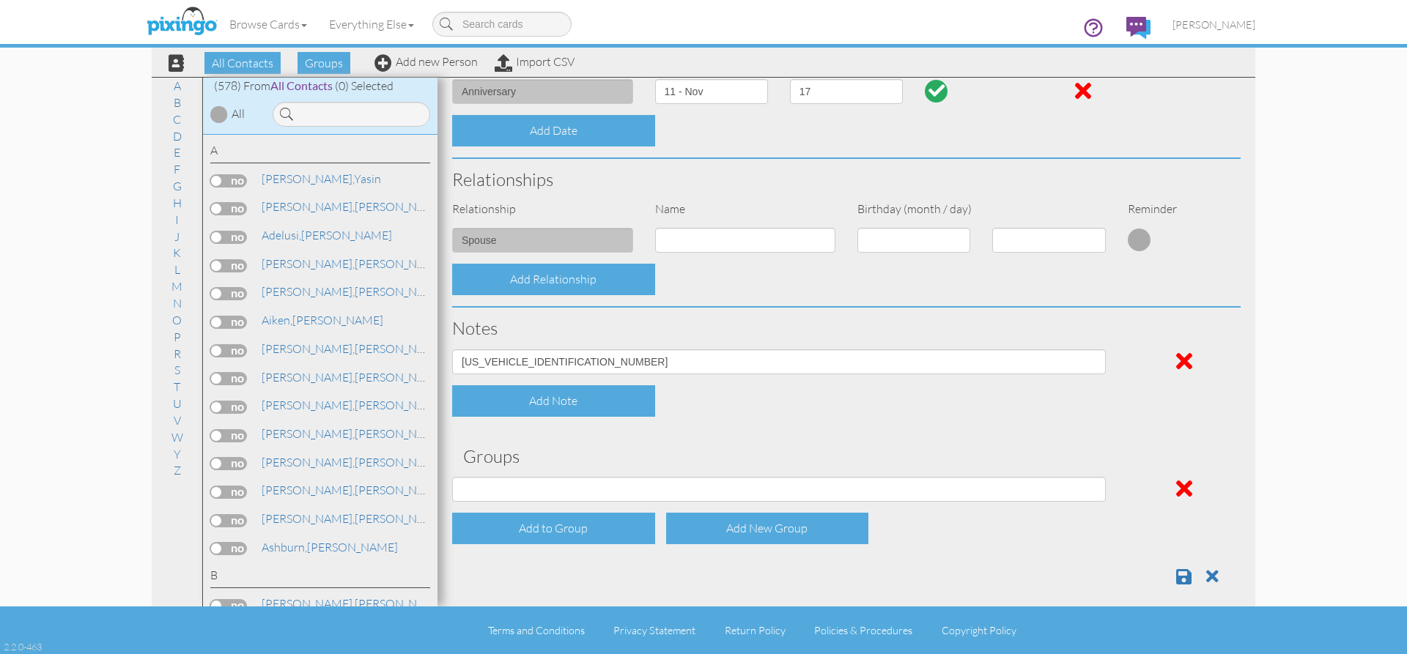
scroll to position [490, 0]
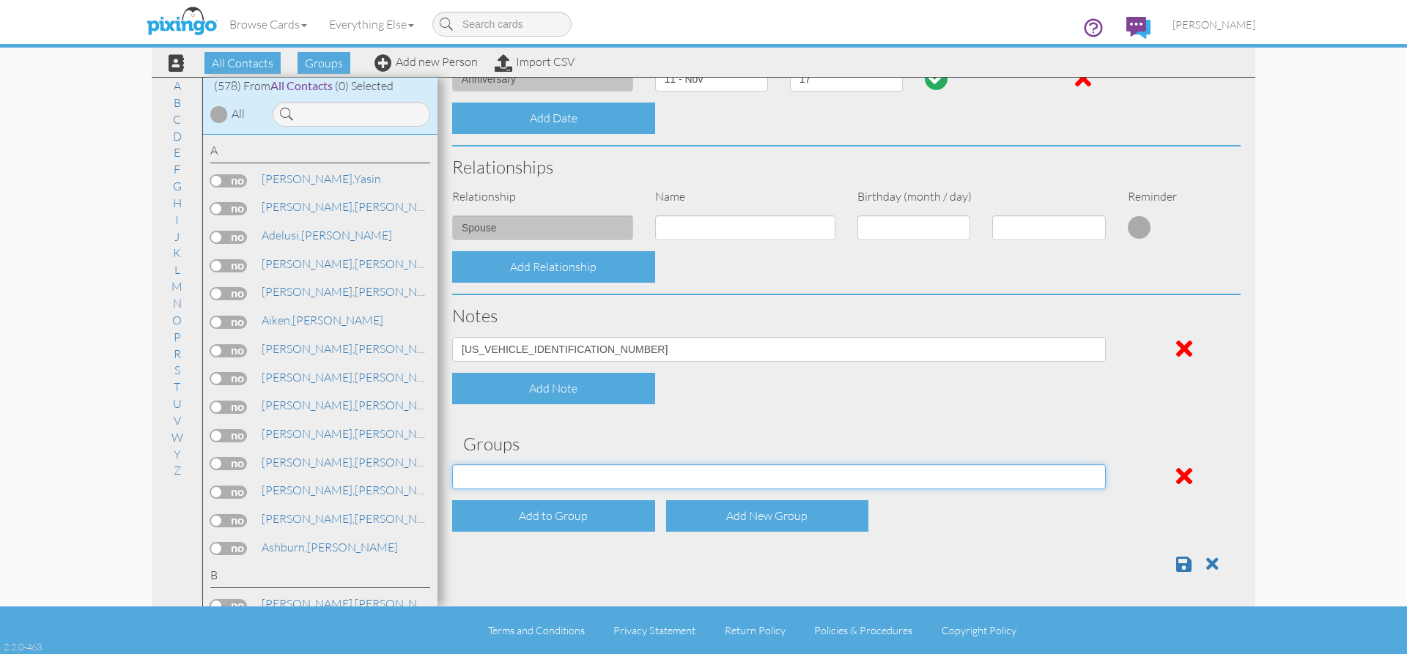
click at [1087, 476] on select "Employee's Friends Sold list Sold list 2nd year Suspects Trifecta Referral group" at bounding box center [779, 477] width 654 height 25
select select "object:2253"
click at [452, 465] on select "Employee's Friends Sold list Sold list 2nd year Suspects Trifecta Referral group" at bounding box center [779, 477] width 654 height 25
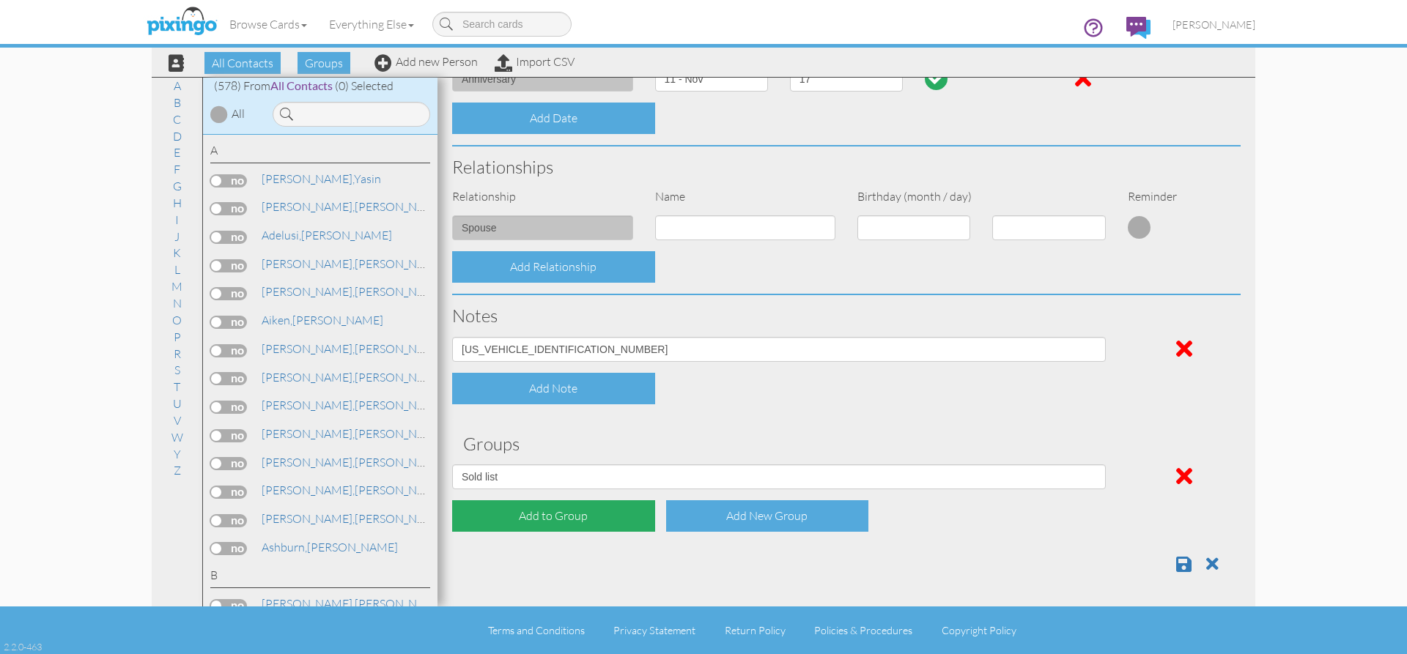
click at [586, 506] on div "Add to Group" at bounding box center [553, 517] width 203 height 32
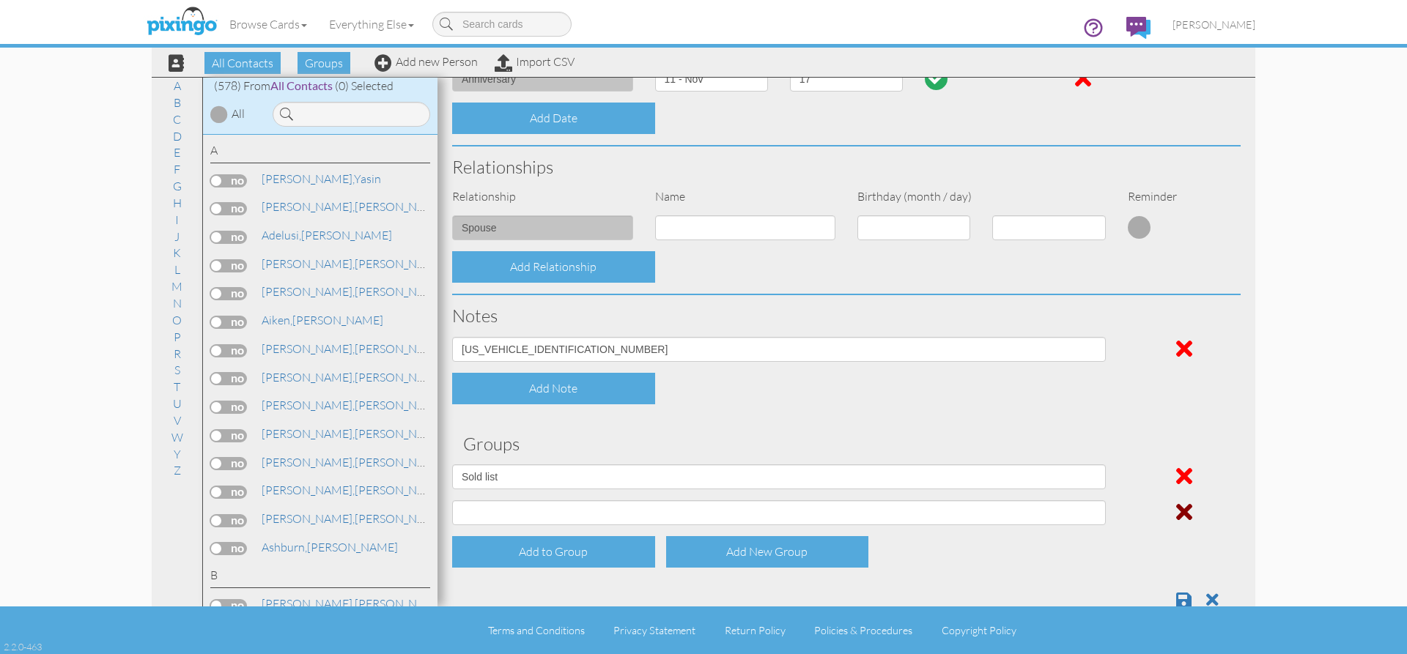
click at [1176, 509] on span at bounding box center [1184, 512] width 16 height 23
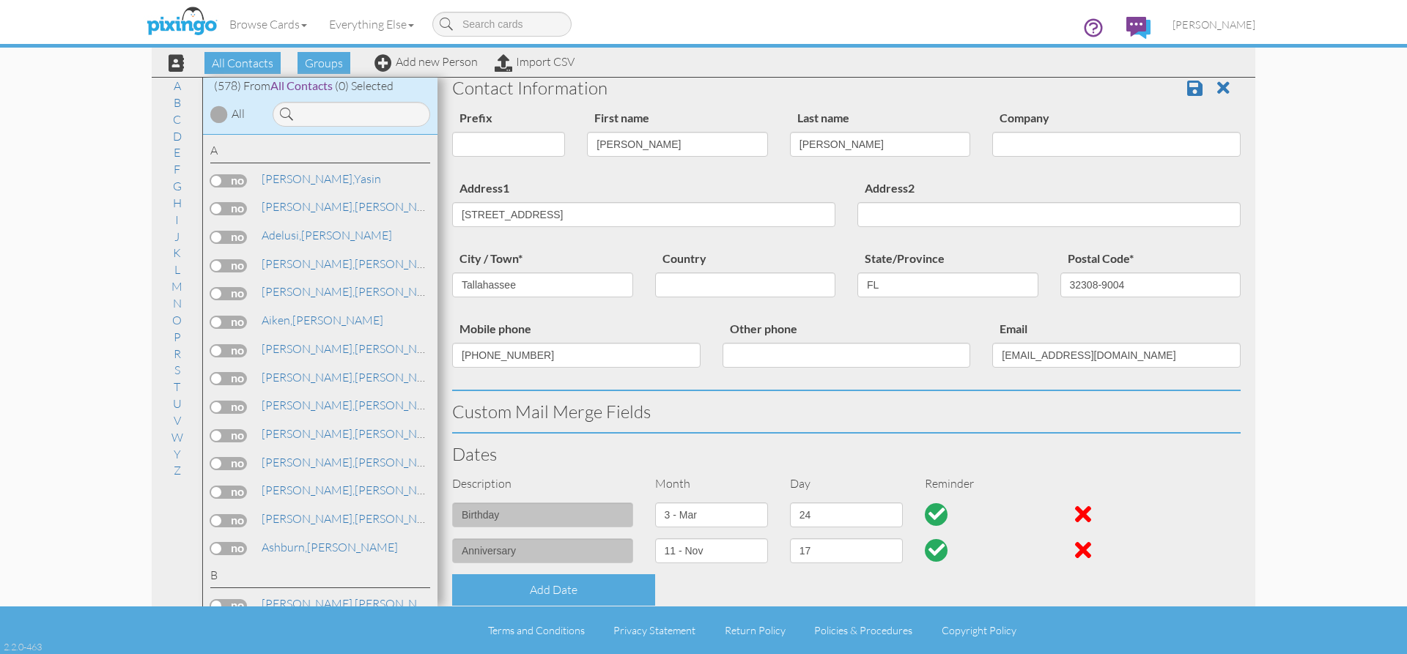
scroll to position [0, 0]
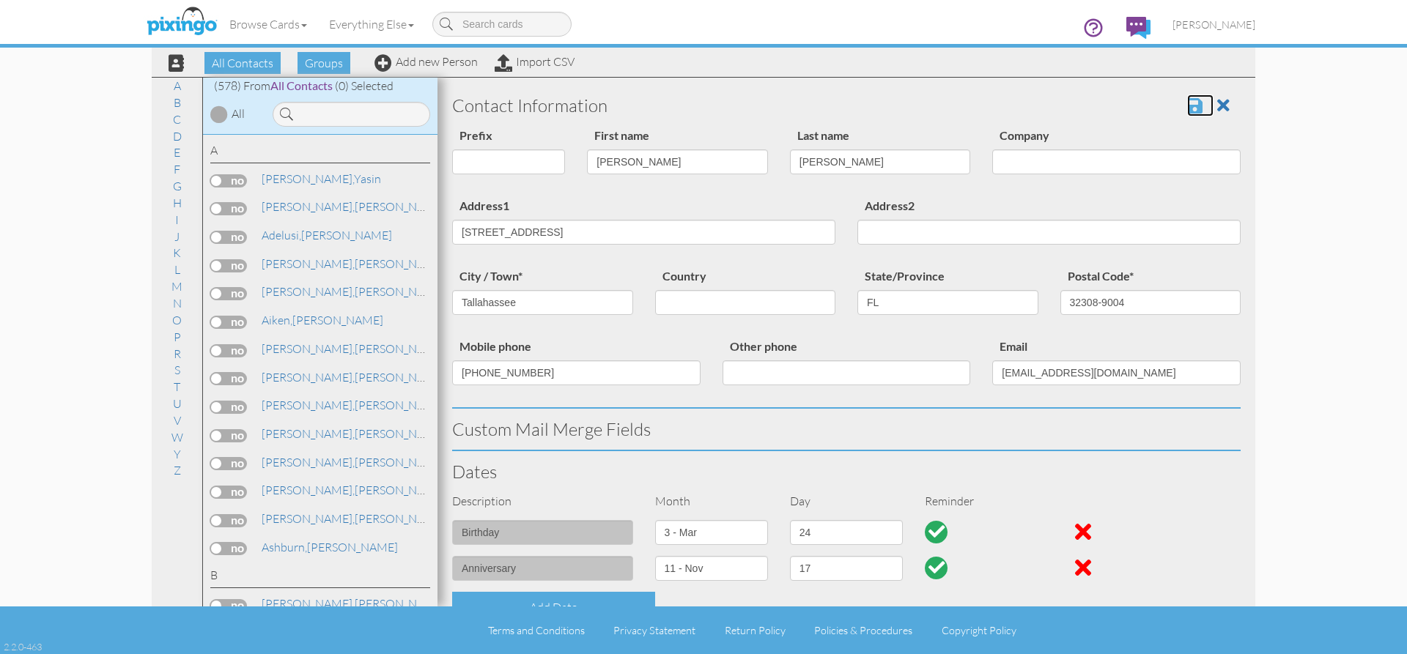
click at [1187, 106] on span at bounding box center [1194, 106] width 15 height 18
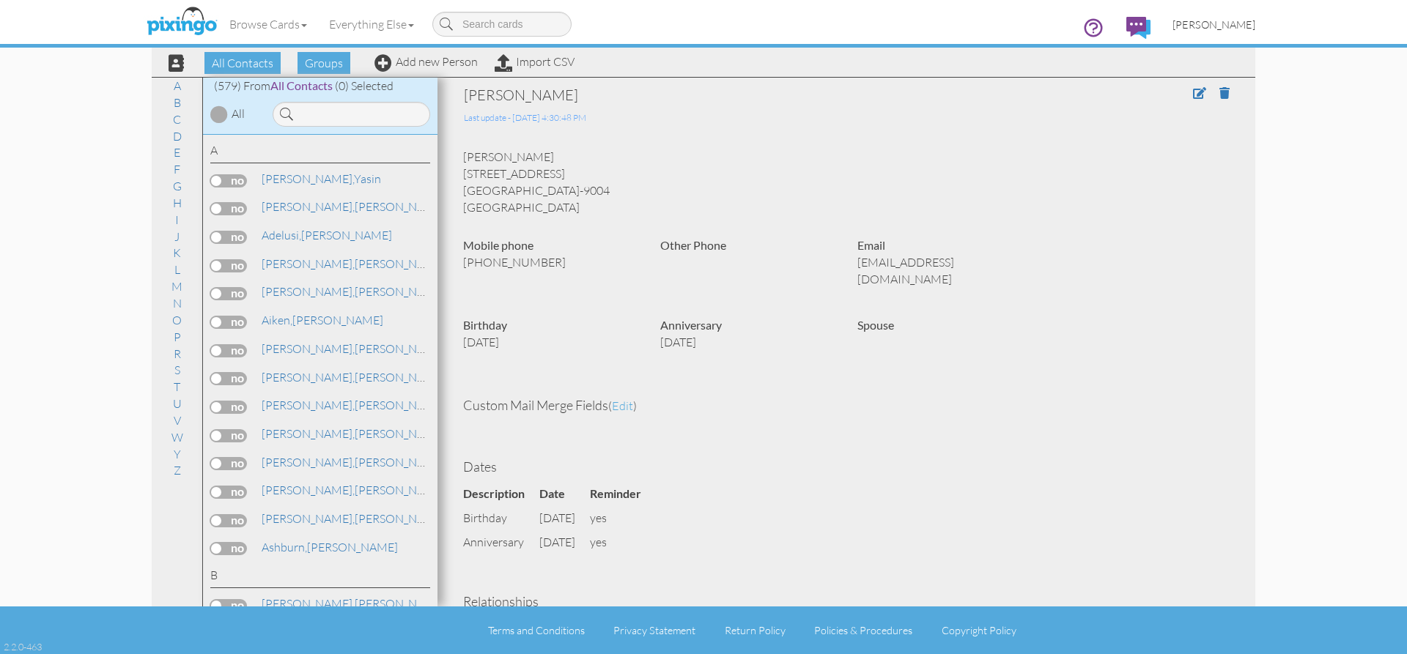
click at [1238, 26] on span "[PERSON_NAME]" at bounding box center [1214, 24] width 83 height 12
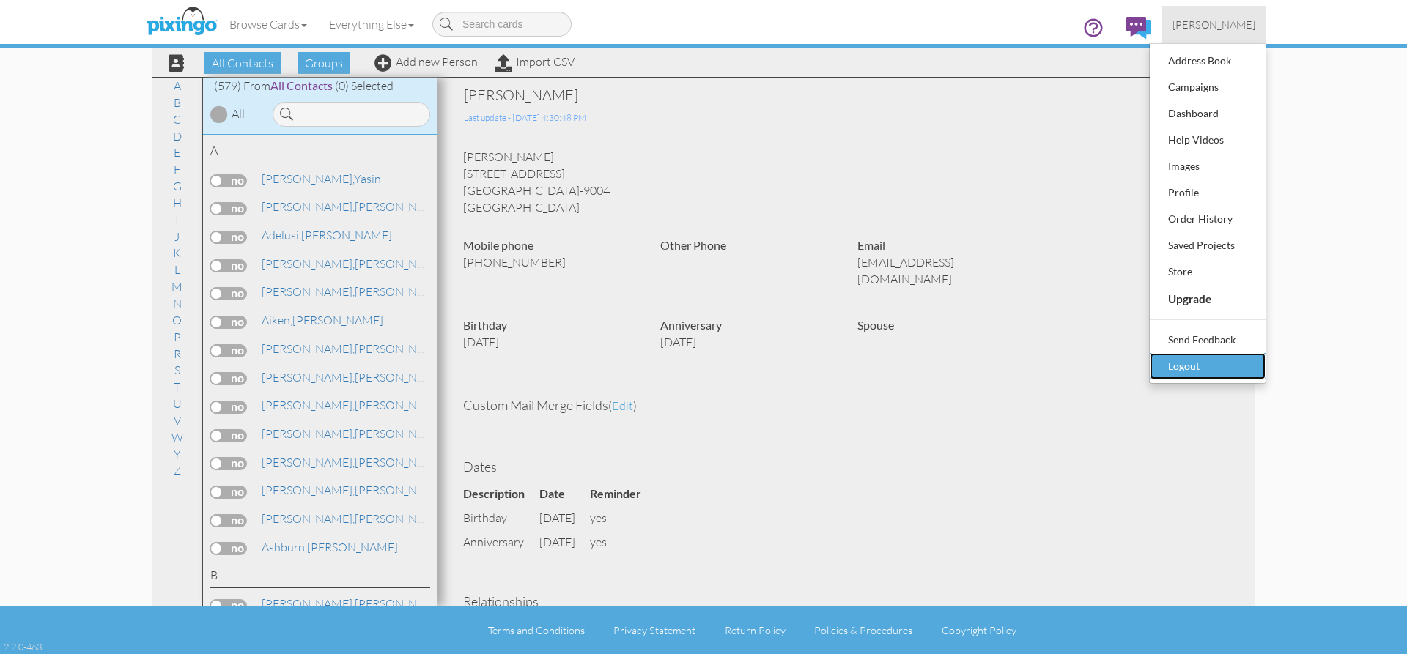
click at [1234, 363] on div "Logout" at bounding box center [1208, 366] width 86 height 22
